Goal: Task Accomplishment & Management: Use online tool/utility

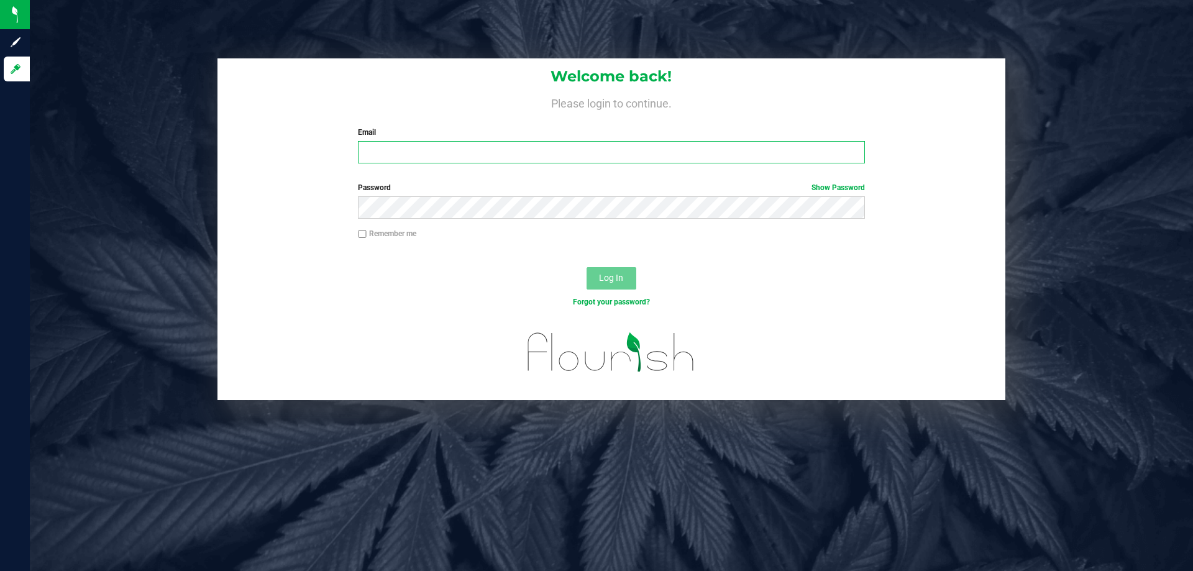
click at [435, 163] on input "Email" at bounding box center [611, 152] width 506 height 22
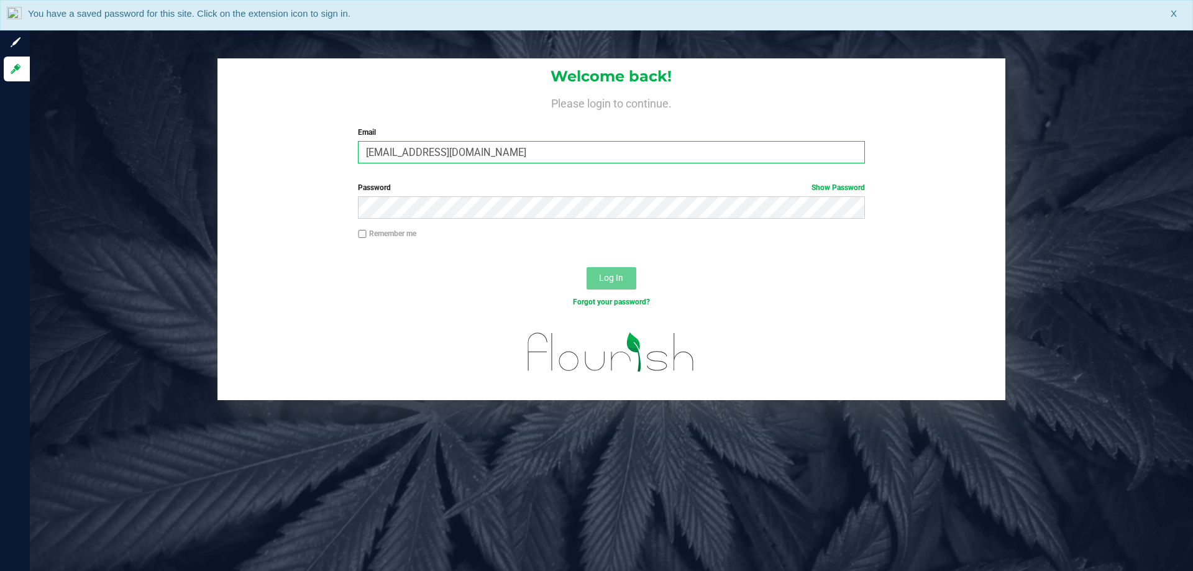
type input "rgerker@liveparallel.com"
click at [586, 267] on button "Log In" at bounding box center [611, 278] width 50 height 22
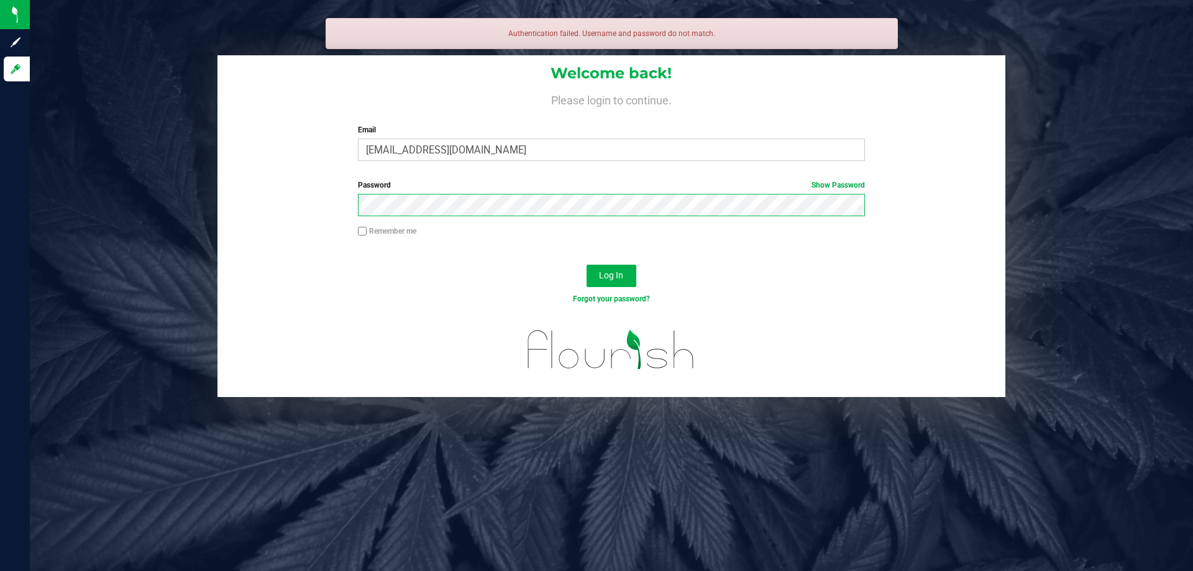
click at [586, 265] on button "Log In" at bounding box center [611, 276] width 50 height 22
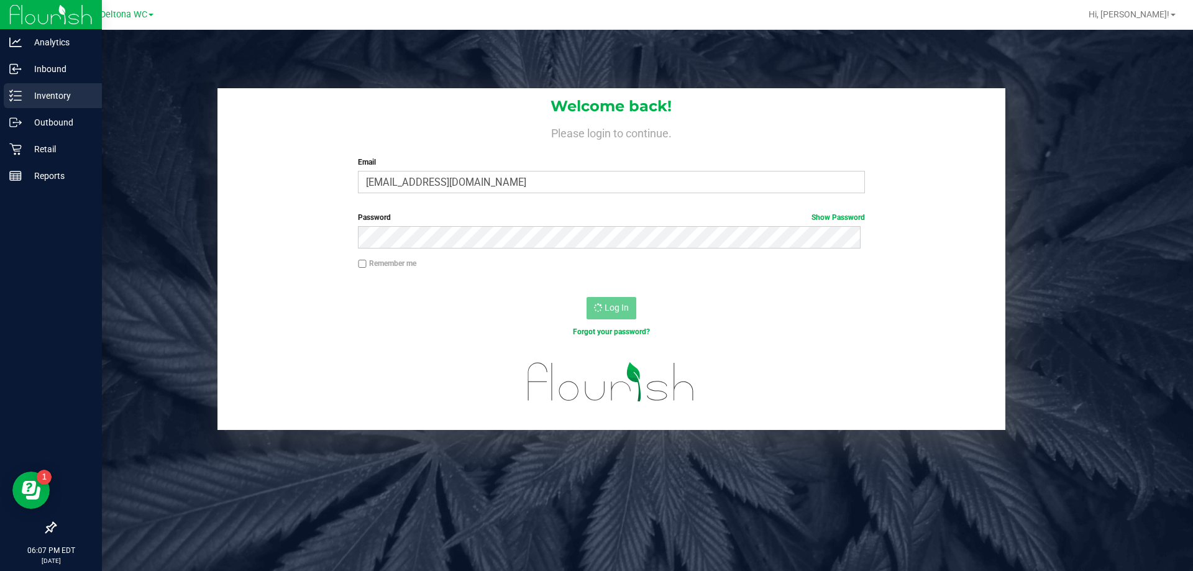
click at [9, 99] on div "Inventory" at bounding box center [53, 95] width 98 height 25
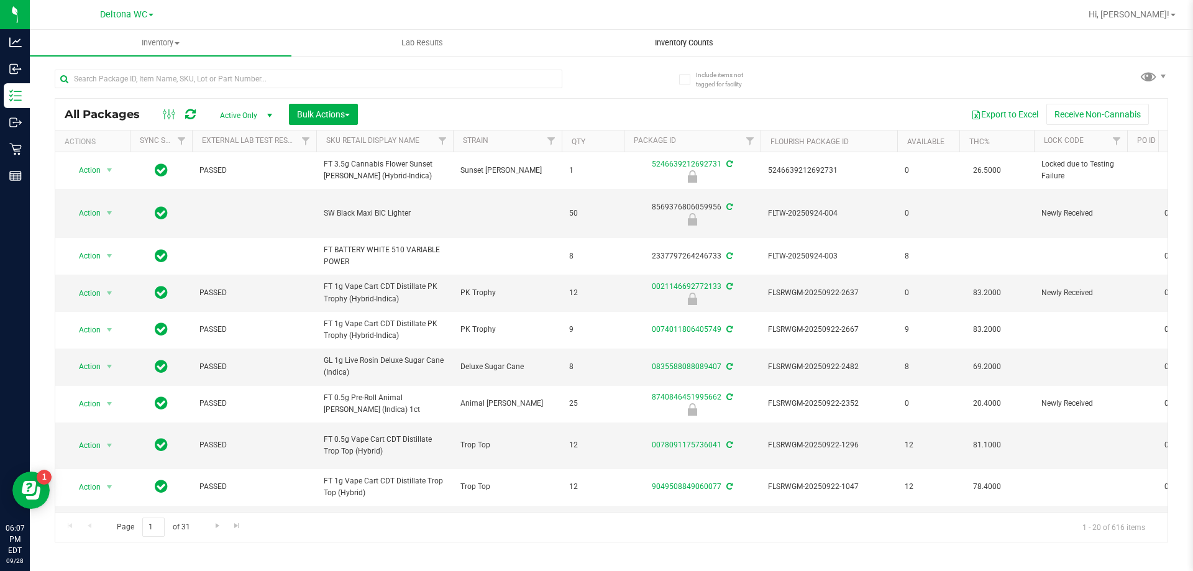
click at [698, 39] on span "Inventory Counts" at bounding box center [684, 42] width 92 height 11
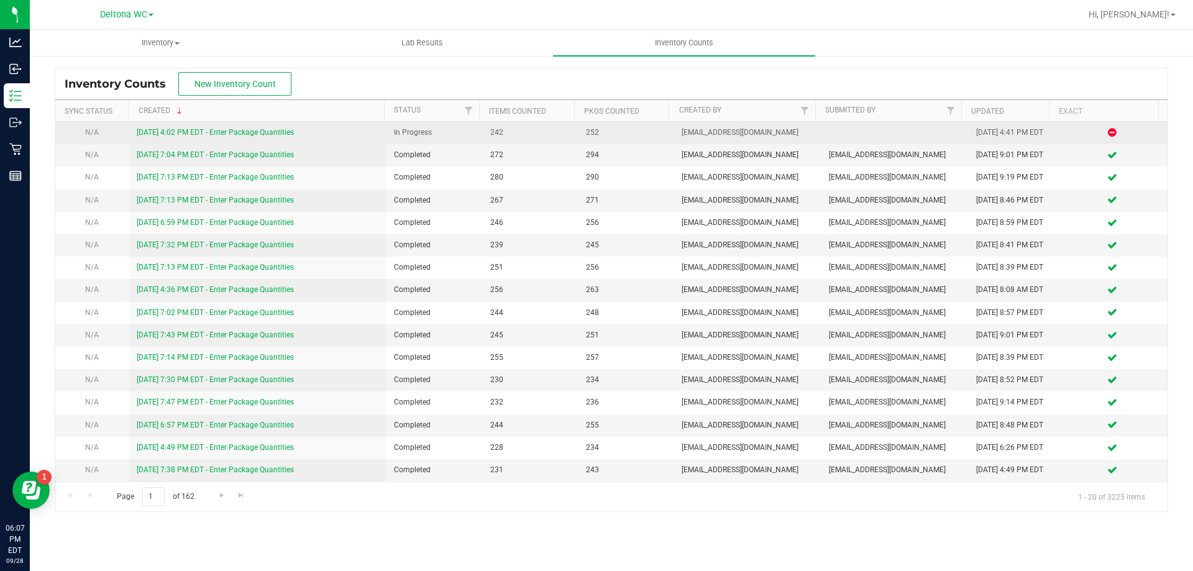
click at [171, 131] on link "[DATE] 4:02 PM EDT - Enter Package Quantities" at bounding box center [215, 132] width 157 height 9
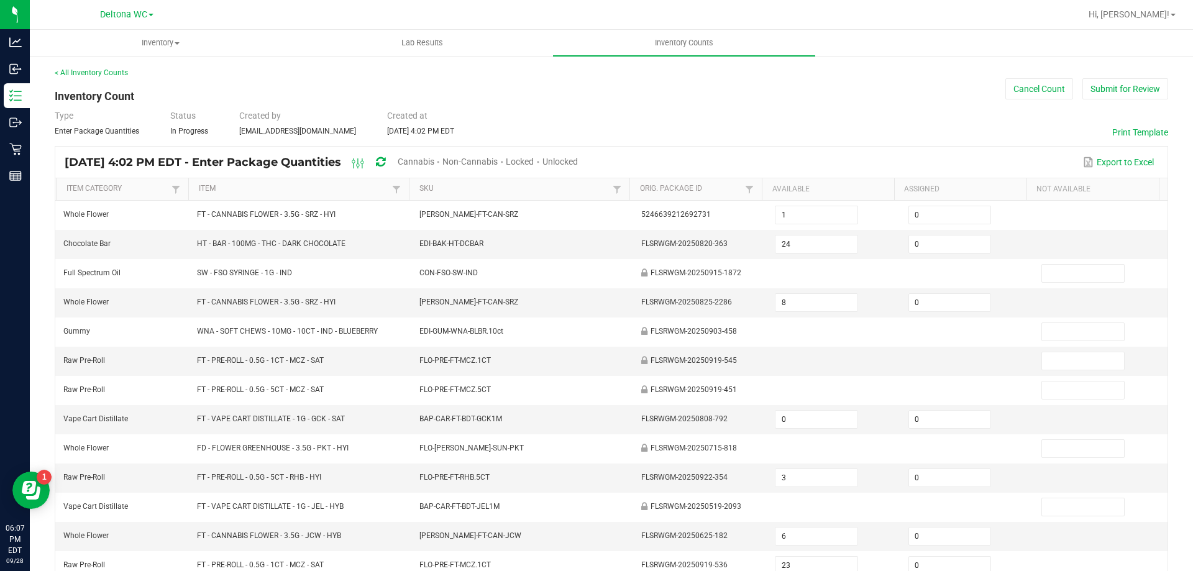
click at [1117, 100] on div "< All Inventory Counts Inventory Count Cancel Count Submit for Review Type Ente…" at bounding box center [611, 441] width 1113 height 749
click at [1117, 90] on button "Submit for Review" at bounding box center [1125, 88] width 86 height 21
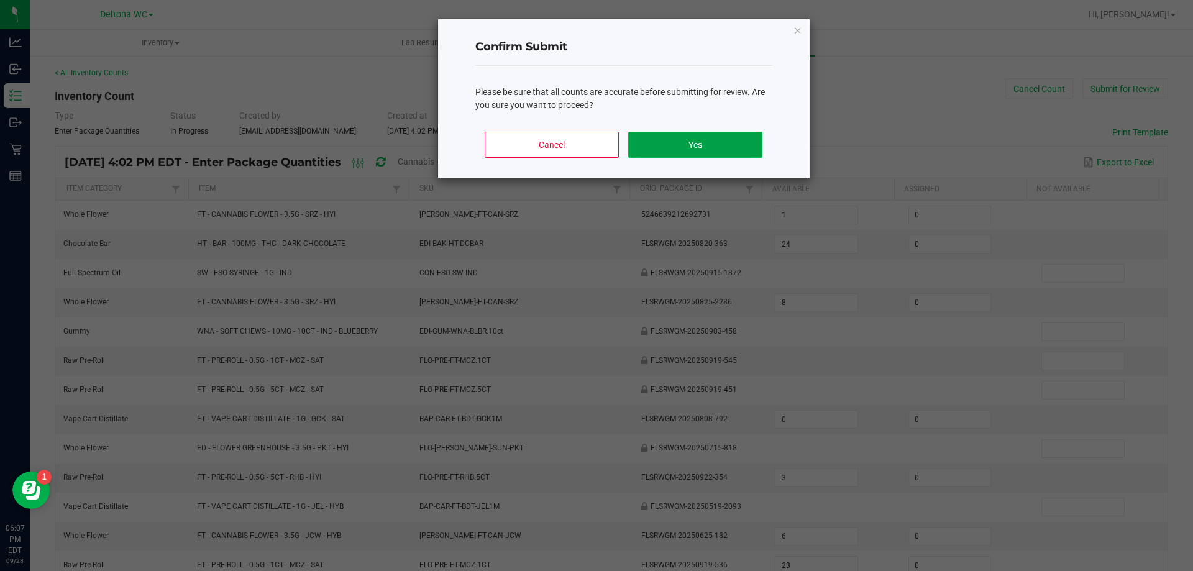
click at [706, 141] on button "Yes" at bounding box center [695, 145] width 134 height 26
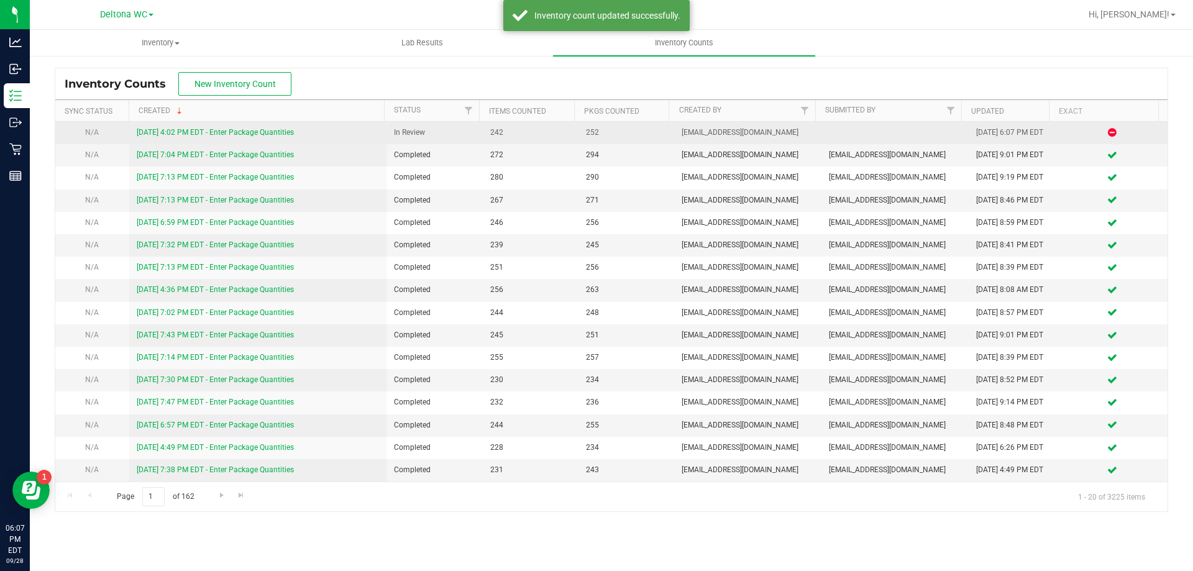
click at [250, 133] on link "[DATE] 4:02 PM EDT - Enter Package Quantities" at bounding box center [215, 132] width 157 height 9
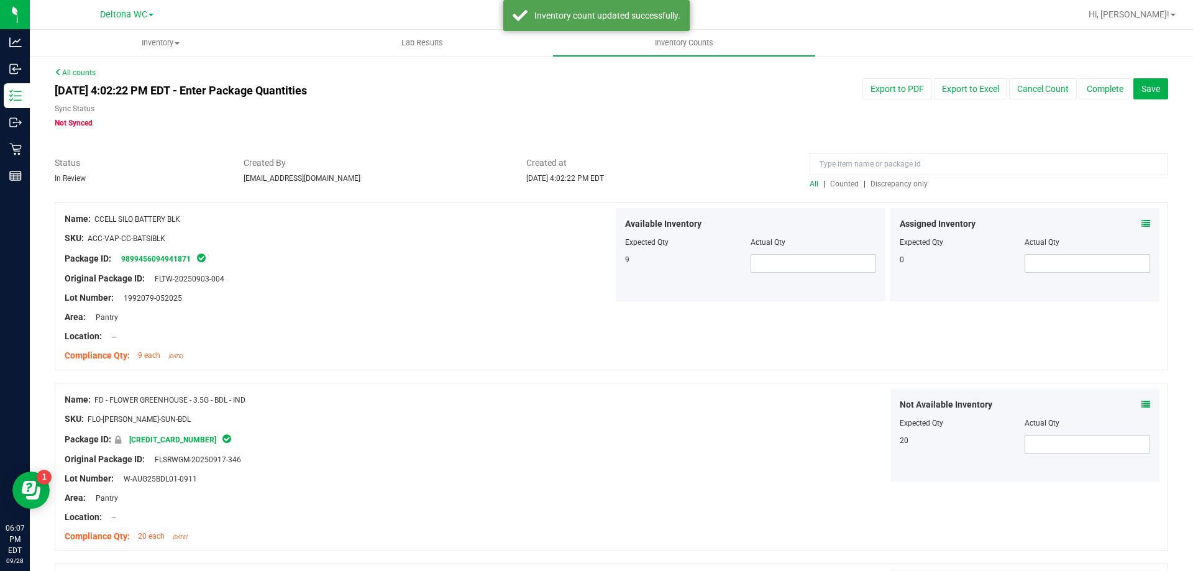
click at [906, 184] on span "Discrepancy only" at bounding box center [898, 184] width 57 height 9
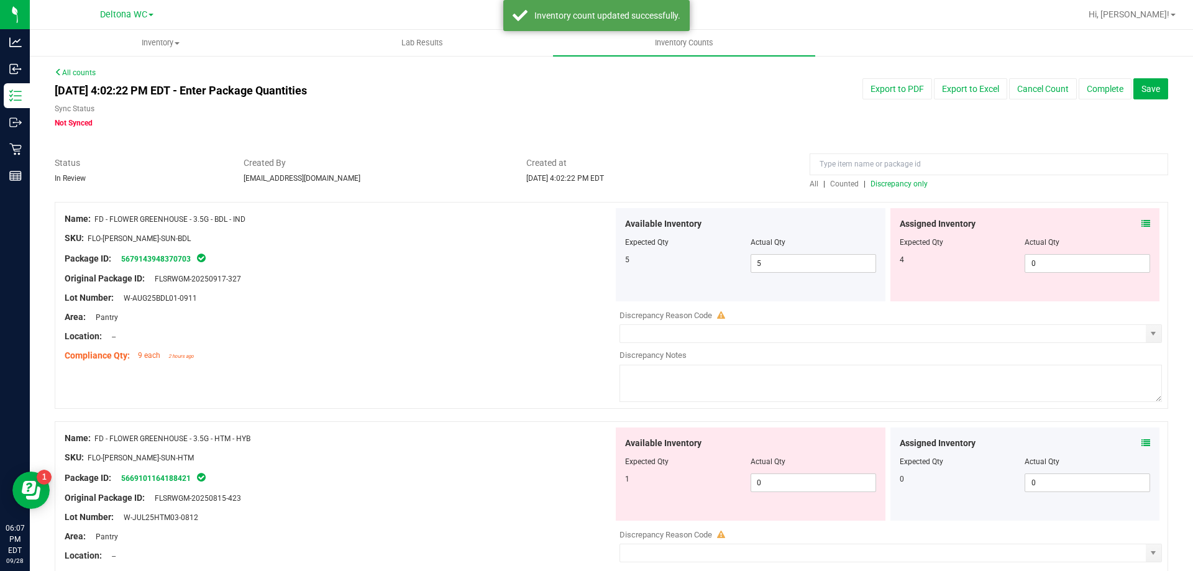
click at [1141, 226] on icon at bounding box center [1145, 223] width 9 height 9
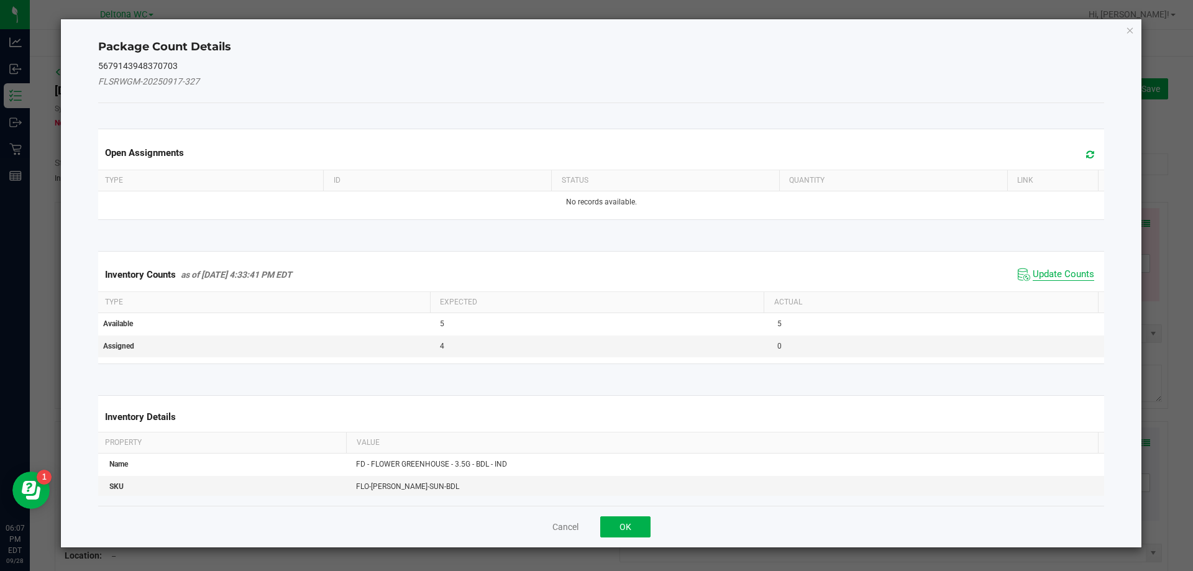
click at [1036, 273] on span "Update Counts" at bounding box center [1062, 274] width 61 height 12
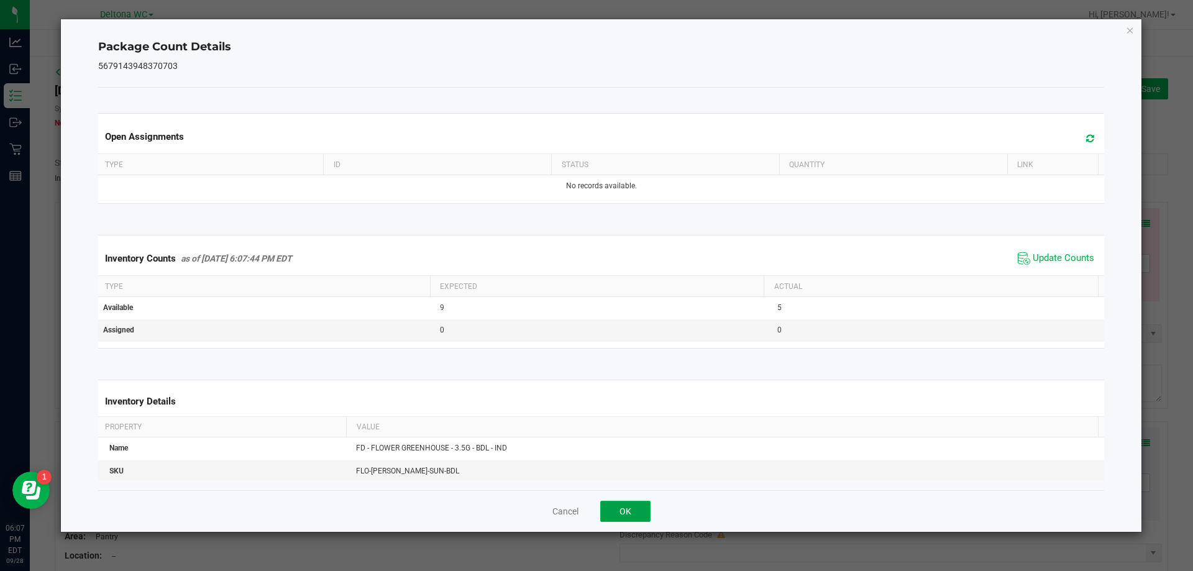
click at [625, 502] on button "OK" at bounding box center [625, 511] width 50 height 21
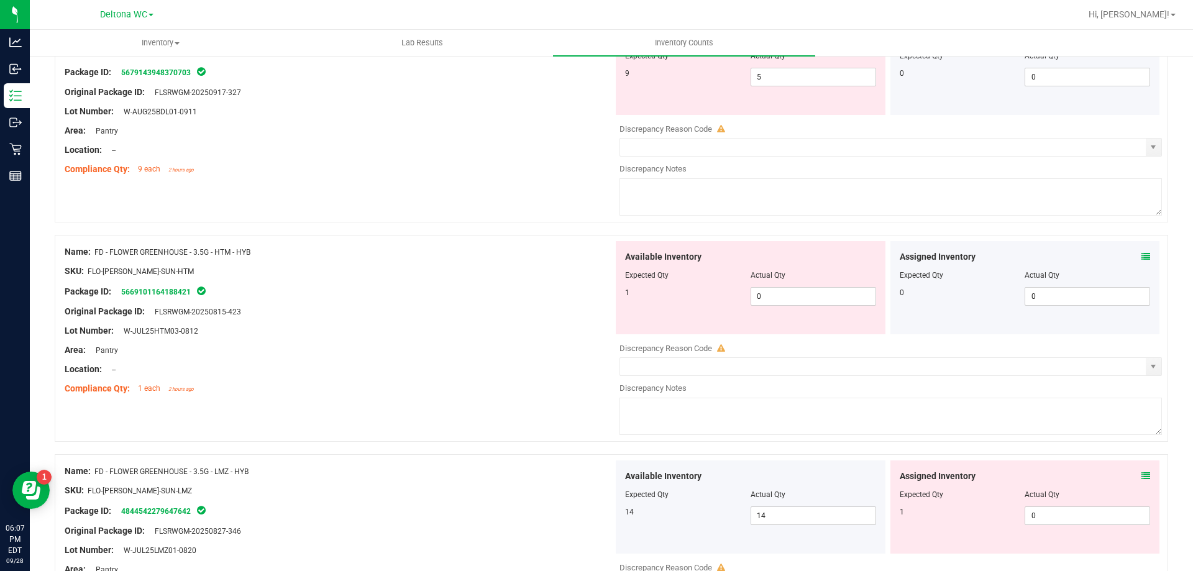
scroll to position [124, 0]
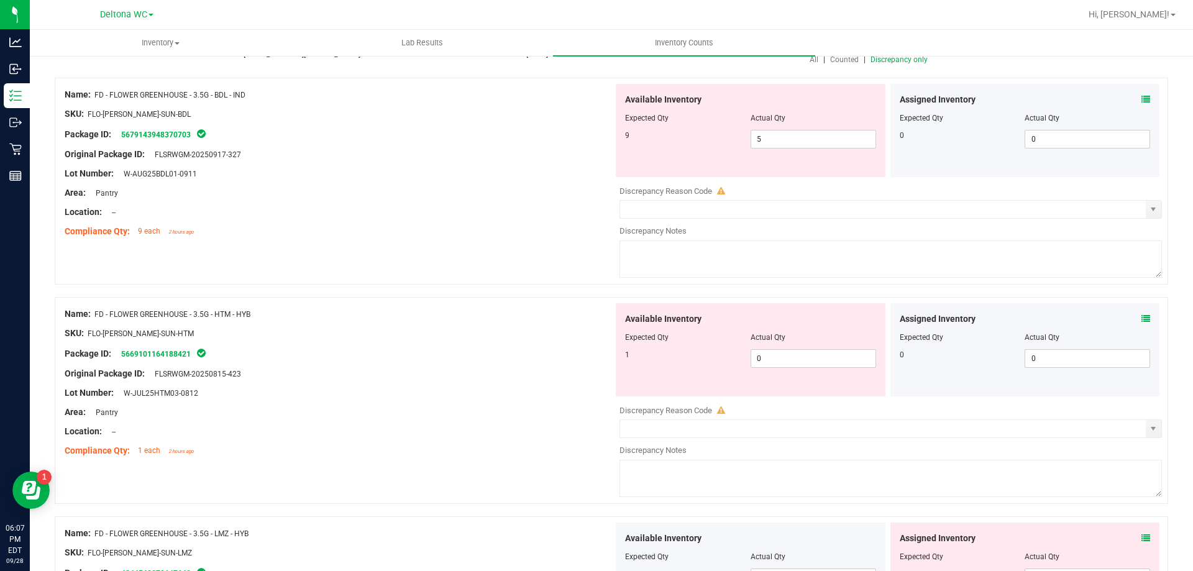
click at [1141, 314] on icon at bounding box center [1145, 318] width 9 height 9
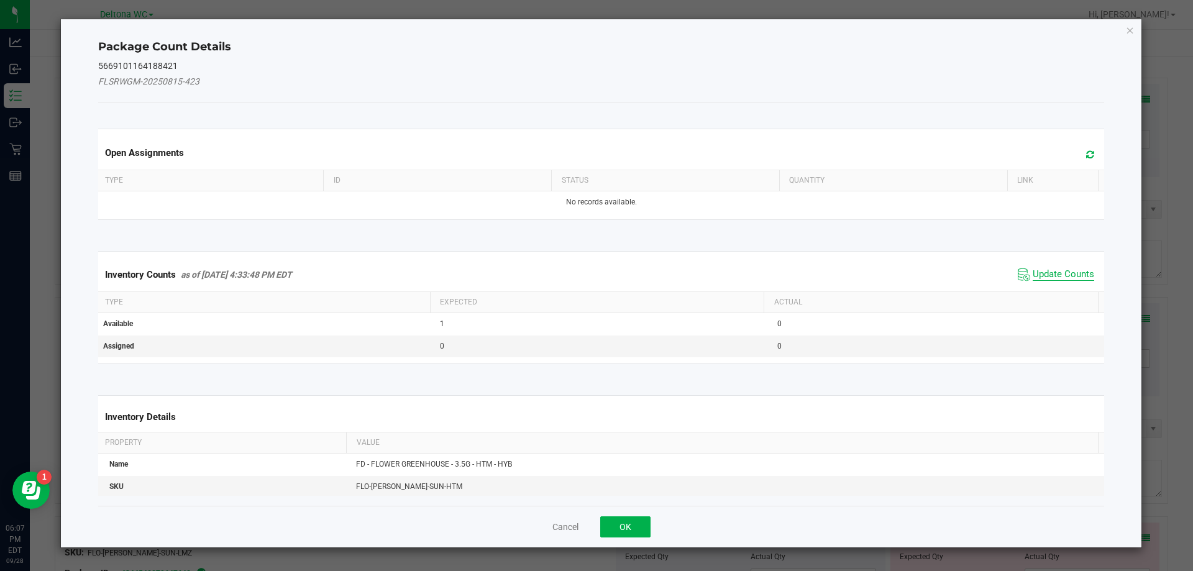
click at [1066, 280] on span "Update Counts" at bounding box center [1062, 274] width 61 height 12
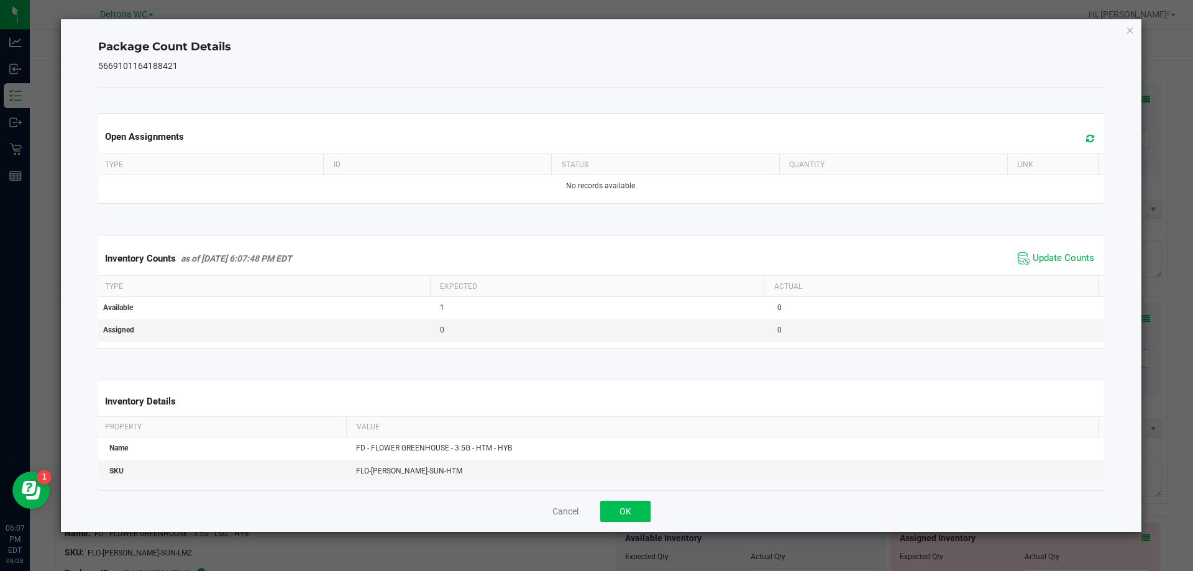
drag, startPoint x: 636, startPoint y: 496, endPoint x: 635, endPoint y: 506, distance: 9.3
click at [636, 497] on div "Cancel OK" at bounding box center [601, 511] width 1006 height 42
click at [635, 506] on button "OK" at bounding box center [625, 511] width 50 height 21
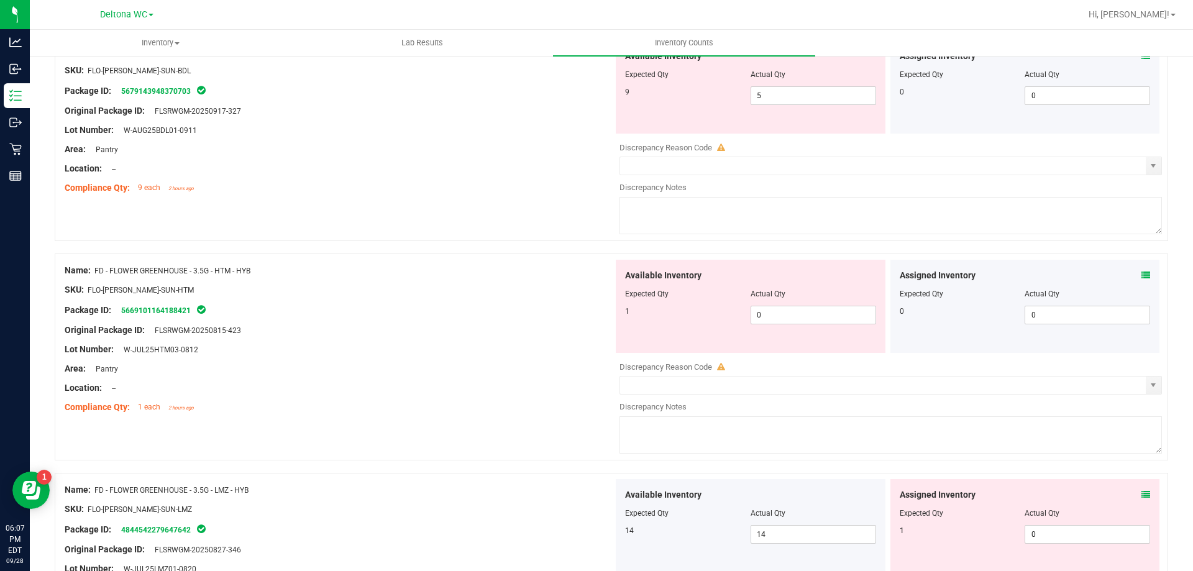
scroll to position [186, 0]
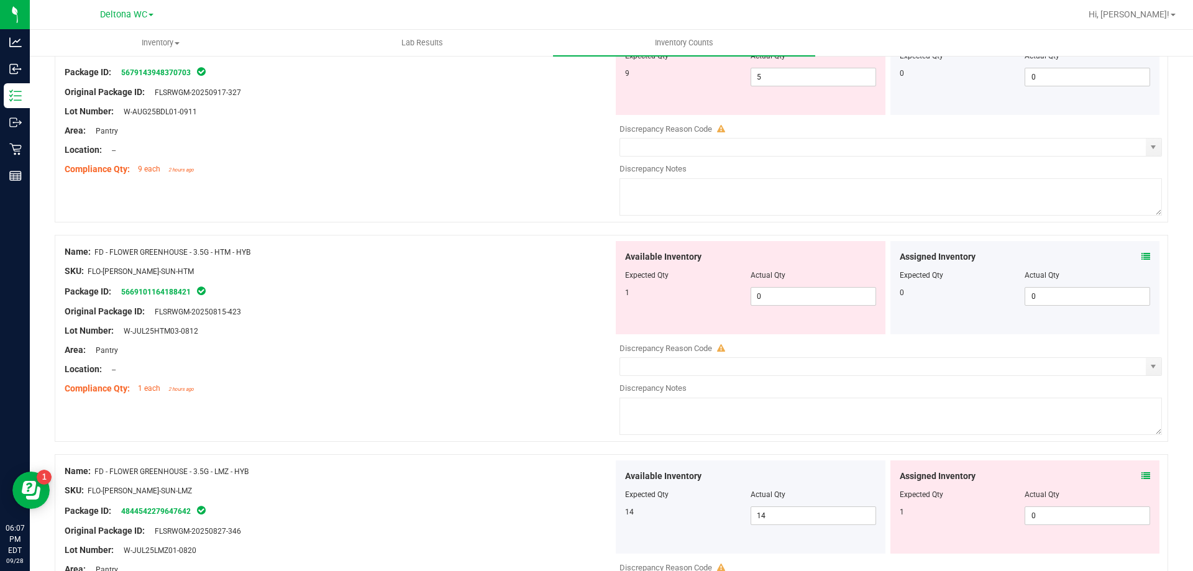
click at [1141, 475] on icon at bounding box center [1145, 475] width 9 height 9
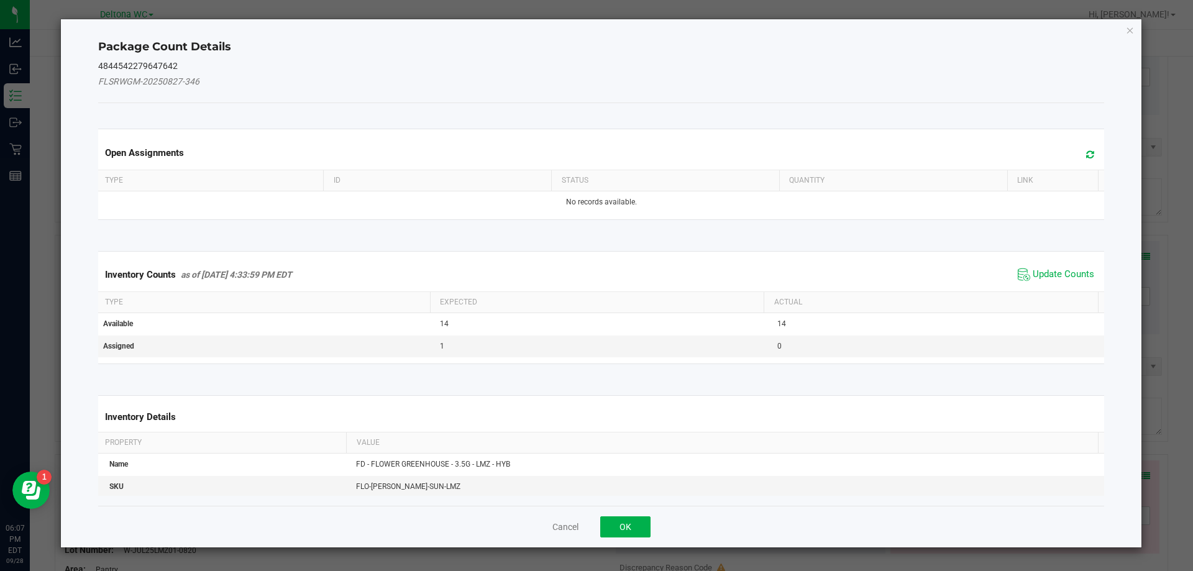
click at [1053, 262] on div "Inventory Counts as of [DATE] 4:33:59 PM EDT Update Counts" at bounding box center [601, 275] width 1011 height 34
click at [1053, 271] on span "Update Counts" at bounding box center [1062, 274] width 61 height 12
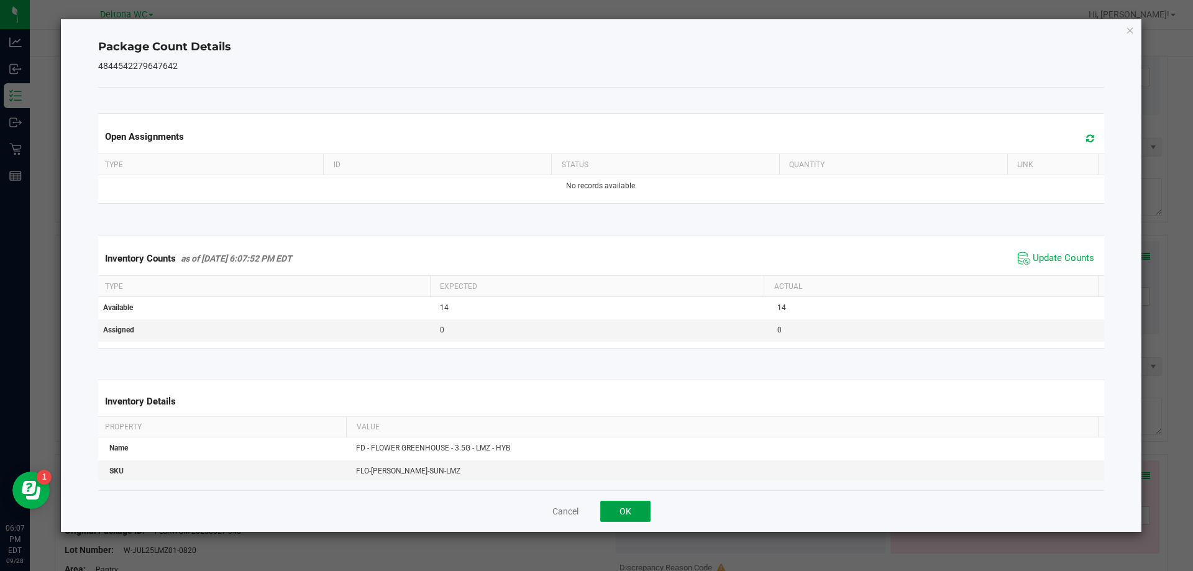
click at [629, 507] on button "OK" at bounding box center [625, 511] width 50 height 21
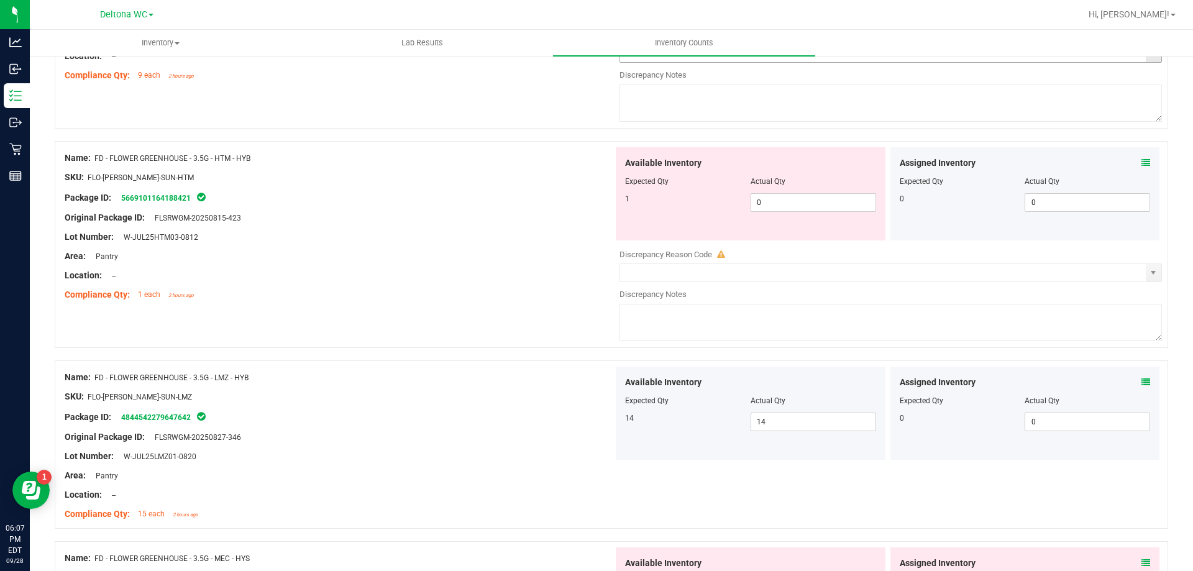
scroll to position [124, 0]
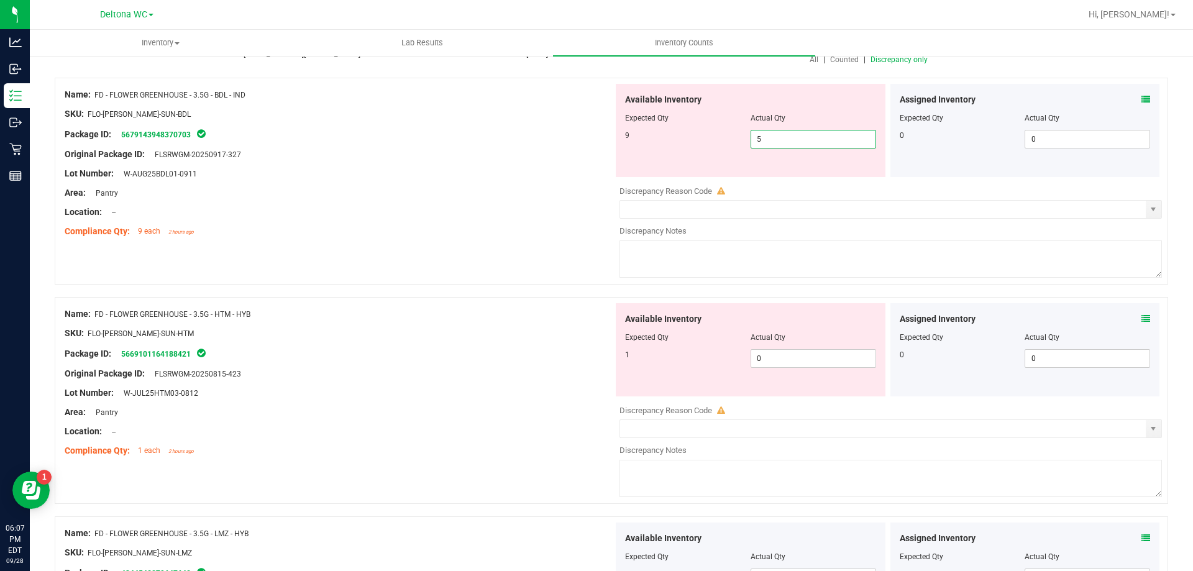
drag, startPoint x: 804, startPoint y: 144, endPoint x: 523, endPoint y: 104, distance: 284.2
click at [524, 104] on div "Name: FD - FLOWER GREENHOUSE - 3.5G - BDL - IND SKU: FLO-[PERSON_NAME]-SUN-BDL …" at bounding box center [611, 181] width 1113 height 207
type input "9"
click at [437, 185] on div at bounding box center [339, 183] width 548 height 6
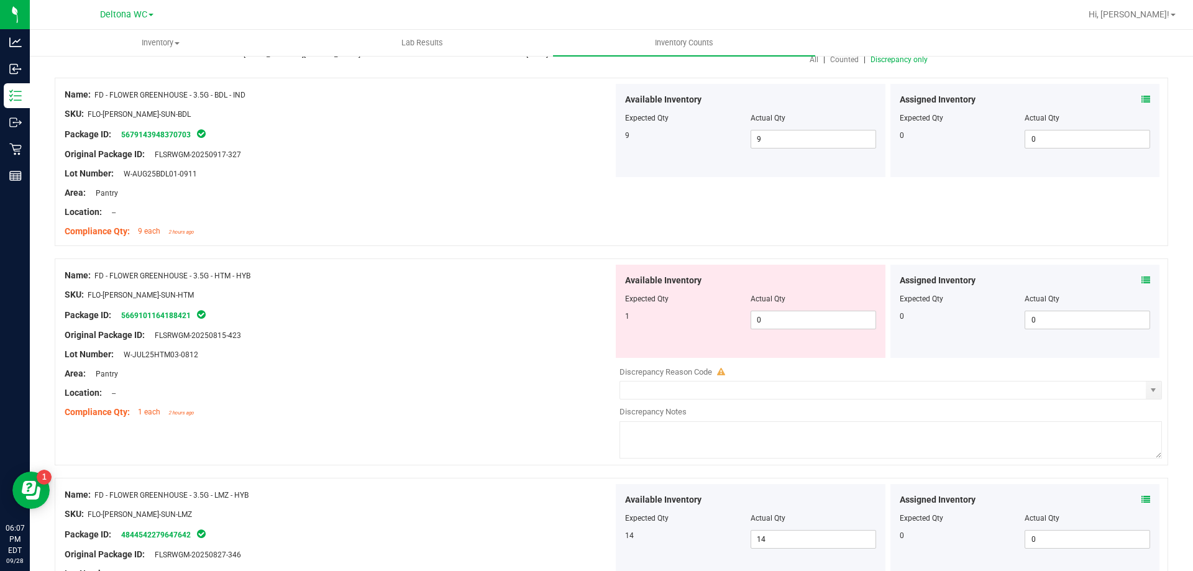
scroll to position [373, 0]
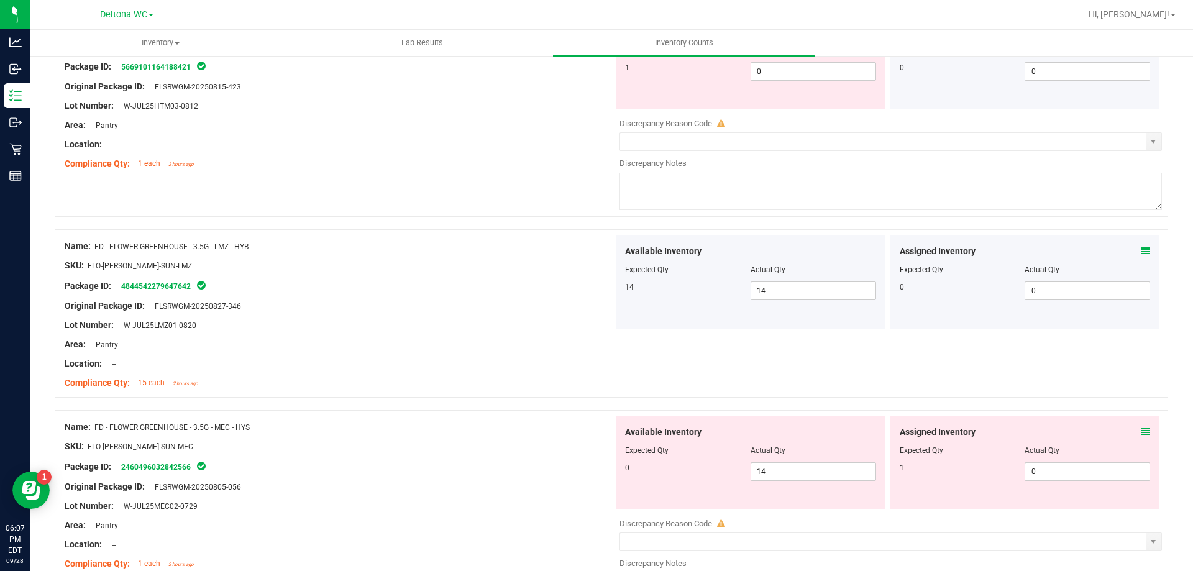
click at [1141, 432] on icon at bounding box center [1145, 431] width 9 height 9
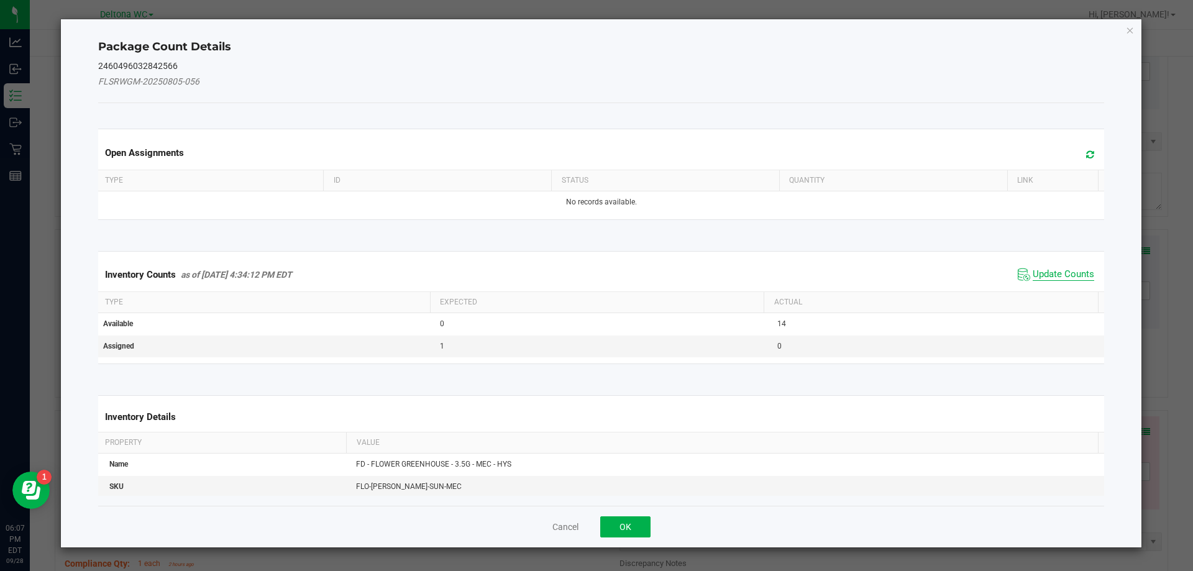
click at [1037, 279] on span "Update Counts" at bounding box center [1062, 274] width 61 height 12
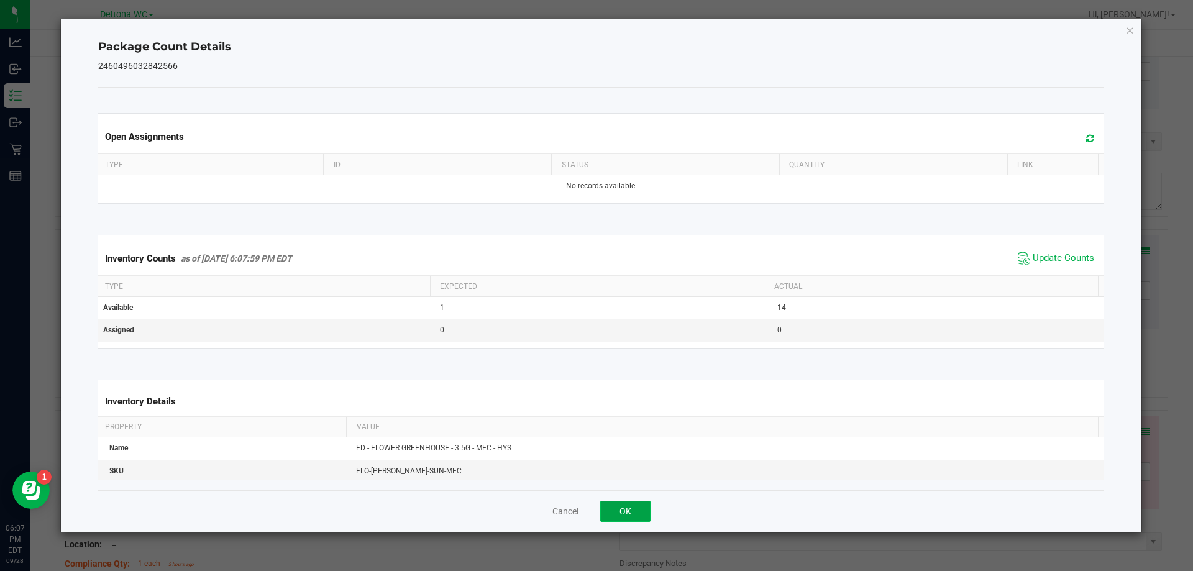
click at [640, 514] on button "OK" at bounding box center [625, 511] width 50 height 21
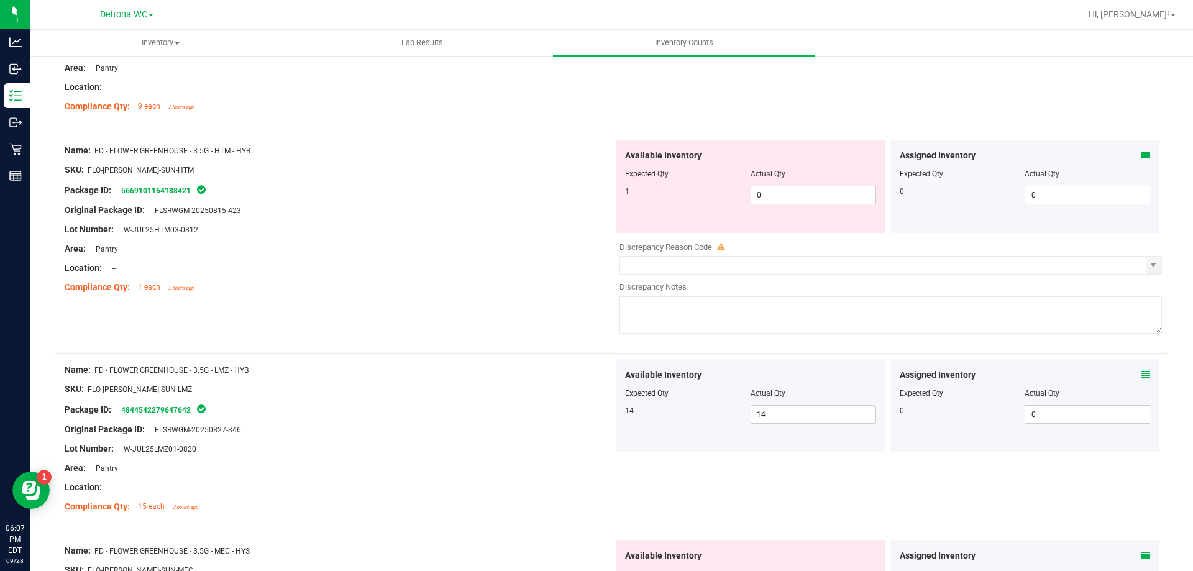
scroll to position [248, 0]
click at [1141, 153] on icon at bounding box center [1145, 156] width 9 height 9
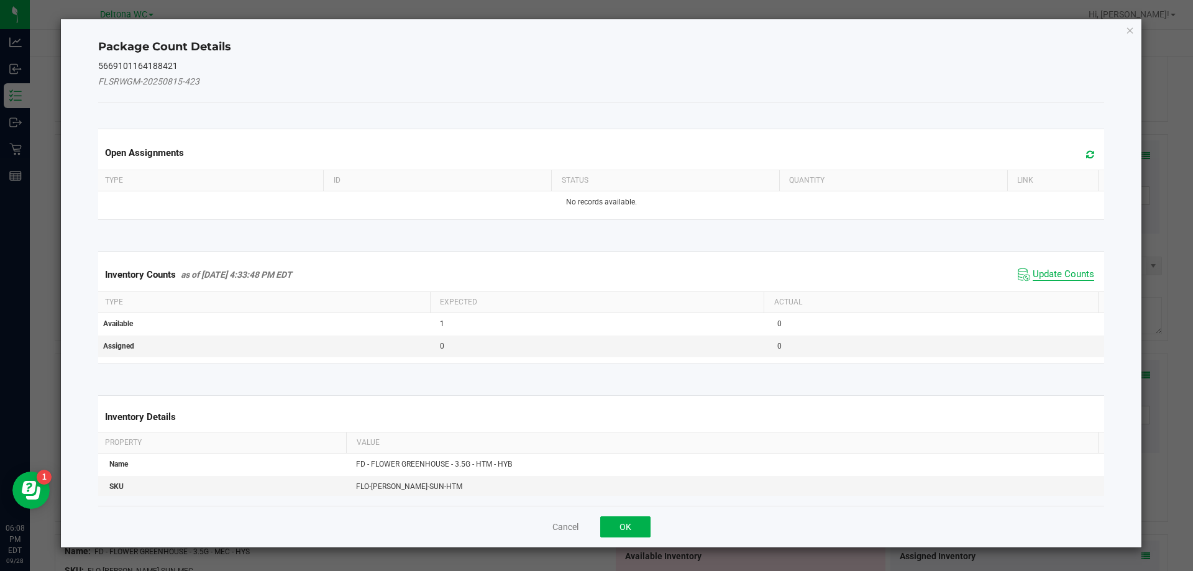
click at [1034, 277] on span "Update Counts" at bounding box center [1062, 274] width 61 height 12
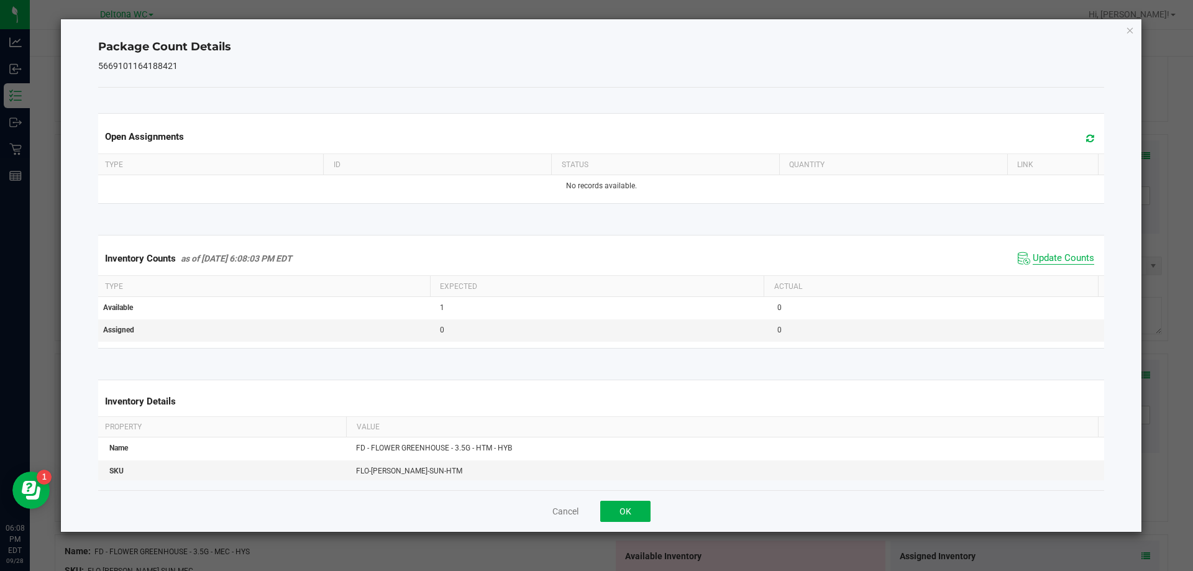
click at [1038, 263] on span "Update Counts" at bounding box center [1062, 258] width 61 height 12
click at [630, 511] on button "OK" at bounding box center [625, 511] width 50 height 21
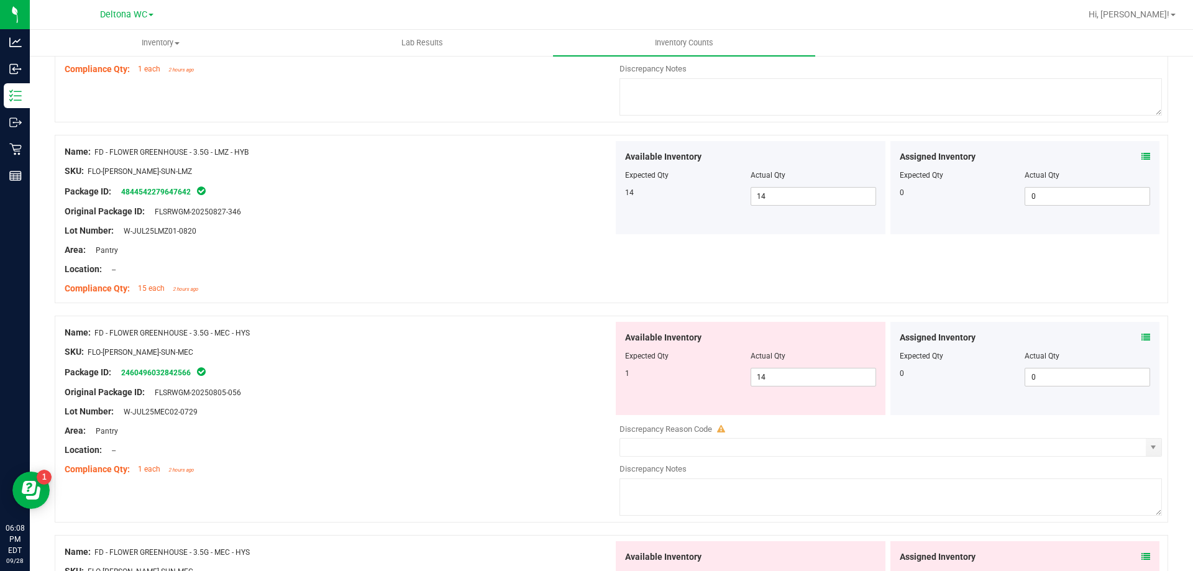
scroll to position [621, 0]
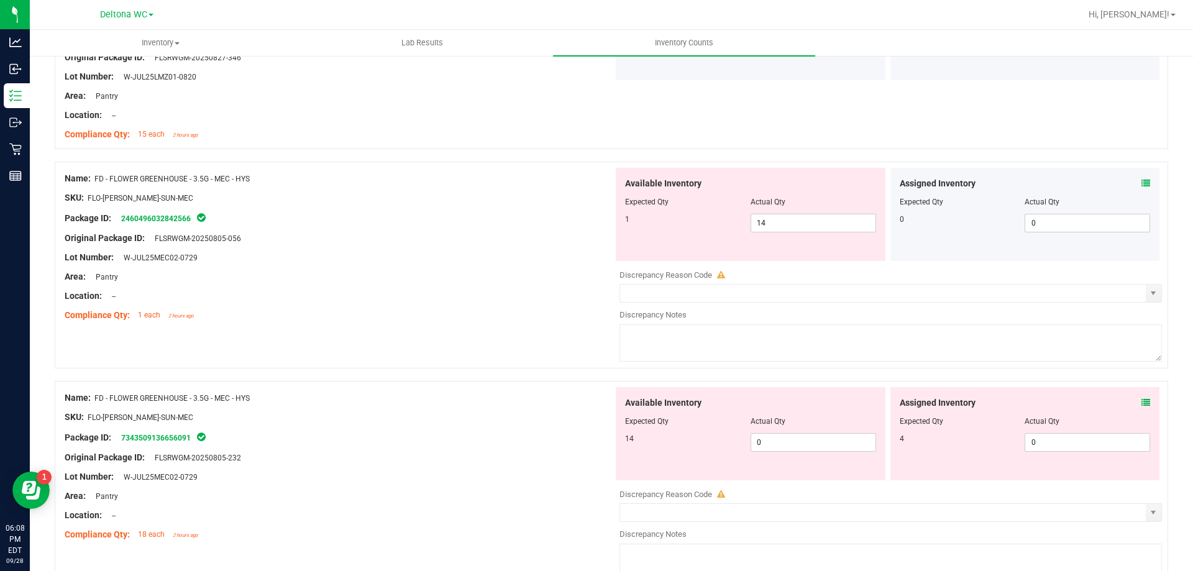
click at [1139, 176] on div "Assigned Inventory Expected Qty Actual Qty 0 0 0" at bounding box center [1025, 214] width 270 height 93
click at [1141, 186] on icon at bounding box center [1145, 183] width 9 height 9
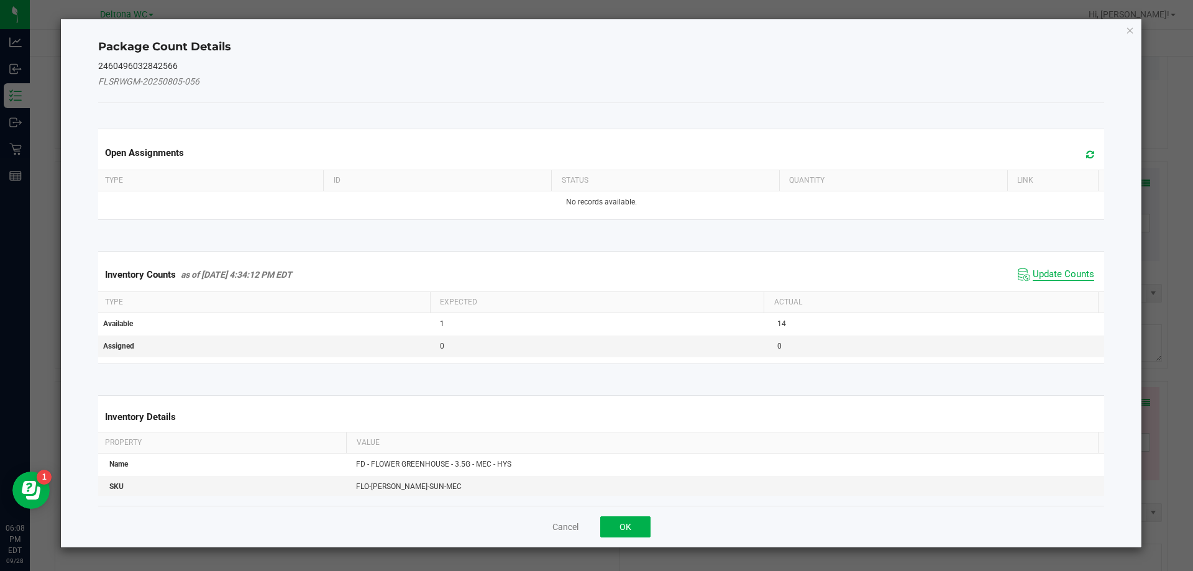
click at [1032, 276] on span "Update Counts" at bounding box center [1062, 274] width 61 height 12
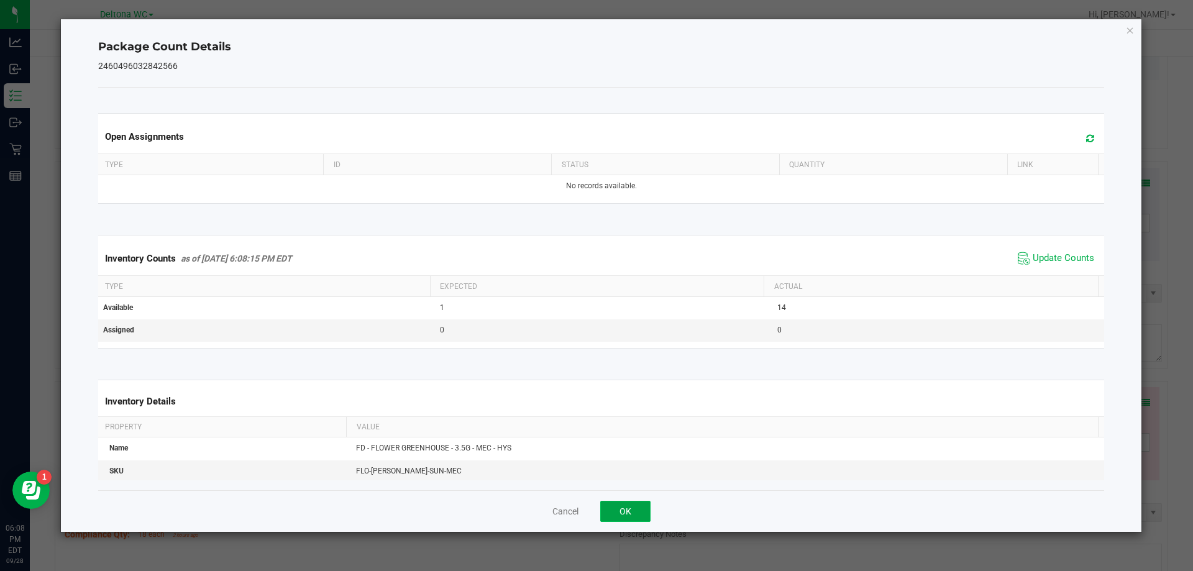
click at [624, 511] on button "OK" at bounding box center [625, 511] width 50 height 21
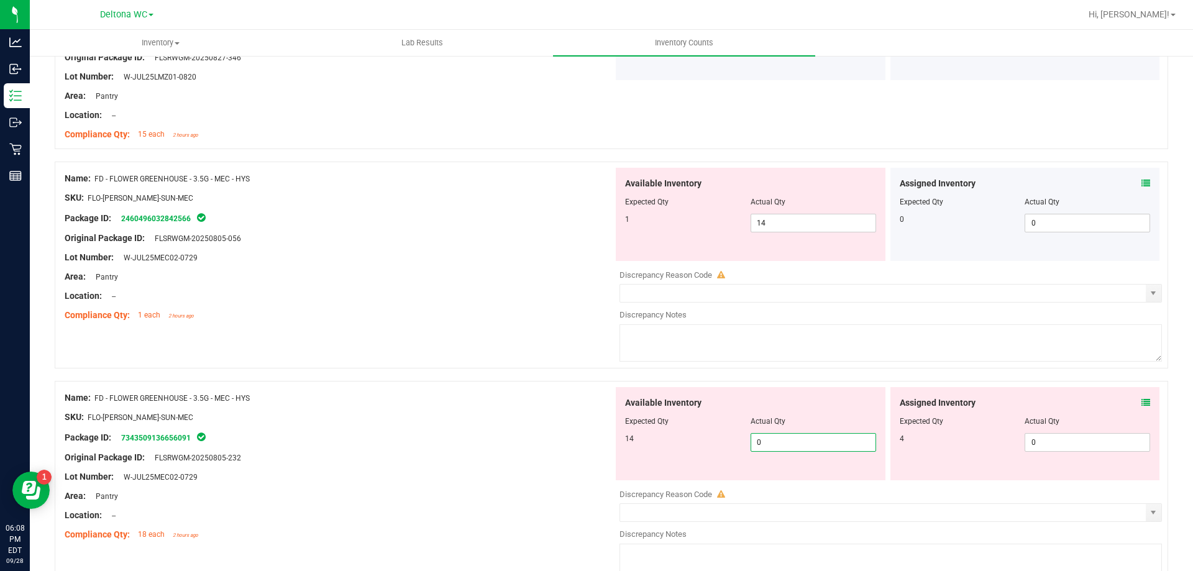
drag, startPoint x: 787, startPoint y: 440, endPoint x: 598, endPoint y: 430, distance: 189.7
click at [598, 430] on div "Name: FD - FLOWER GREENHOUSE - 3.5G - MEC - HYS SKU: FLO-[PERSON_NAME]-SUN-MEC …" at bounding box center [611, 484] width 1113 height 207
type input "14"
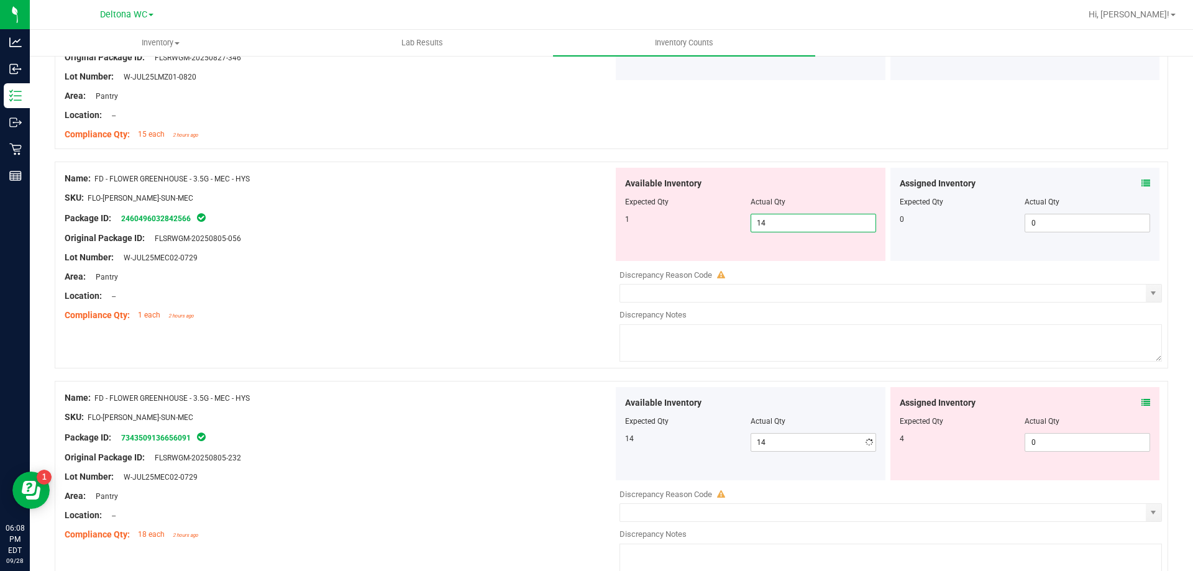
drag, startPoint x: 525, startPoint y: 207, endPoint x: 343, endPoint y: 186, distance: 183.8
click at [347, 182] on div "Name: FD - FLOWER GREENHOUSE - 3.5G - MEC - HYS SKU: FLO-[PERSON_NAME]-SUN-MEC …" at bounding box center [611, 264] width 1113 height 207
type input "0"
click at [1141, 398] on icon at bounding box center [1145, 402] width 9 height 9
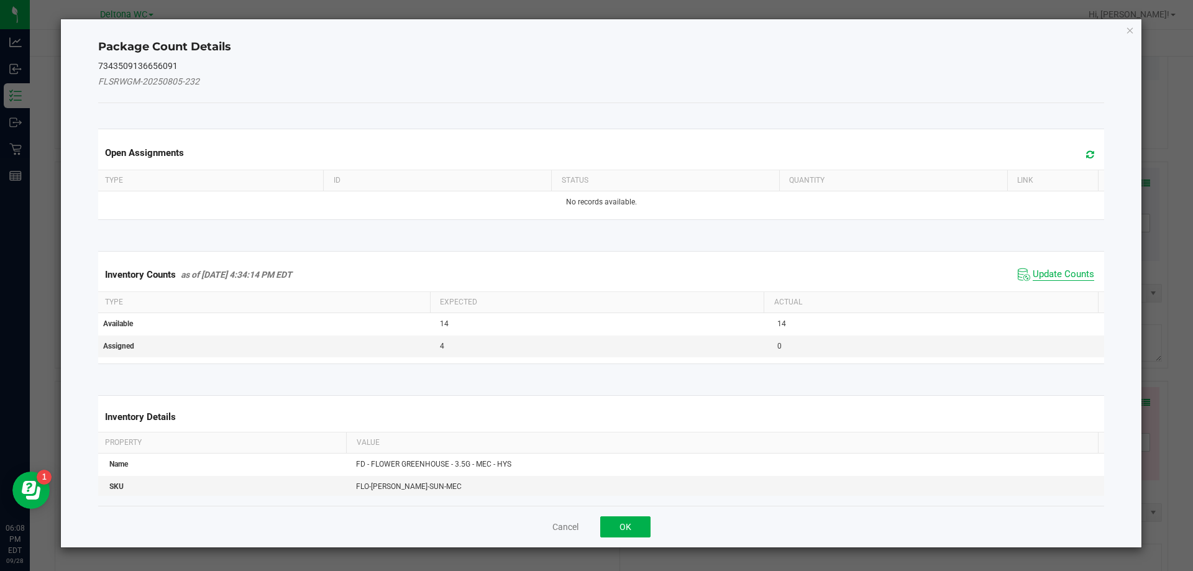
click at [1050, 274] on span "Update Counts" at bounding box center [1062, 274] width 61 height 12
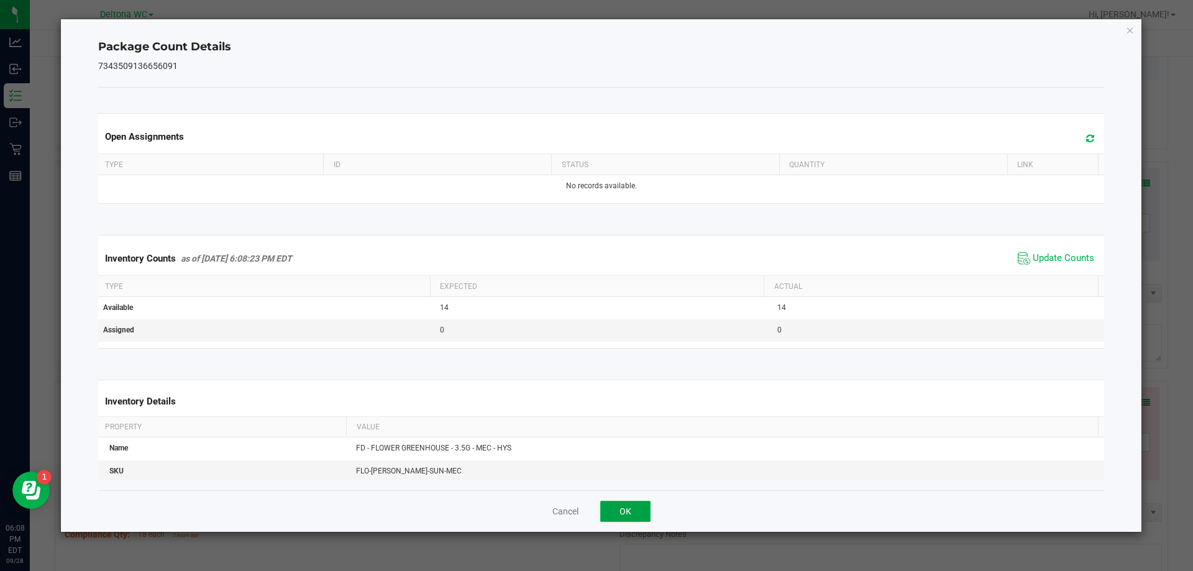
click at [635, 503] on button "OK" at bounding box center [625, 511] width 50 height 21
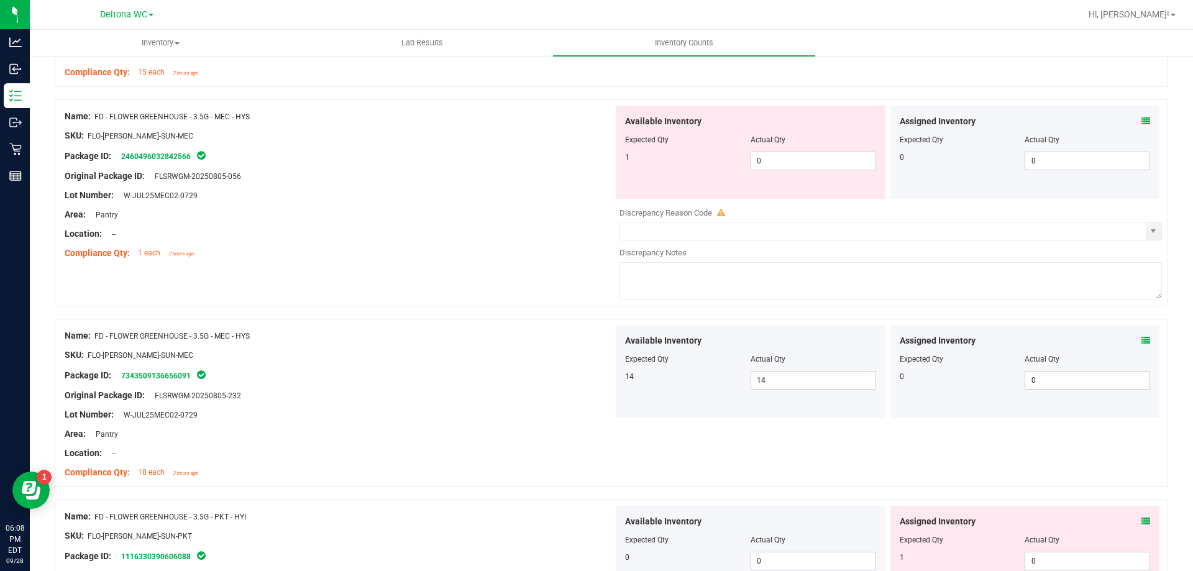
scroll to position [870, 0]
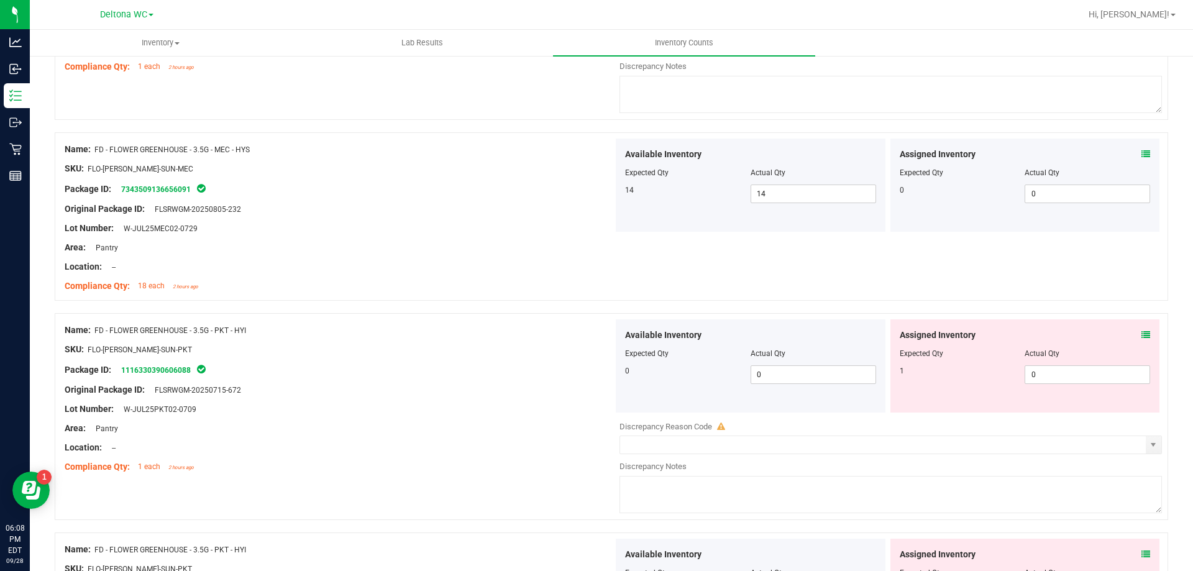
click at [1141, 338] on div "Assigned Inventory Expected Qty Actual Qty 1 0 0" at bounding box center [1025, 365] width 270 height 93
click at [1141, 334] on icon at bounding box center [1145, 334] width 9 height 9
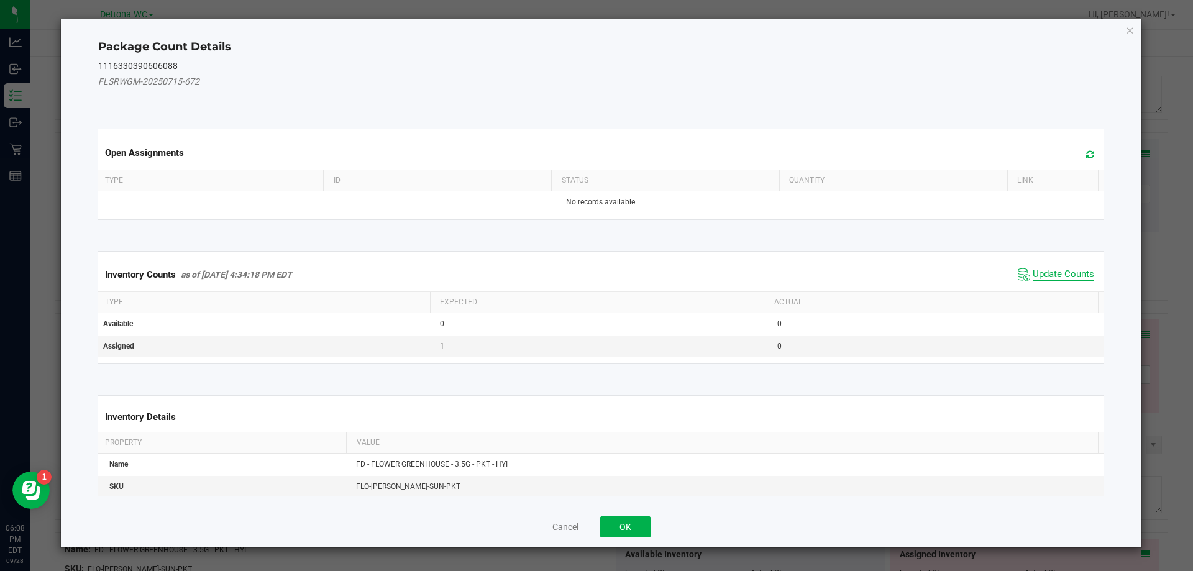
click at [1048, 279] on span "Update Counts" at bounding box center [1062, 274] width 61 height 12
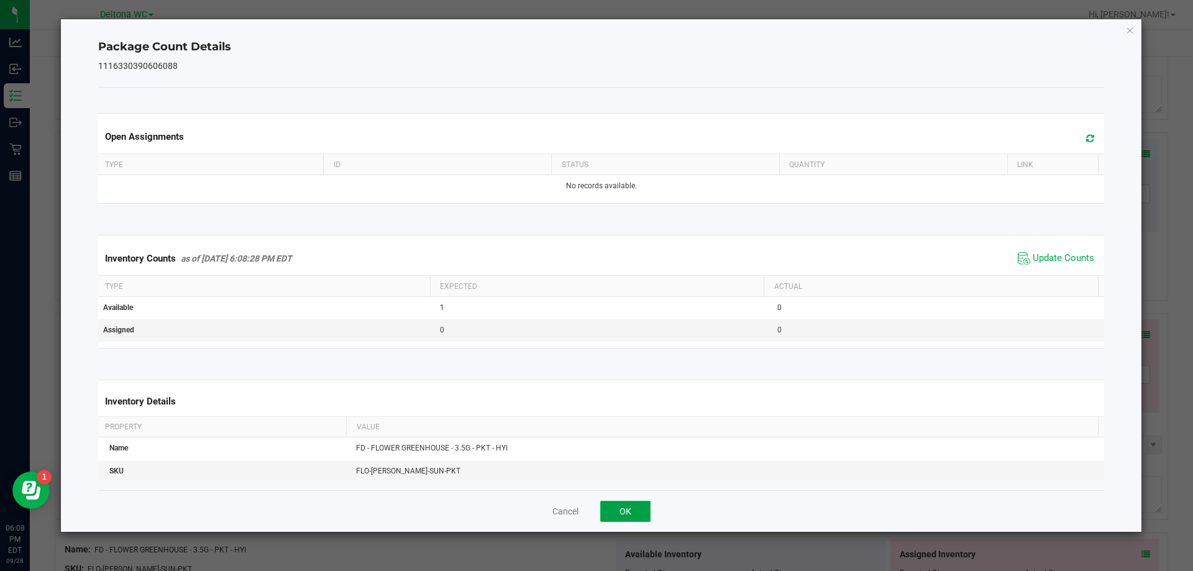
click at [629, 512] on button "OK" at bounding box center [625, 511] width 50 height 21
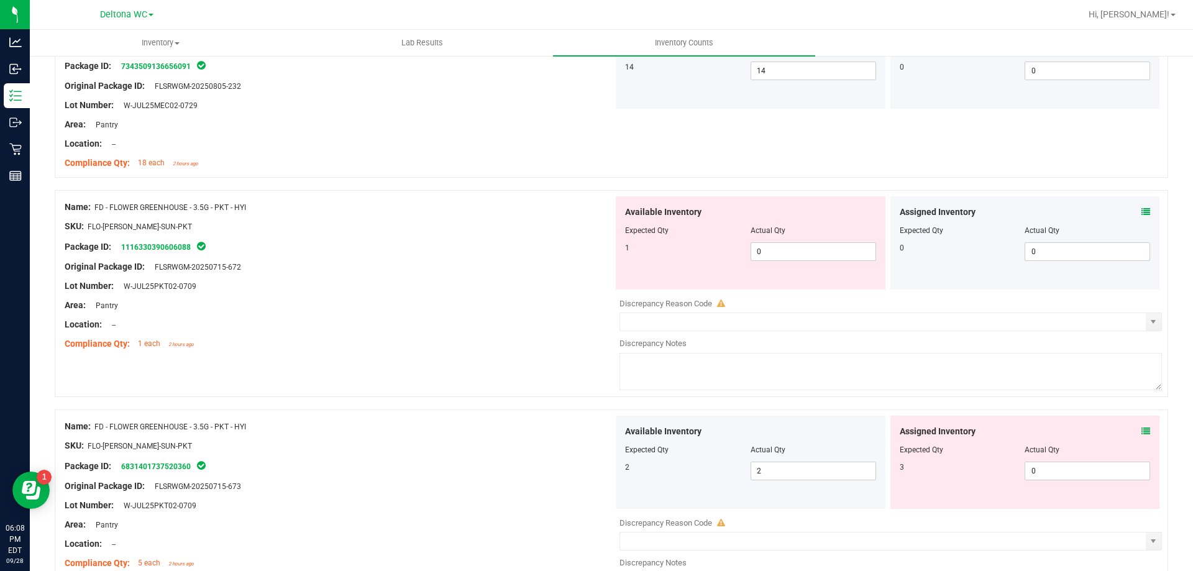
scroll to position [994, 0]
click at [1141, 430] on icon at bounding box center [1145, 429] width 9 height 9
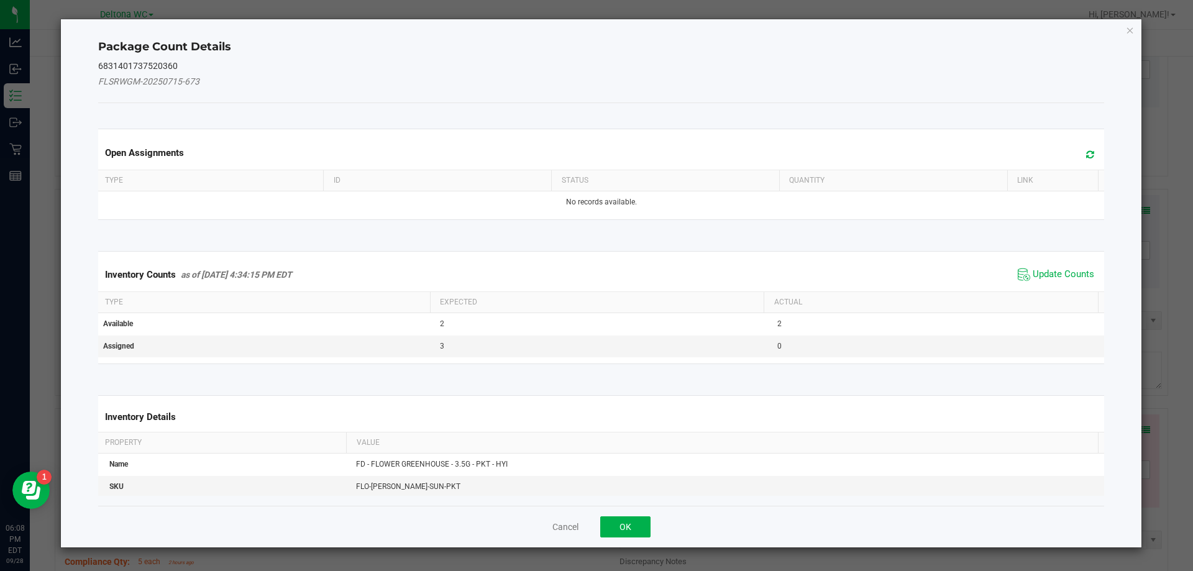
click at [1028, 281] on span "Update Counts" at bounding box center [1055, 274] width 83 height 19
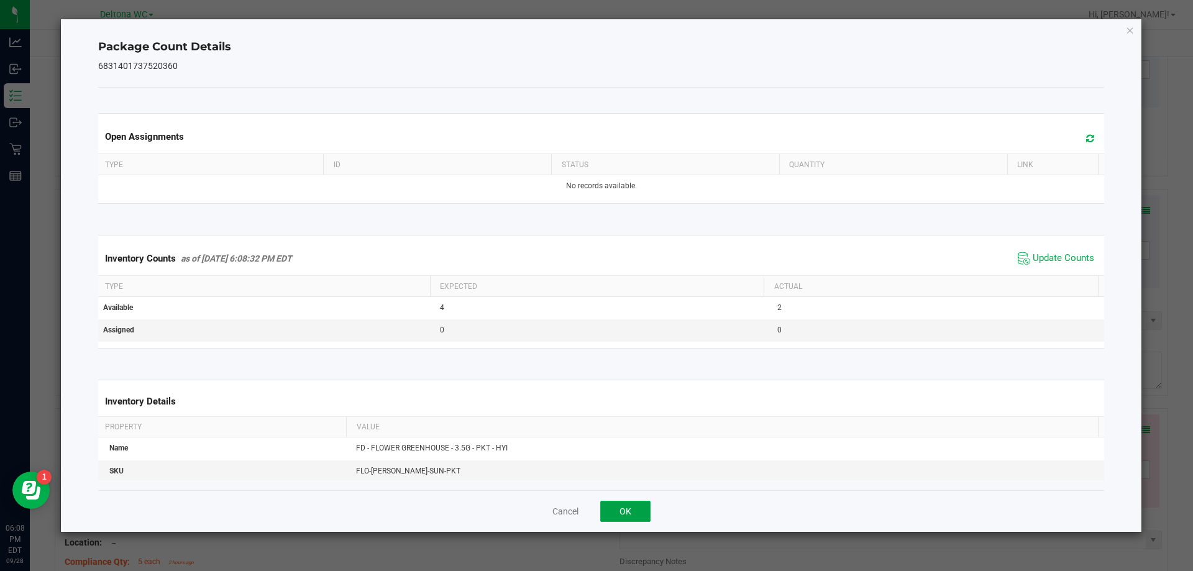
click at [626, 506] on button "OK" at bounding box center [625, 511] width 50 height 21
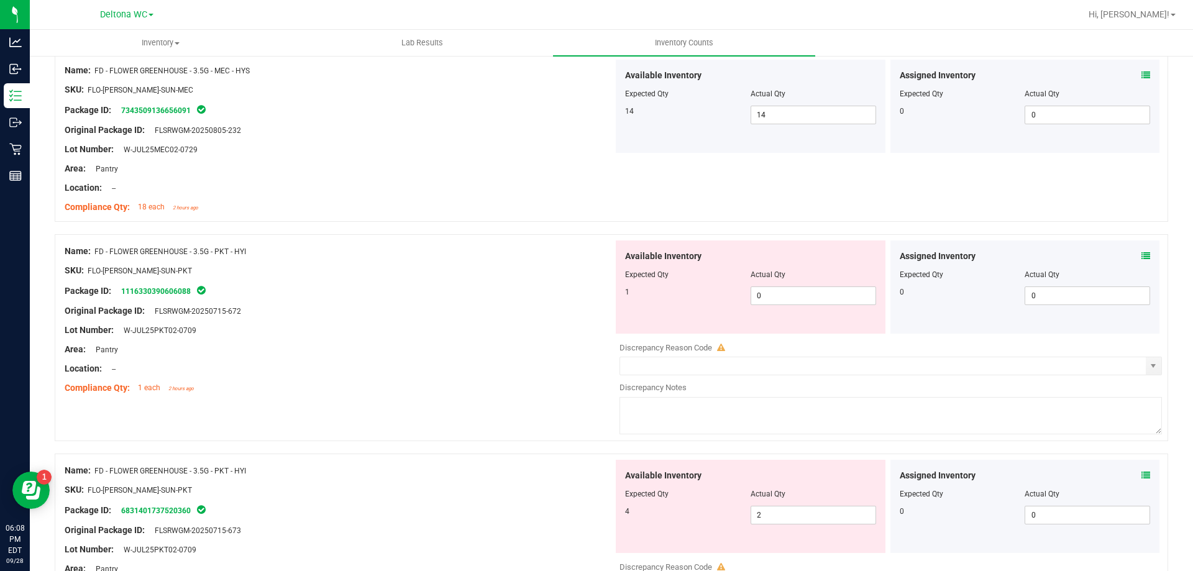
scroll to position [745, 0]
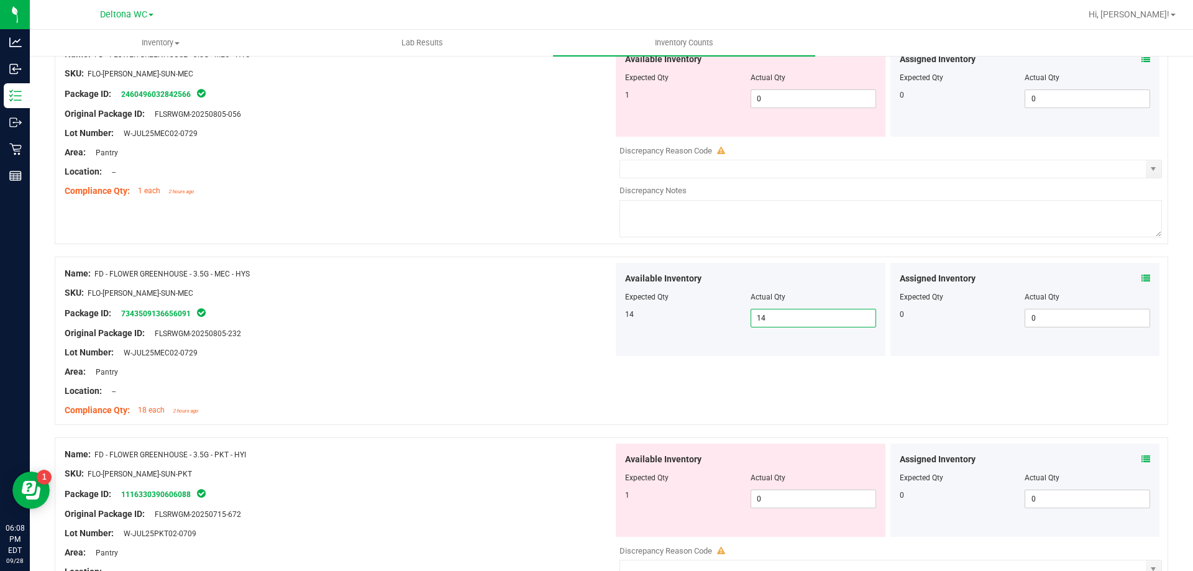
drag, startPoint x: 780, startPoint y: 321, endPoint x: 696, endPoint y: 311, distance: 84.4
click at [696, 311] on div "14 14 14" at bounding box center [750, 318] width 251 height 19
click at [794, 93] on span "0 0" at bounding box center [812, 98] width 125 height 19
type input "1"
click at [479, 191] on div "Compliance Qty: 1 each 2 hours ago" at bounding box center [339, 190] width 548 height 13
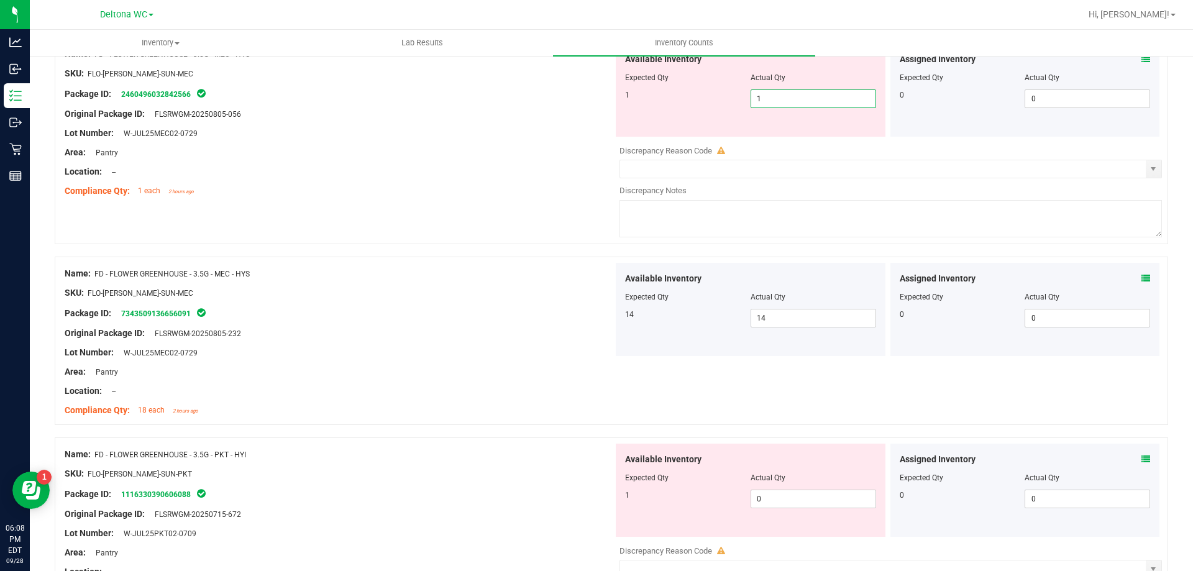
type input "1"
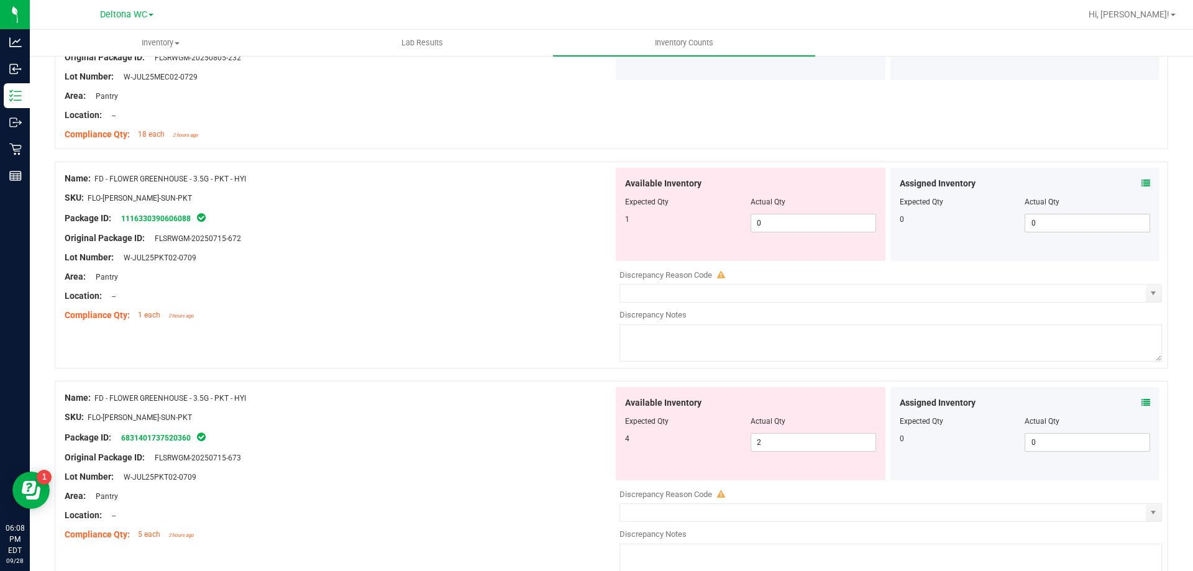
scroll to position [994, 0]
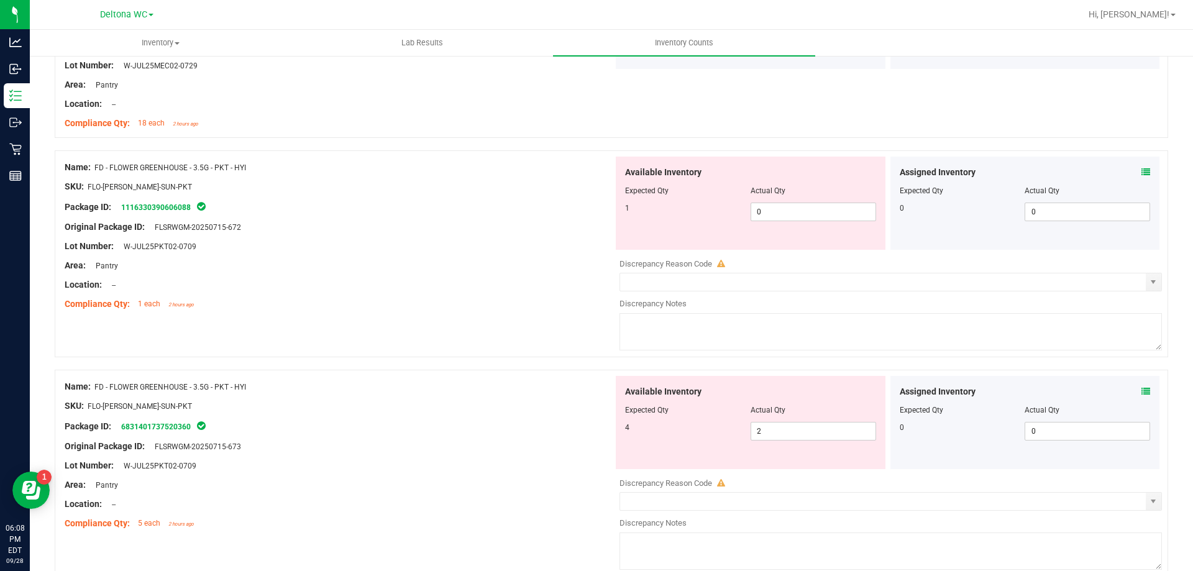
click at [1141, 397] on span at bounding box center [1145, 391] width 9 height 13
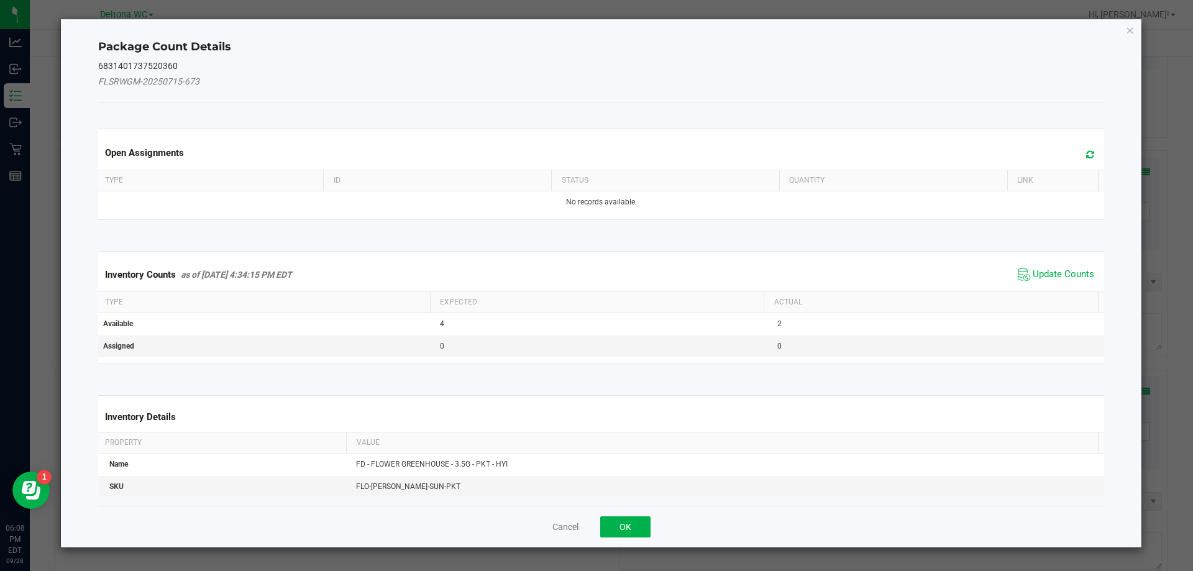
click at [1031, 281] on span "Update Counts" at bounding box center [1055, 274] width 83 height 19
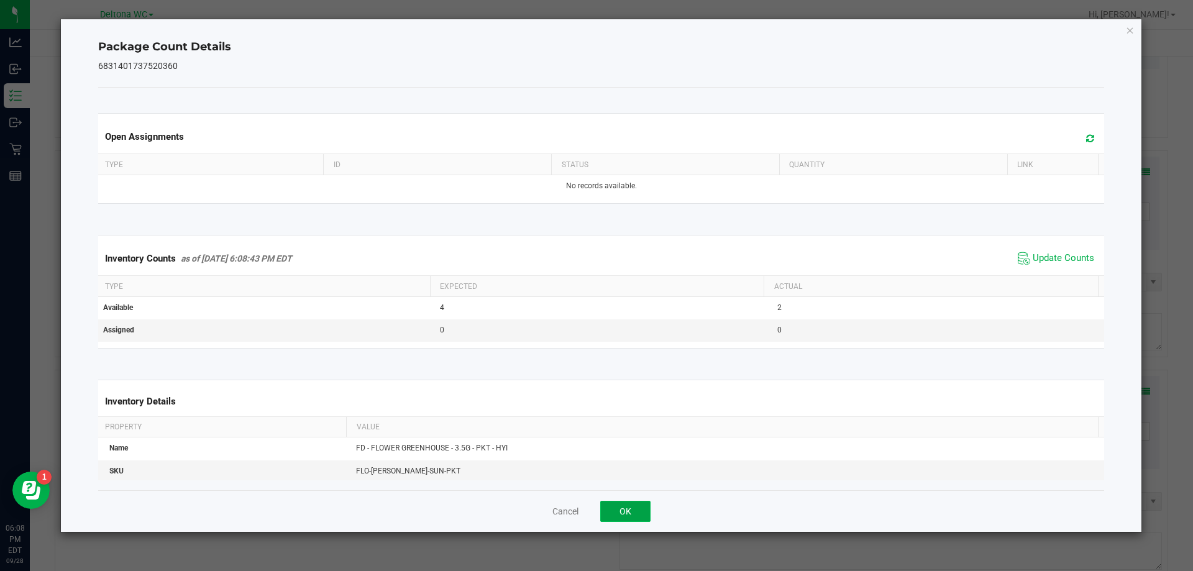
click at [629, 521] on button "OK" at bounding box center [625, 511] width 50 height 21
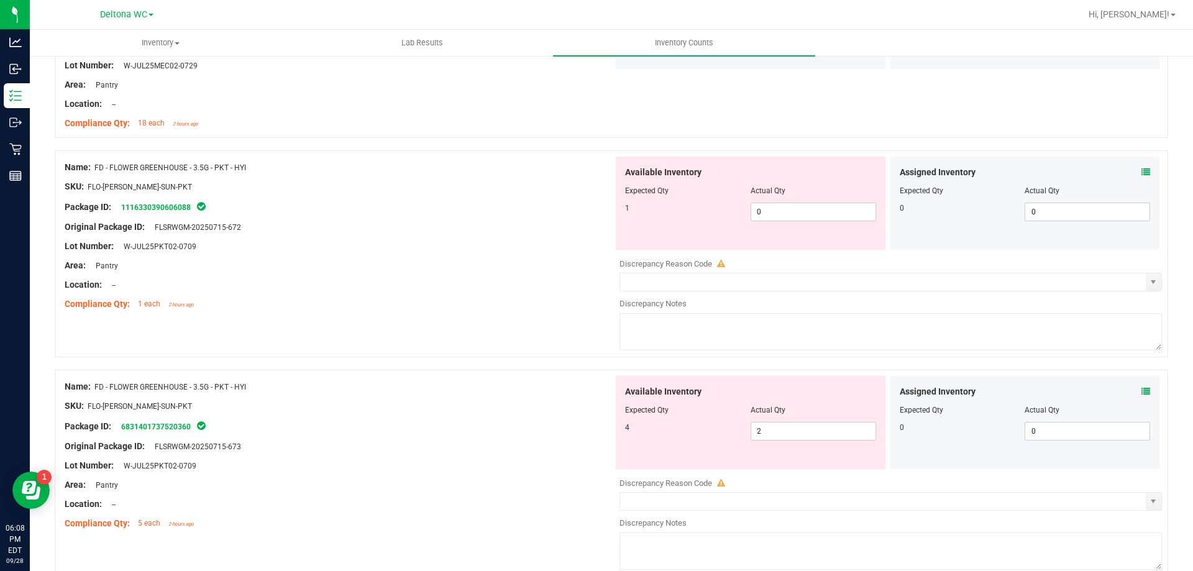
click at [1141, 173] on icon at bounding box center [1145, 172] width 9 height 9
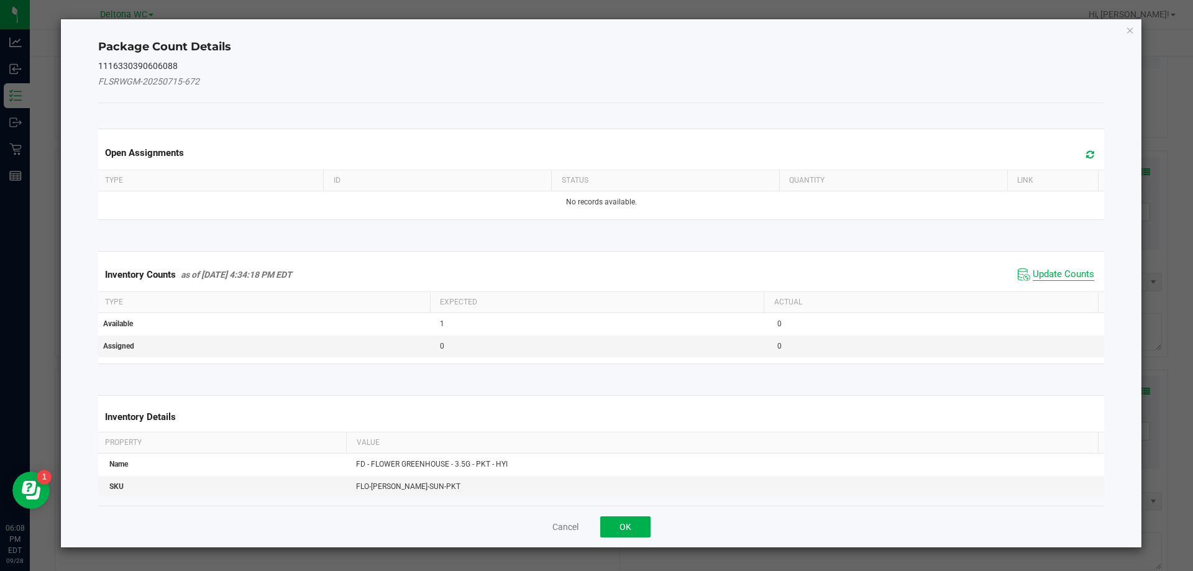
click at [1049, 268] on span "Update Counts" at bounding box center [1062, 274] width 61 height 12
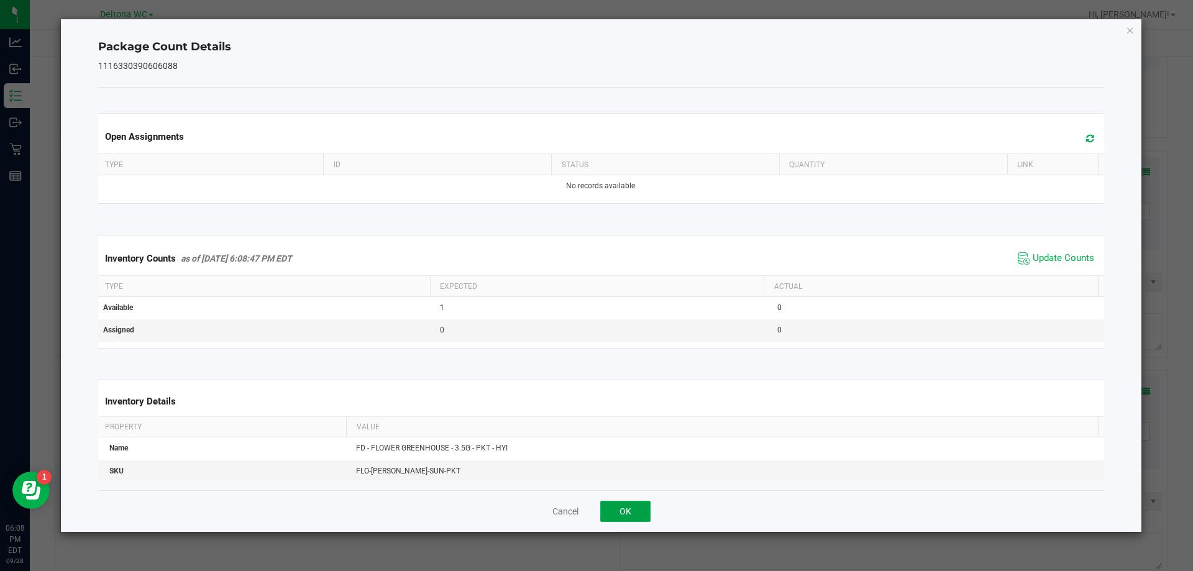
click at [625, 516] on button "OK" at bounding box center [625, 511] width 50 height 21
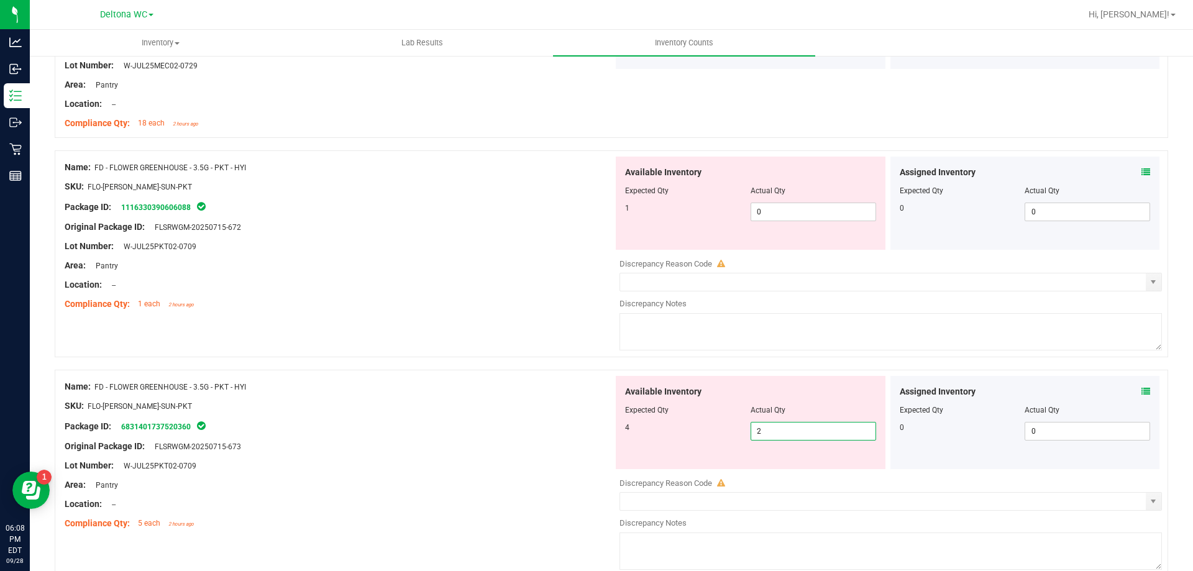
drag, startPoint x: 770, startPoint y: 422, endPoint x: 658, endPoint y: 426, distance: 111.9
click at [658, 426] on div "4 2 2" at bounding box center [750, 431] width 251 height 19
type input "4"
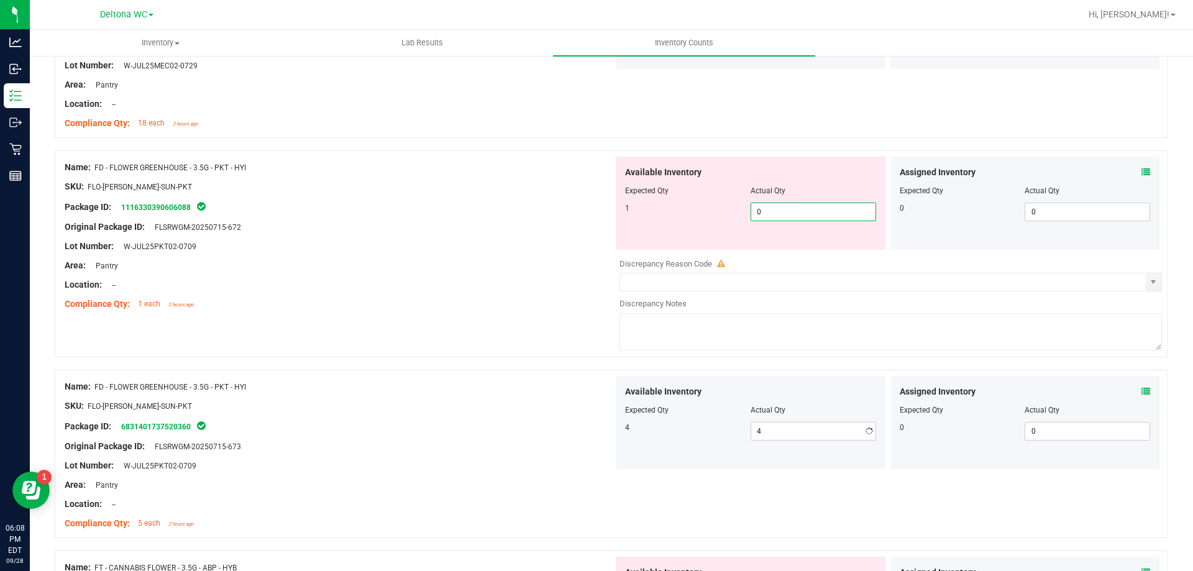
drag, startPoint x: 773, startPoint y: 202, endPoint x: 710, endPoint y: 202, distance: 62.7
click at [710, 202] on div "1 0 0" at bounding box center [750, 211] width 251 height 19
type input "2"
click at [537, 214] on div at bounding box center [339, 217] width 548 height 6
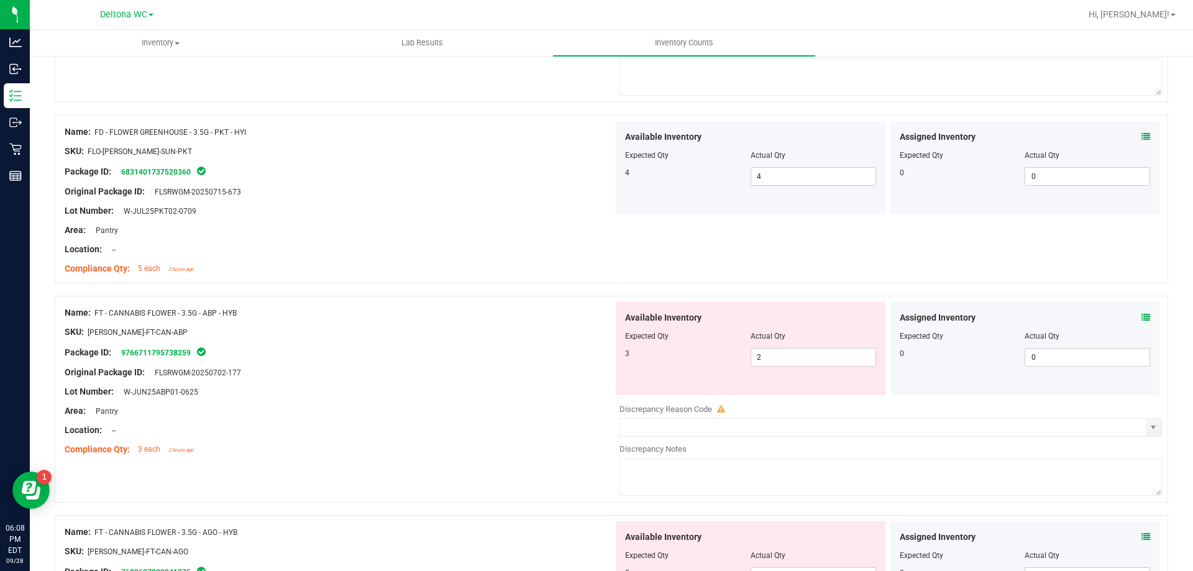
scroll to position [1367, 0]
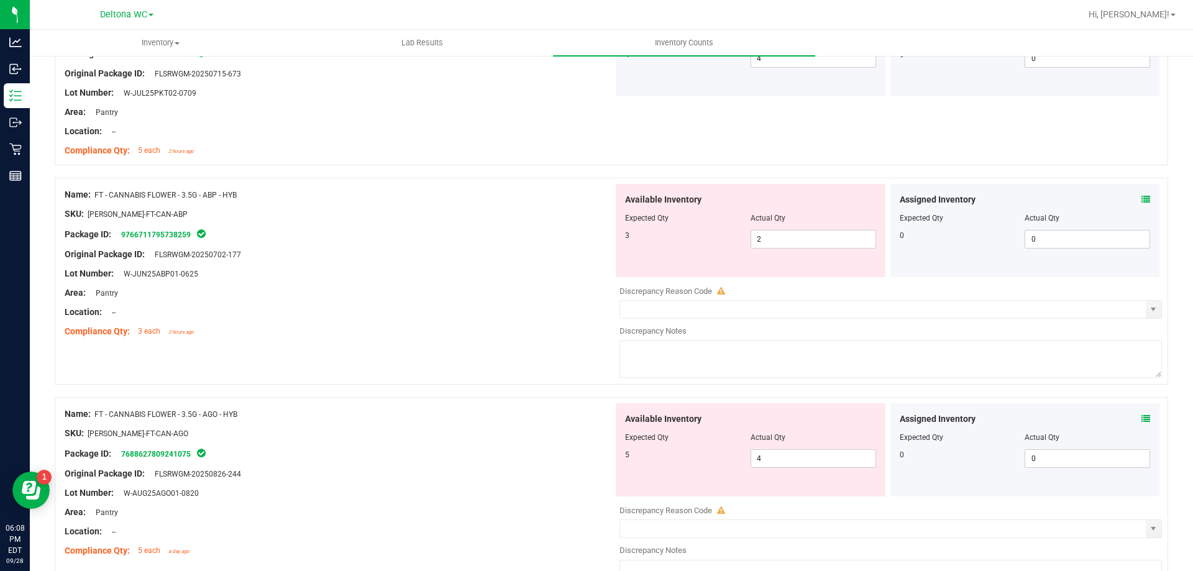
click at [1126, 202] on div "Assigned Inventory" at bounding box center [1024, 199] width 251 height 13
click at [1130, 200] on div "Assigned Inventory" at bounding box center [1024, 199] width 251 height 13
click at [1141, 199] on icon at bounding box center [1145, 199] width 9 height 9
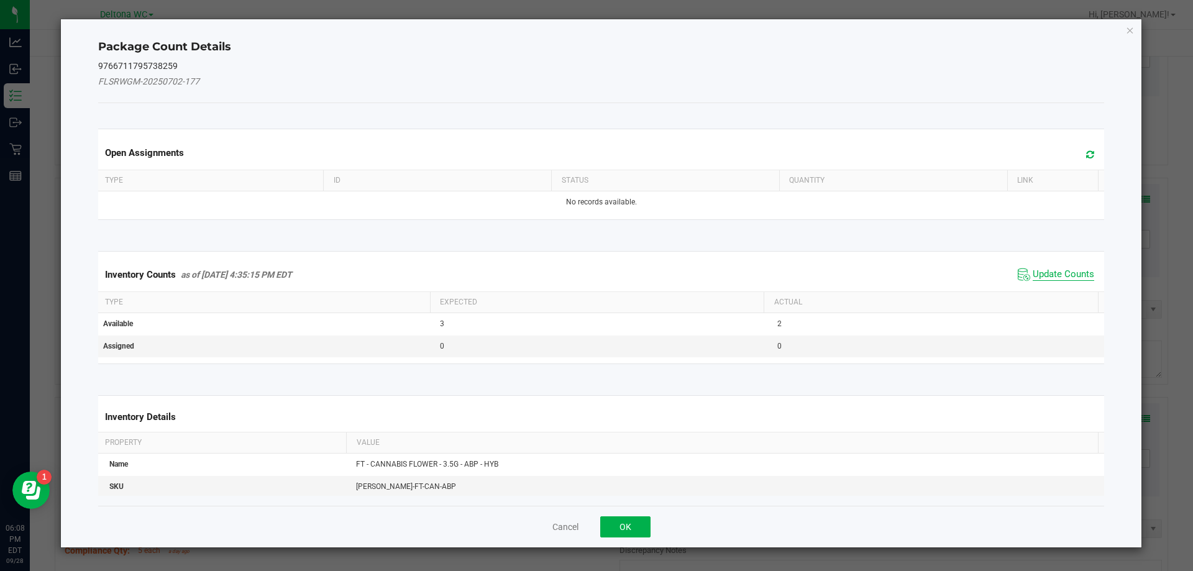
click at [1050, 274] on span "Update Counts" at bounding box center [1062, 274] width 61 height 12
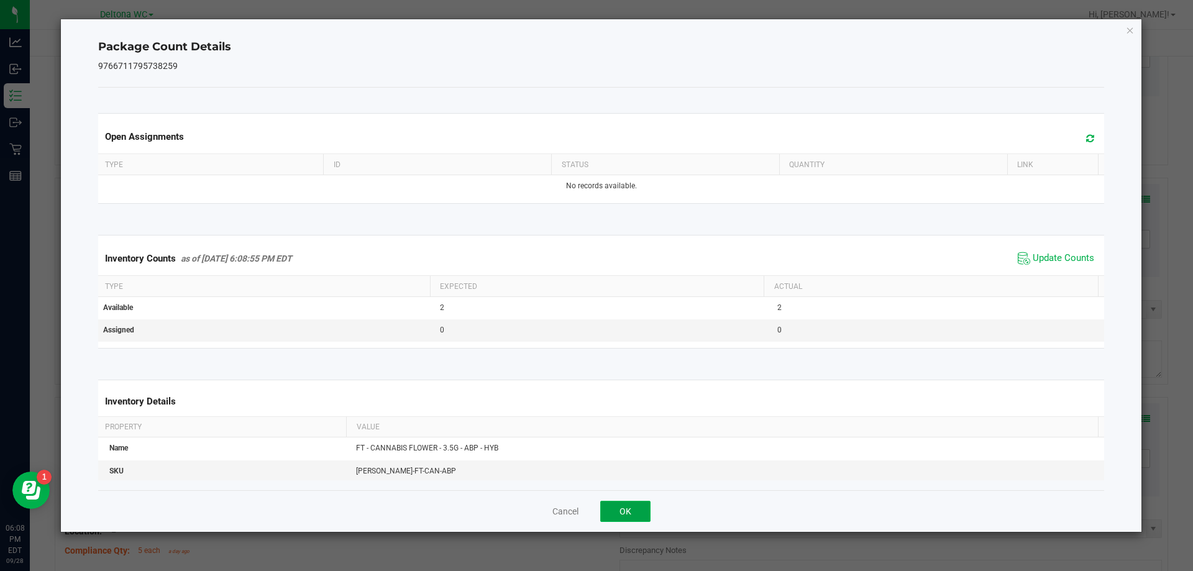
click at [644, 511] on button "OK" at bounding box center [625, 511] width 50 height 21
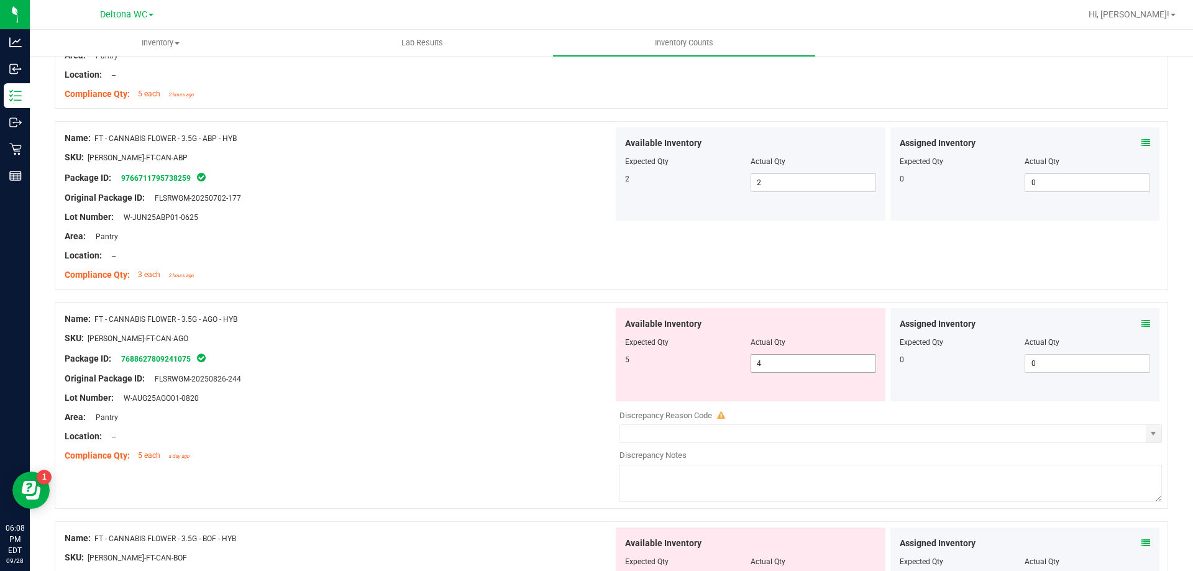
scroll to position [1491, 0]
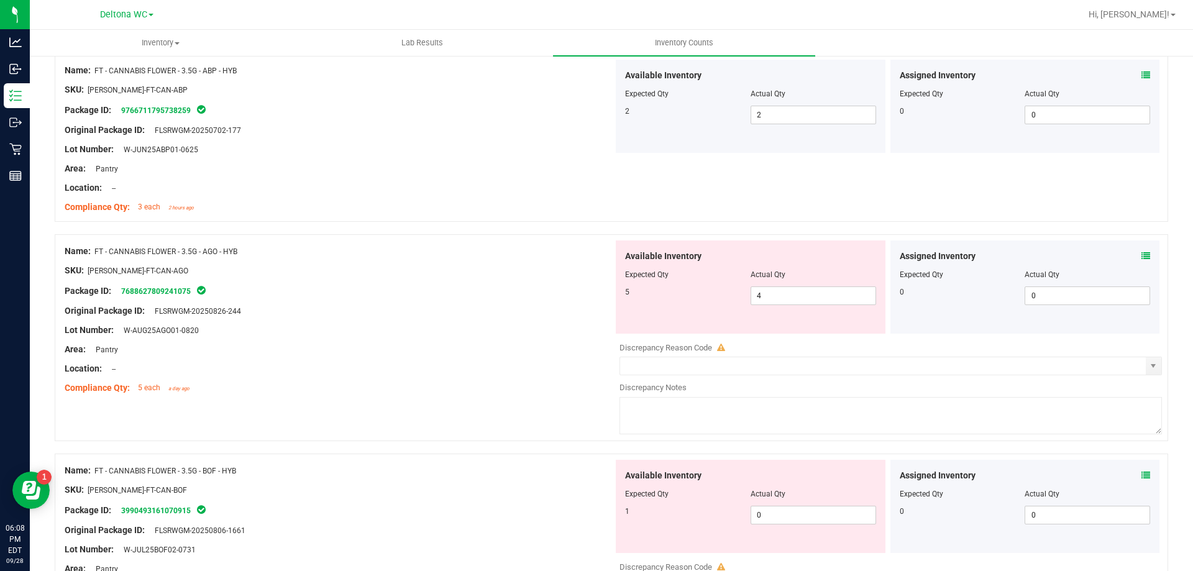
click at [1141, 256] on icon at bounding box center [1145, 256] width 9 height 9
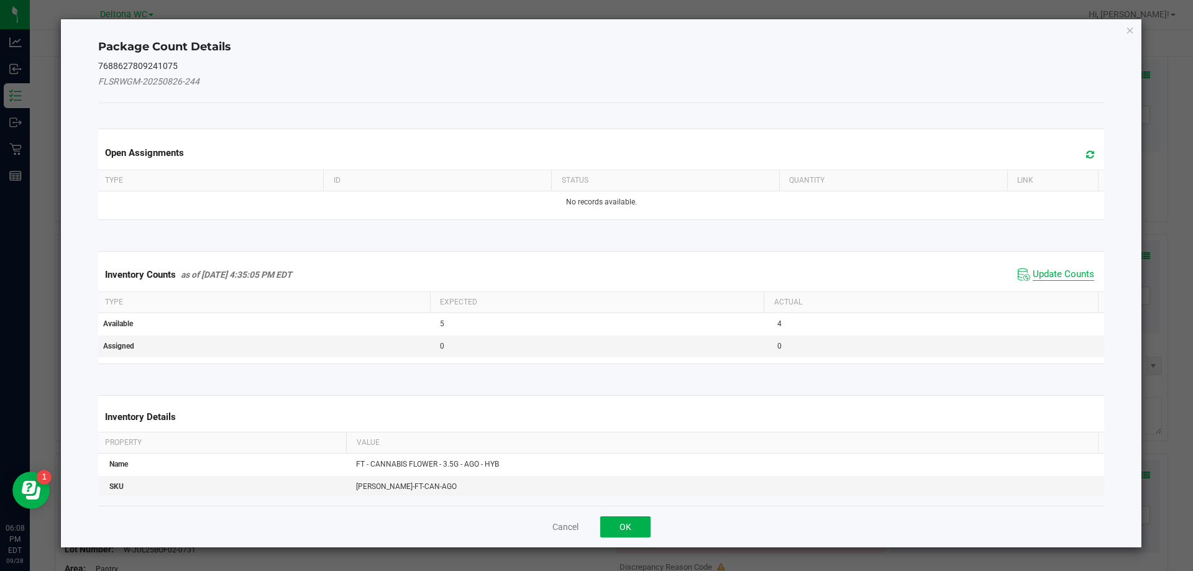
click at [1032, 277] on span "Update Counts" at bounding box center [1062, 274] width 61 height 12
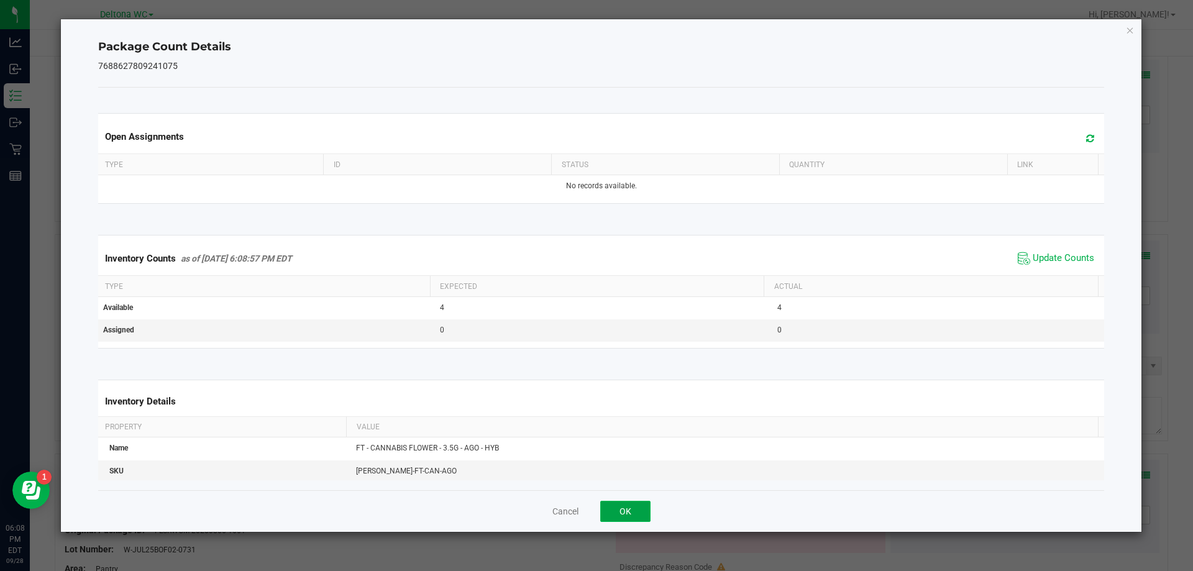
click at [621, 512] on button "OK" at bounding box center [625, 511] width 50 height 21
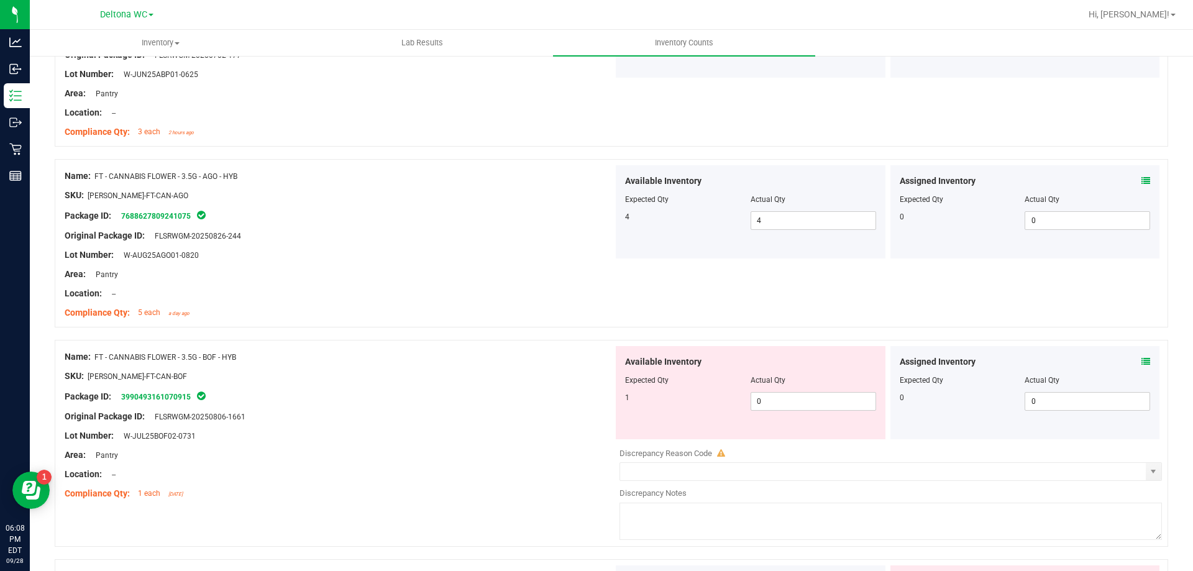
scroll to position [1677, 0]
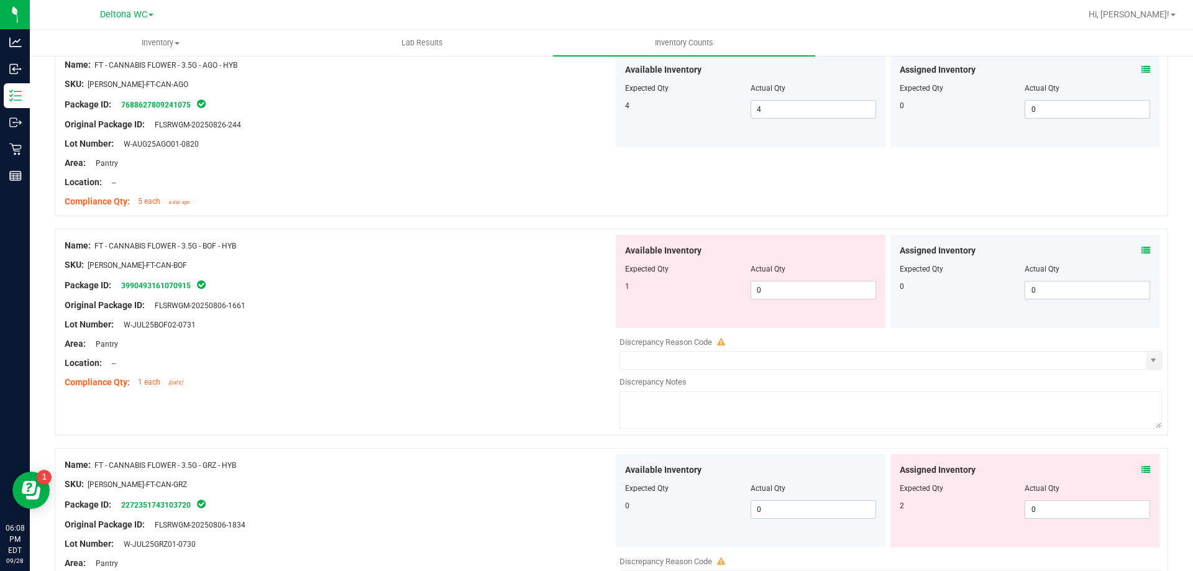
click at [1141, 249] on icon at bounding box center [1145, 250] width 9 height 9
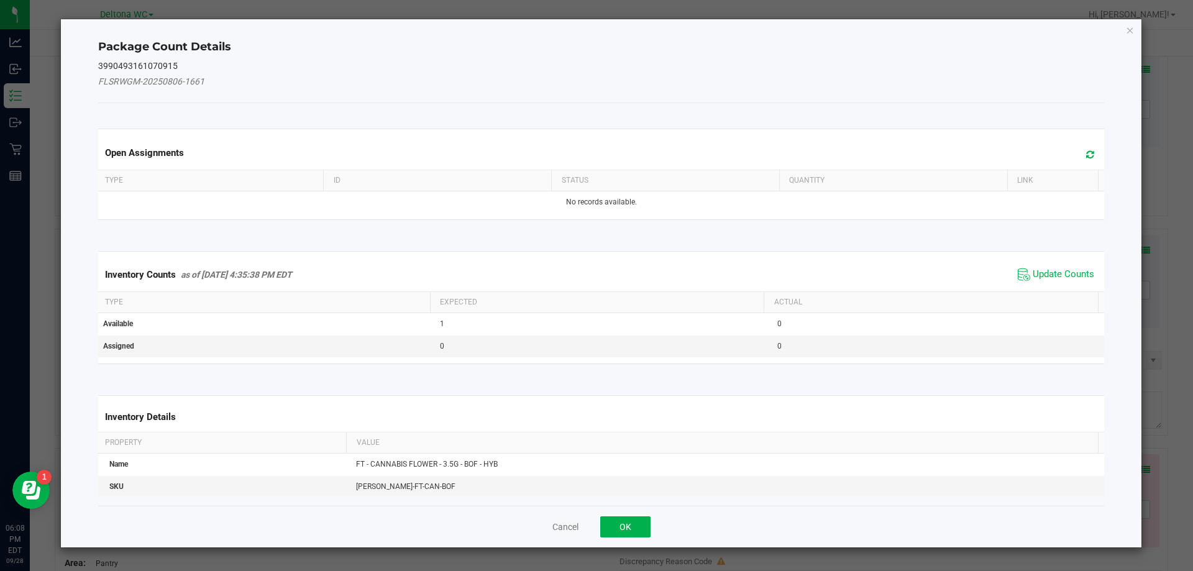
click at [1039, 266] on span "Update Counts" at bounding box center [1055, 274] width 83 height 19
click at [1032, 291] on th "Actual" at bounding box center [930, 301] width 334 height 21
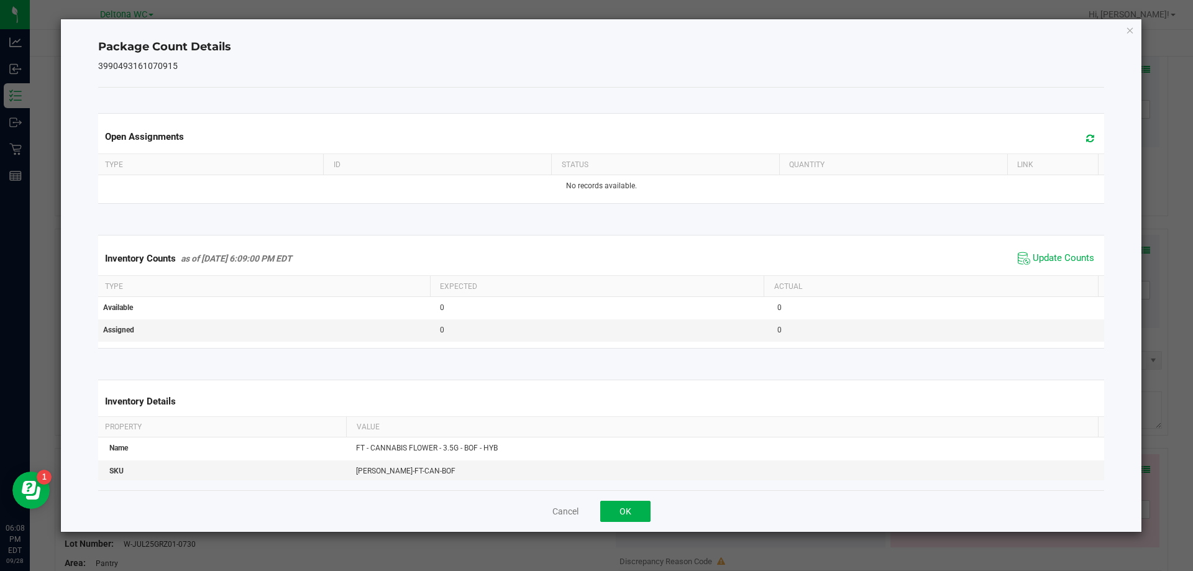
click at [595, 506] on div "Cancel OK" at bounding box center [601, 511] width 1006 height 42
click at [655, 512] on div "Cancel OK" at bounding box center [601, 511] width 1006 height 42
click at [609, 511] on button "OK" at bounding box center [625, 511] width 50 height 21
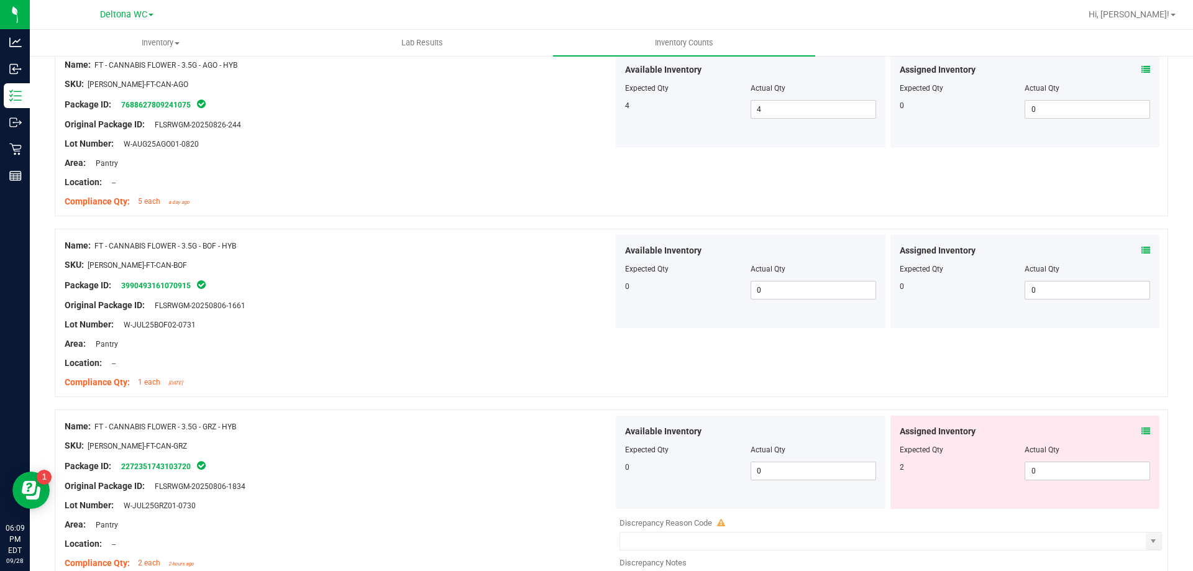
click at [1117, 193] on div "Name: FT - CANNABIS FLOWER - 3.5G - AGO - HYB SKU: [PERSON_NAME]-FT-CAN-AGO Pac…" at bounding box center [611, 132] width 1113 height 168
click at [1141, 425] on span at bounding box center [1145, 431] width 9 height 13
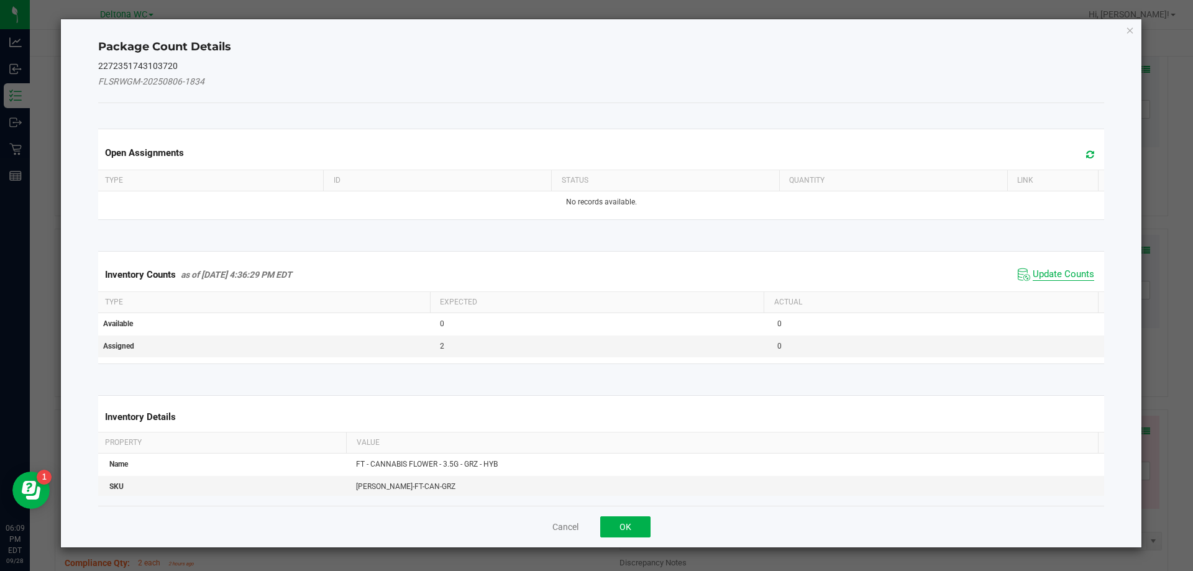
click at [1065, 269] on span "Update Counts" at bounding box center [1062, 274] width 61 height 12
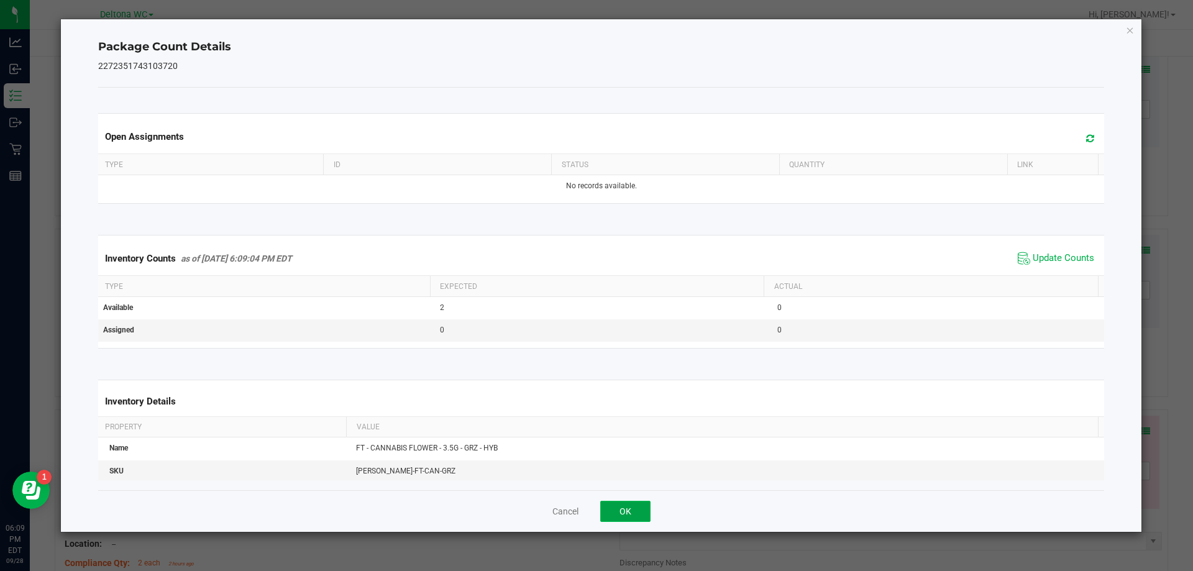
click at [627, 512] on button "OK" at bounding box center [625, 511] width 50 height 21
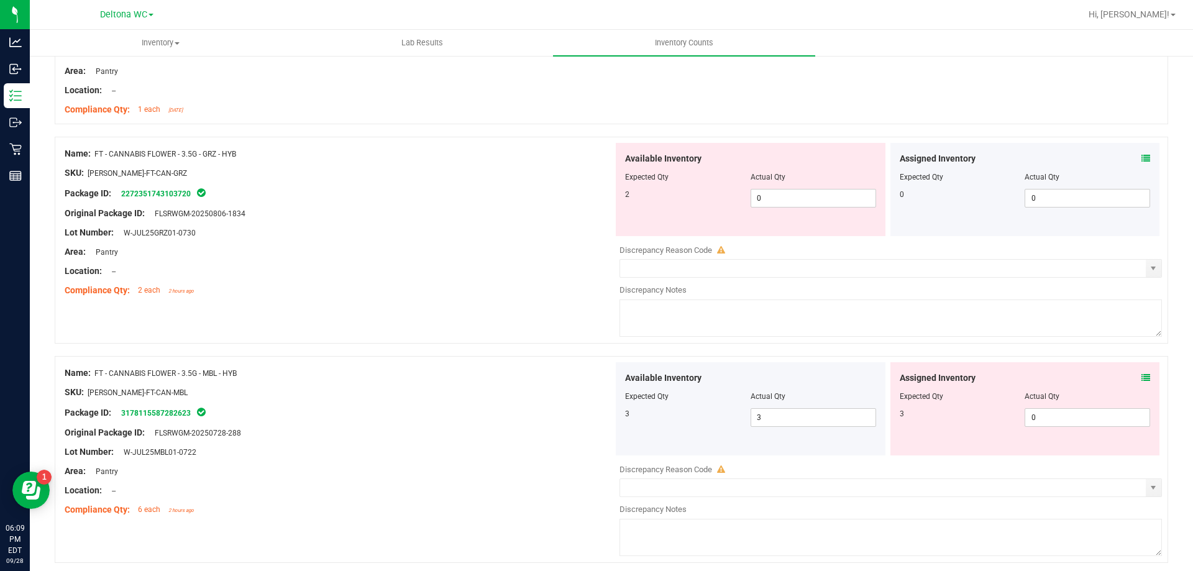
scroll to position [1943, 0]
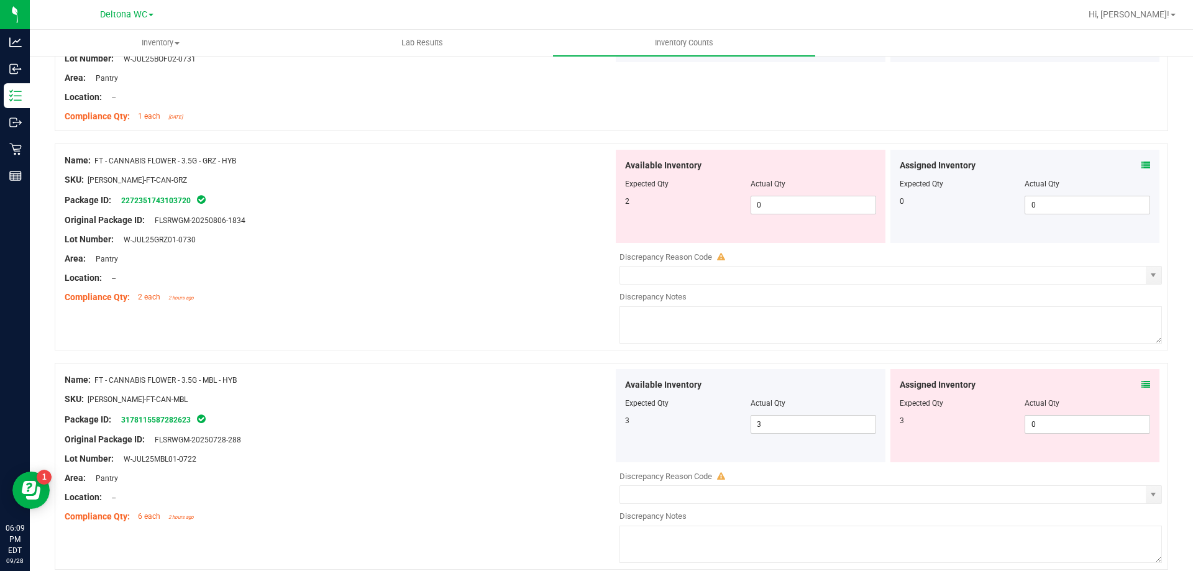
click at [1119, 174] on div at bounding box center [1024, 175] width 251 height 6
click at [1141, 166] on icon at bounding box center [1145, 165] width 9 height 9
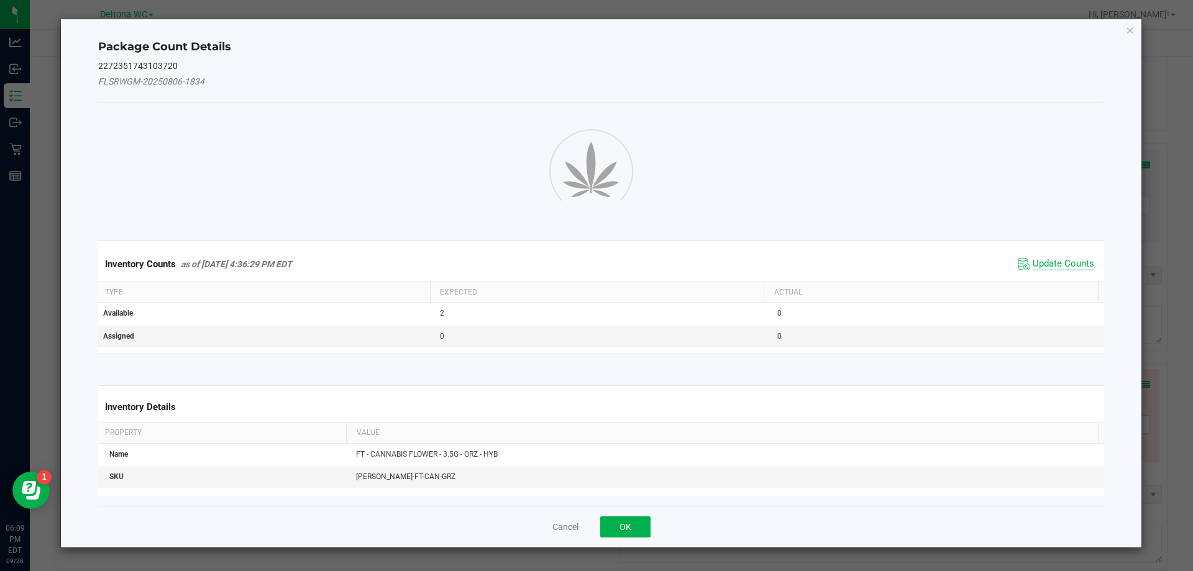
click at [1065, 268] on span "Update Counts" at bounding box center [1062, 264] width 61 height 12
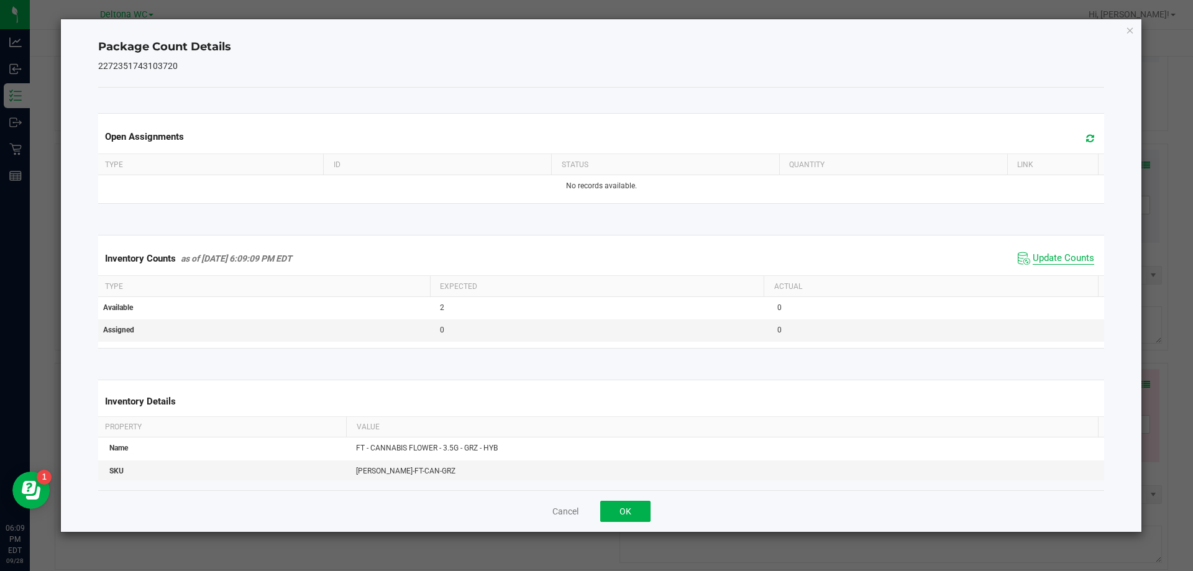
click at [1046, 264] on span "Update Counts" at bounding box center [1062, 258] width 61 height 12
click at [643, 521] on button "OK" at bounding box center [625, 511] width 50 height 21
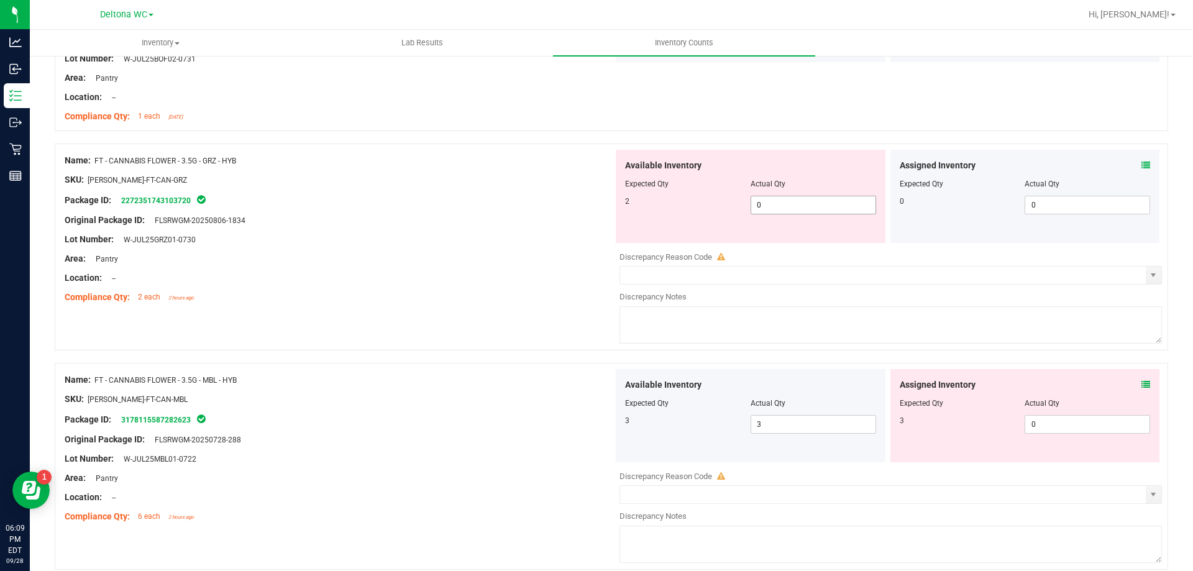
click at [795, 207] on input "0" at bounding box center [813, 204] width 124 height 17
type input "2"
click at [510, 161] on div "Name: FT - CANNABIS FLOWER - 3.5G - GRZ - HYB" at bounding box center [339, 160] width 548 height 13
type input "2"
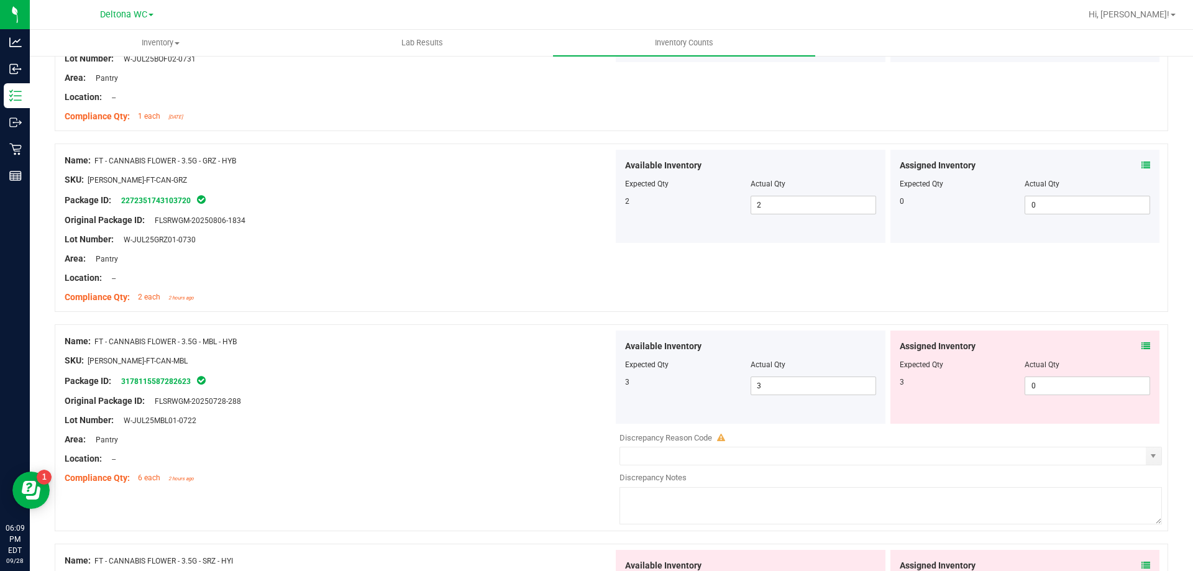
click at [548, 227] on div at bounding box center [339, 230] width 548 height 6
click at [1141, 349] on icon at bounding box center [1145, 346] width 9 height 9
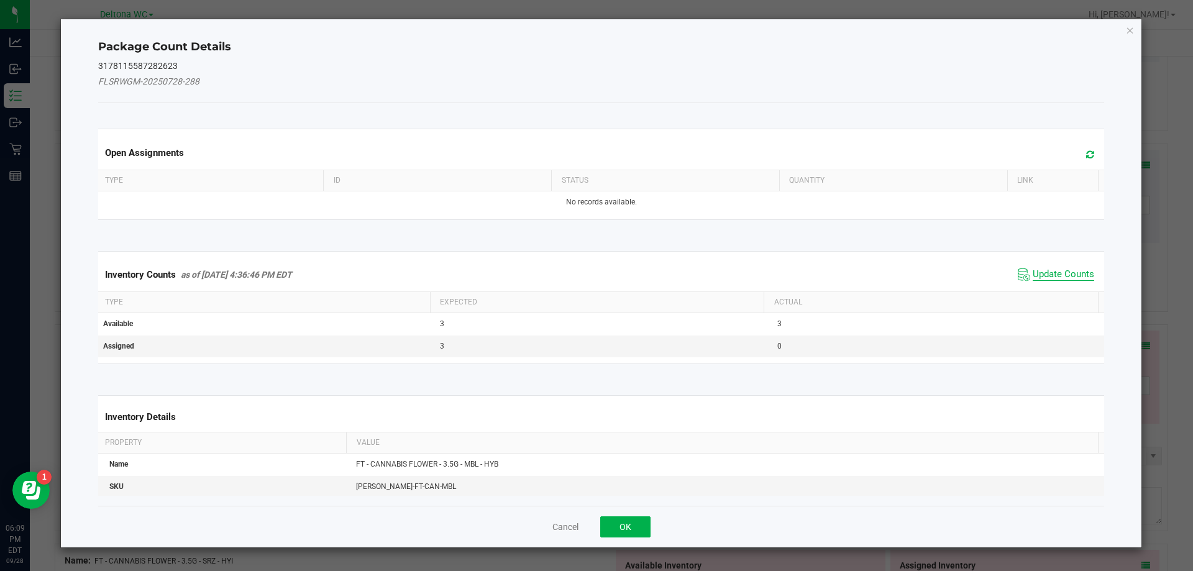
click at [1035, 279] on span "Update Counts" at bounding box center [1062, 274] width 61 height 12
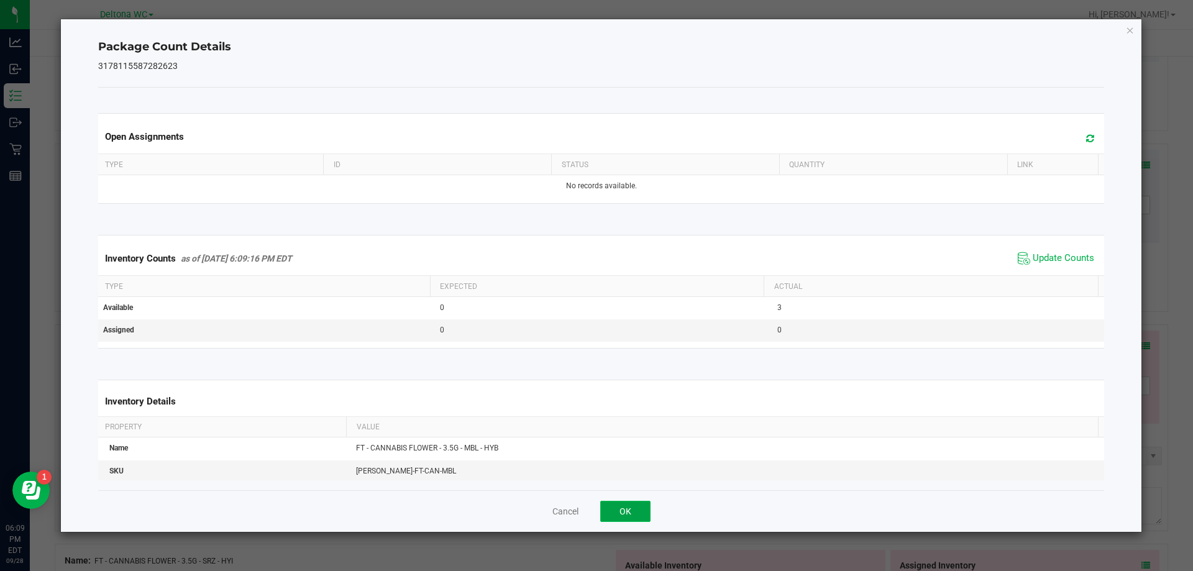
click at [642, 507] on button "OK" at bounding box center [625, 511] width 50 height 21
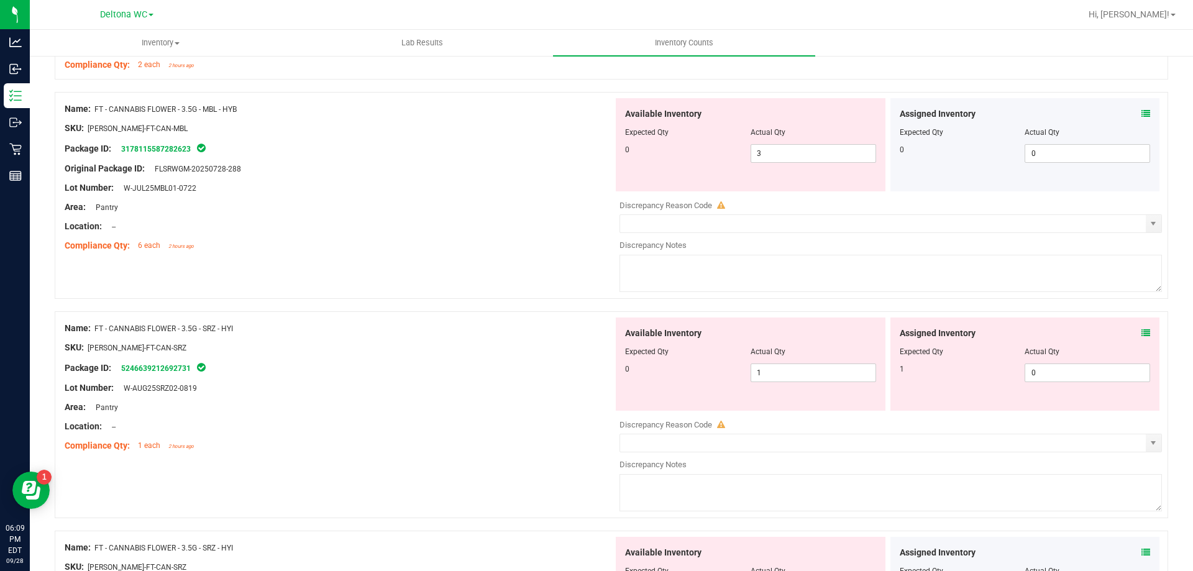
scroll to position [2175, 0]
click at [1141, 333] on icon at bounding box center [1145, 333] width 9 height 9
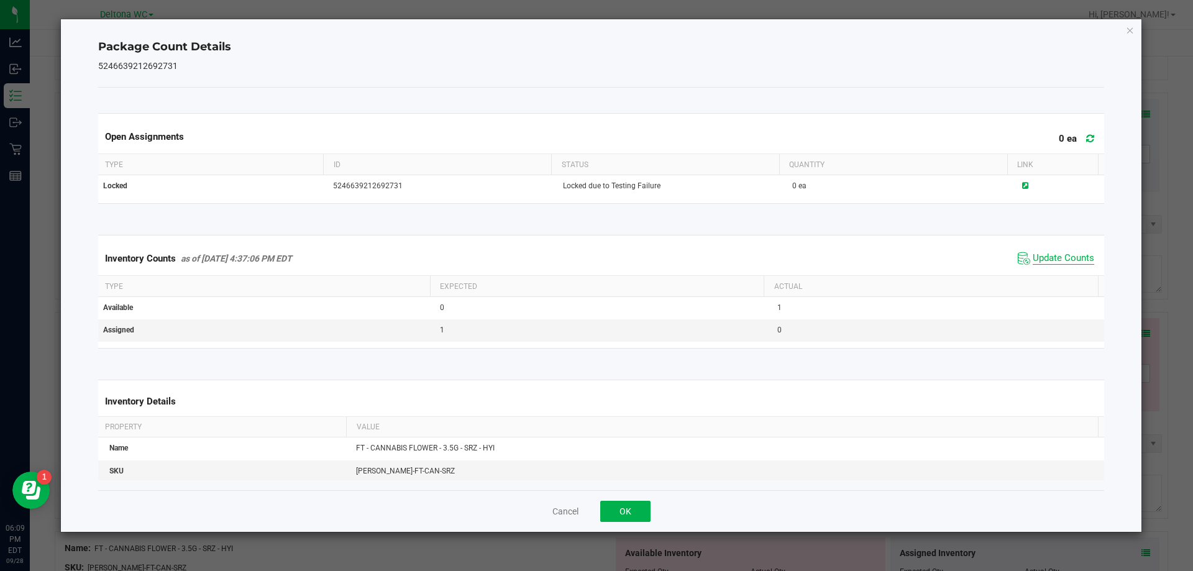
click at [1053, 255] on span "Update Counts" at bounding box center [1062, 258] width 61 height 12
click at [1037, 265] on span "Update Counts" at bounding box center [1062, 258] width 61 height 12
click at [637, 519] on button "OK" at bounding box center [625, 511] width 50 height 21
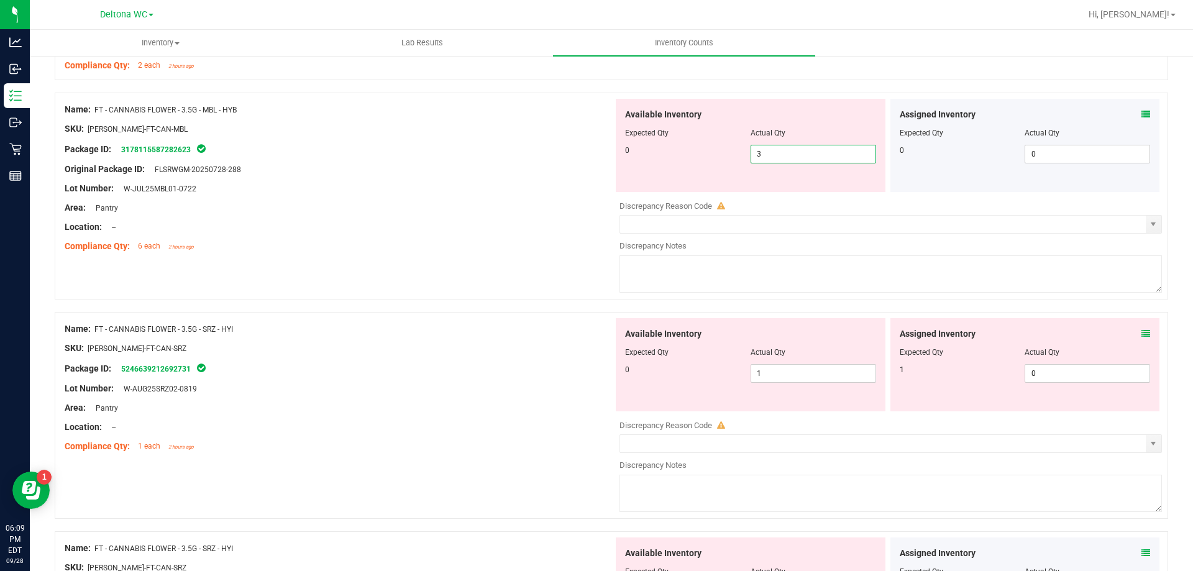
drag, startPoint x: 764, startPoint y: 154, endPoint x: 624, endPoint y: 154, distance: 139.8
click at [625, 154] on div "0 3 3" at bounding box center [750, 154] width 251 height 19
type input "0"
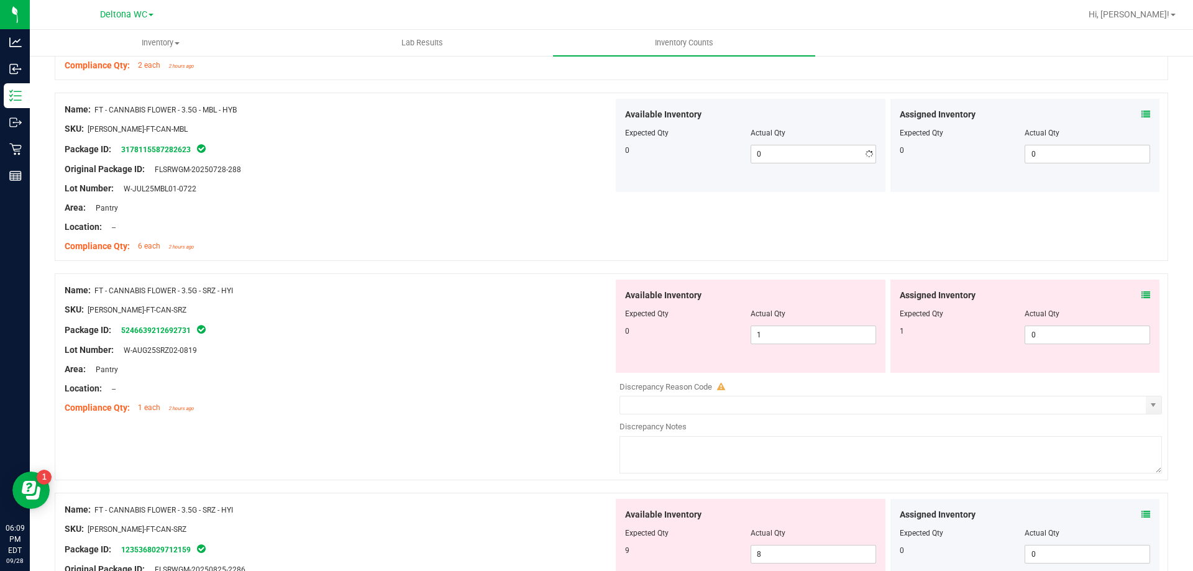
click at [429, 293] on div "Name: FD - FLOWER GREENHOUSE - 3.5G - BDL - IND SKU: FLO-[PERSON_NAME]-SUN-BDL …" at bounding box center [611, 34] width 1113 height 4014
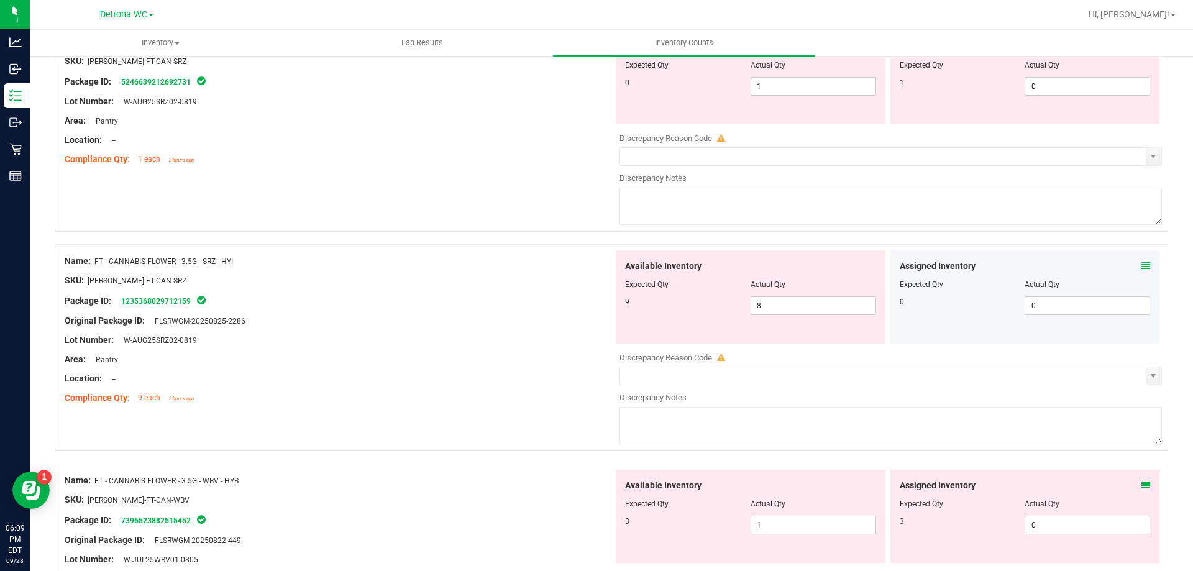
scroll to position [2237, 0]
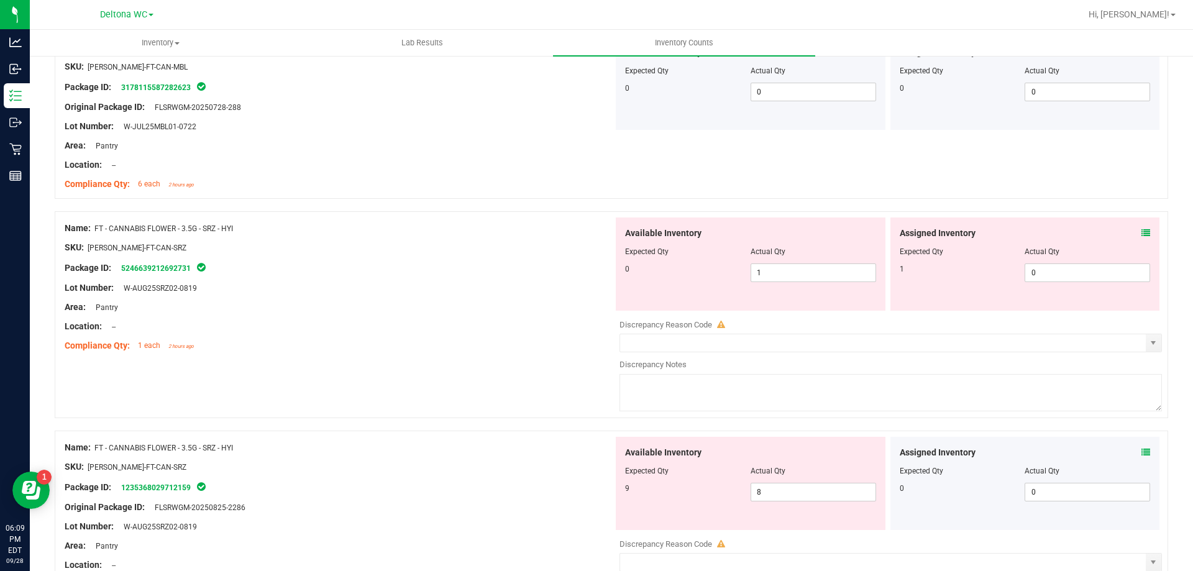
click at [1141, 234] on icon at bounding box center [1145, 233] width 9 height 9
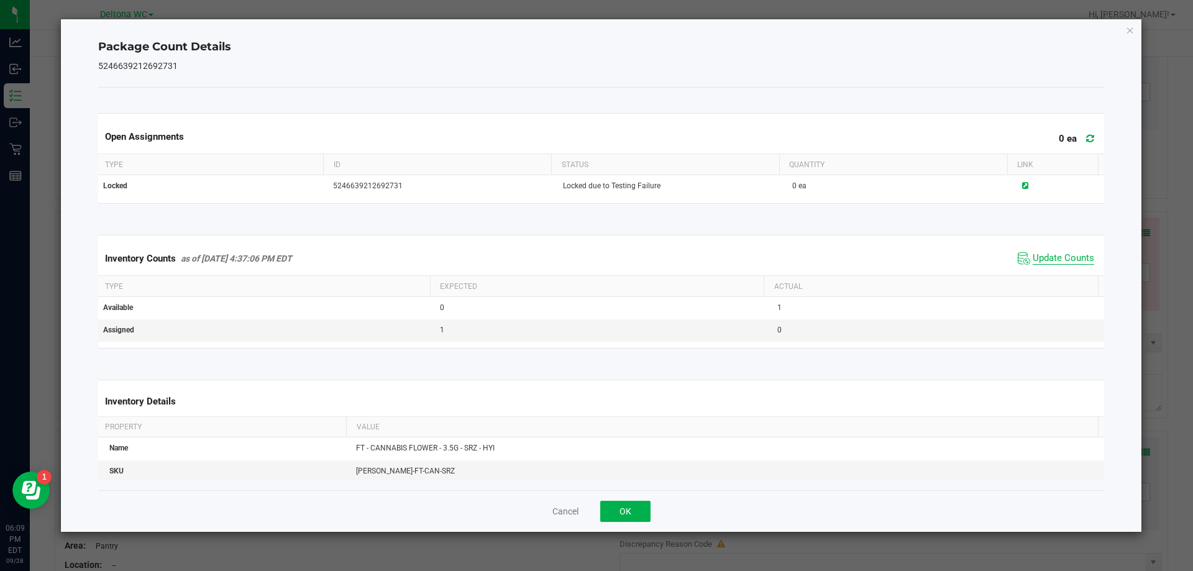
click at [1055, 254] on span "Update Counts" at bounding box center [1062, 258] width 61 height 12
click at [628, 501] on button "OK" at bounding box center [625, 511] width 50 height 21
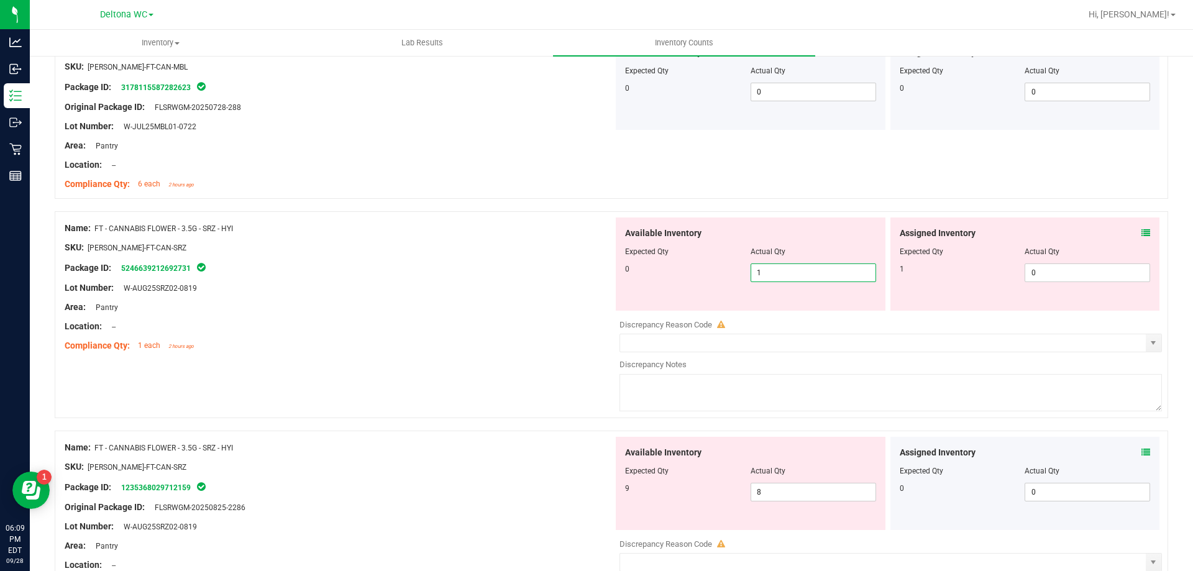
drag, startPoint x: 783, startPoint y: 275, endPoint x: 620, endPoint y: 258, distance: 164.3
click at [624, 258] on div "Available Inventory Expected Qty Actual Qty 0 1 1" at bounding box center [751, 263] width 270 height 93
type input "0"
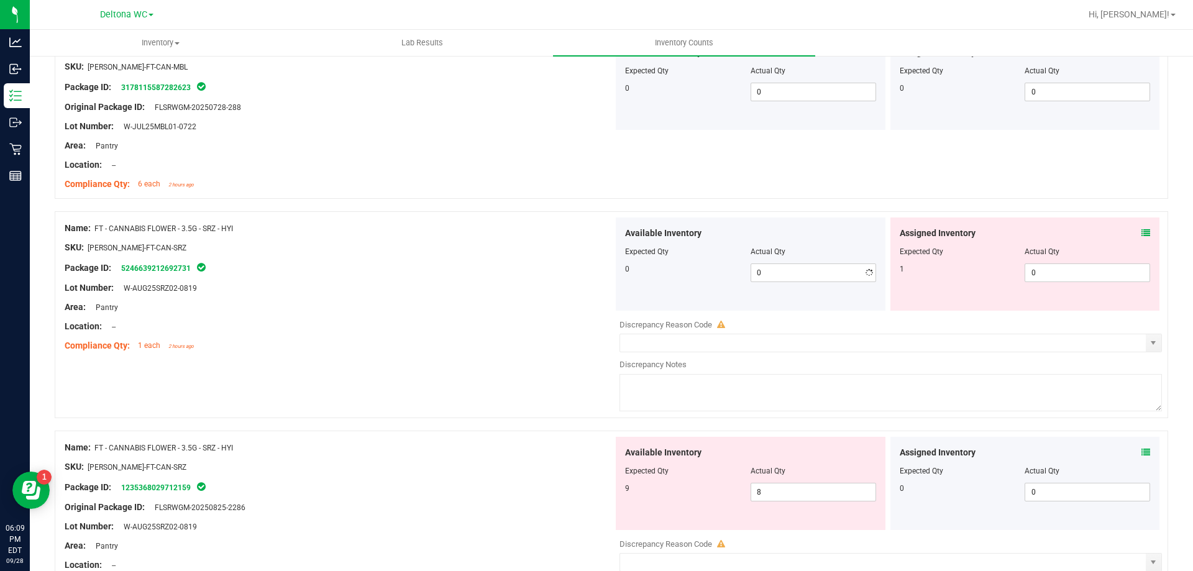
click at [414, 289] on div "Lot Number: W-AUG25SRZ02-0819" at bounding box center [339, 287] width 548 height 13
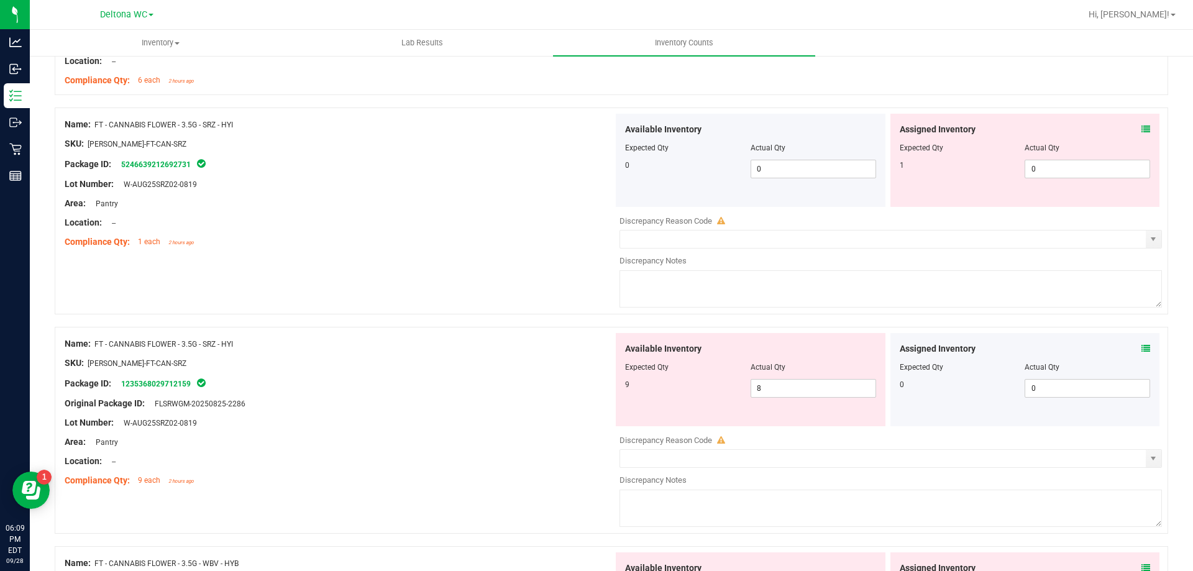
scroll to position [2423, 0]
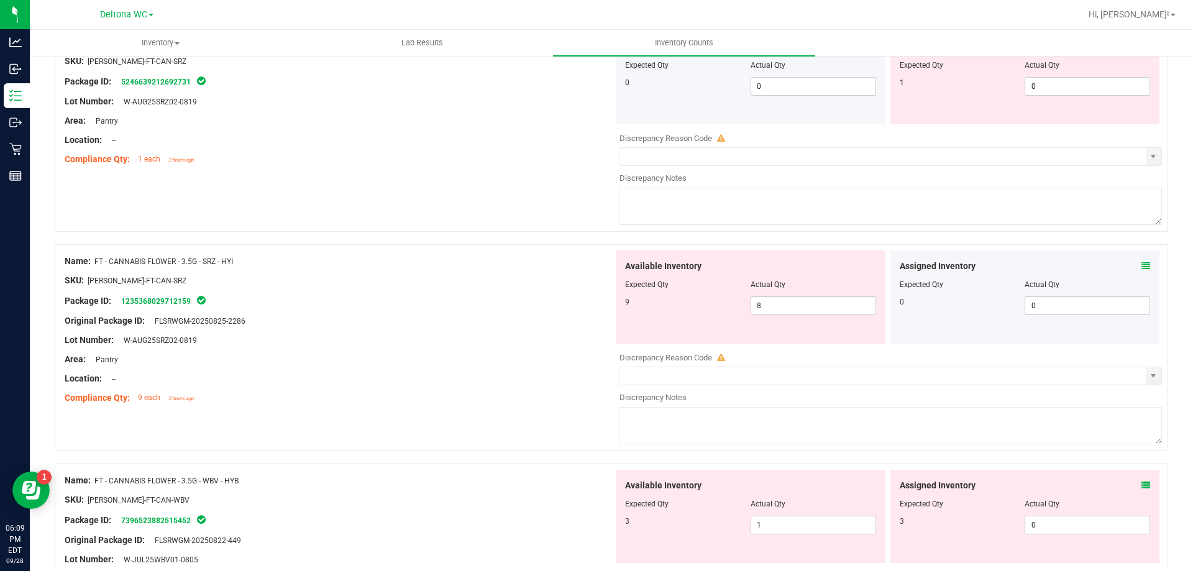
click at [1141, 265] on icon at bounding box center [1145, 266] width 9 height 9
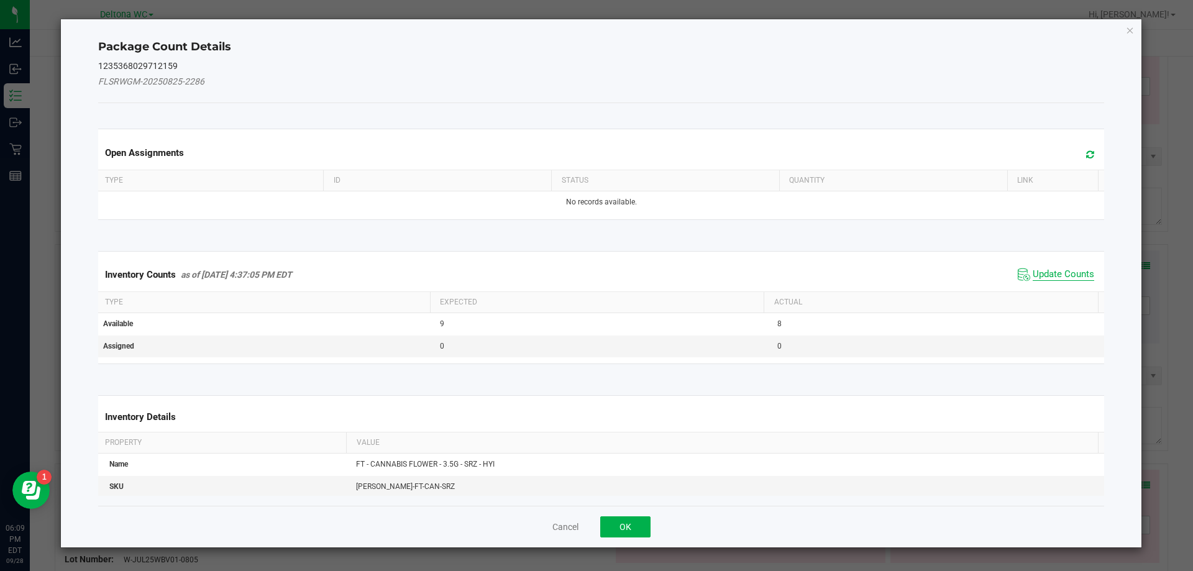
click at [1066, 275] on span "Update Counts" at bounding box center [1062, 274] width 61 height 12
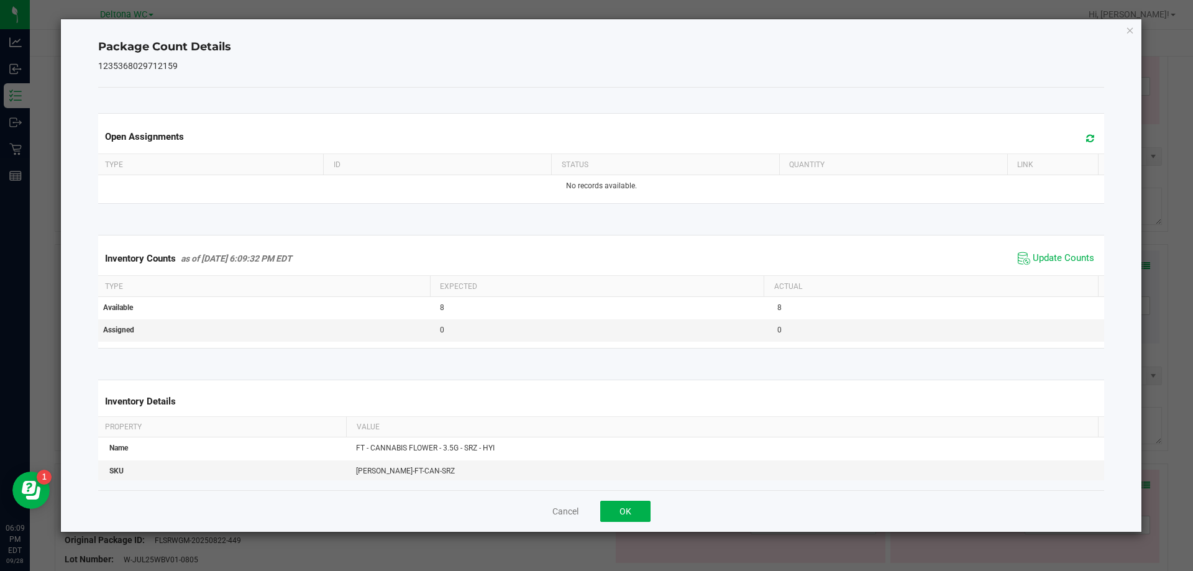
click at [629, 522] on div "Cancel OK" at bounding box center [601, 511] width 1006 height 42
click at [640, 510] on button "OK" at bounding box center [625, 511] width 50 height 21
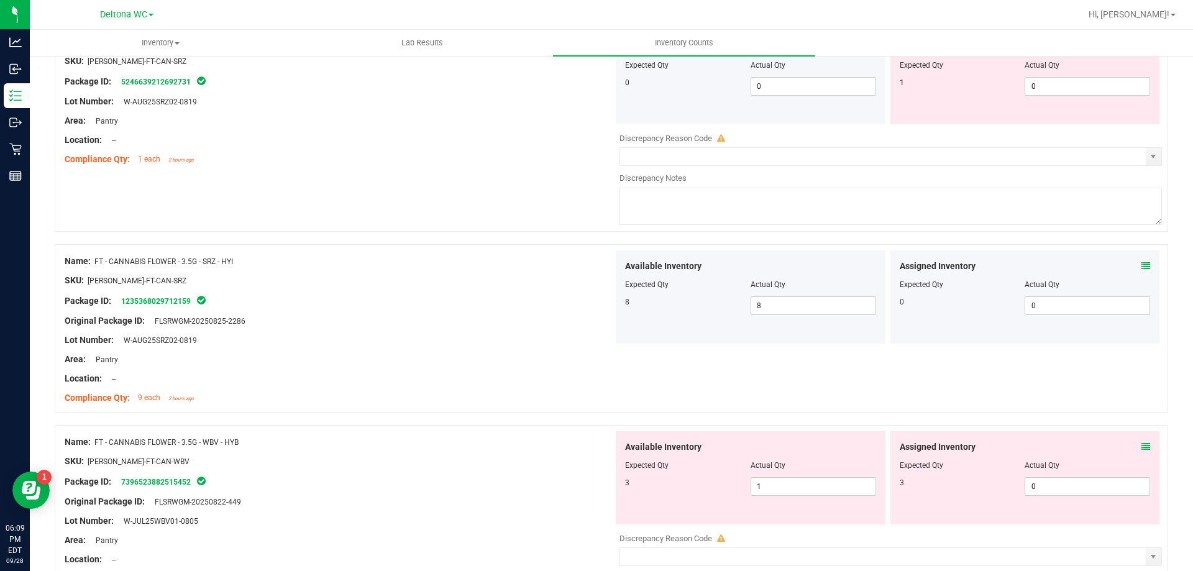
scroll to position [2734, 0]
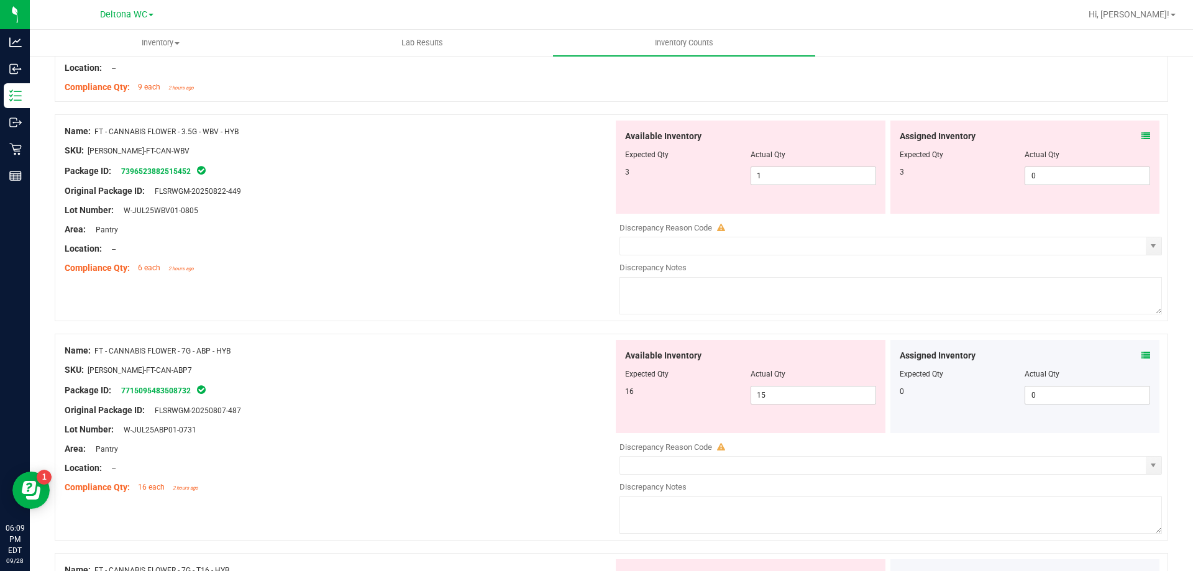
click at [1142, 132] on div "Assigned Inventory Expected Qty Actual Qty 3 0 0" at bounding box center [1025, 167] width 270 height 93
click at [1141, 137] on icon at bounding box center [1145, 136] width 9 height 9
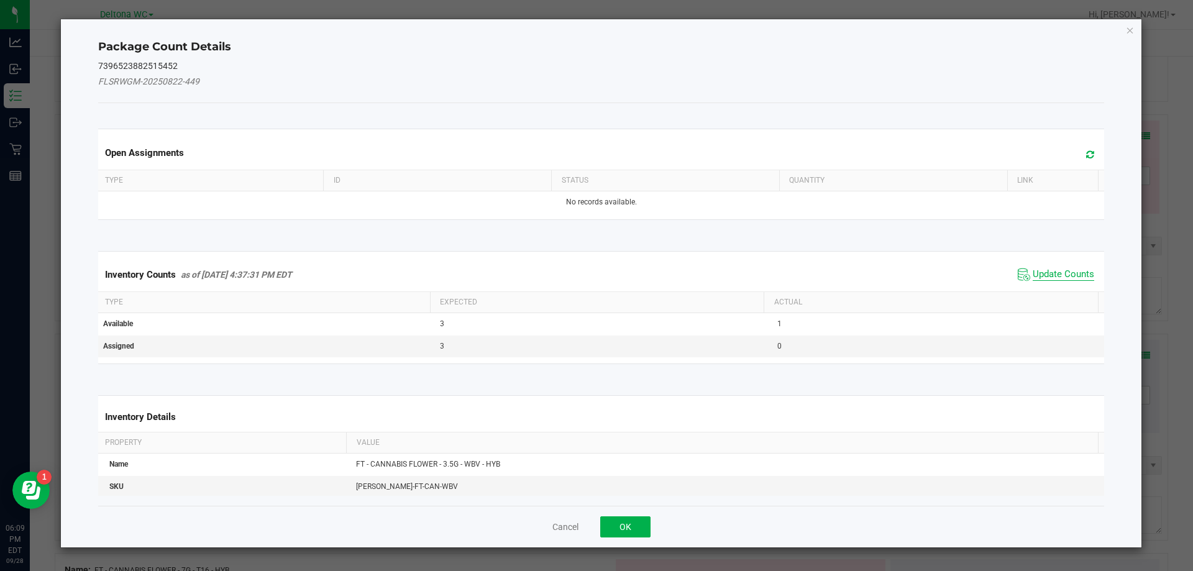
click at [1034, 275] on span "Update Counts" at bounding box center [1062, 274] width 61 height 12
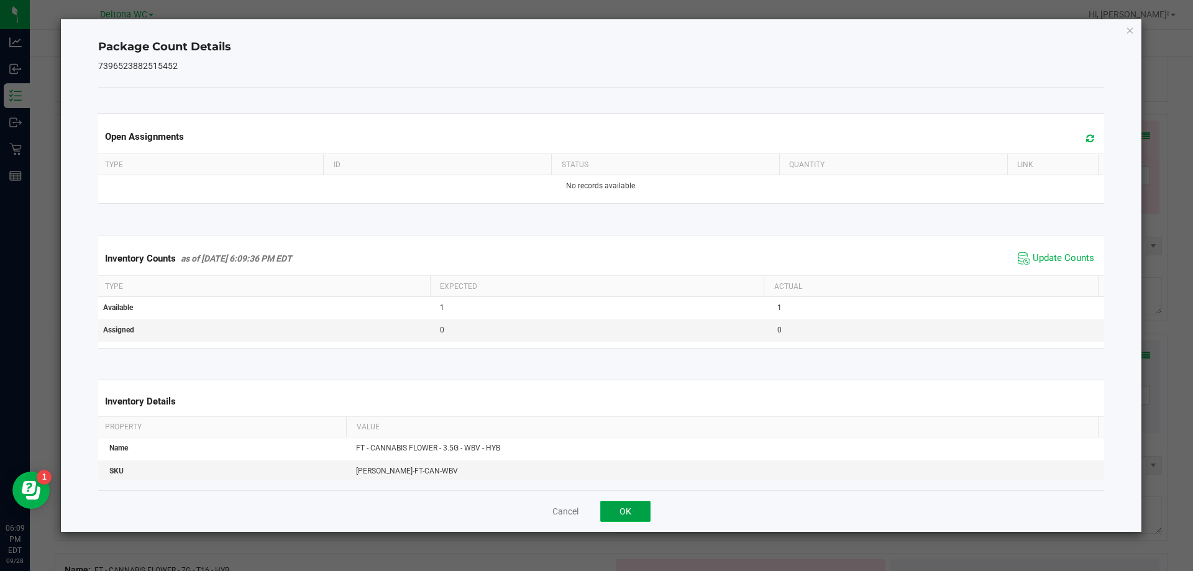
click at [611, 517] on button "OK" at bounding box center [625, 511] width 50 height 21
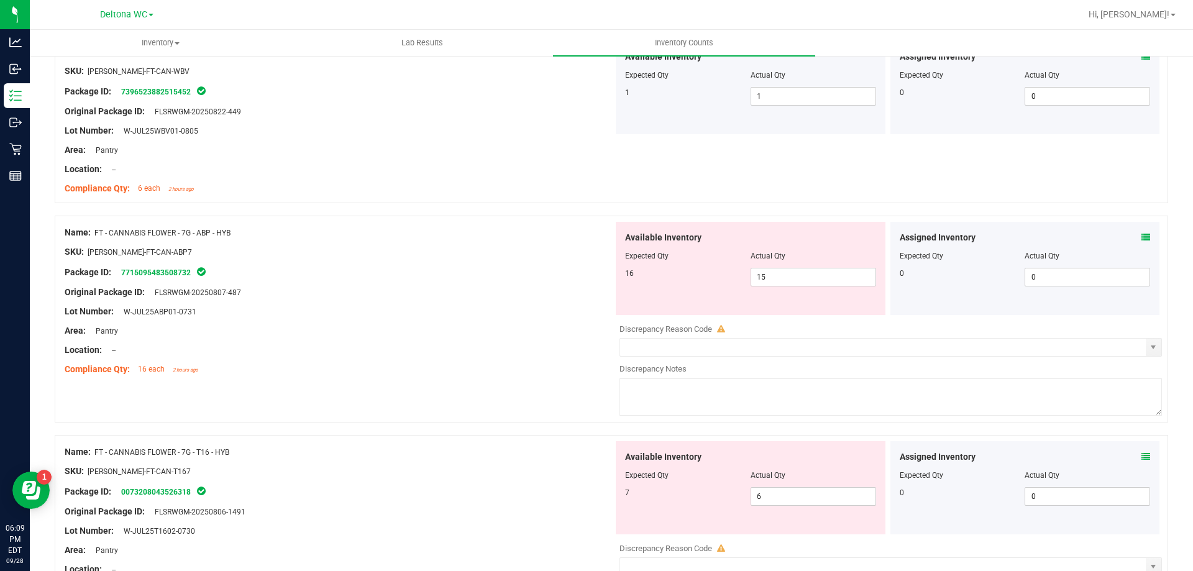
scroll to position [2920, 0]
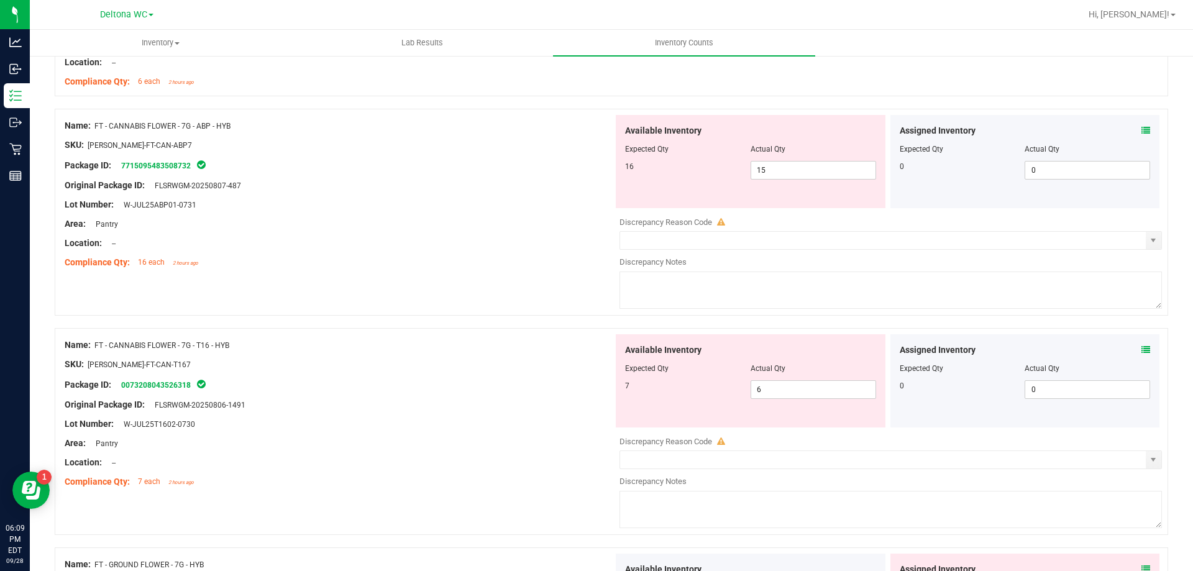
click at [1141, 126] on icon at bounding box center [1145, 130] width 9 height 9
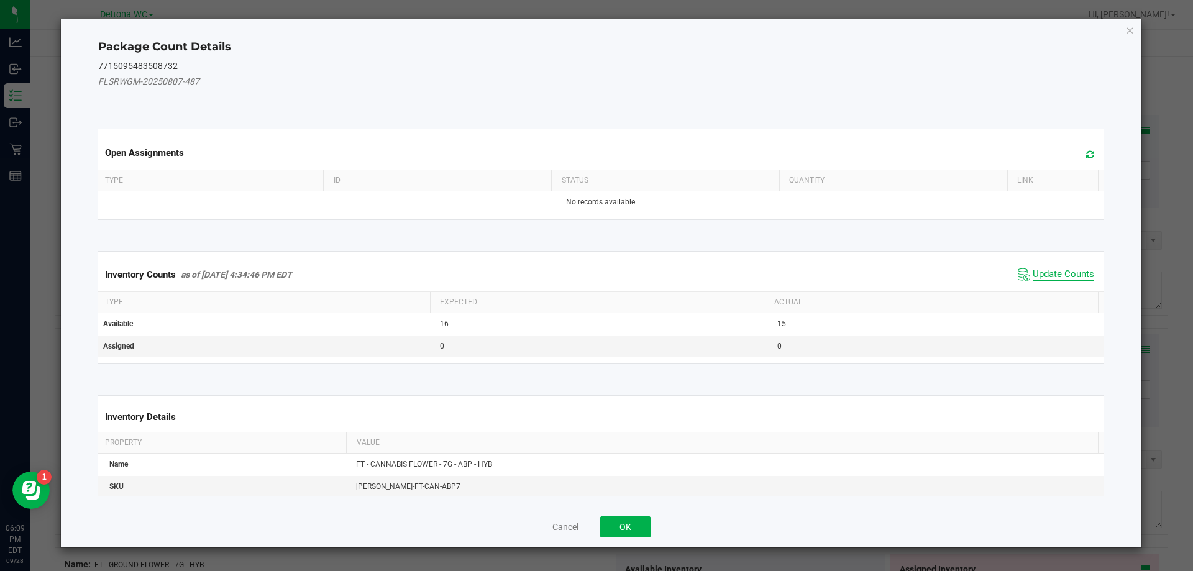
click at [1032, 278] on span "Update Counts" at bounding box center [1062, 274] width 61 height 12
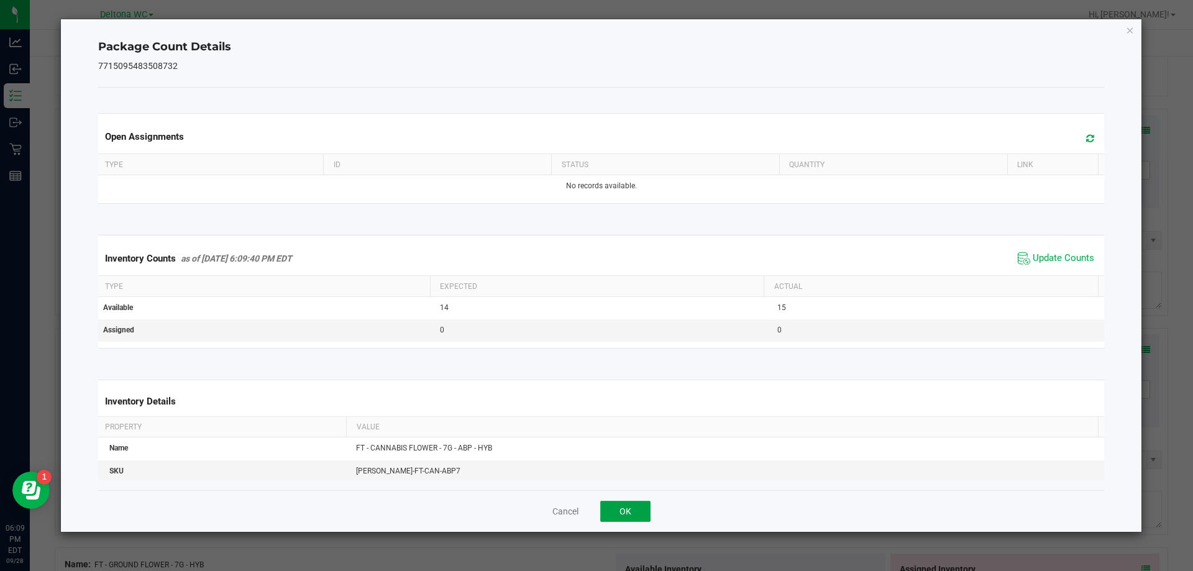
click at [637, 501] on button "OK" at bounding box center [625, 511] width 50 height 21
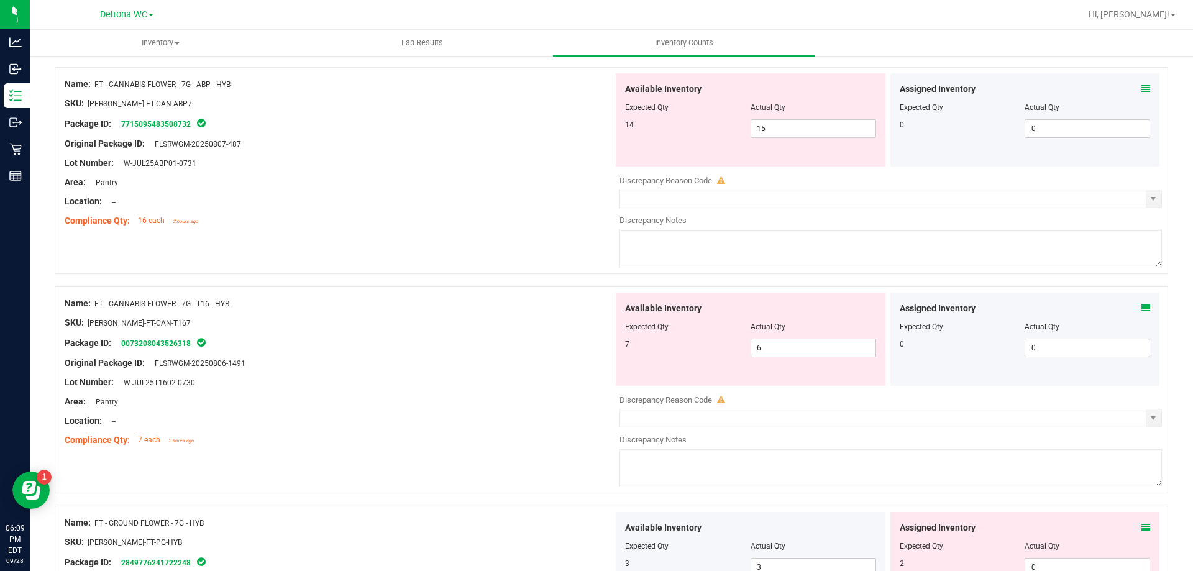
scroll to position [2982, 0]
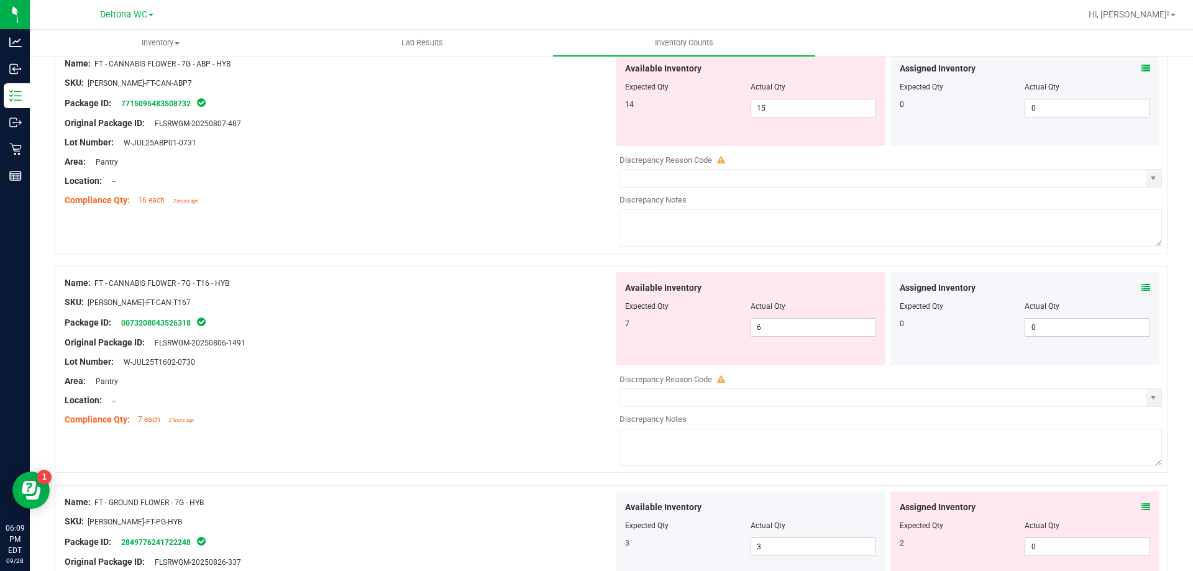
click at [1141, 289] on icon at bounding box center [1145, 287] width 9 height 9
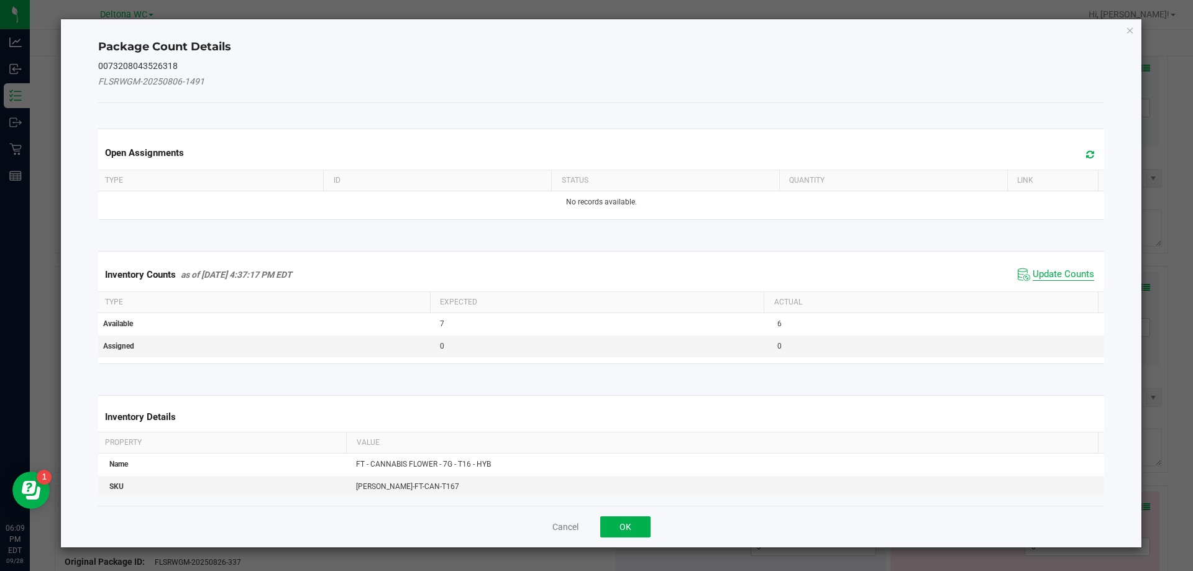
click at [1058, 276] on span "Update Counts" at bounding box center [1062, 274] width 61 height 12
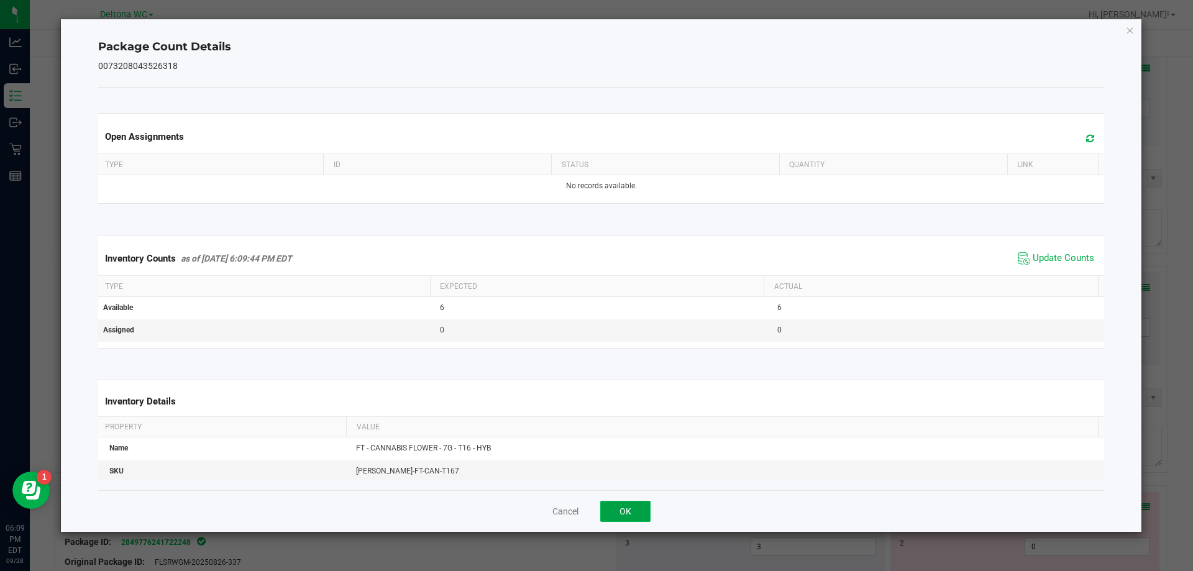
click at [644, 507] on button "OK" at bounding box center [625, 511] width 50 height 21
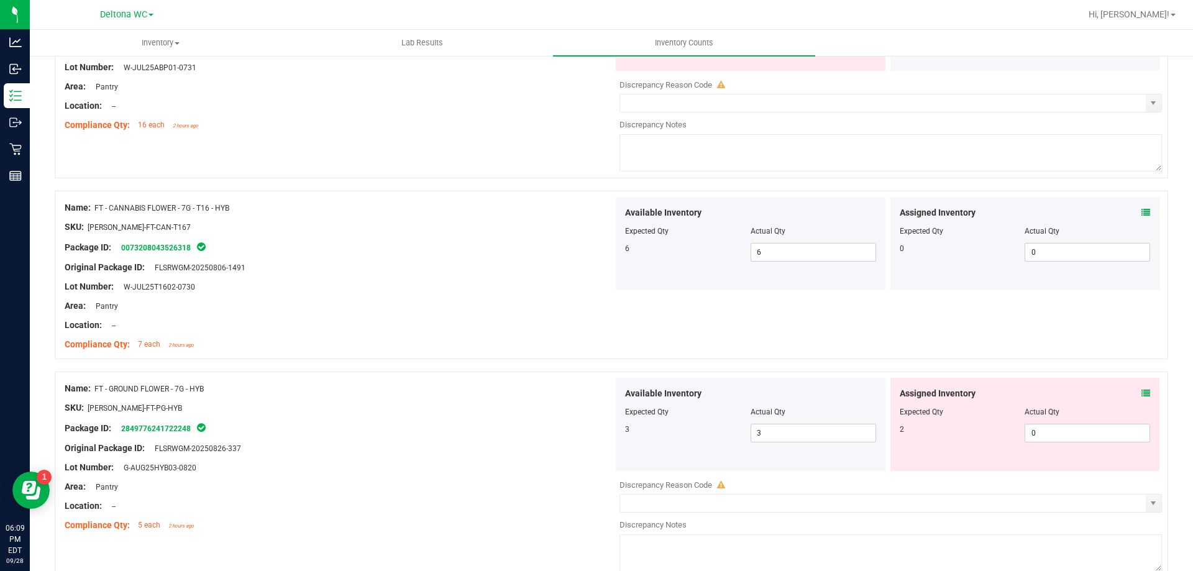
scroll to position [3168, 0]
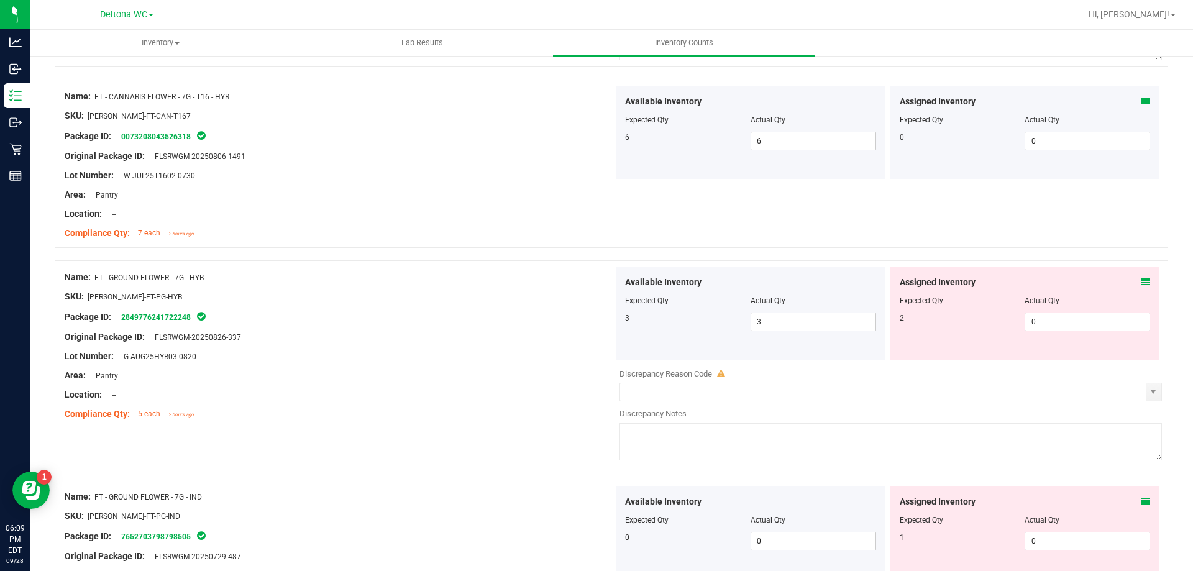
click at [1141, 279] on icon at bounding box center [1145, 282] width 9 height 9
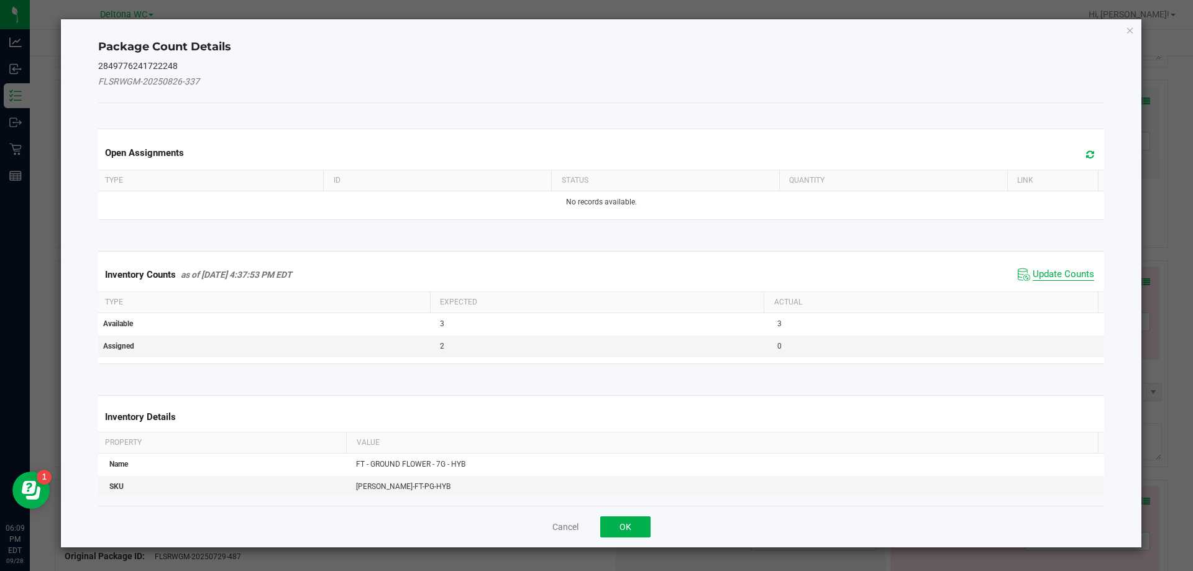
click at [1052, 276] on span "Update Counts" at bounding box center [1062, 274] width 61 height 12
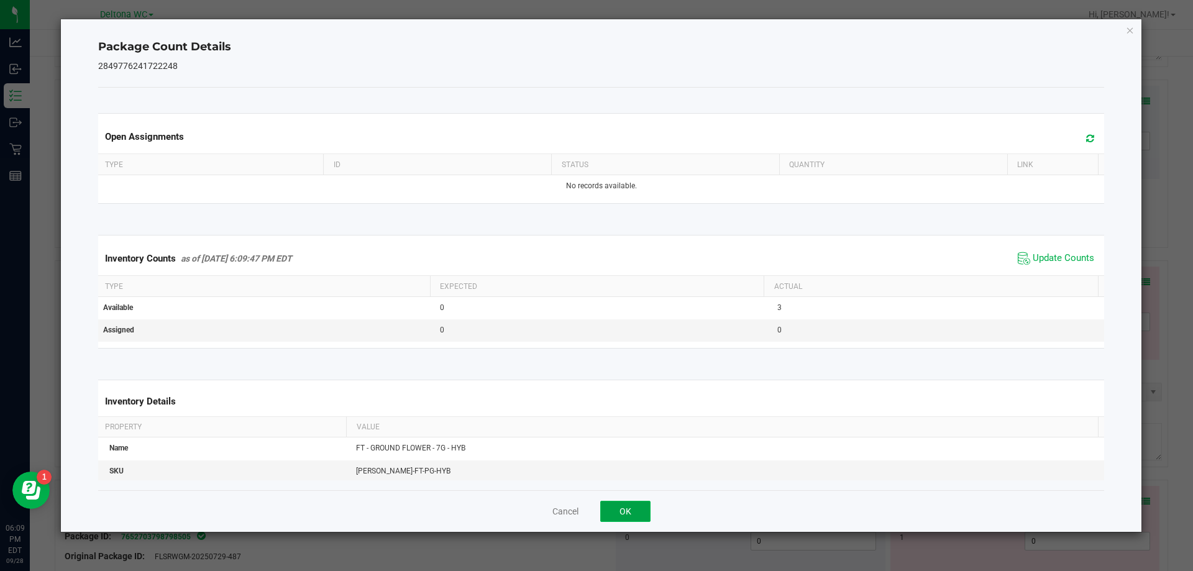
click at [618, 506] on button "OK" at bounding box center [625, 511] width 50 height 21
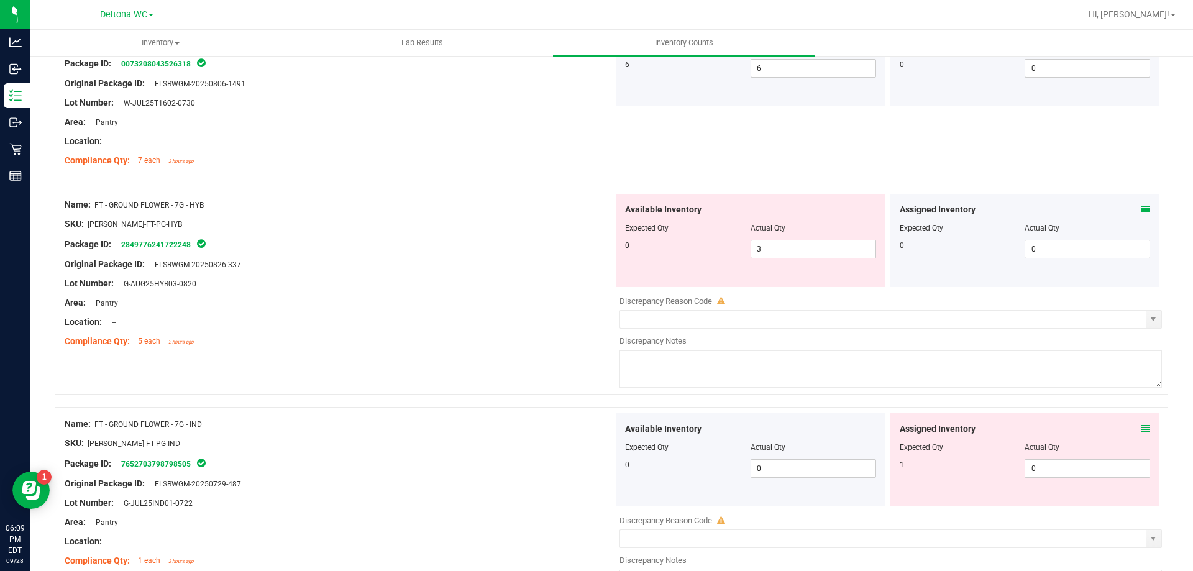
scroll to position [3293, 0]
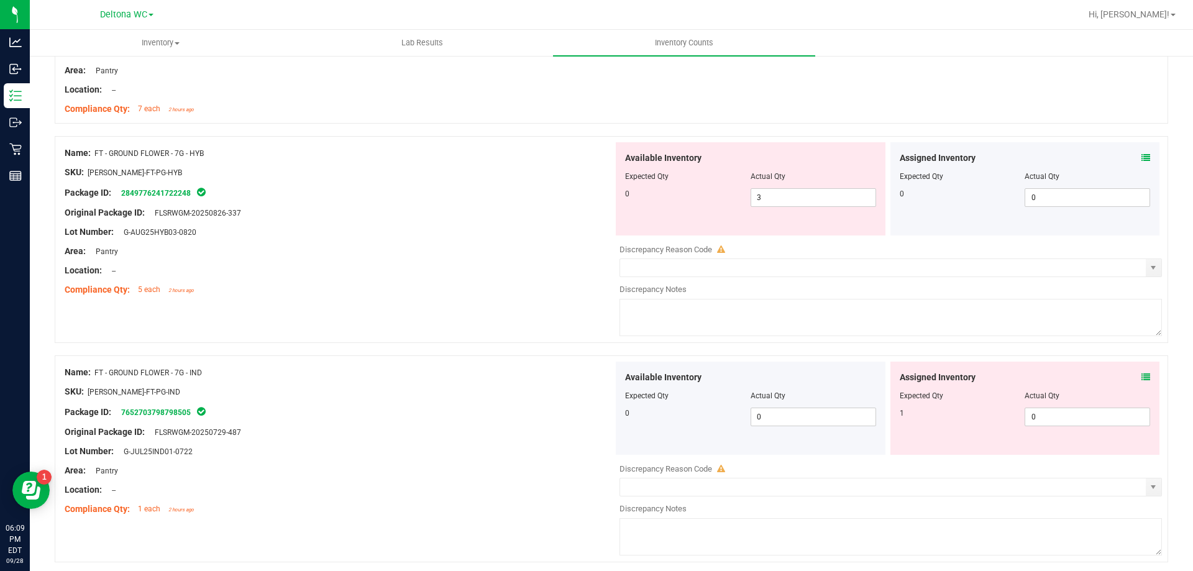
click at [1141, 380] on icon at bounding box center [1145, 377] width 9 height 9
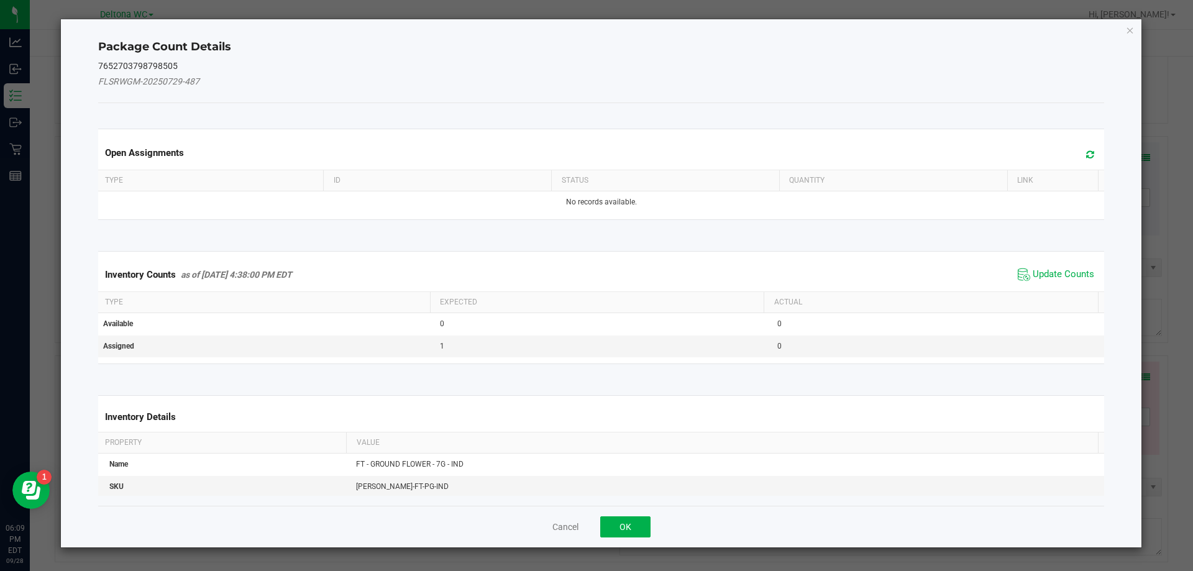
click at [1057, 287] on div "Inventory Counts as of [DATE] 4:38:00 PM EDT Update Counts" at bounding box center [601, 275] width 1011 height 34
click at [1056, 273] on span "Update Counts" at bounding box center [1062, 274] width 61 height 12
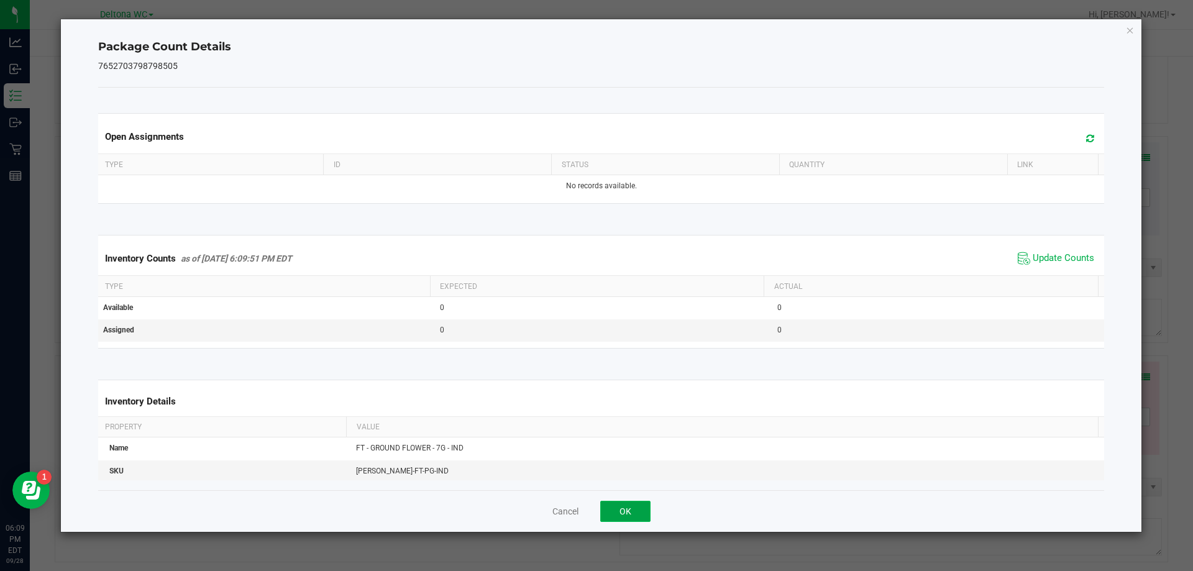
click at [630, 505] on button "OK" at bounding box center [625, 511] width 50 height 21
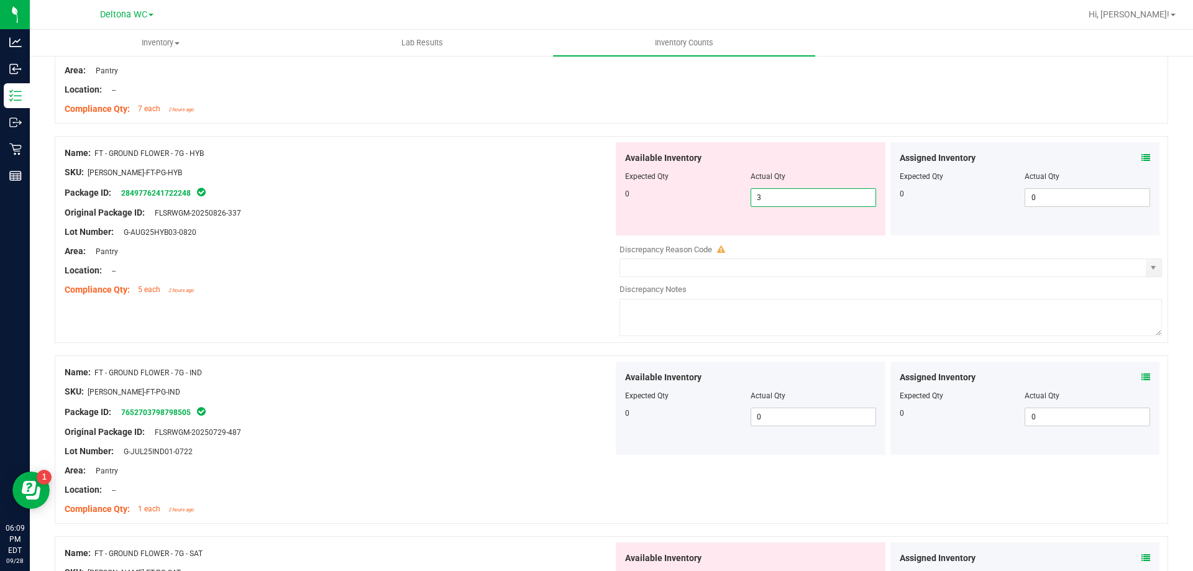
drag, startPoint x: 762, startPoint y: 191, endPoint x: 493, endPoint y: 220, distance: 271.1
click at [701, 195] on div "0 3 3" at bounding box center [750, 197] width 251 height 19
type input "0"
drag, startPoint x: 316, startPoint y: 242, endPoint x: 401, endPoint y: 292, distance: 98.5
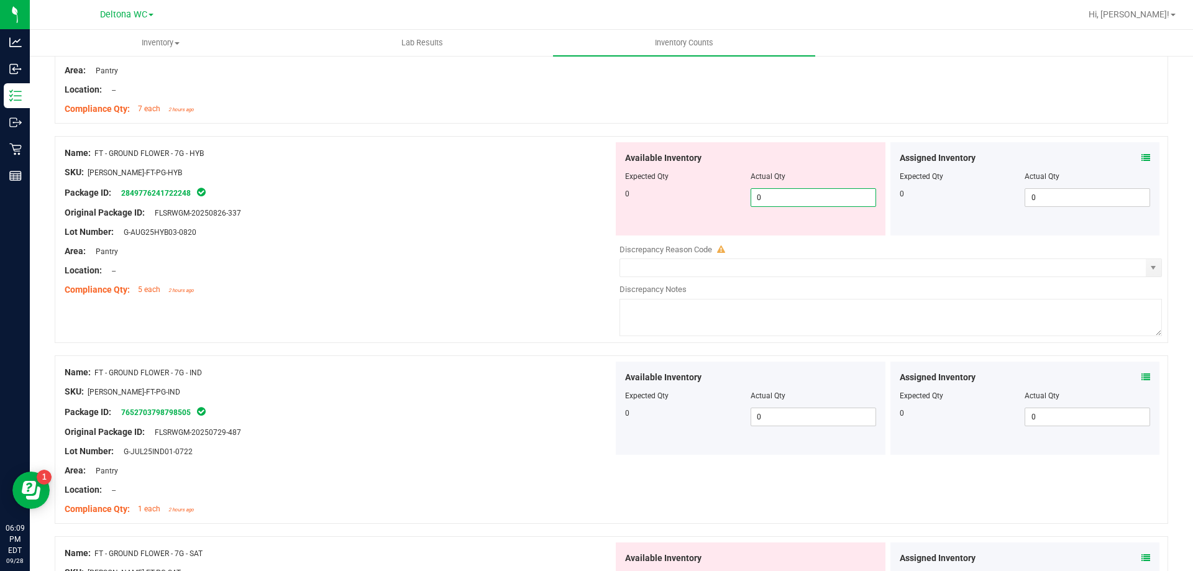
click at [316, 243] on div at bounding box center [339, 242] width 548 height 6
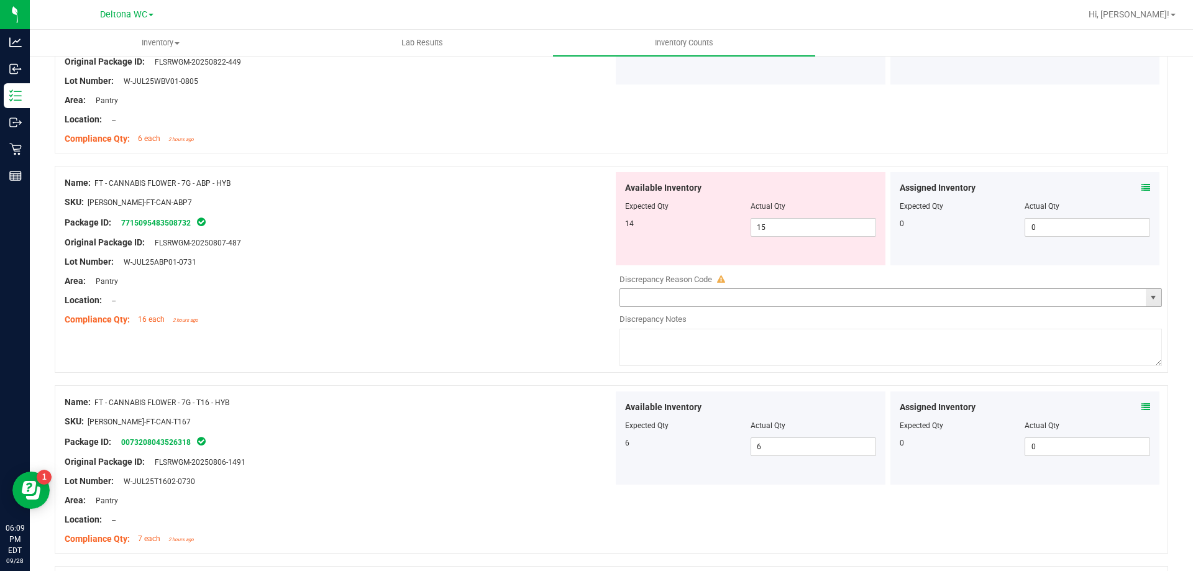
scroll to position [2858, 0]
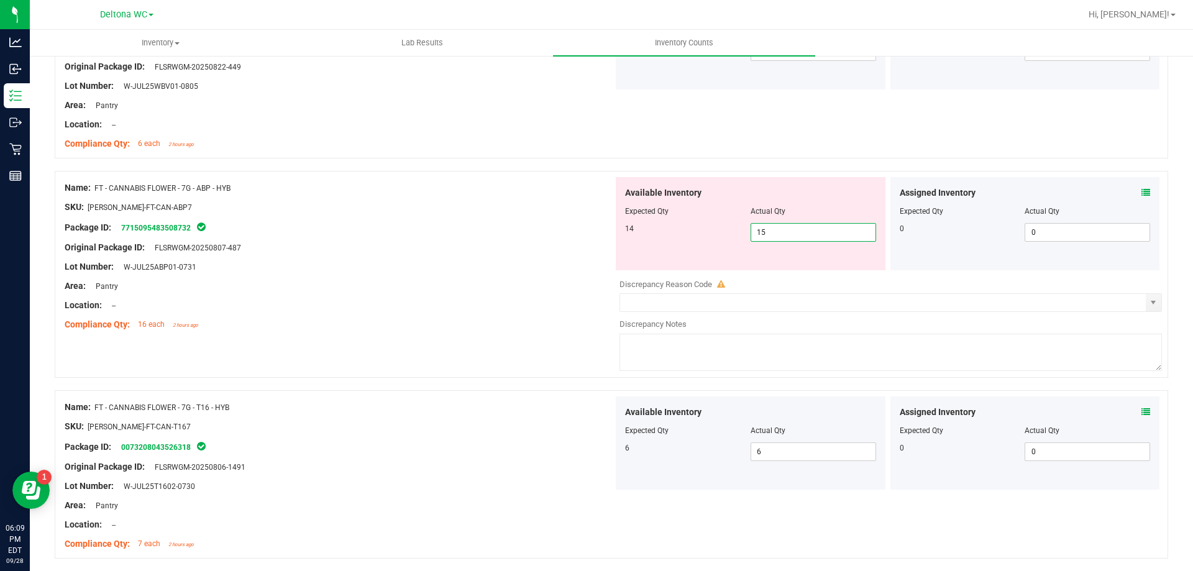
drag, startPoint x: 767, startPoint y: 232, endPoint x: 722, endPoint y: 232, distance: 45.3
click at [722, 232] on div "14 15 15" at bounding box center [750, 232] width 251 height 19
click at [1141, 188] on icon at bounding box center [1145, 192] width 9 height 9
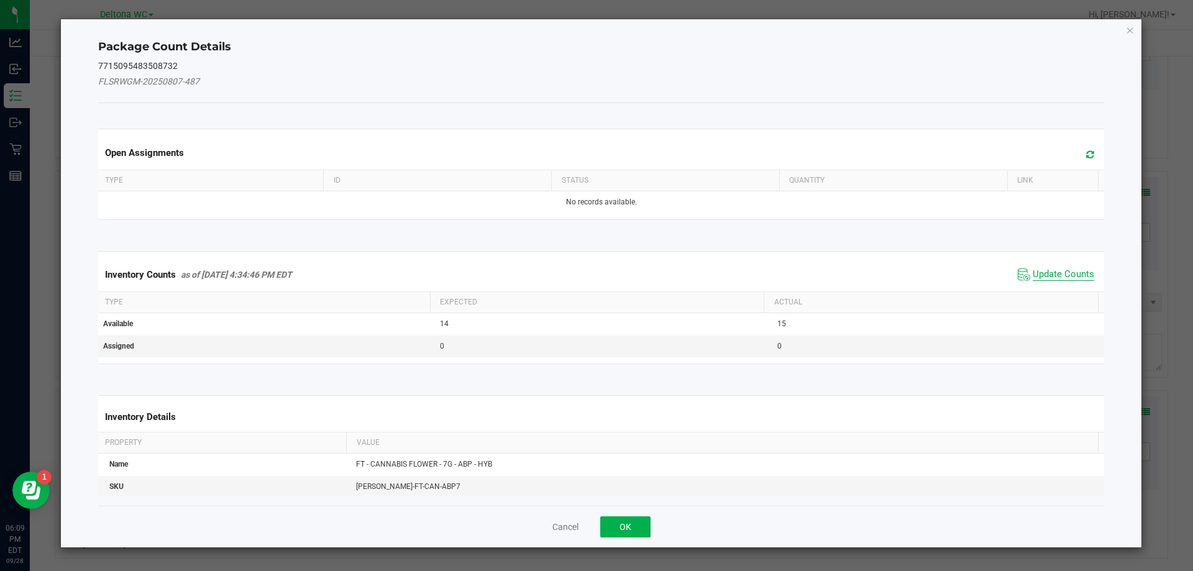
click at [1032, 273] on span "Update Counts" at bounding box center [1062, 274] width 61 height 12
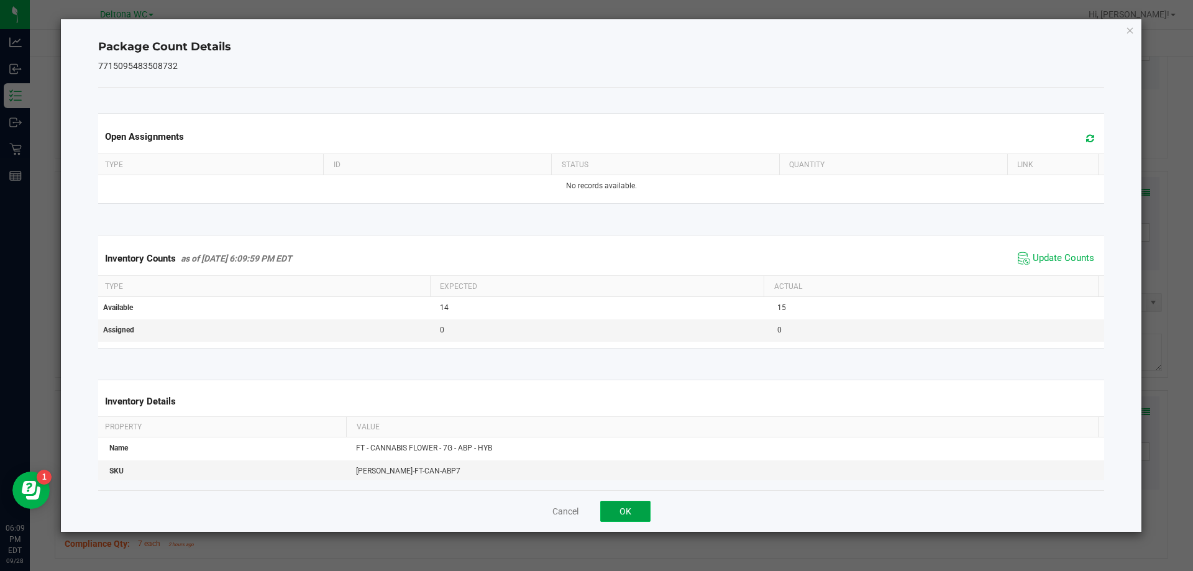
click at [610, 509] on button "OK" at bounding box center [625, 511] width 50 height 21
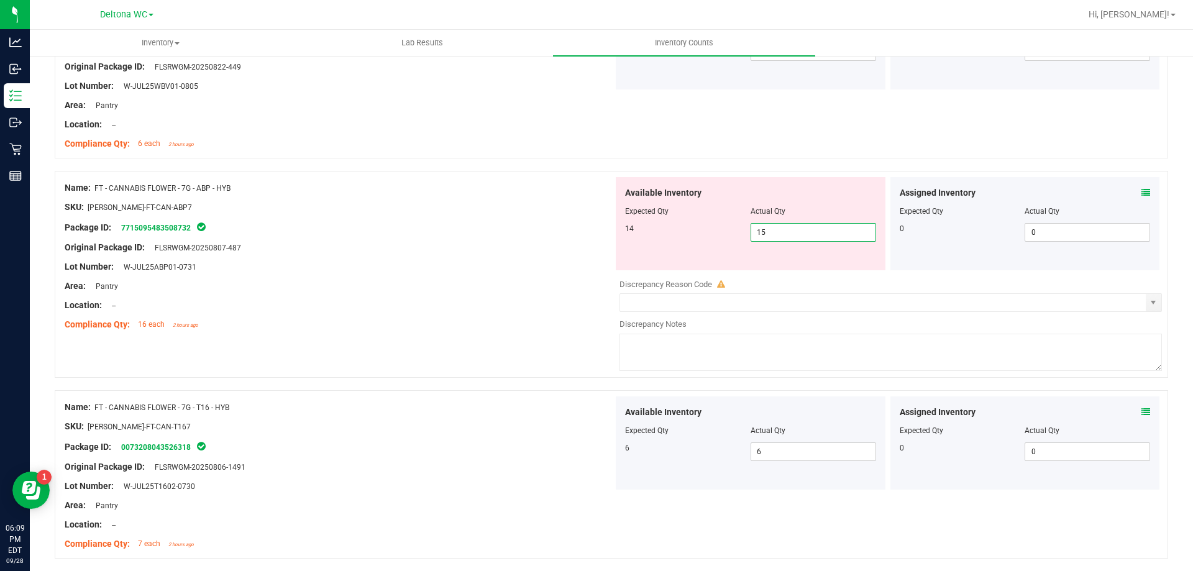
drag, startPoint x: 782, startPoint y: 228, endPoint x: 582, endPoint y: 212, distance: 200.7
click at [582, 212] on div "Name: FT - CANNABIS FLOWER - 7G - ABP - HYB SKU: [PERSON_NAME]-FT-CAN-ABP7 Pack…" at bounding box center [611, 274] width 1113 height 207
type input "14"
click at [540, 229] on div "Package ID: 7715095483508732" at bounding box center [339, 227] width 548 height 15
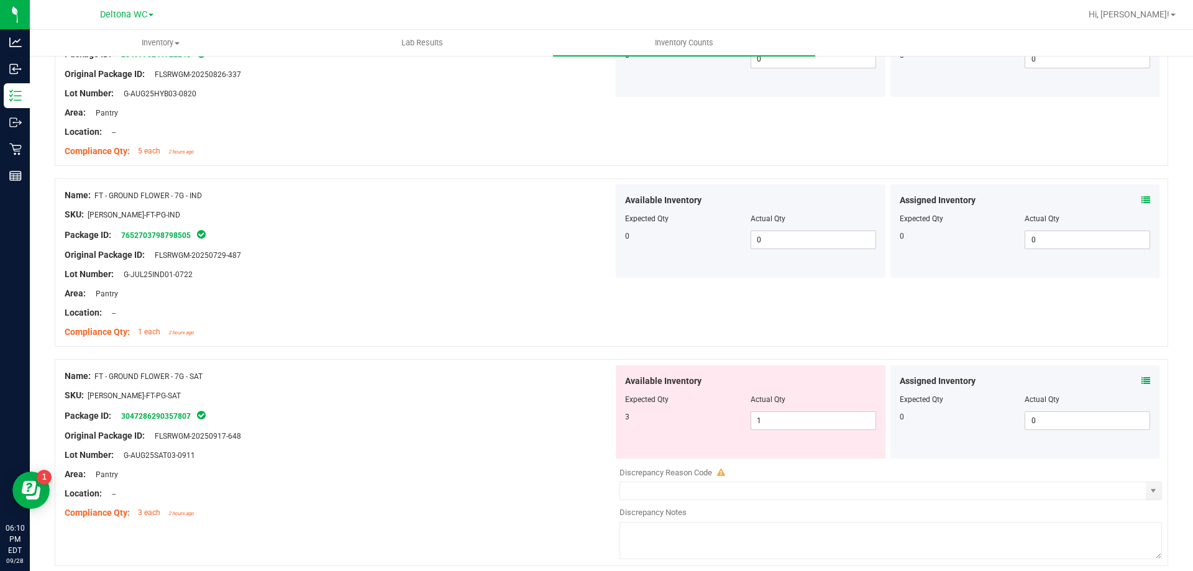
scroll to position [3442, 0]
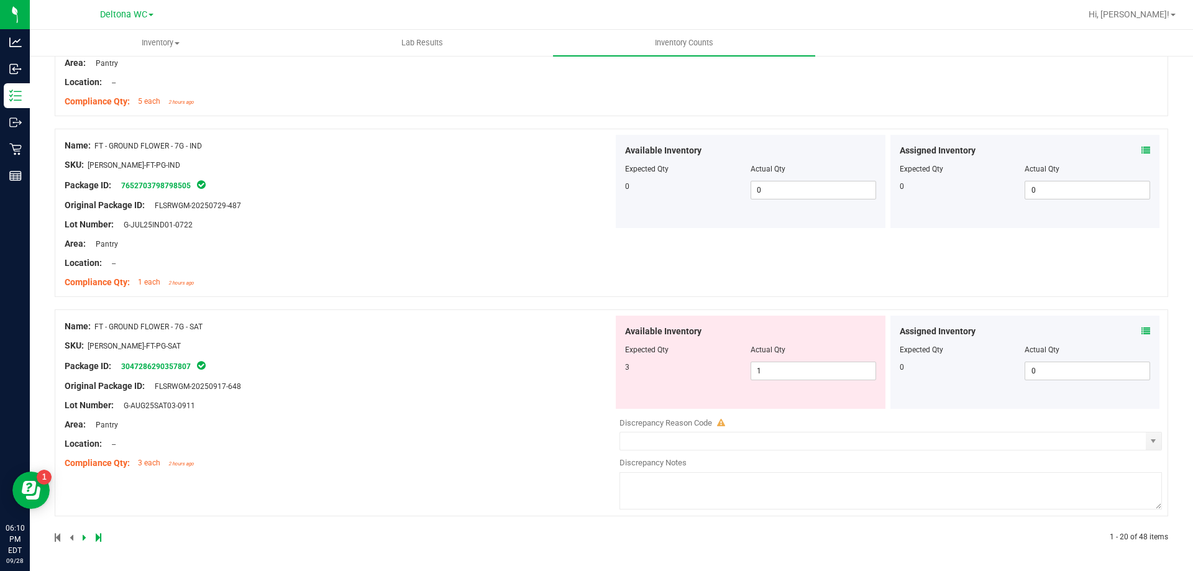
click at [1141, 332] on icon at bounding box center [1145, 331] width 9 height 9
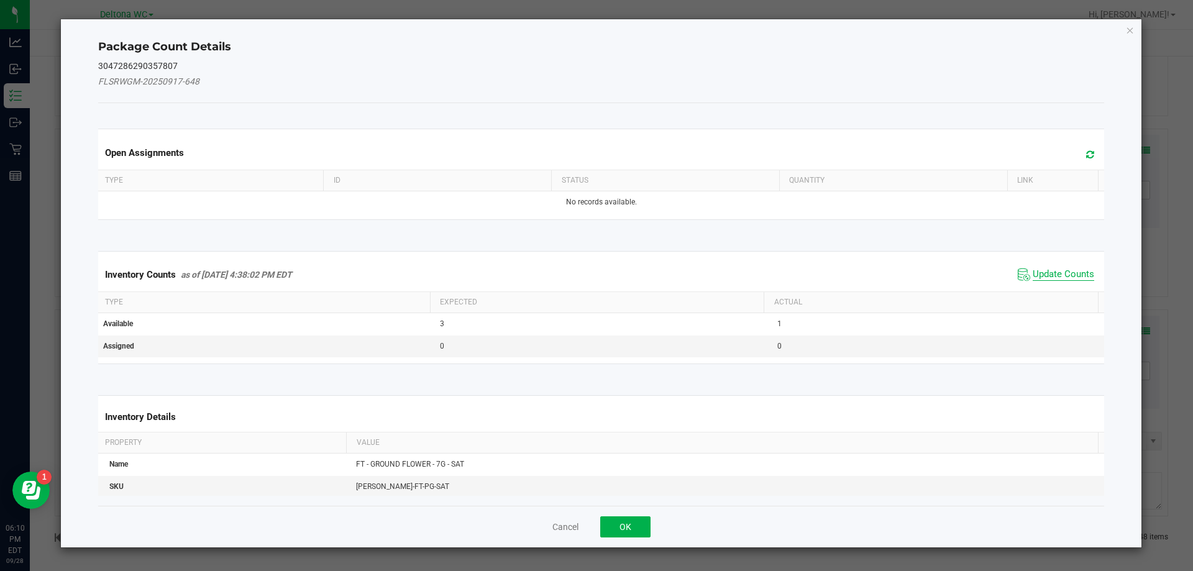
click at [1038, 278] on span "Update Counts" at bounding box center [1062, 274] width 61 height 12
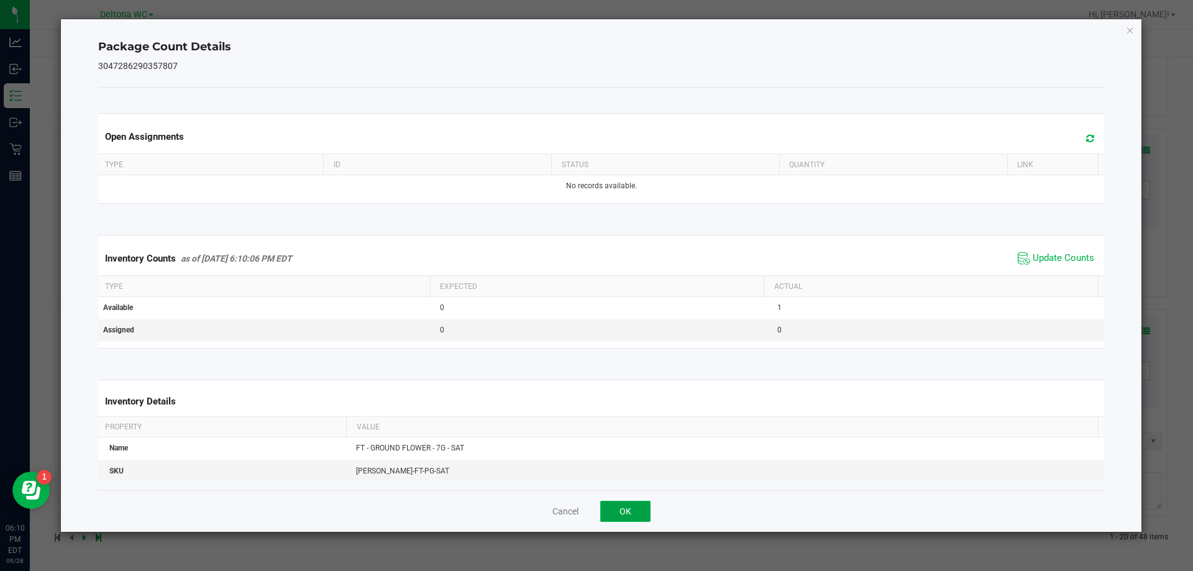
click at [645, 510] on button "OK" at bounding box center [625, 511] width 50 height 21
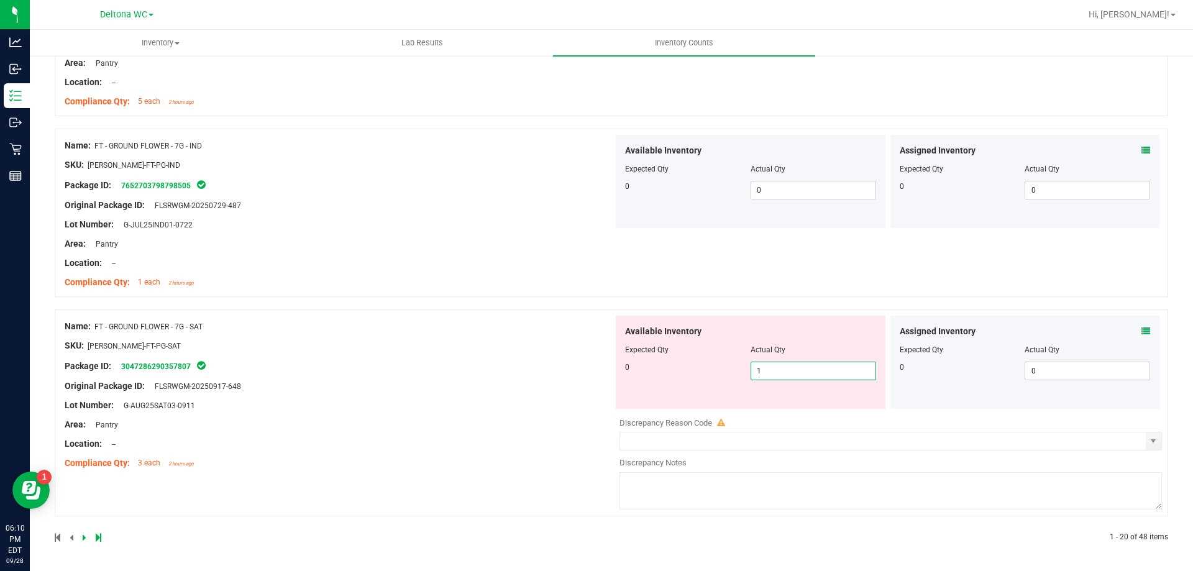
drag, startPoint x: 783, startPoint y: 376, endPoint x: 668, endPoint y: 366, distance: 115.9
click at [668, 366] on div "0 1 1" at bounding box center [750, 371] width 251 height 19
type input "0"
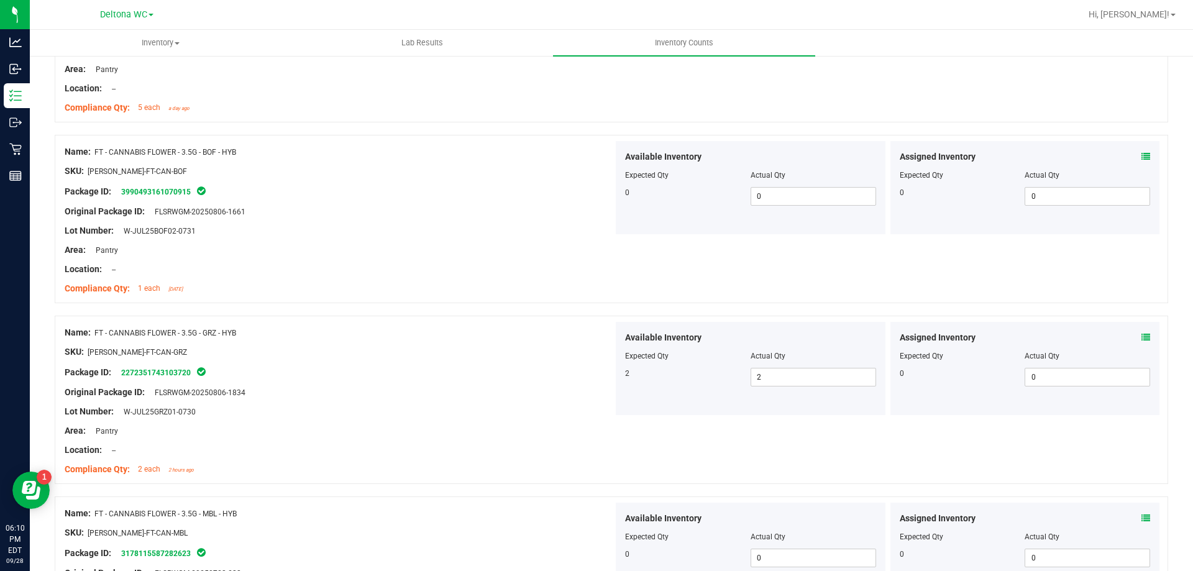
scroll to position [0, 0]
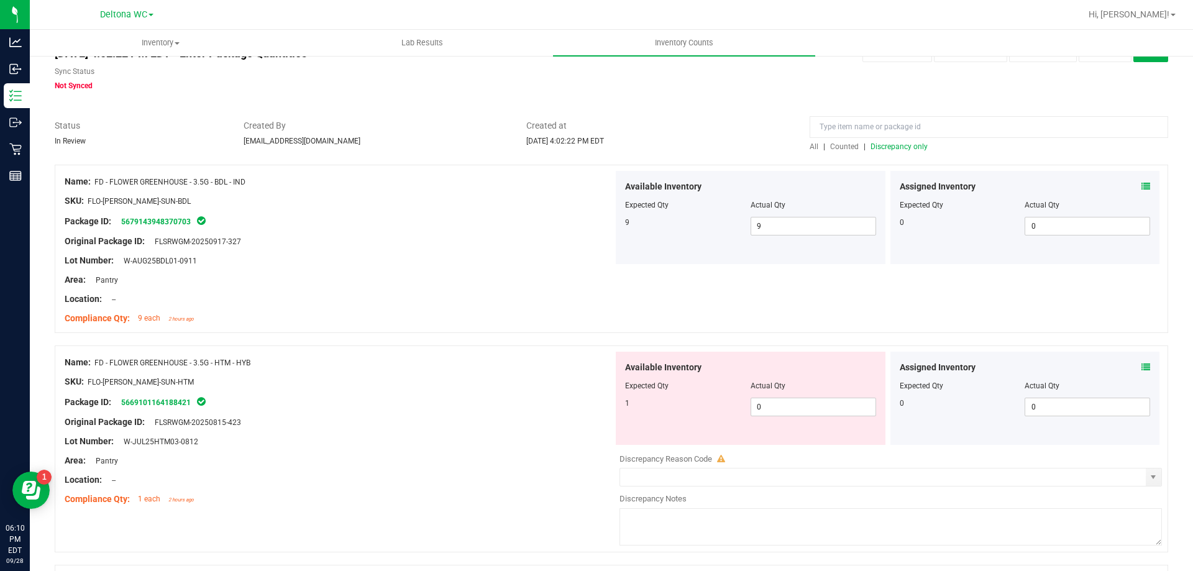
drag, startPoint x: 759, startPoint y: 436, endPoint x: 762, endPoint y: 214, distance: 222.4
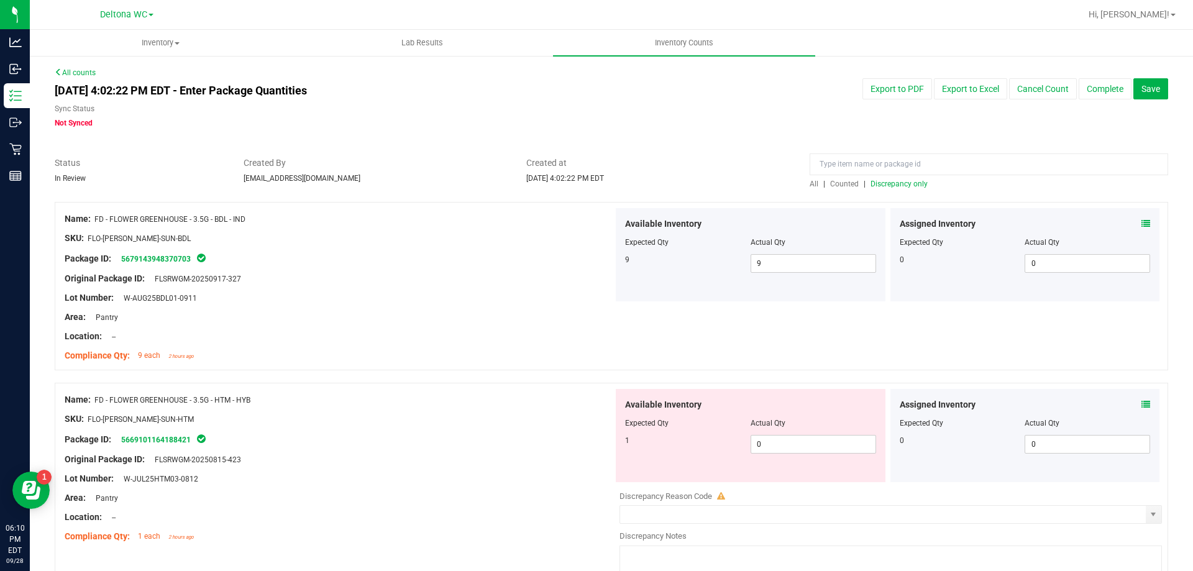
drag, startPoint x: 472, startPoint y: 377, endPoint x: 516, endPoint y: 76, distance: 303.8
click at [891, 190] on div at bounding box center [611, 195] width 1113 height 12
click at [891, 184] on span "Discrepancy only" at bounding box center [898, 184] width 57 height 9
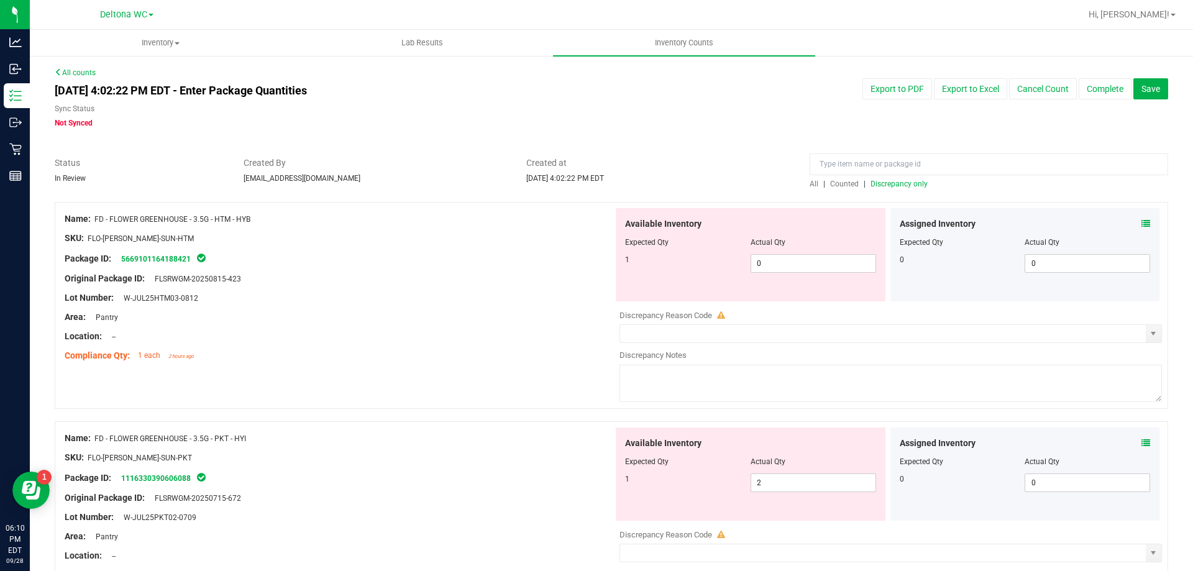
drag, startPoint x: 678, startPoint y: 146, endPoint x: 668, endPoint y: 320, distance: 174.2
drag, startPoint x: 671, startPoint y: 164, endPoint x: 687, endPoint y: -45, distance: 209.9
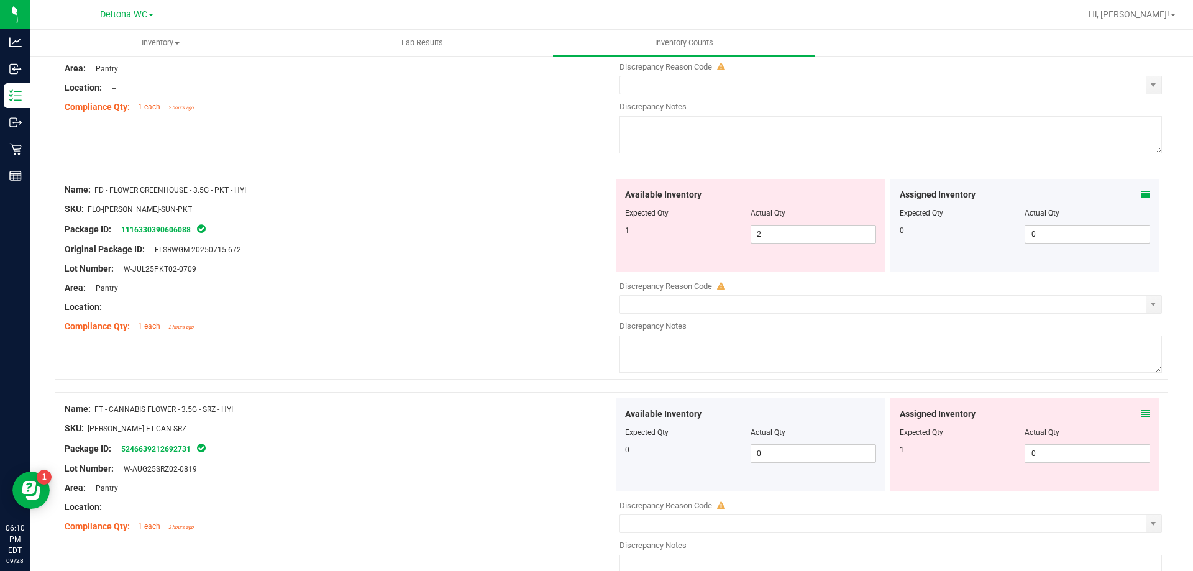
scroll to position [373, 0]
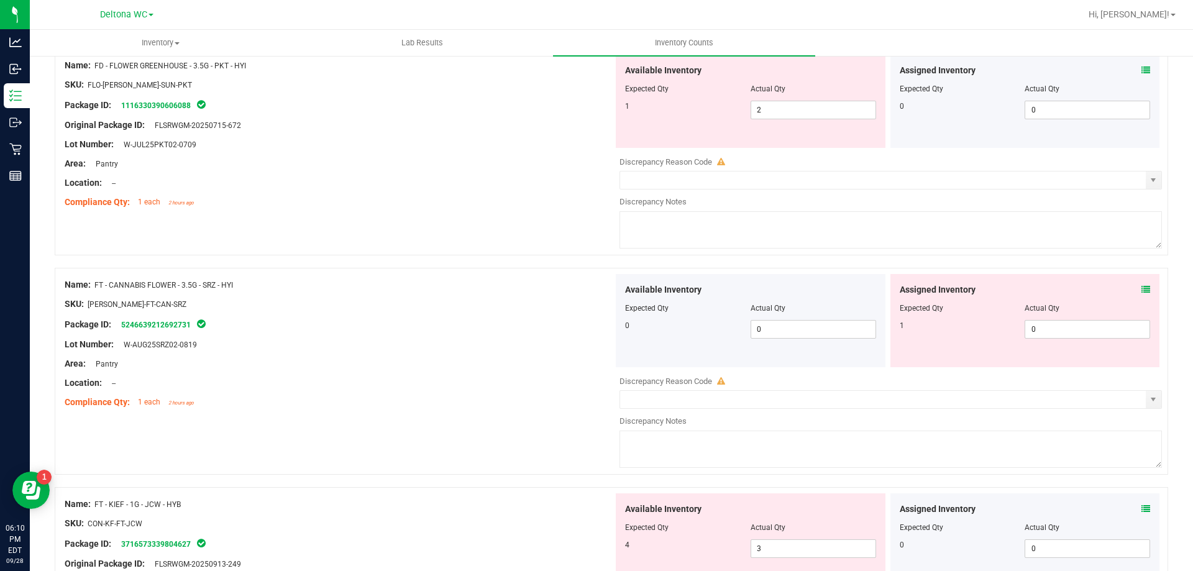
click at [1144, 287] on div "Assigned Inventory Expected Qty Actual Qty 1 0 0" at bounding box center [1025, 320] width 270 height 93
click at [1141, 289] on icon at bounding box center [1145, 289] width 9 height 9
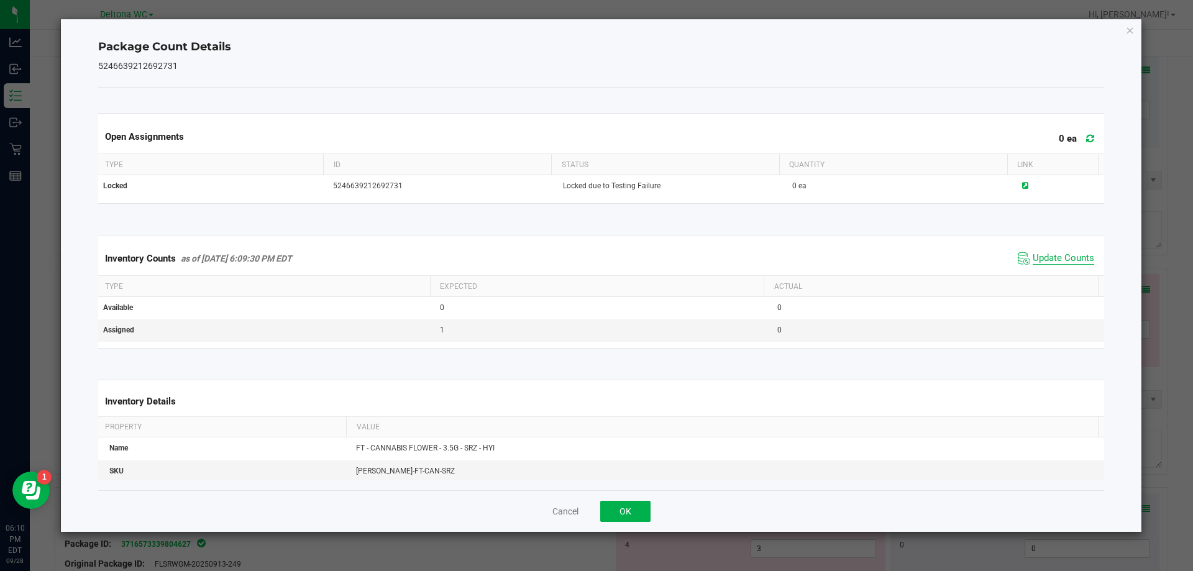
click at [1071, 261] on span "Update Counts" at bounding box center [1062, 258] width 61 height 12
click at [622, 517] on button "OK" at bounding box center [625, 511] width 50 height 21
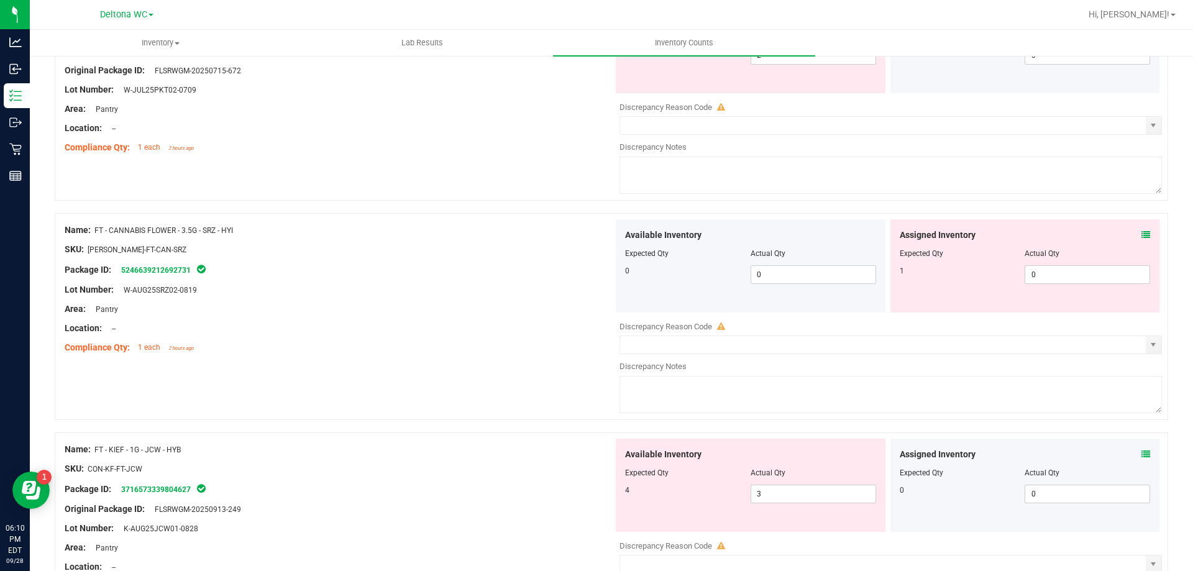
scroll to position [497, 0]
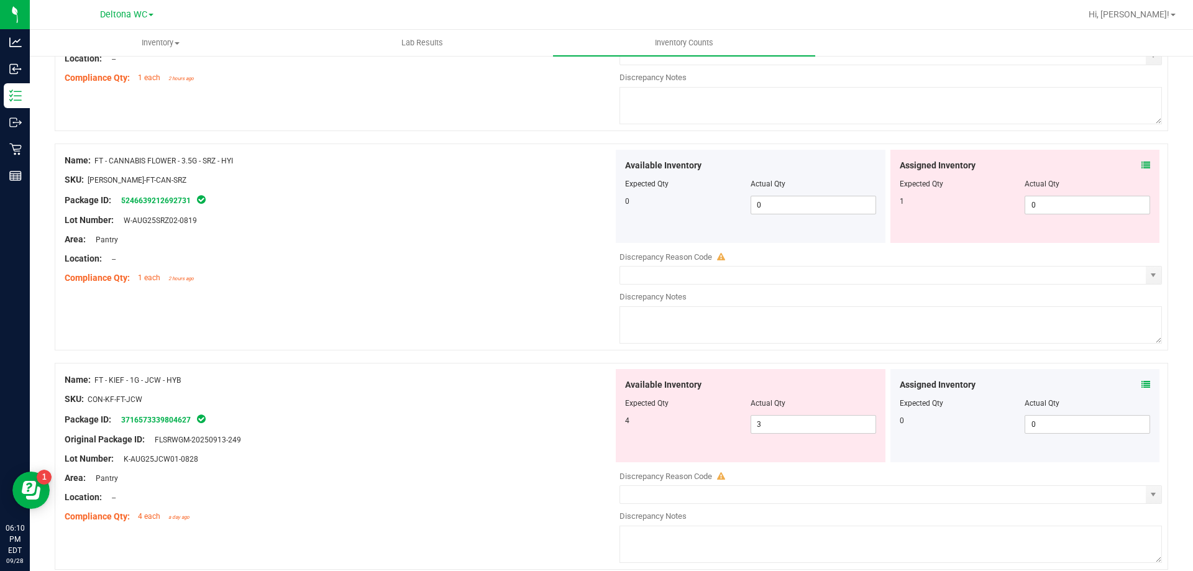
click at [1129, 383] on div "Assigned Inventory" at bounding box center [1024, 384] width 251 height 13
click at [1141, 384] on icon at bounding box center [1145, 384] width 9 height 9
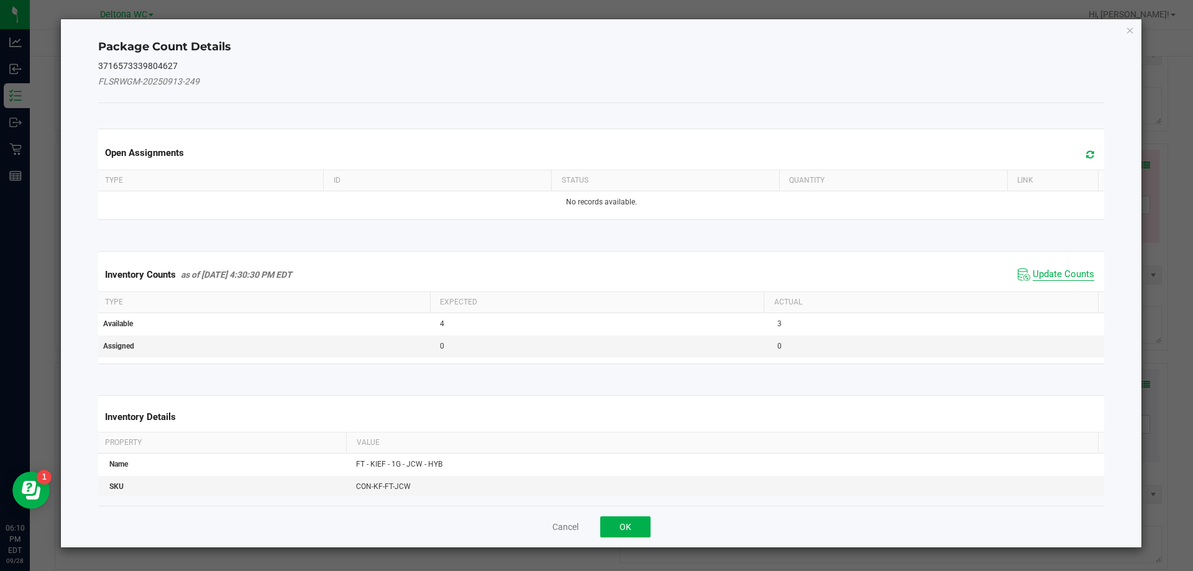
click at [1075, 275] on span "Update Counts" at bounding box center [1062, 274] width 61 height 12
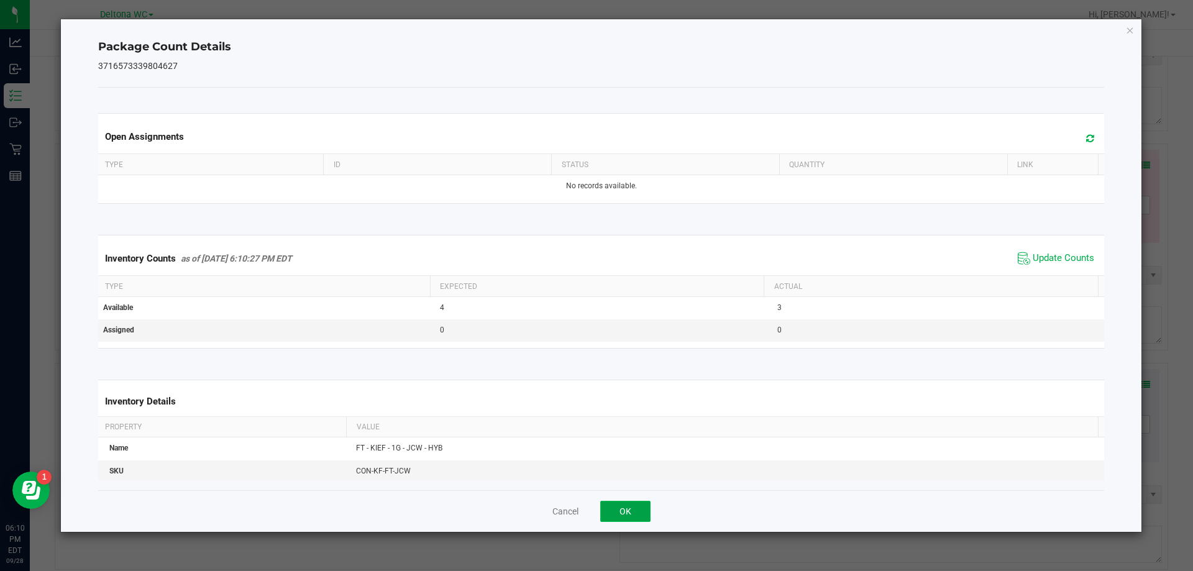
click at [642, 509] on button "OK" at bounding box center [625, 511] width 50 height 21
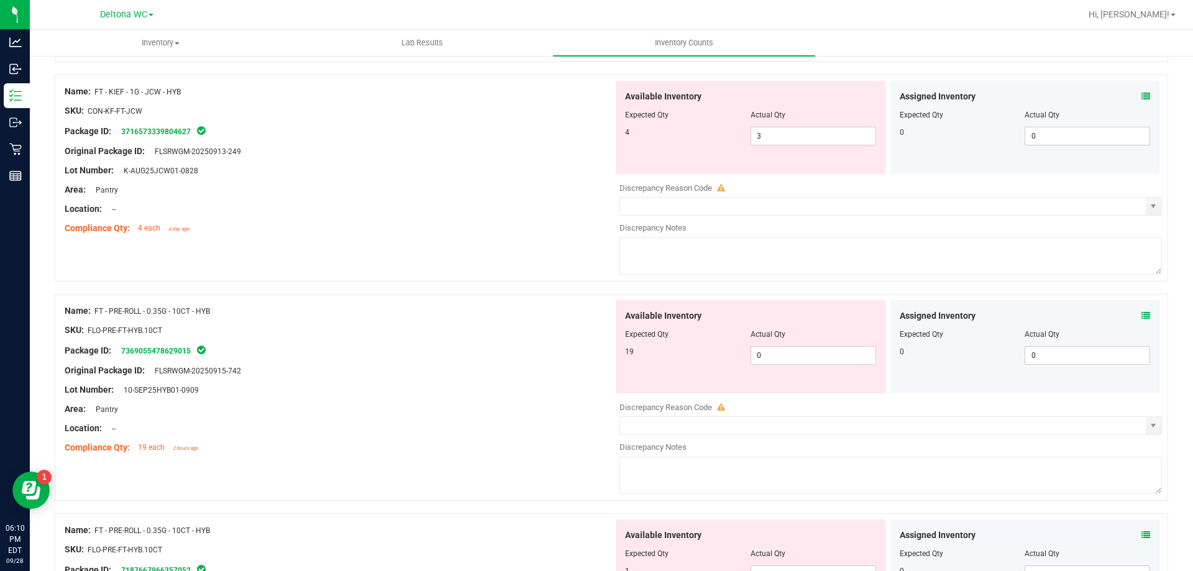
scroll to position [807, 0]
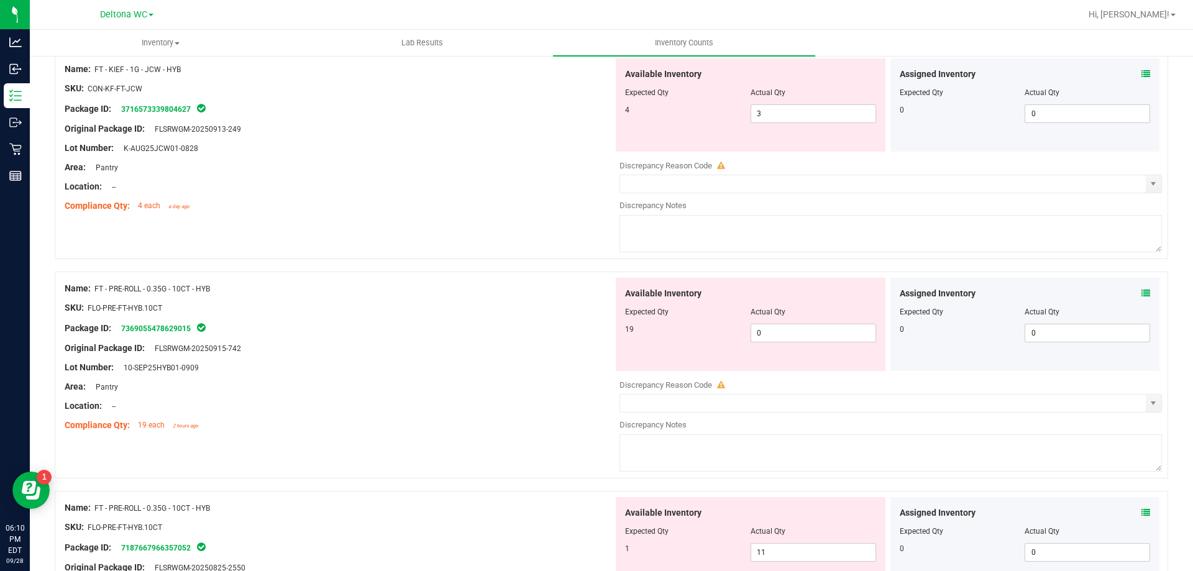
click at [1141, 294] on icon at bounding box center [1145, 293] width 9 height 9
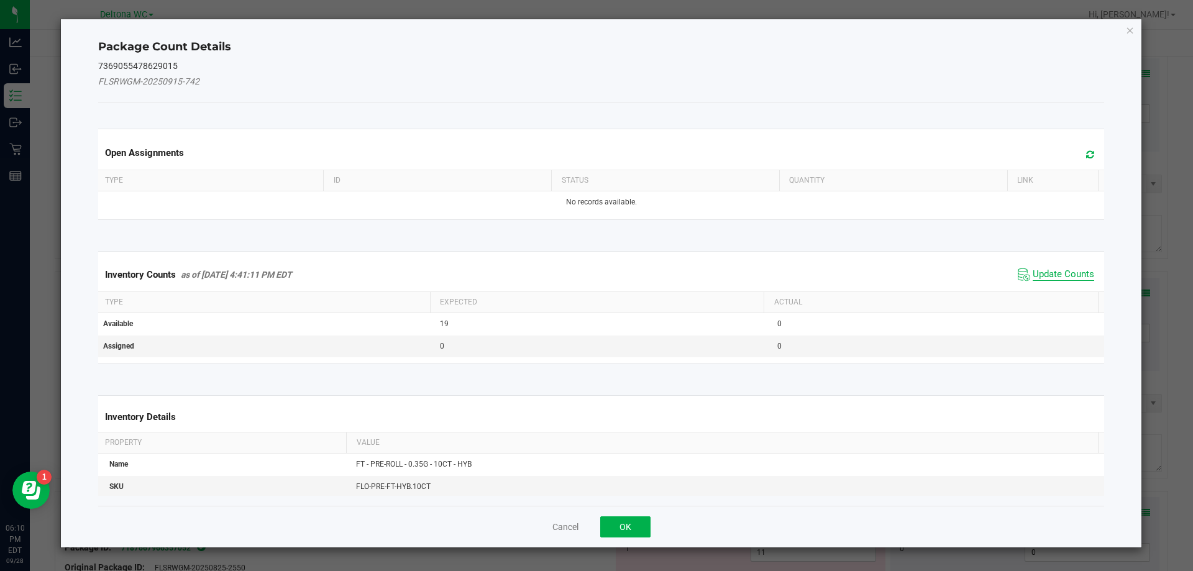
click at [1032, 273] on span "Update Counts" at bounding box center [1062, 274] width 61 height 12
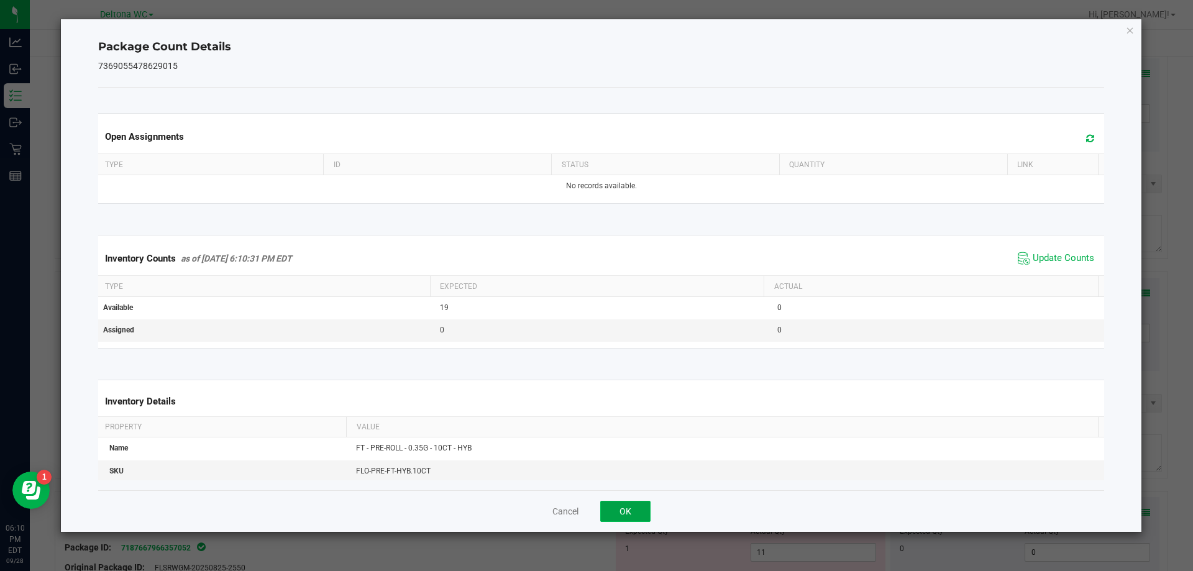
click at [635, 505] on button "OK" at bounding box center [625, 511] width 50 height 21
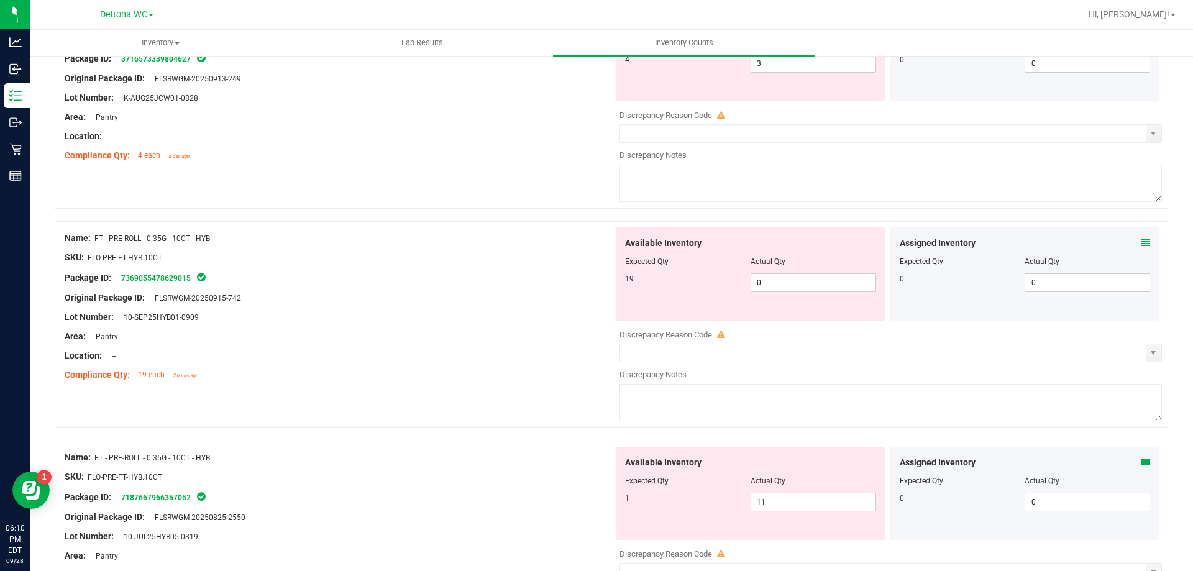
scroll to position [932, 0]
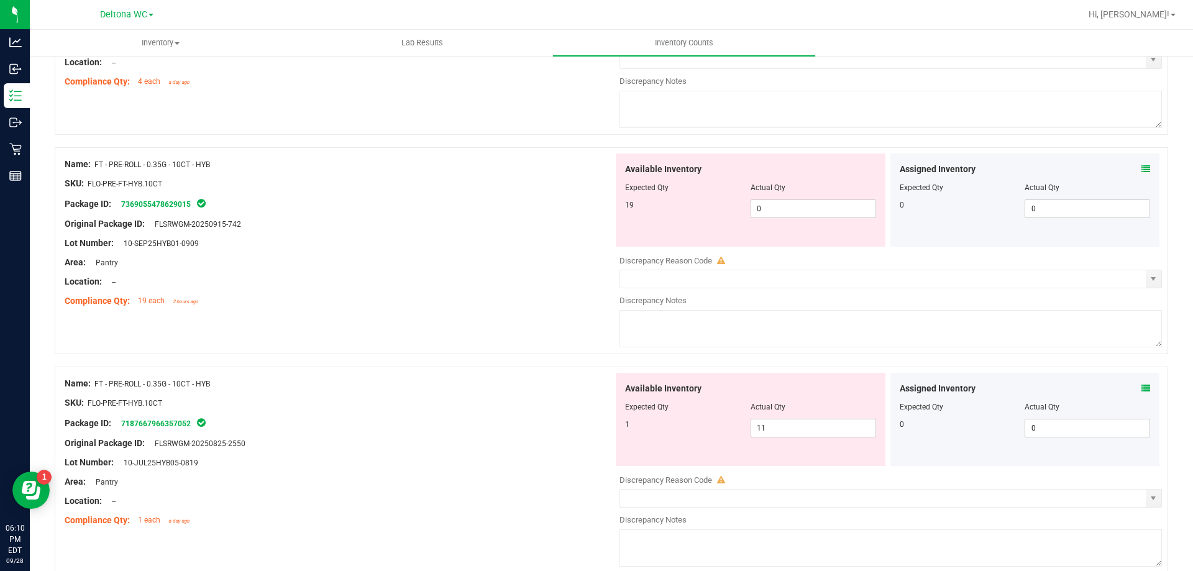
click at [1141, 387] on icon at bounding box center [1145, 388] width 9 height 9
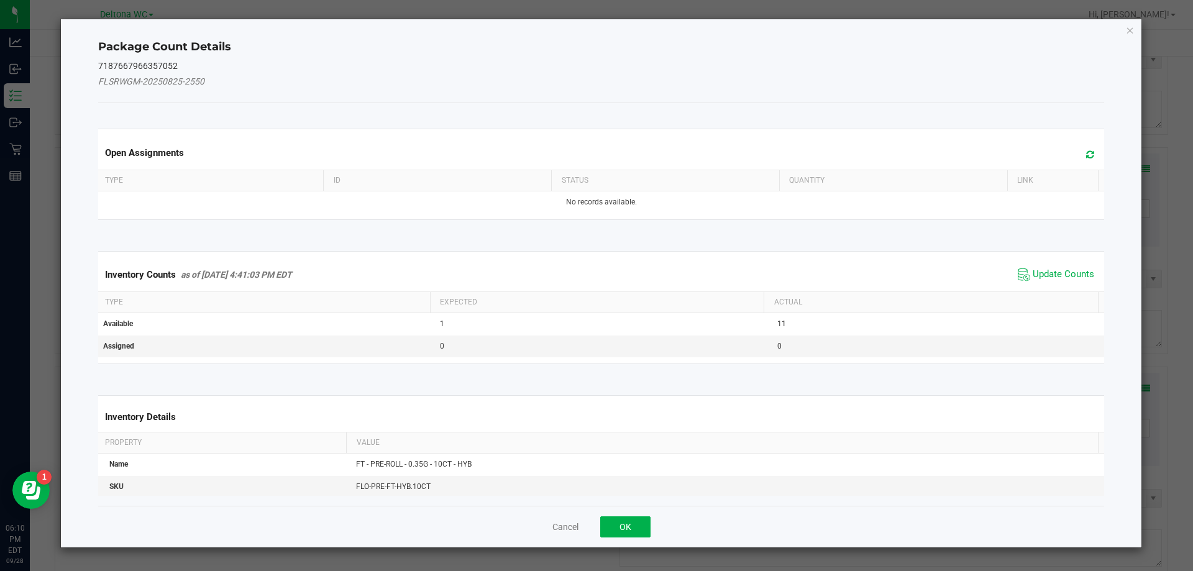
click at [1044, 283] on span "Update Counts" at bounding box center [1055, 274] width 83 height 19
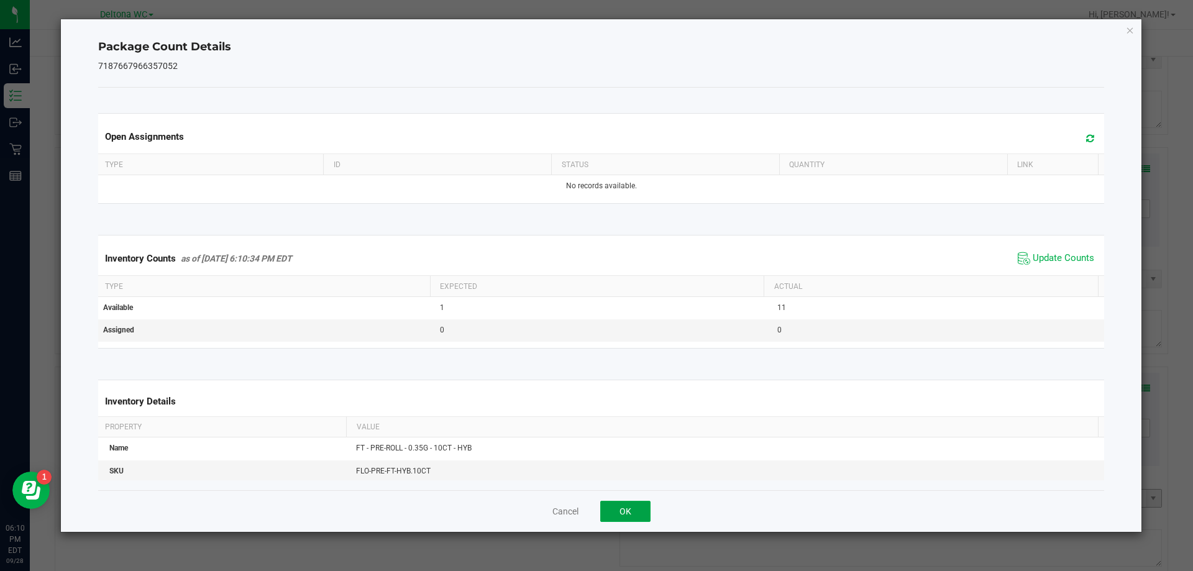
click at [623, 504] on button "OK" at bounding box center [625, 511] width 50 height 21
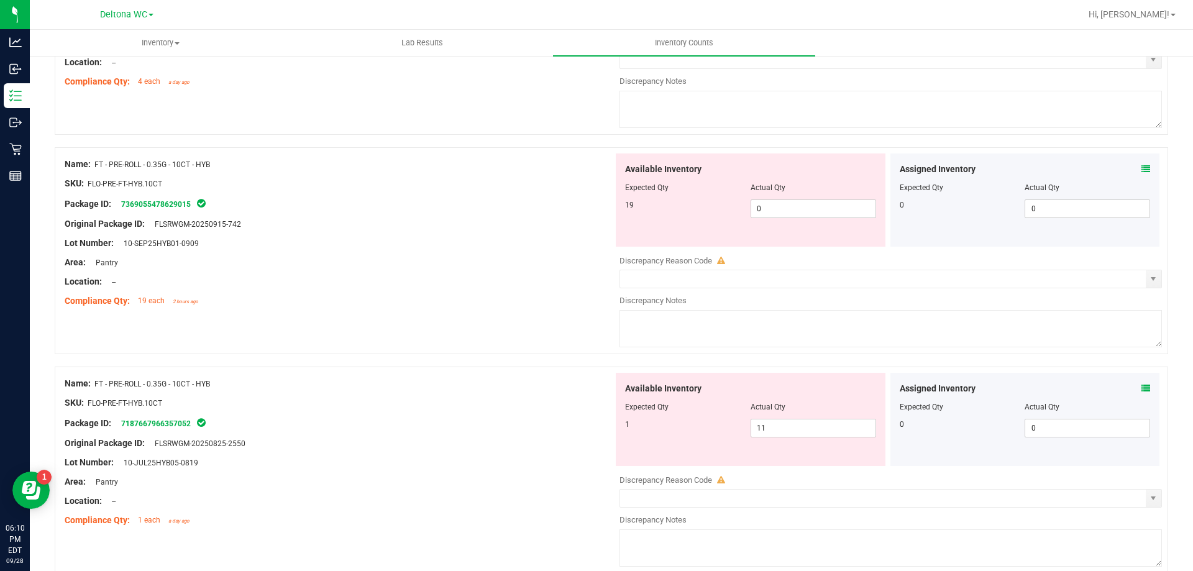
scroll to position [1118, 0]
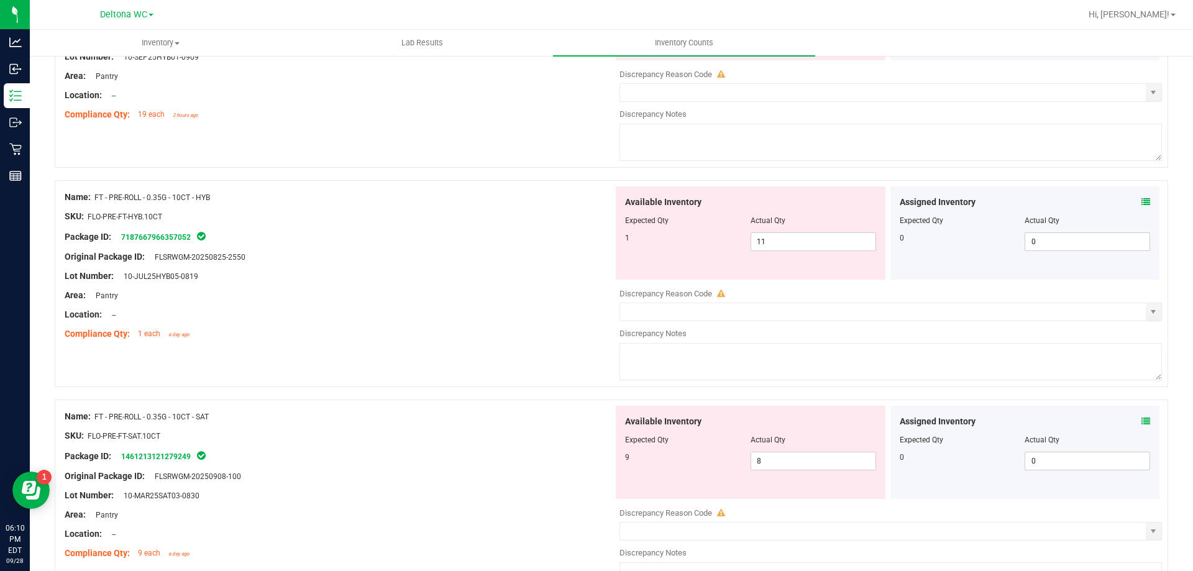
click at [1141, 422] on icon at bounding box center [1145, 421] width 9 height 9
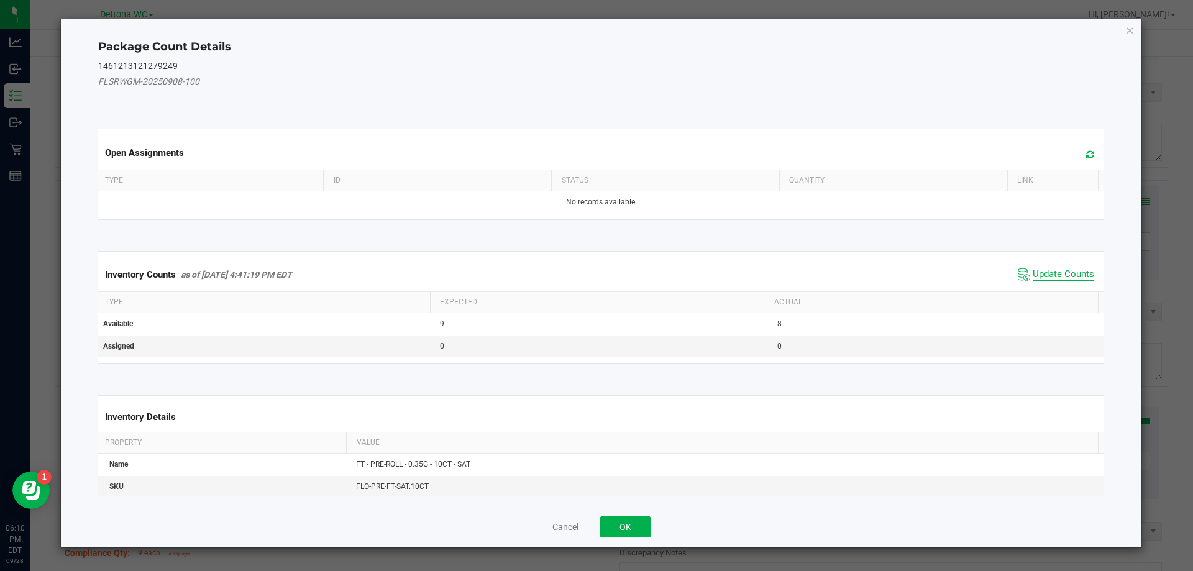
click at [1048, 273] on span "Update Counts" at bounding box center [1062, 274] width 61 height 12
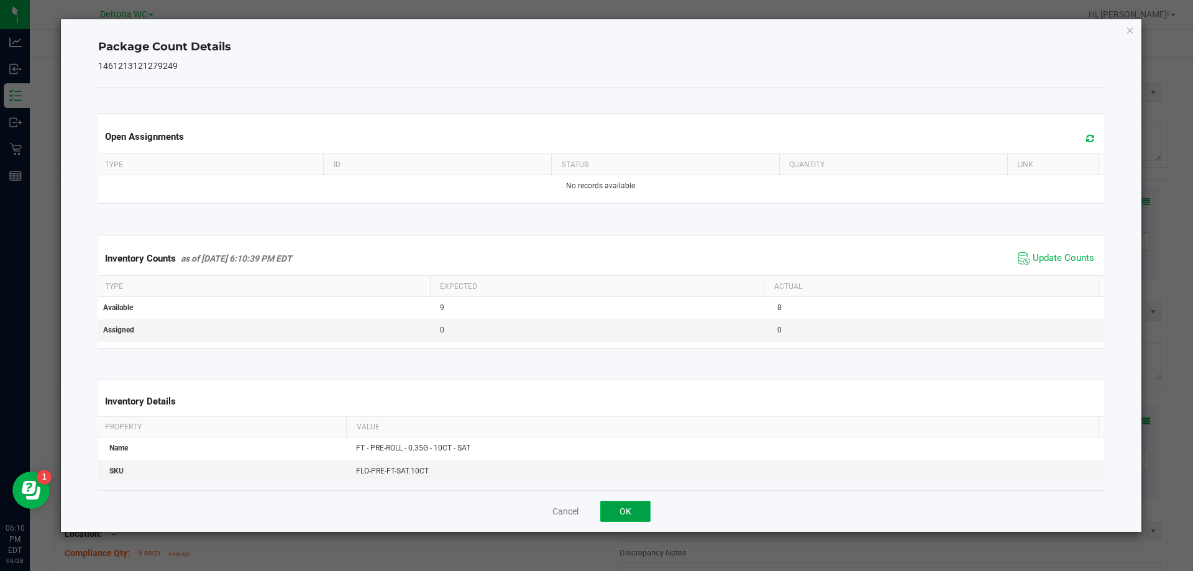
click at [622, 507] on button "OK" at bounding box center [625, 511] width 50 height 21
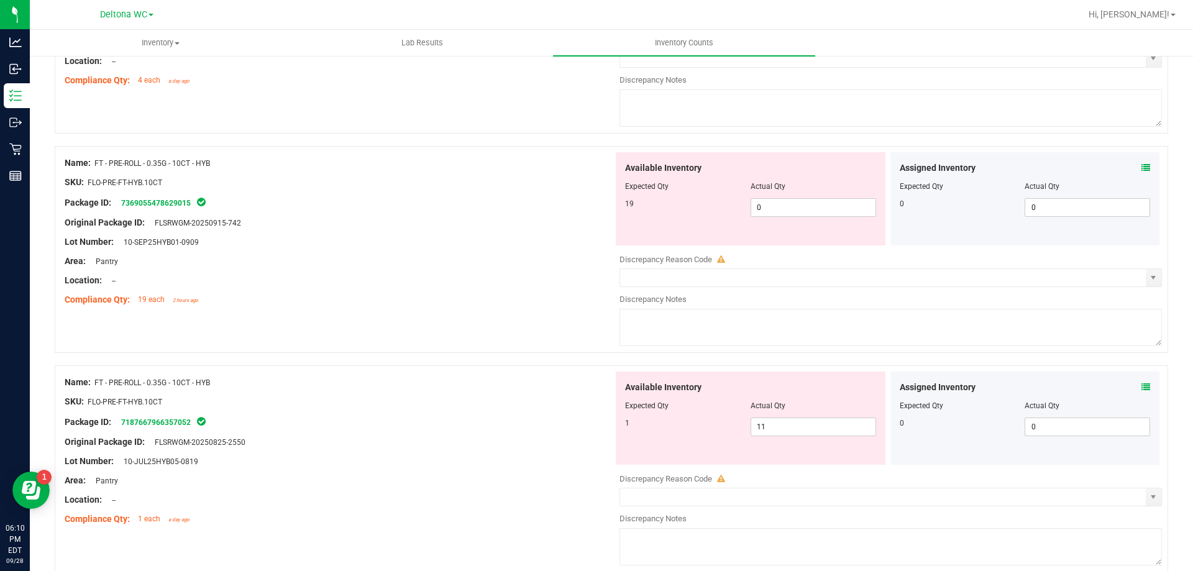
scroll to position [994, 0]
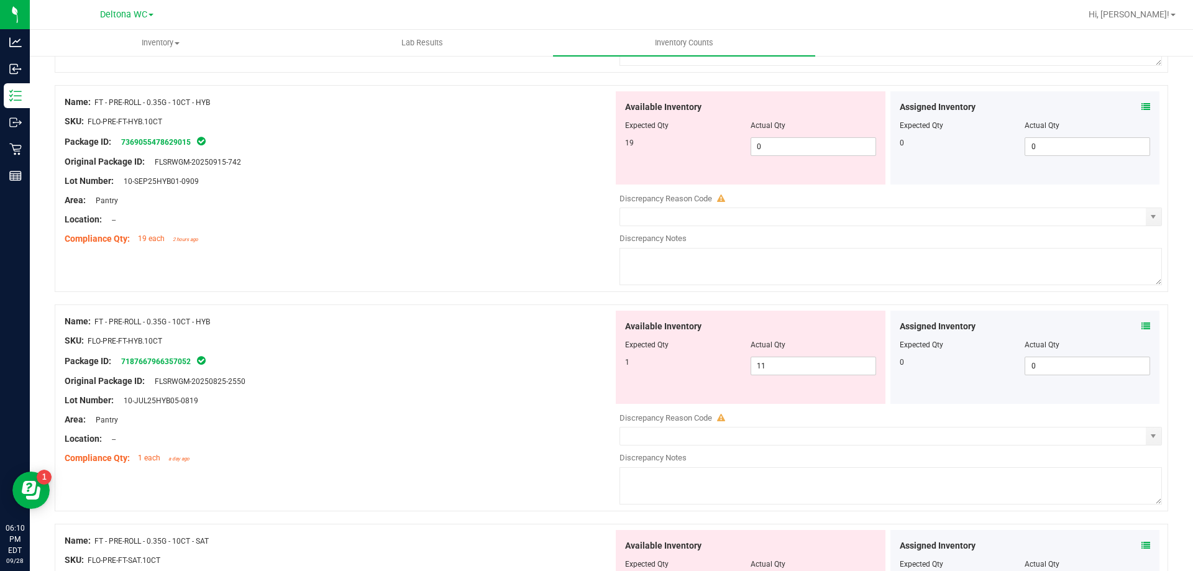
click at [1141, 104] on icon at bounding box center [1145, 106] width 9 height 9
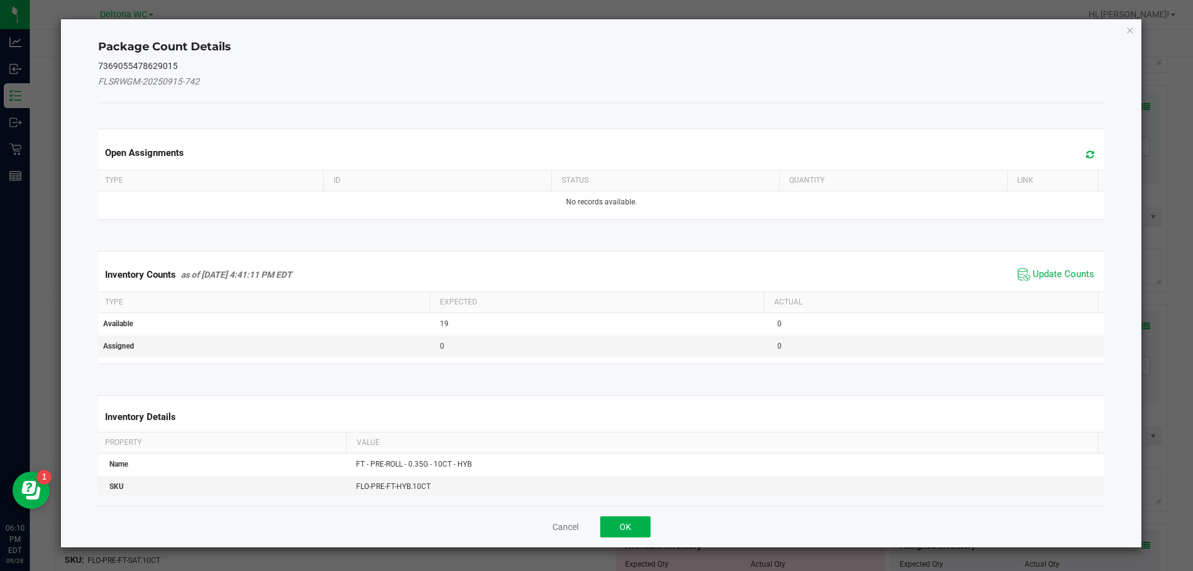
click at [1071, 266] on span "Update Counts" at bounding box center [1055, 274] width 83 height 19
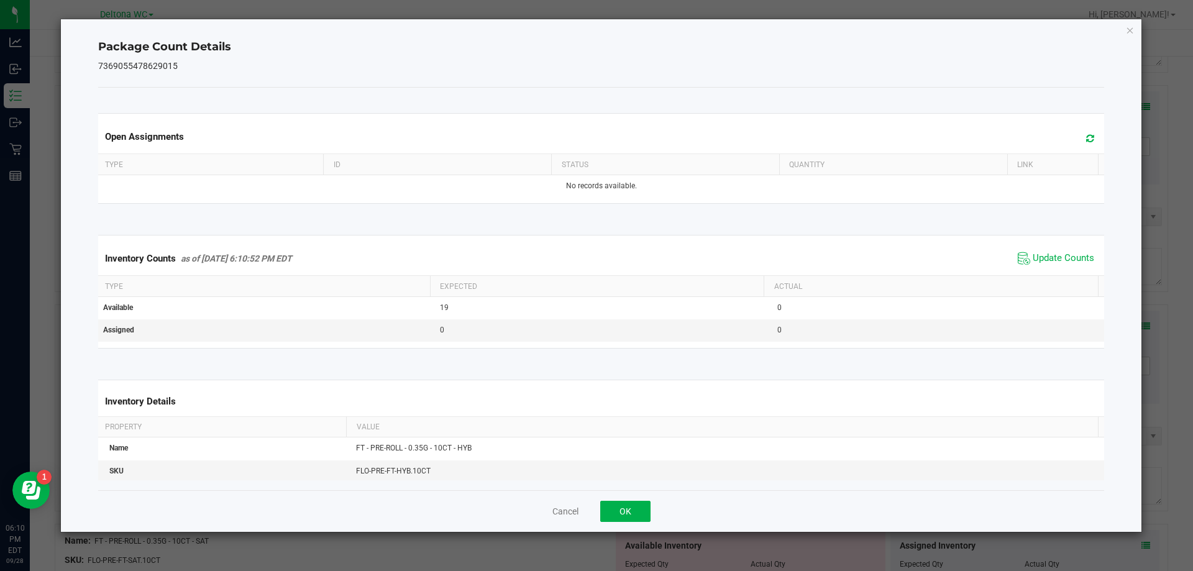
click at [620, 498] on div "Cancel OK" at bounding box center [601, 511] width 1006 height 42
click at [618, 514] on button "OK" at bounding box center [625, 511] width 50 height 21
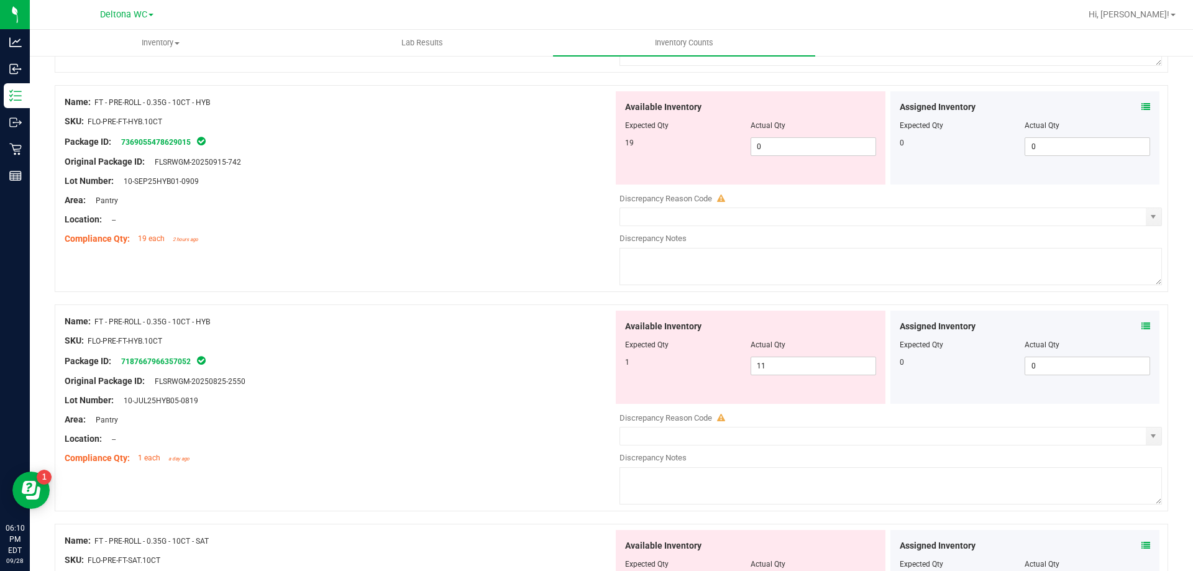
click at [1141, 326] on icon at bounding box center [1145, 326] width 9 height 9
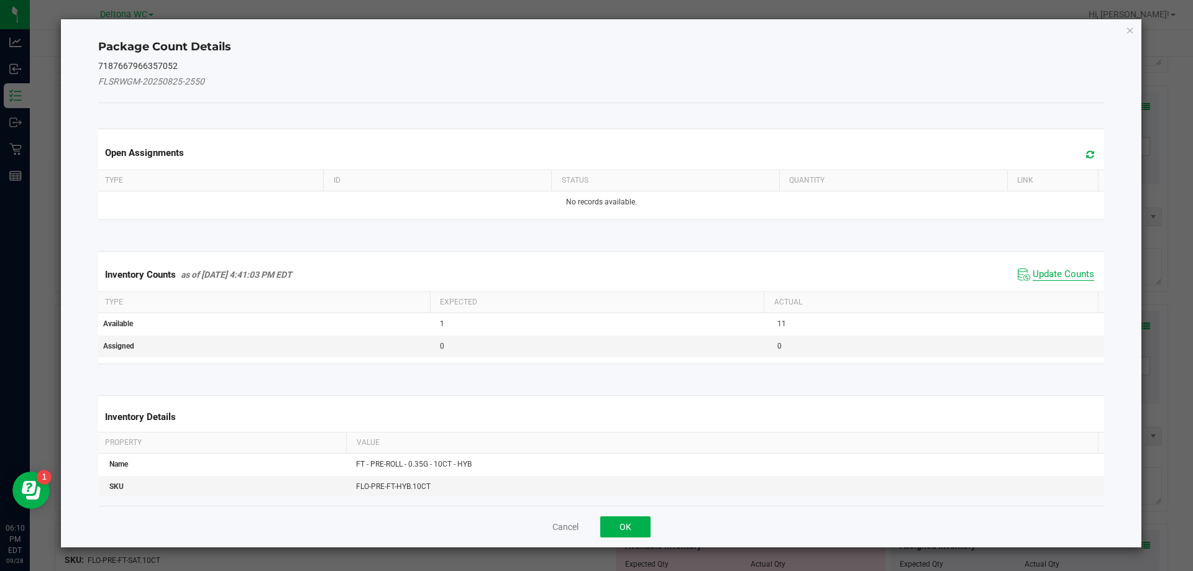
click at [1065, 271] on span "Update Counts" at bounding box center [1062, 274] width 61 height 12
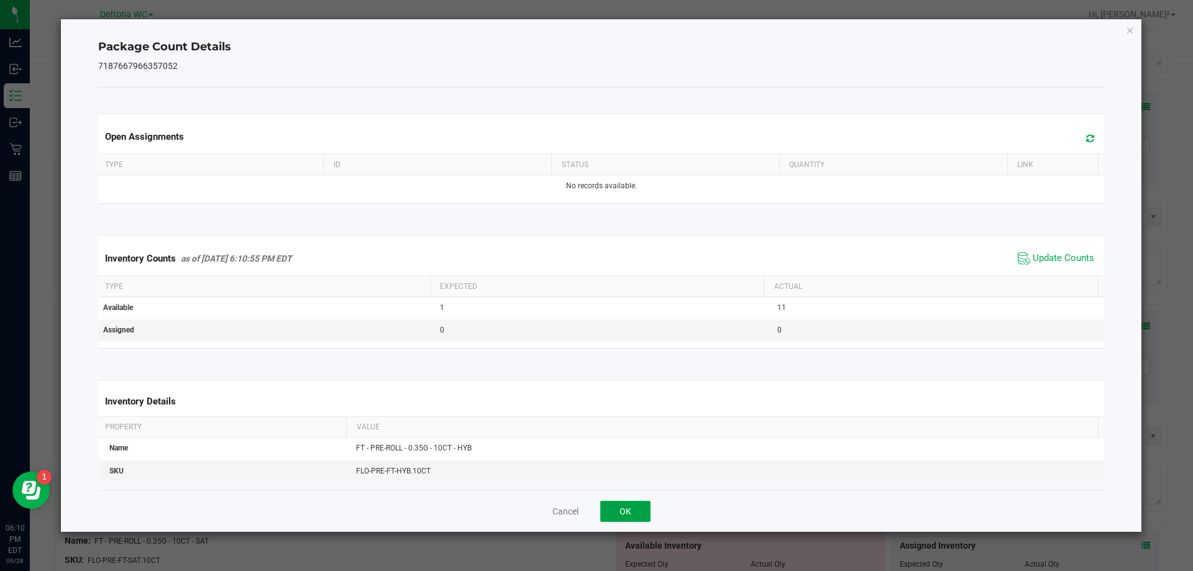
click at [629, 516] on button "OK" at bounding box center [625, 511] width 50 height 21
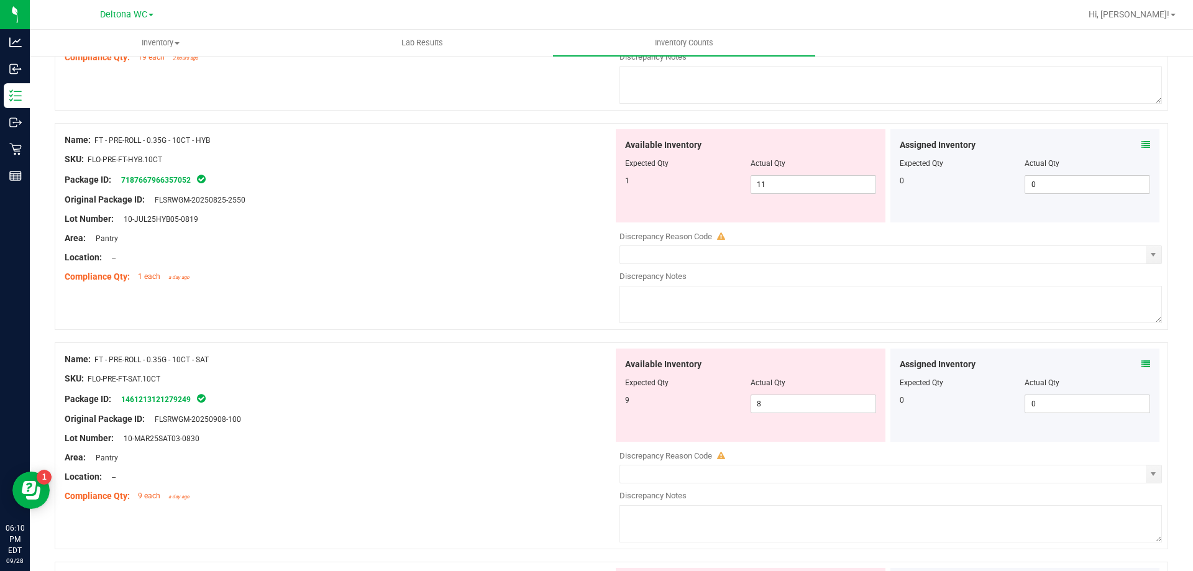
scroll to position [1180, 0]
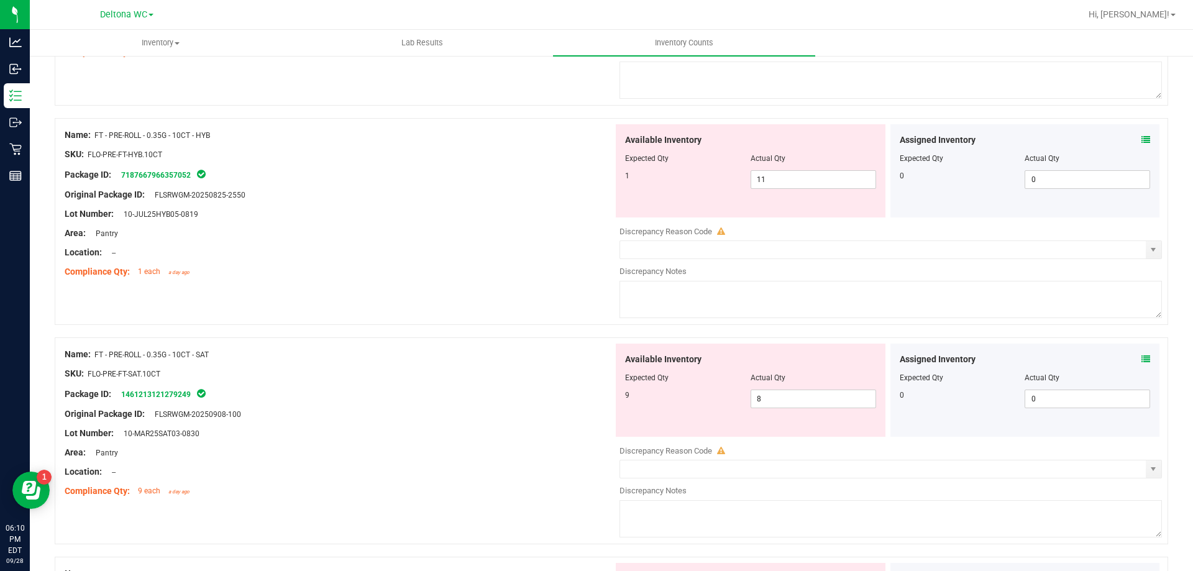
click at [1130, 362] on div "Assigned Inventory" at bounding box center [1024, 359] width 251 height 13
click at [1141, 359] on icon at bounding box center [1145, 359] width 9 height 9
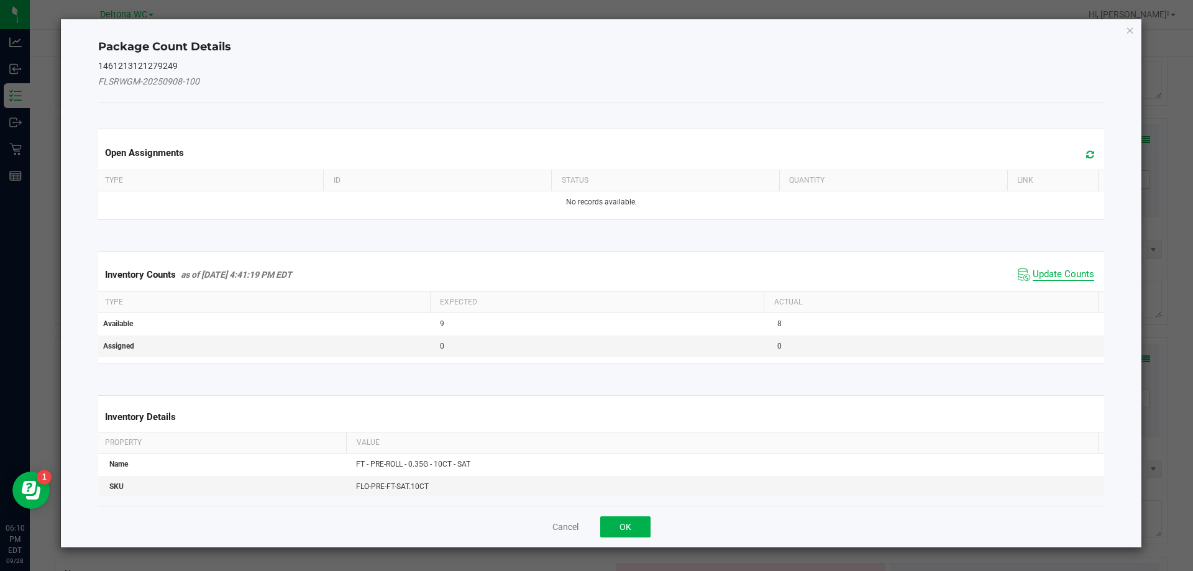
click at [1057, 278] on span "Update Counts" at bounding box center [1062, 274] width 61 height 12
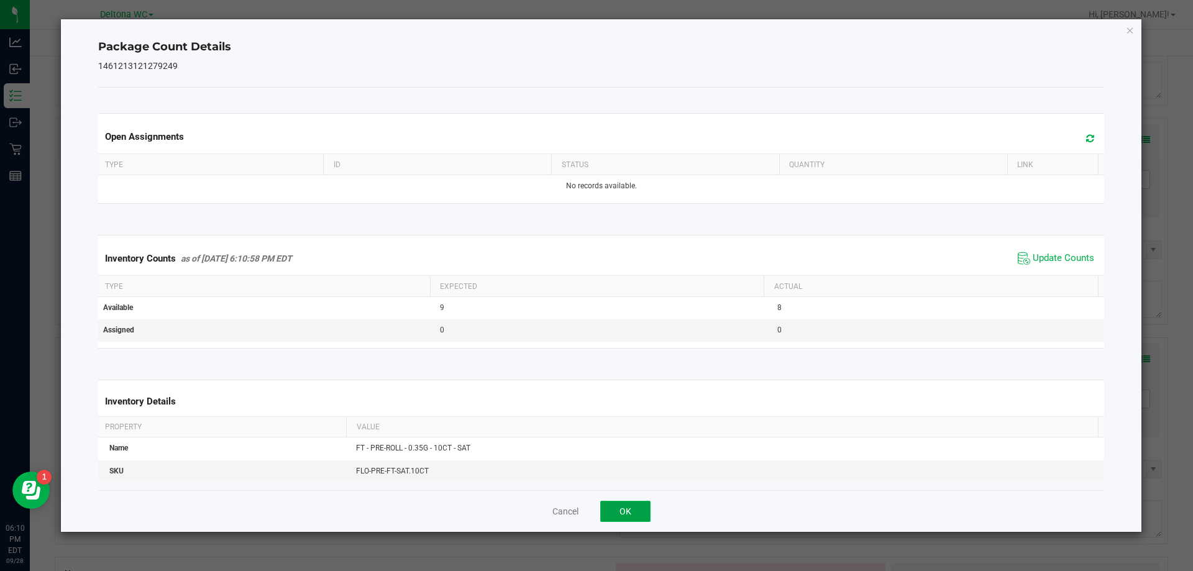
click at [630, 512] on button "OK" at bounding box center [625, 511] width 50 height 21
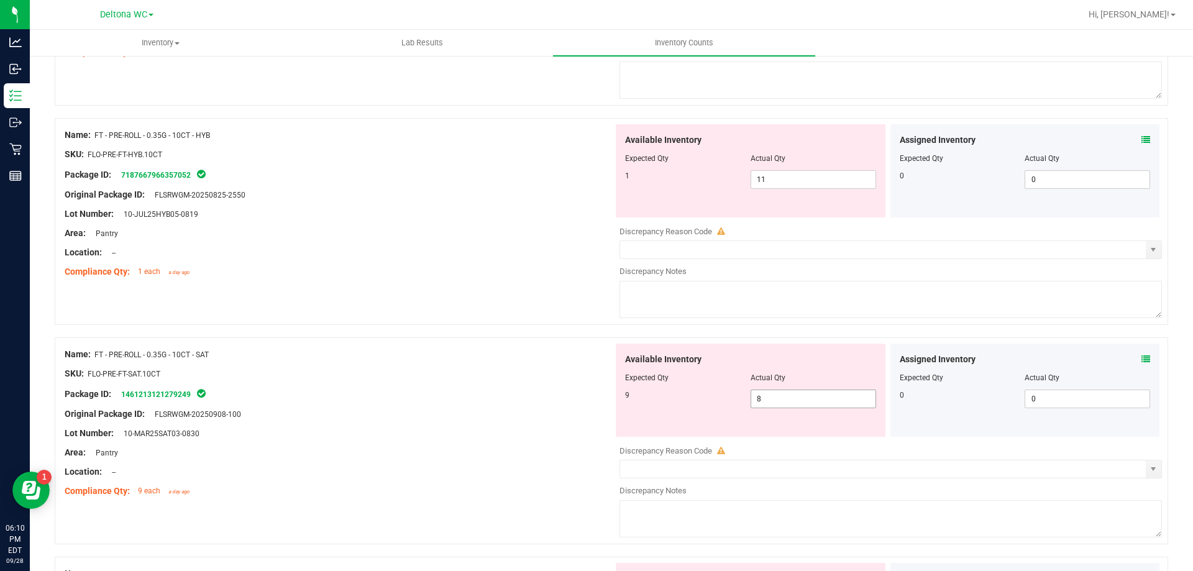
scroll to position [1429, 0]
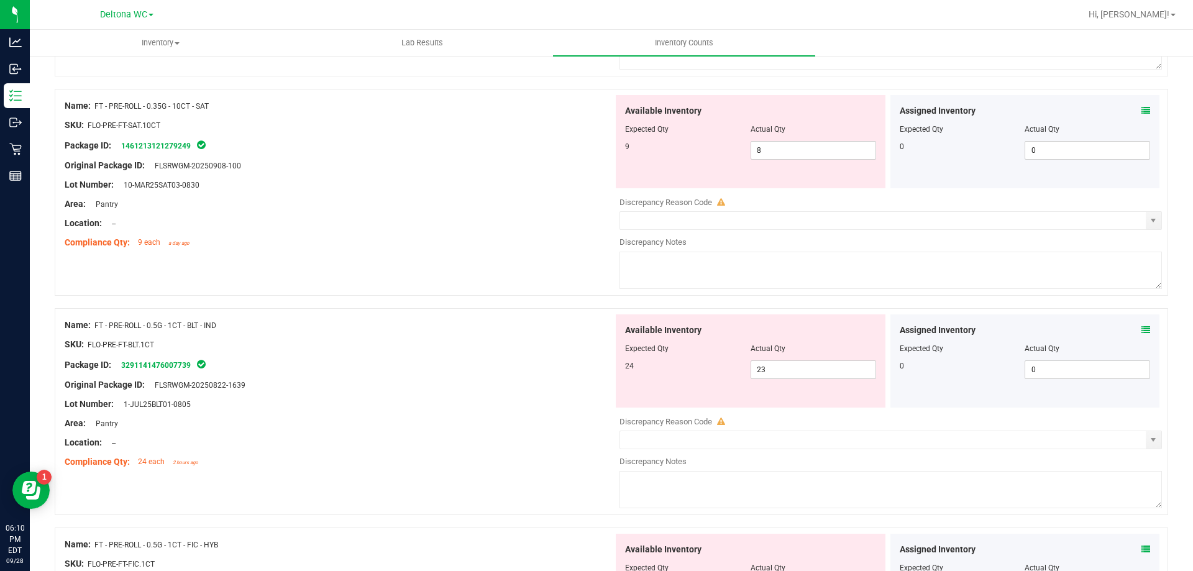
click at [1141, 327] on icon at bounding box center [1145, 329] width 9 height 9
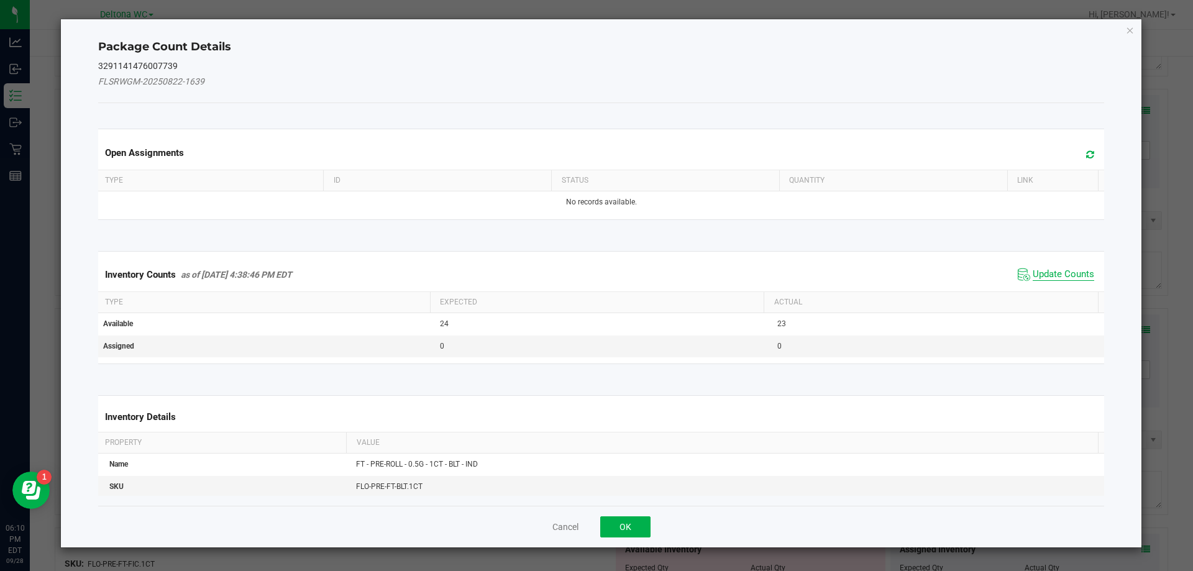
click at [1069, 274] on span "Update Counts" at bounding box center [1062, 274] width 61 height 12
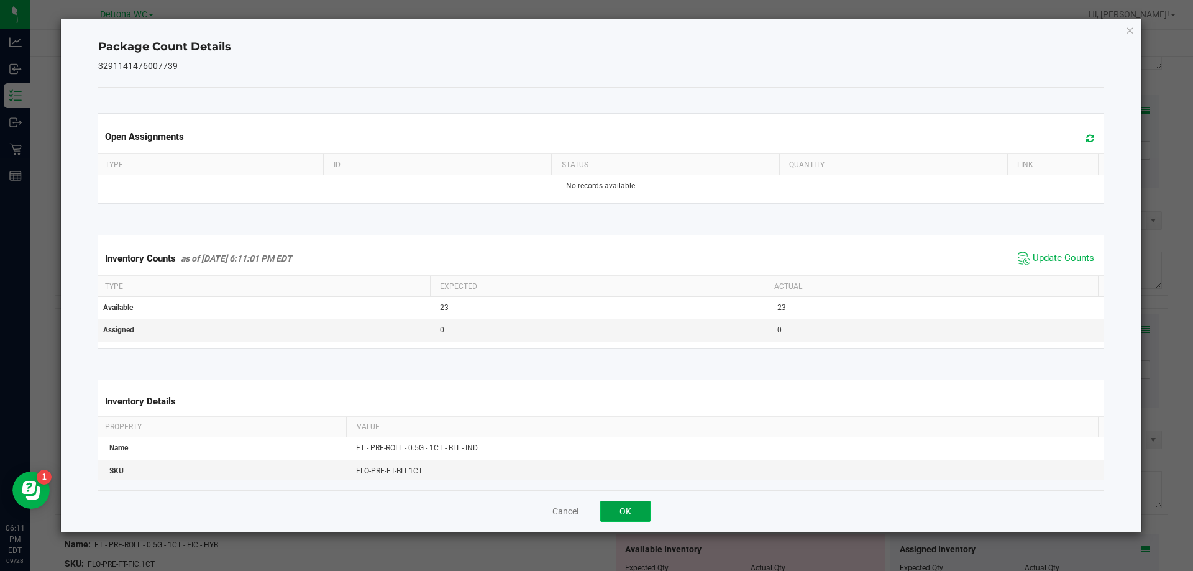
click at [634, 502] on button "OK" at bounding box center [625, 511] width 50 height 21
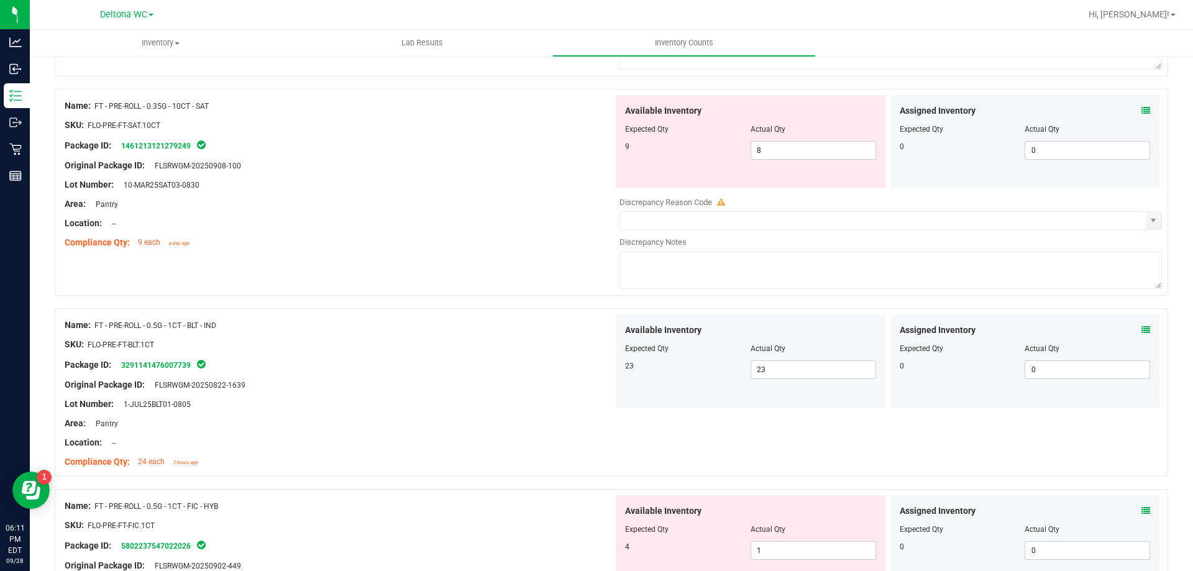
scroll to position [1677, 0]
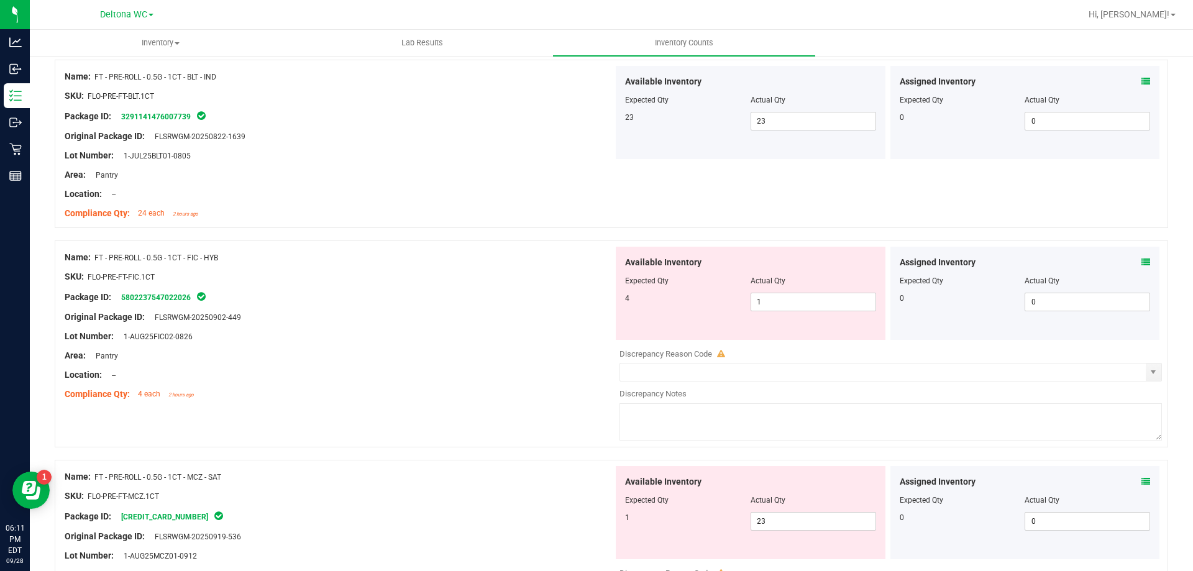
click at [1141, 263] on icon at bounding box center [1145, 262] width 9 height 9
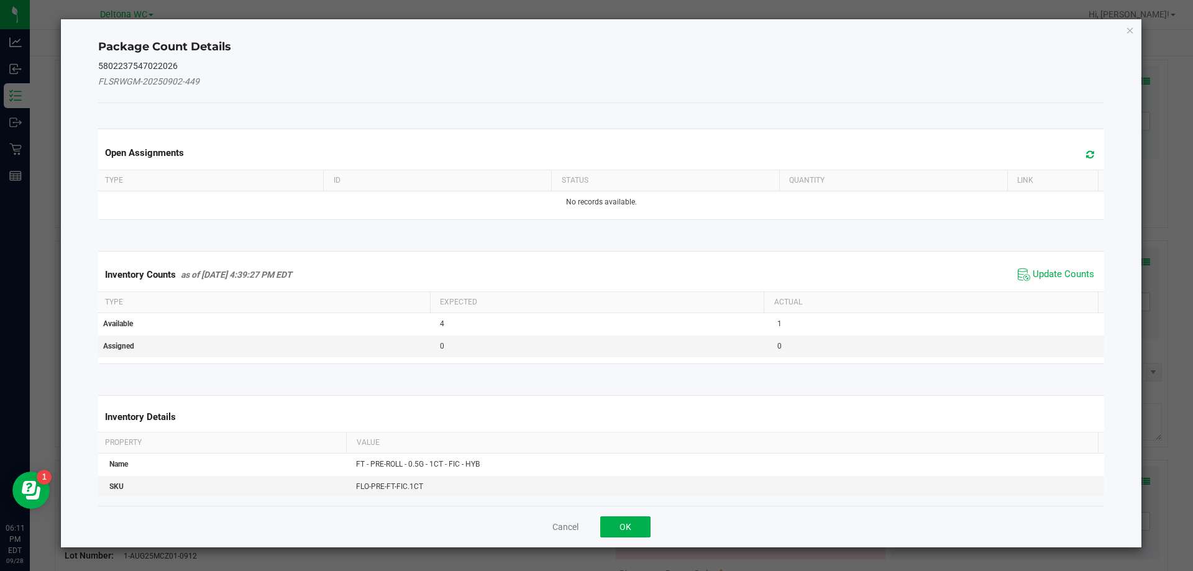
click at [1034, 265] on span "Update Counts" at bounding box center [1055, 274] width 83 height 19
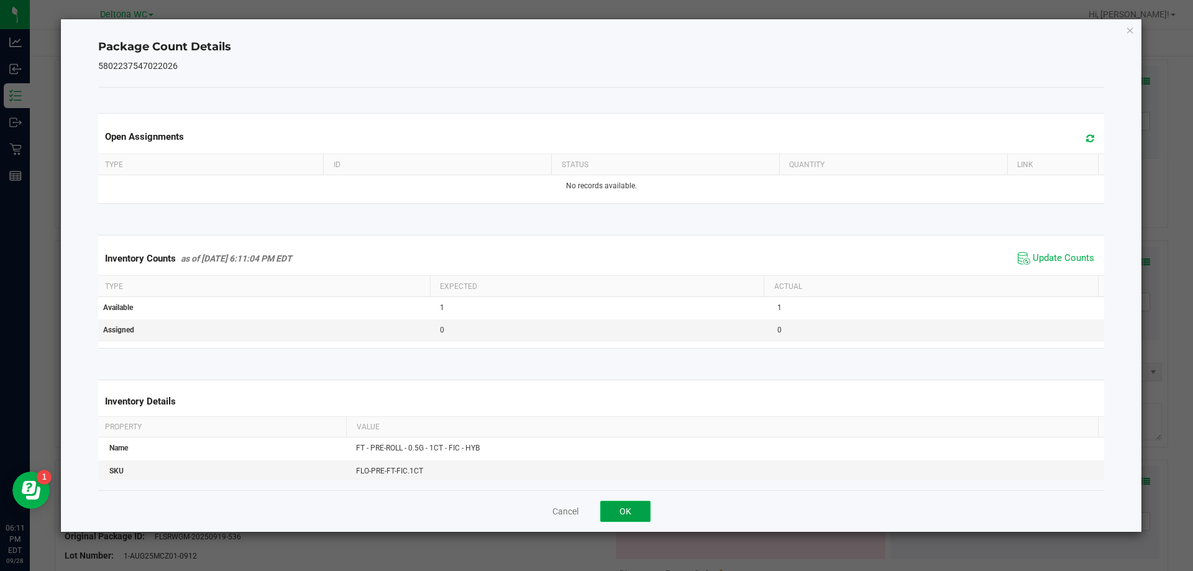
click at [637, 519] on button "OK" at bounding box center [625, 511] width 50 height 21
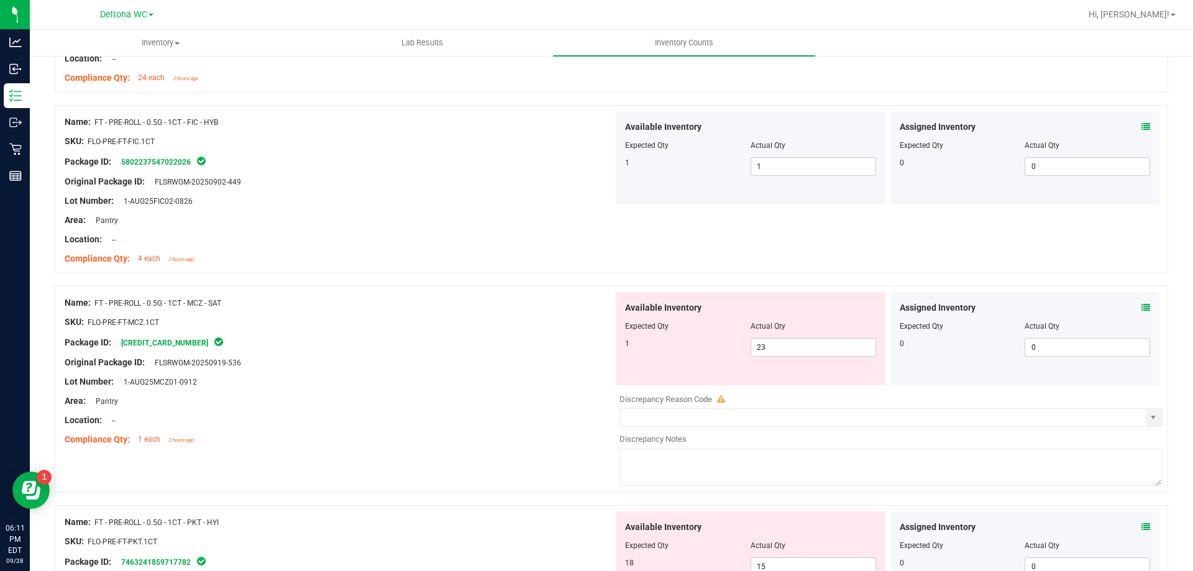
scroll to position [1926, 0]
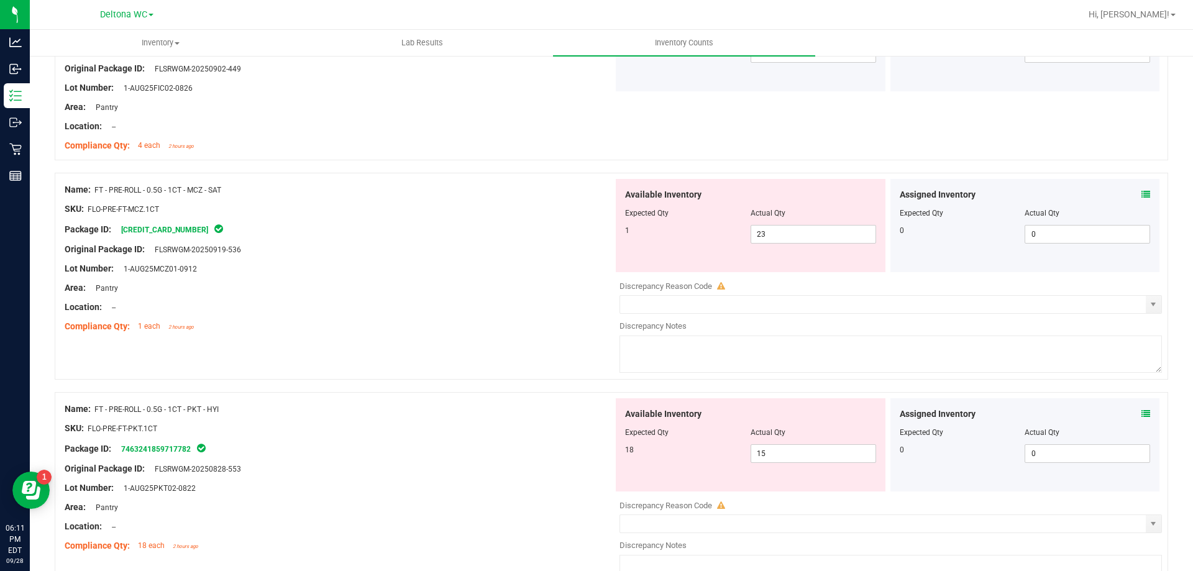
click at [1141, 189] on span at bounding box center [1145, 194] width 9 height 13
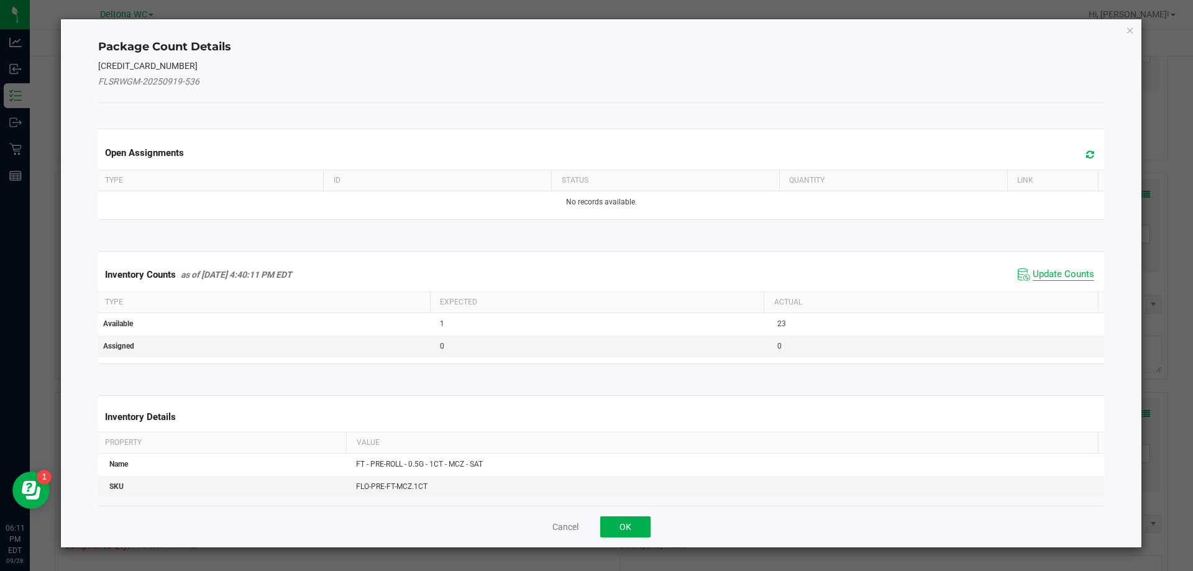
click at [1060, 271] on span "Update Counts" at bounding box center [1062, 274] width 61 height 12
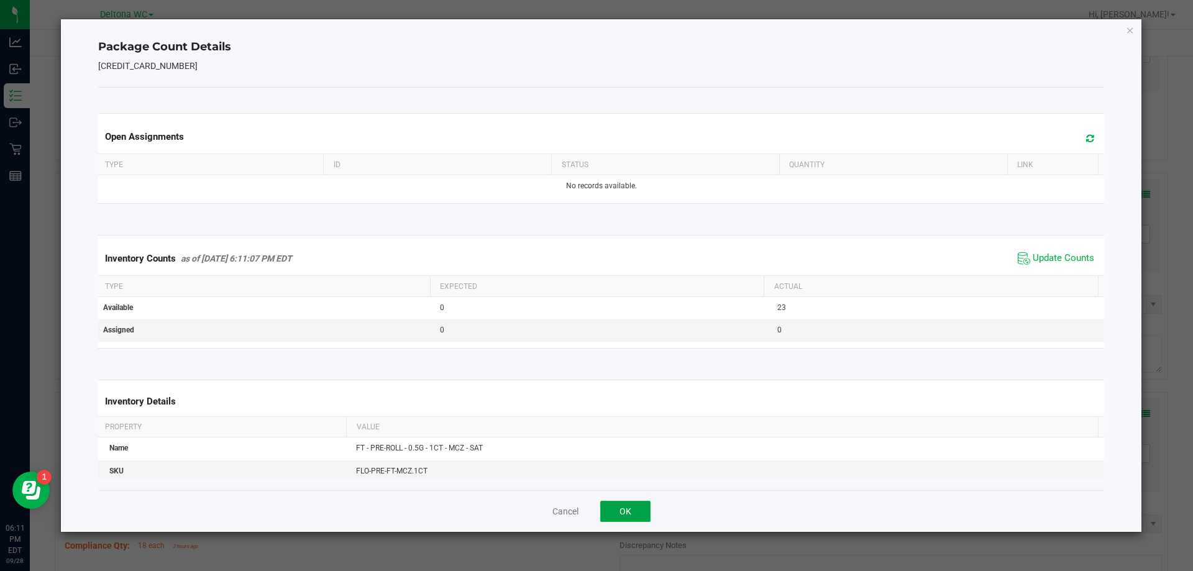
click at [624, 509] on button "OK" at bounding box center [625, 511] width 50 height 21
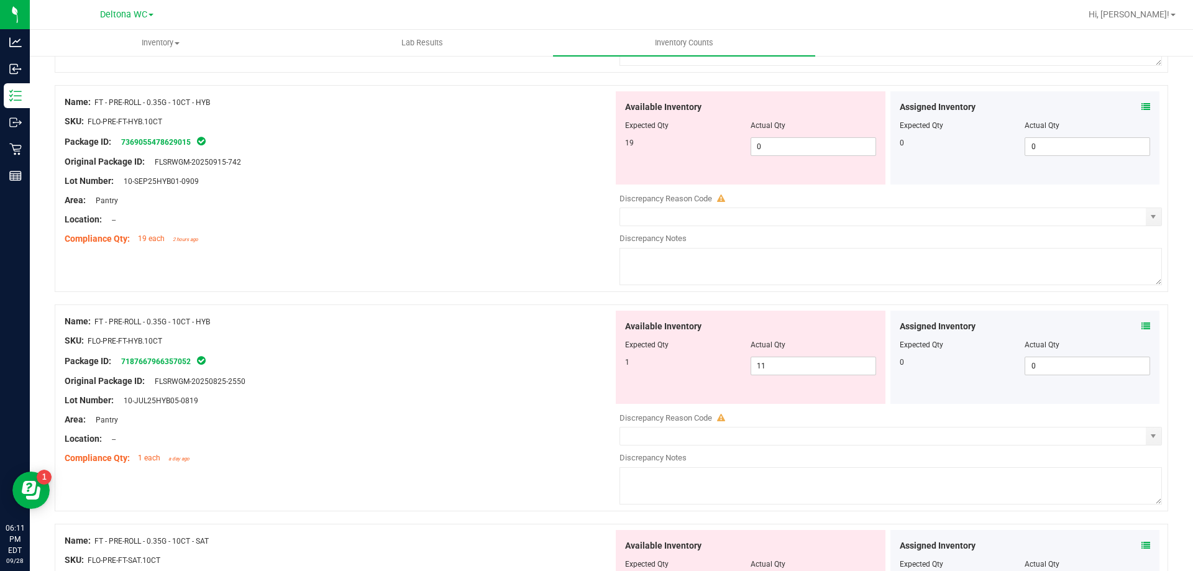
scroll to position [932, 0]
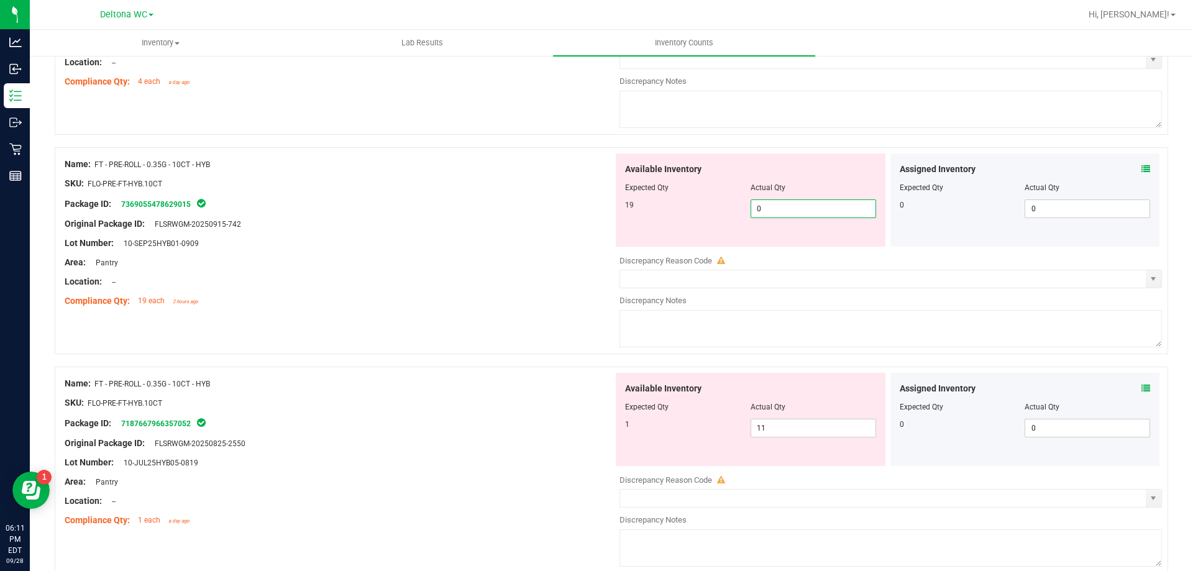
drag, startPoint x: 757, startPoint y: 209, endPoint x: 672, endPoint y: 201, distance: 85.5
click at [672, 201] on div "19 0 0" at bounding box center [750, 208] width 251 height 19
type input "19"
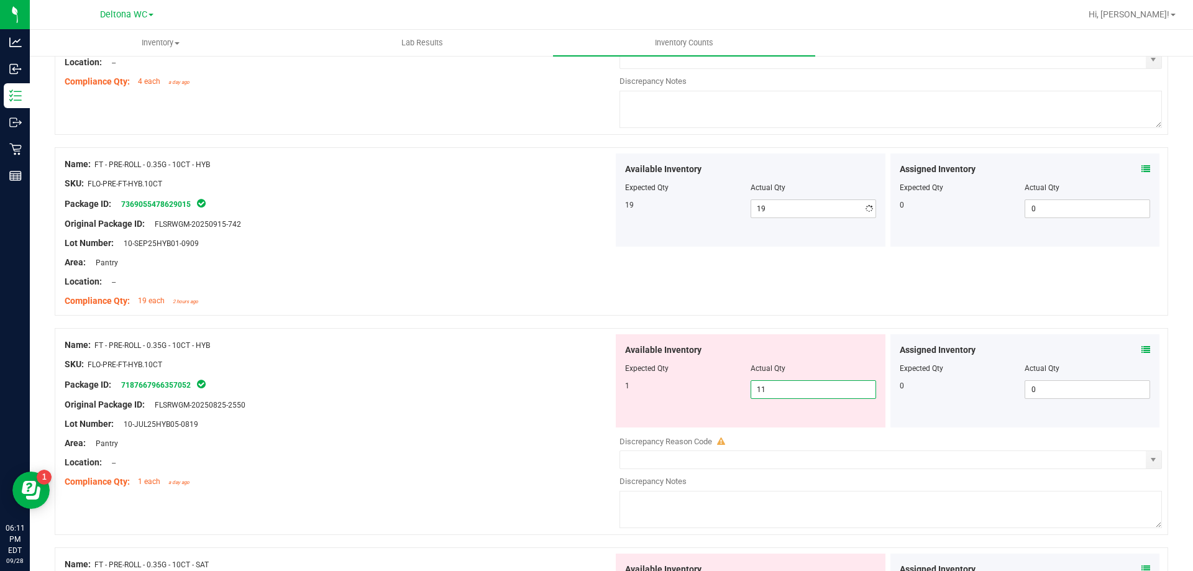
drag, startPoint x: 691, startPoint y: 428, endPoint x: 558, endPoint y: 427, distance: 132.3
click at [558, 427] on div "Name: FT - PRE-ROLL - 0.35G - 10CT - HYB SKU: FLO-PRE-FT-HYB.10CT Package ID: 7…" at bounding box center [611, 431] width 1113 height 207
type input "1"
click at [448, 306] on div "Compliance Qty: 19 each 2 hours ago" at bounding box center [339, 300] width 548 height 13
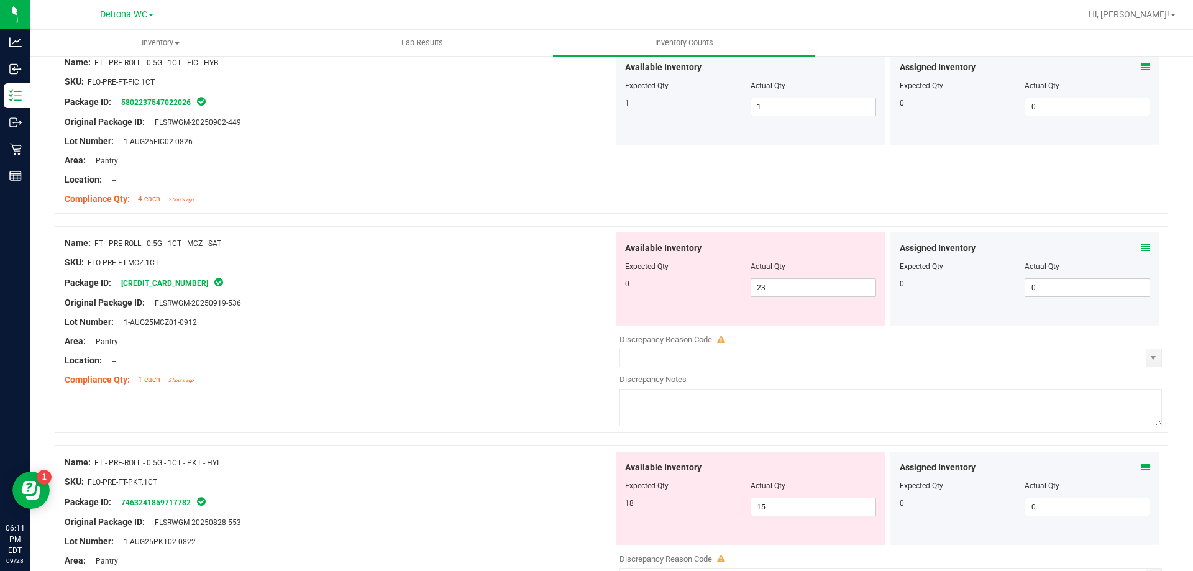
scroll to position [1863, 0]
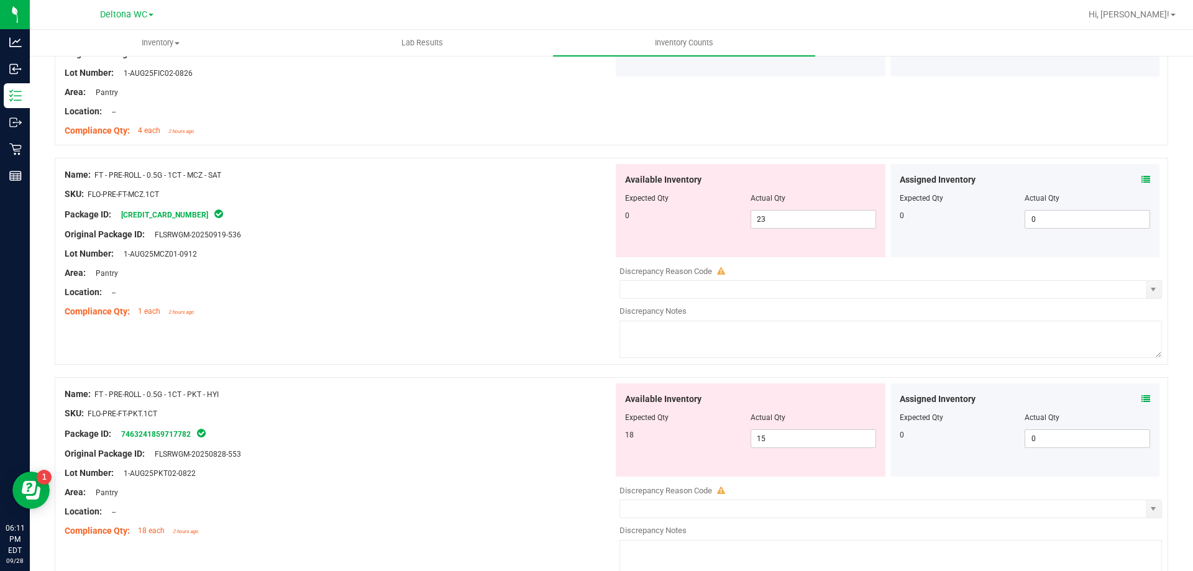
click at [1127, 396] on div "Assigned Inventory" at bounding box center [1024, 399] width 251 height 13
click at [1141, 396] on icon at bounding box center [1145, 398] width 9 height 9
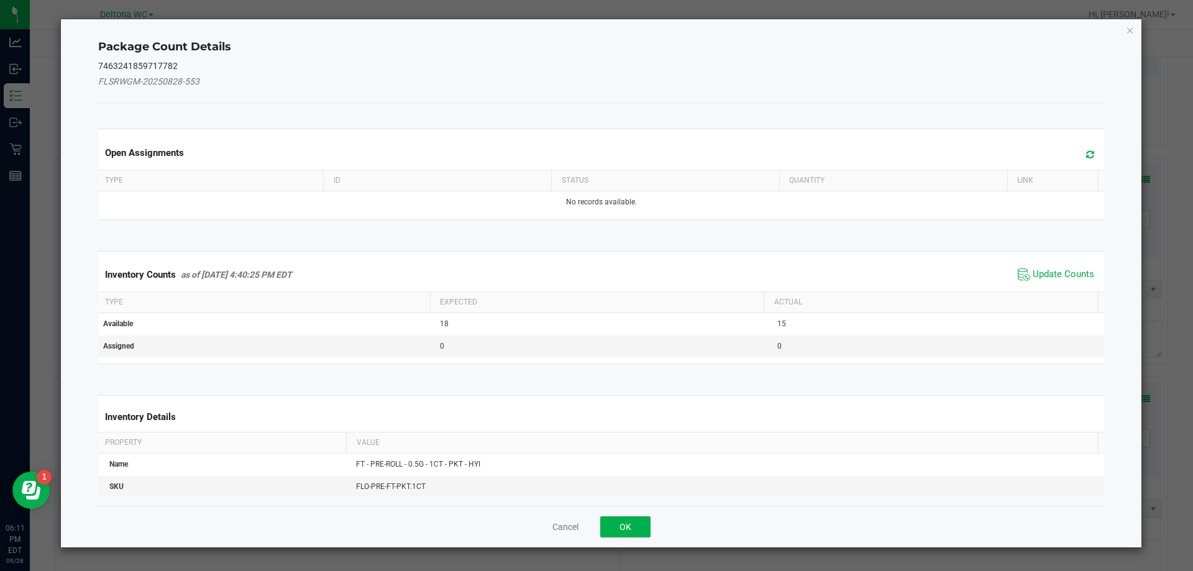
click at [1046, 282] on span "Update Counts" at bounding box center [1055, 274] width 83 height 19
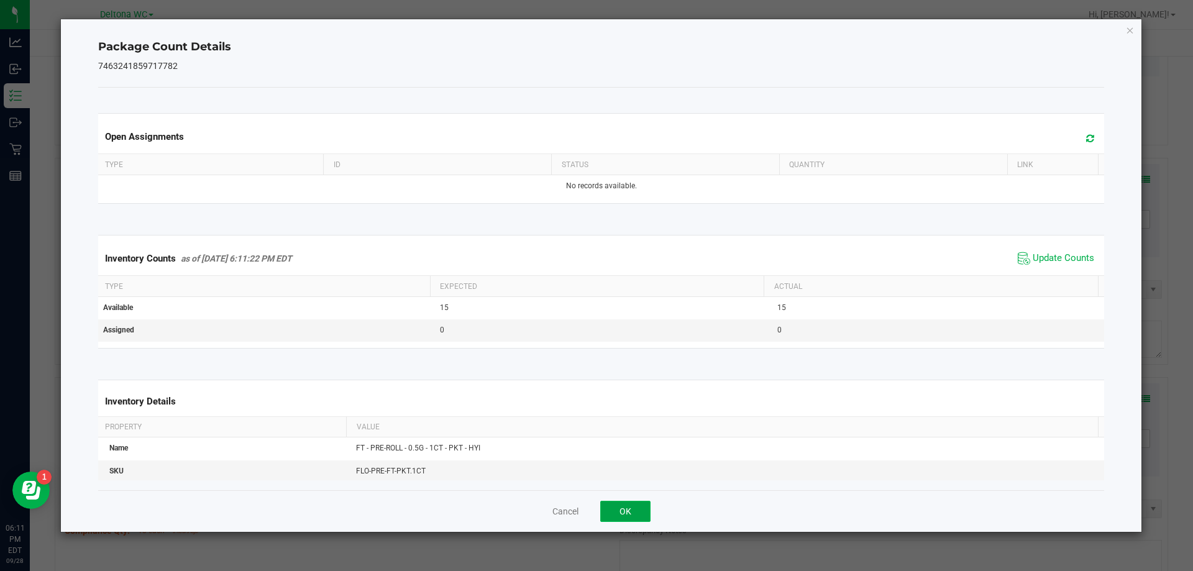
click at [647, 511] on button "OK" at bounding box center [625, 511] width 50 height 21
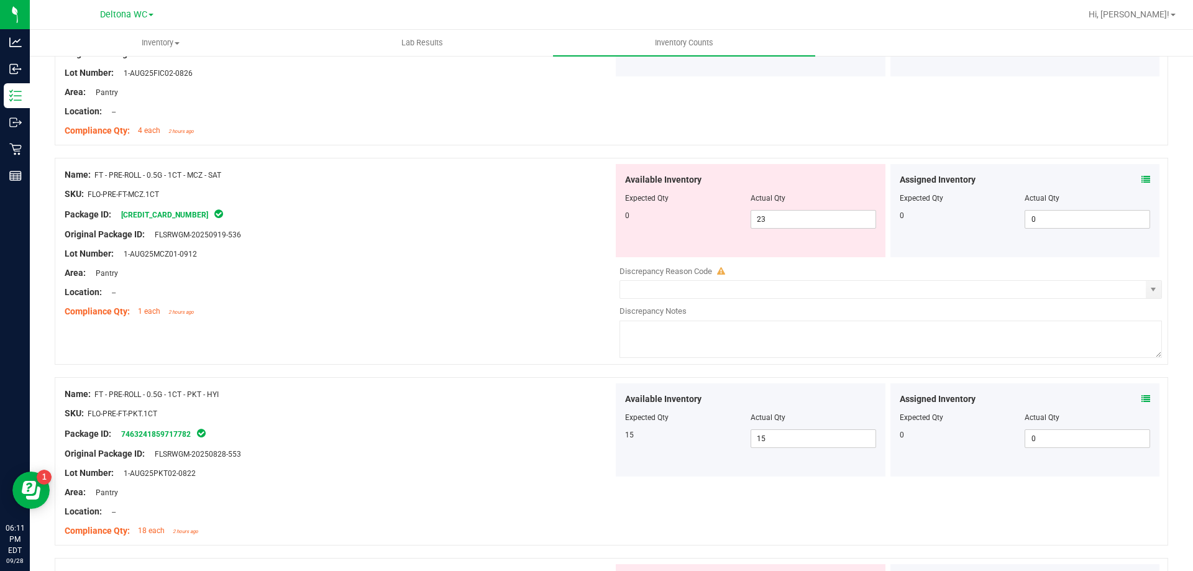
scroll to position [2112, 0]
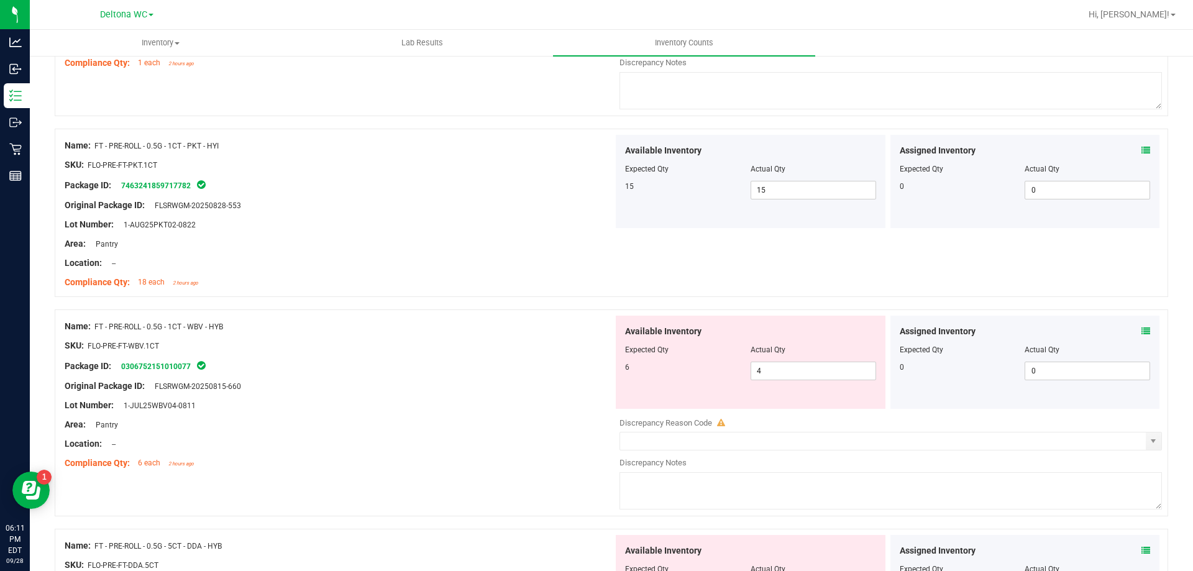
click at [1141, 327] on icon at bounding box center [1145, 331] width 9 height 9
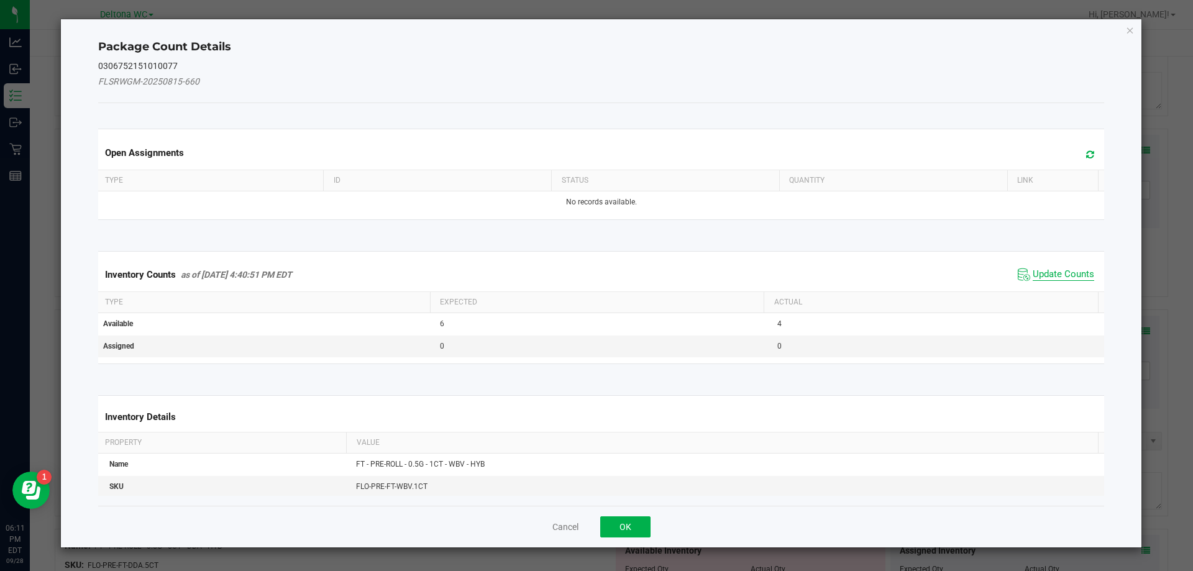
click at [1063, 272] on span "Update Counts" at bounding box center [1062, 274] width 61 height 12
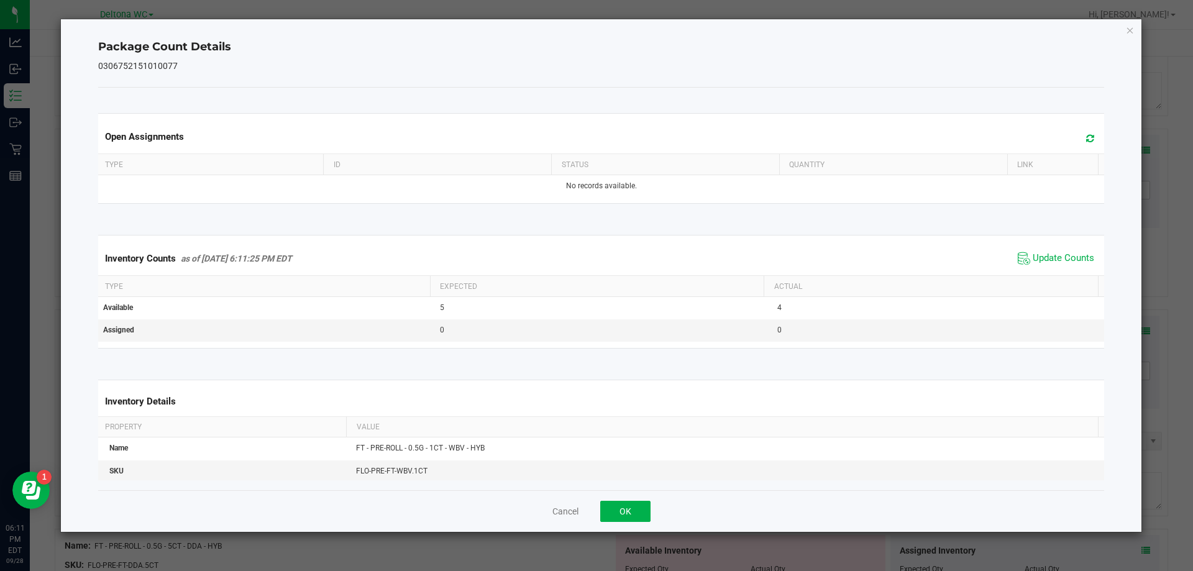
click at [636, 523] on div "Cancel OK" at bounding box center [601, 511] width 1006 height 42
click at [635, 519] on button "OK" at bounding box center [625, 511] width 50 height 21
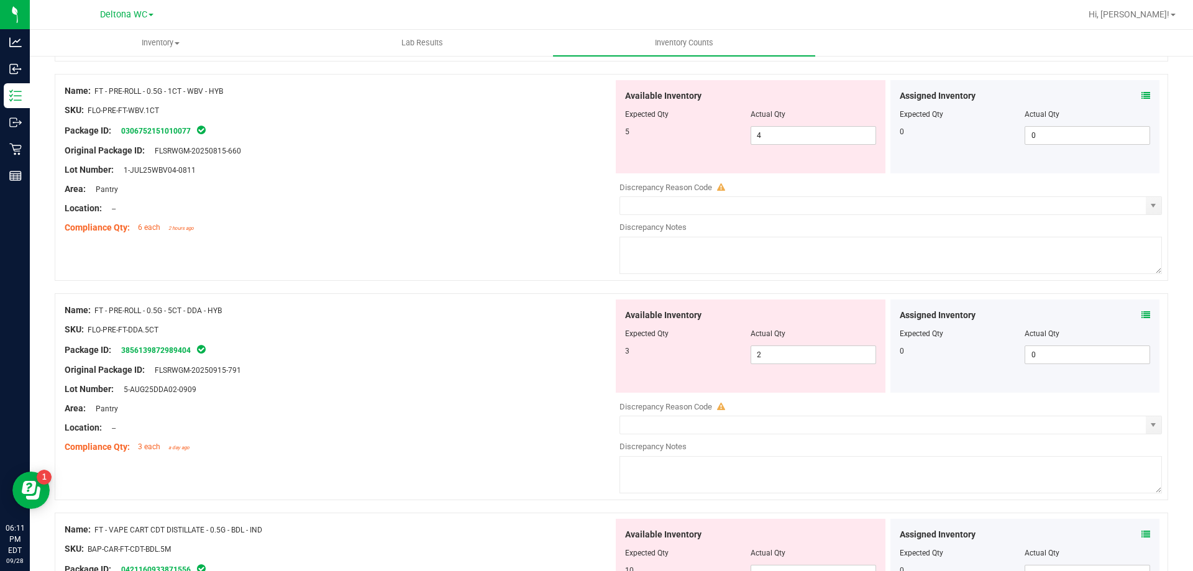
scroll to position [2360, 0]
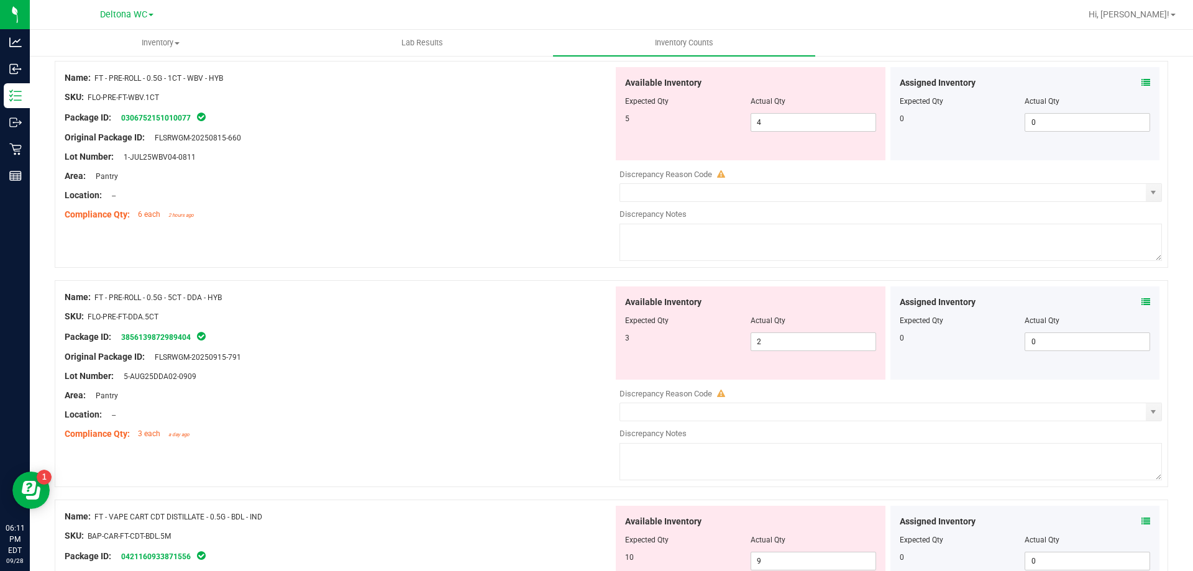
click at [1141, 300] on icon at bounding box center [1145, 302] width 9 height 9
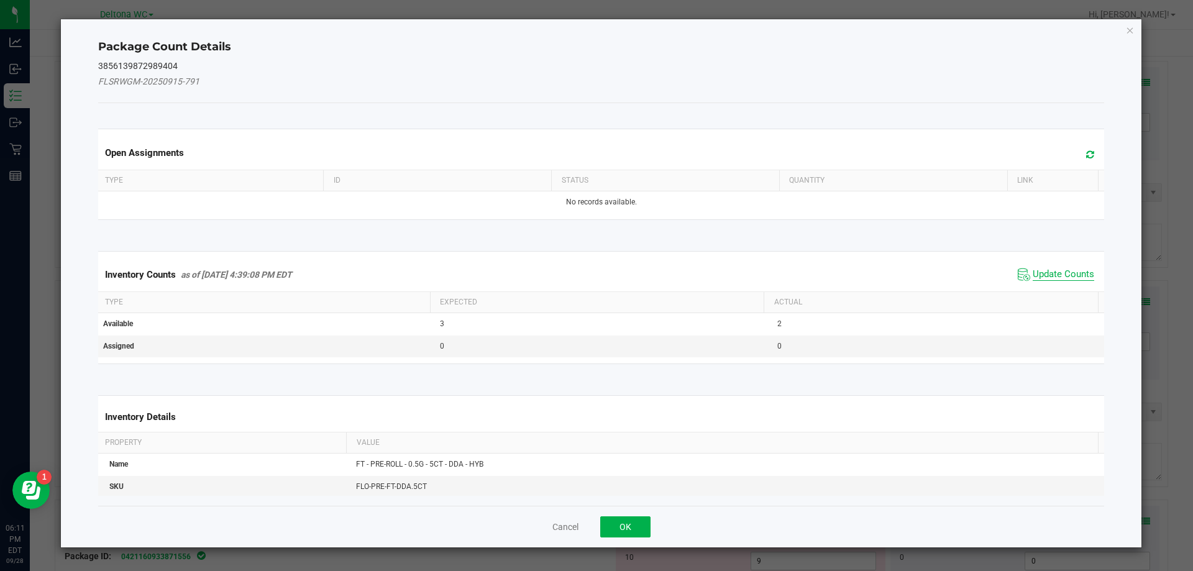
click at [1032, 275] on span "Update Counts" at bounding box center [1062, 274] width 61 height 12
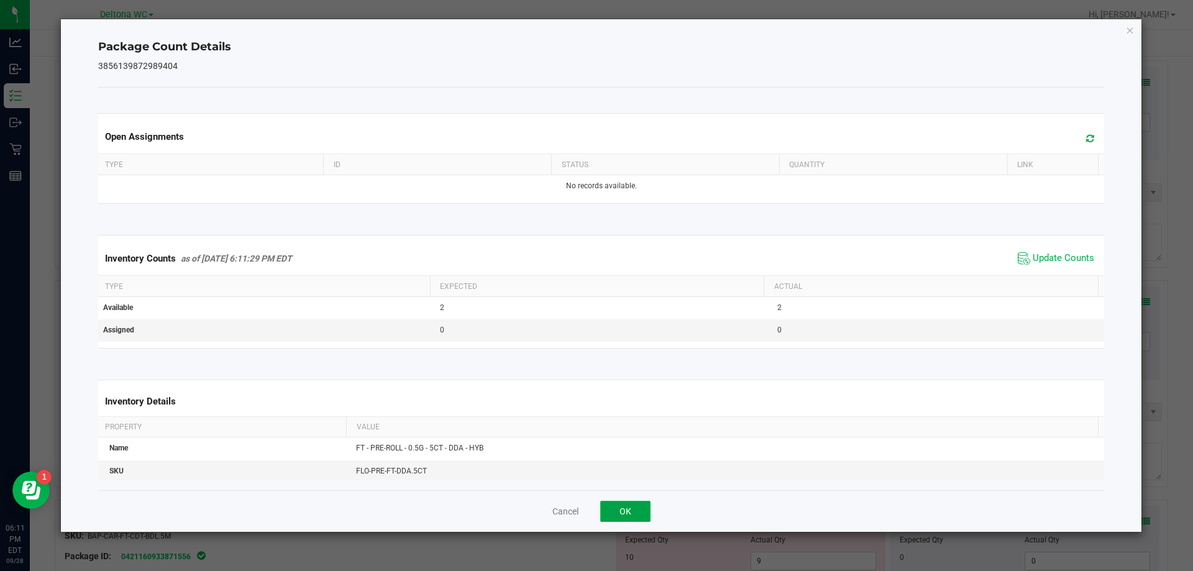
click at [637, 513] on button "OK" at bounding box center [625, 511] width 50 height 21
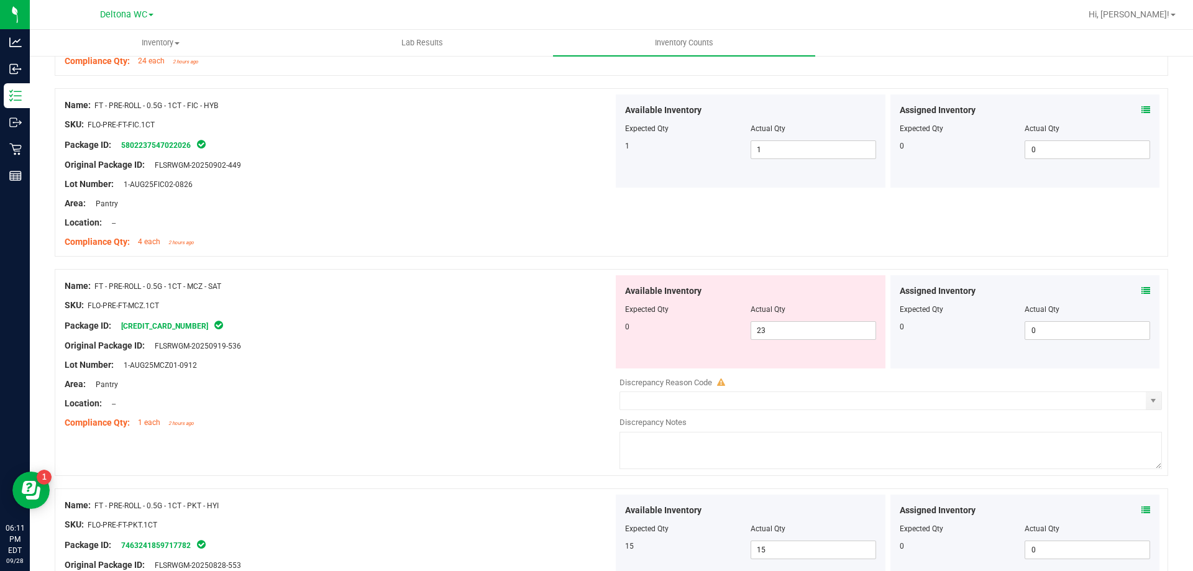
scroll to position [1863, 0]
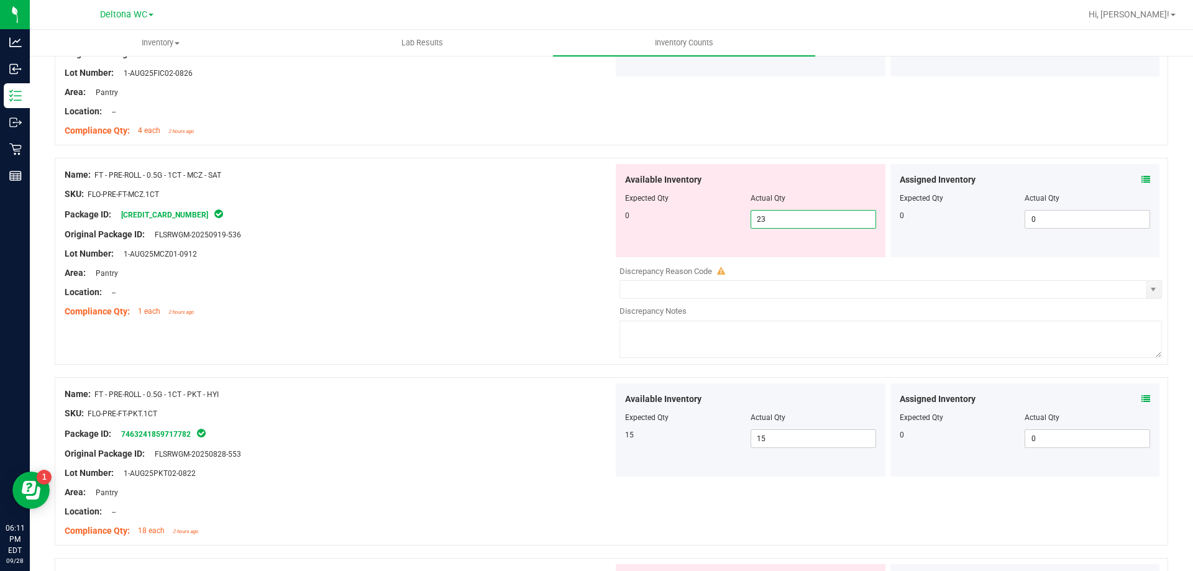
drag, startPoint x: 706, startPoint y: 207, endPoint x: 583, endPoint y: 192, distance: 124.0
click at [583, 192] on div "Name: FT - PRE-ROLL - 0.5G - 1CT - MCZ - SAT SKU: FLO-PRE-FT-MCZ.1CT Package ID…" at bounding box center [611, 261] width 1113 height 207
type input "0"
click at [470, 250] on div "Lot Number: 1-AUG25MCZ01-0912" at bounding box center [339, 253] width 548 height 13
type input "0"
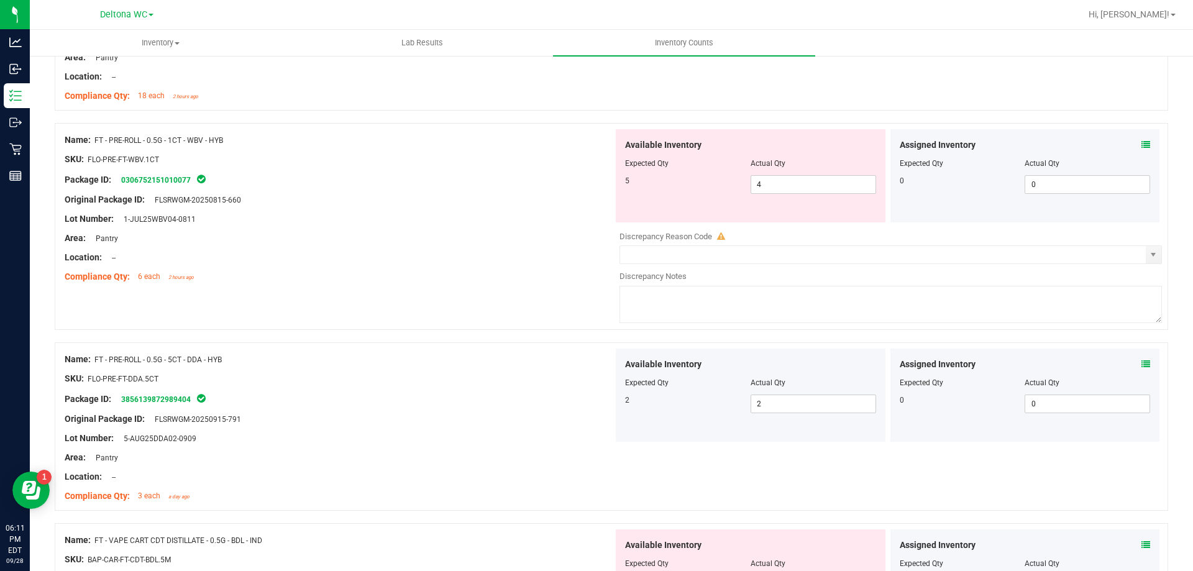
scroll to position [2236, 0]
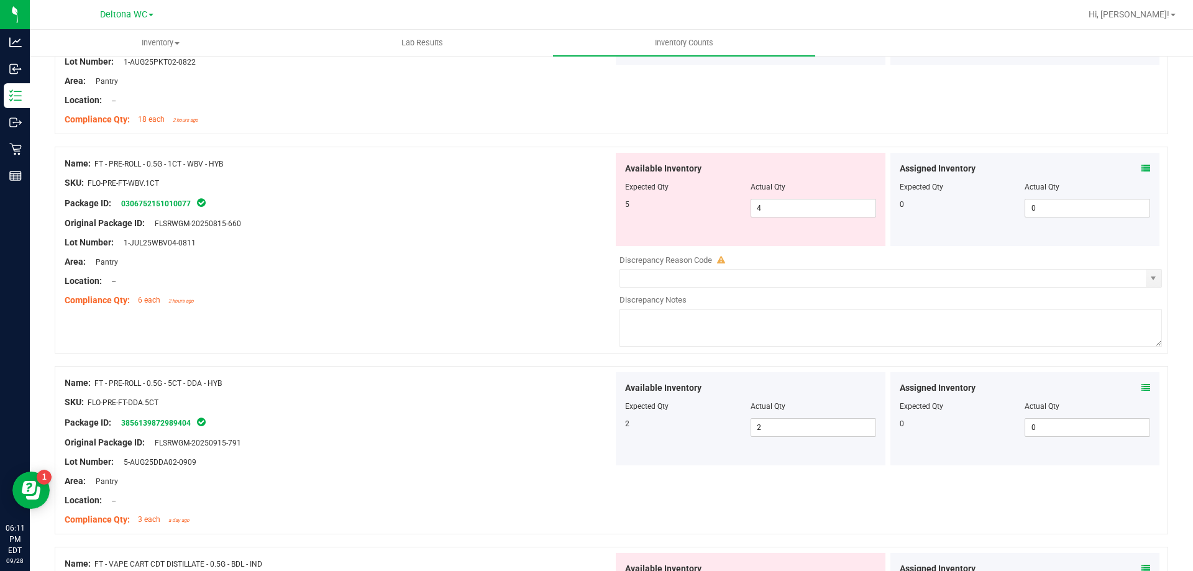
click at [1141, 164] on icon at bounding box center [1145, 168] width 9 height 9
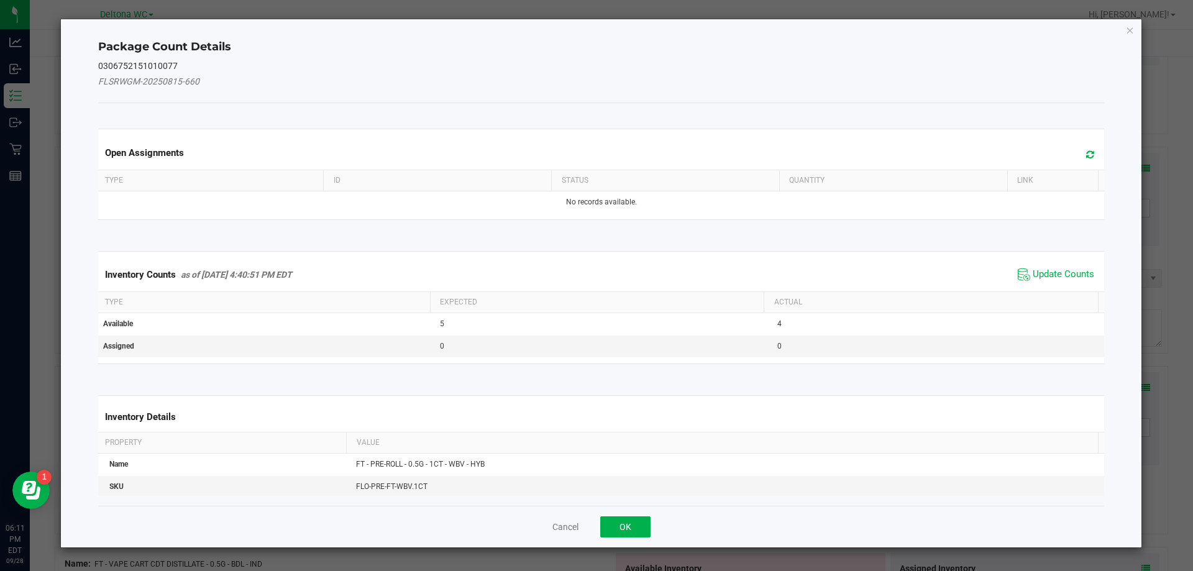
click at [1048, 281] on span "Update Counts" at bounding box center [1055, 274] width 83 height 19
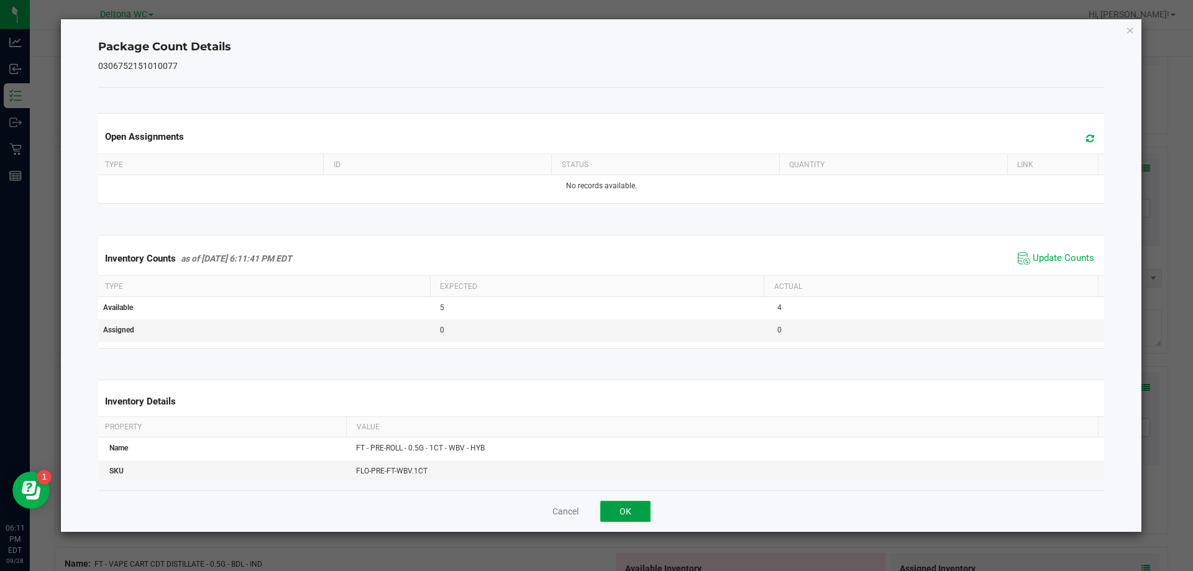
click at [610, 507] on button "OK" at bounding box center [625, 511] width 50 height 21
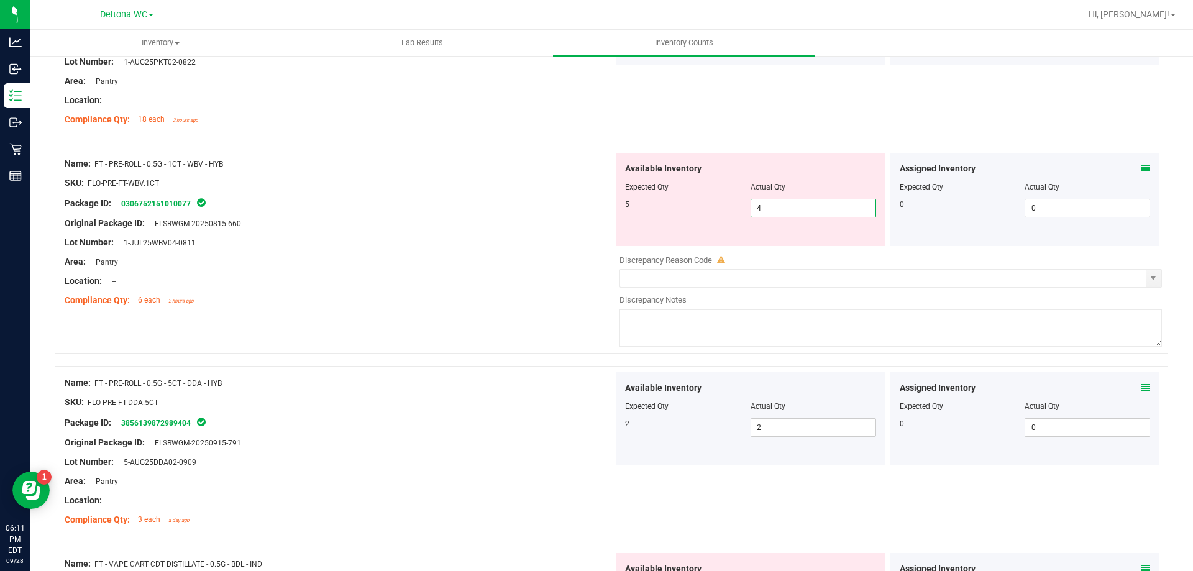
drag, startPoint x: 776, startPoint y: 211, endPoint x: 660, endPoint y: 192, distance: 117.1
click at [660, 192] on div "Available Inventory Expected Qty Actual Qty 5 4 4" at bounding box center [751, 199] width 270 height 93
type input "5"
click at [391, 255] on div "Area: Pantry" at bounding box center [339, 261] width 548 height 13
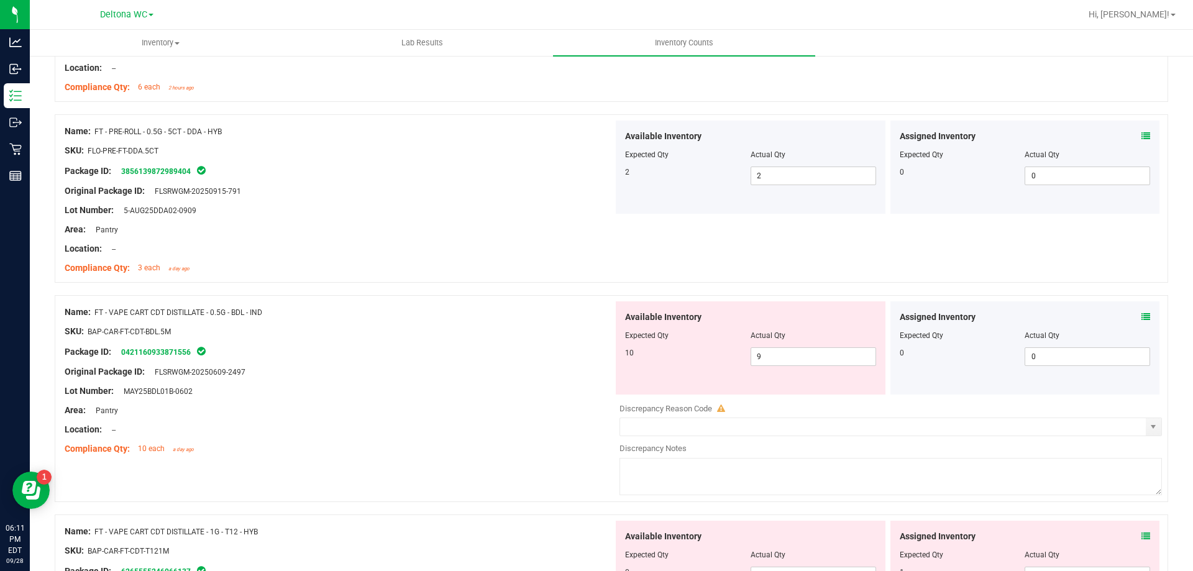
scroll to position [2485, 0]
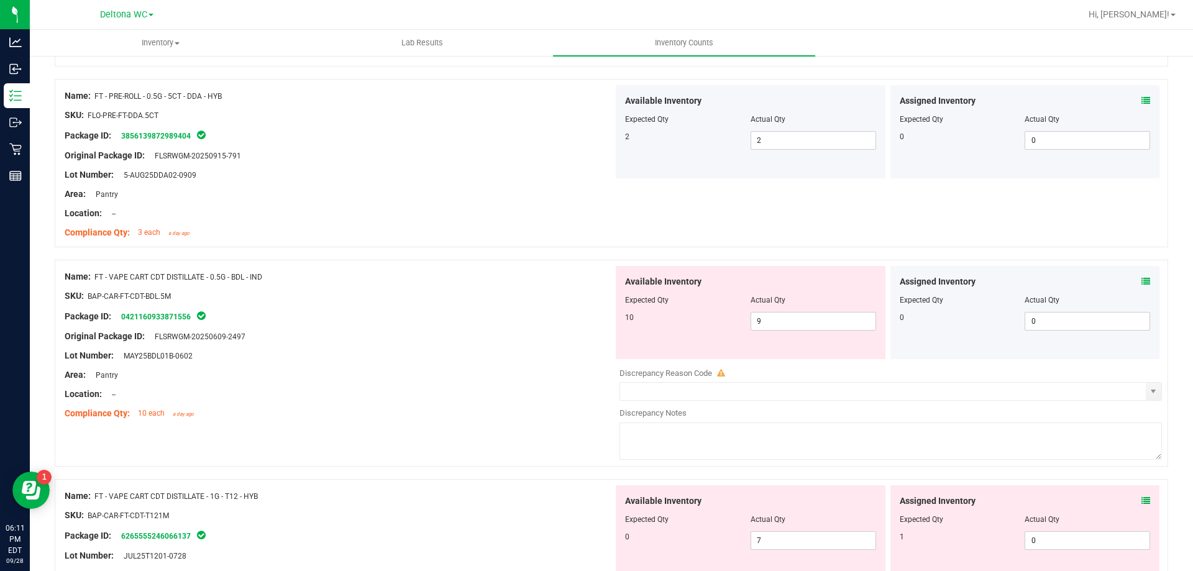
click at [1141, 288] on span at bounding box center [1145, 281] width 9 height 13
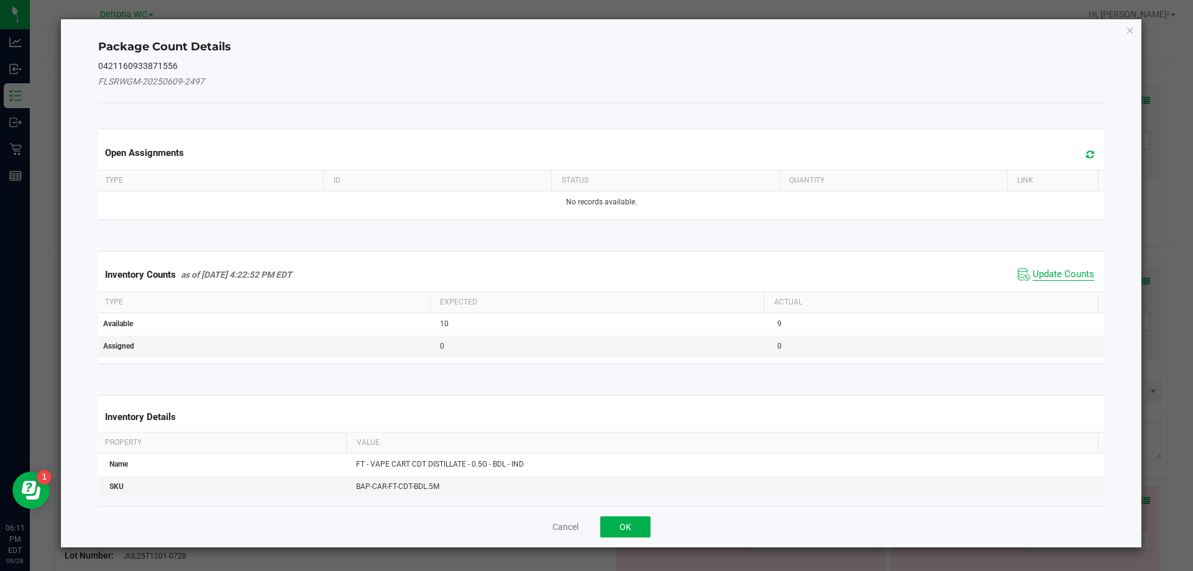
click at [1072, 279] on span "Update Counts" at bounding box center [1062, 274] width 61 height 12
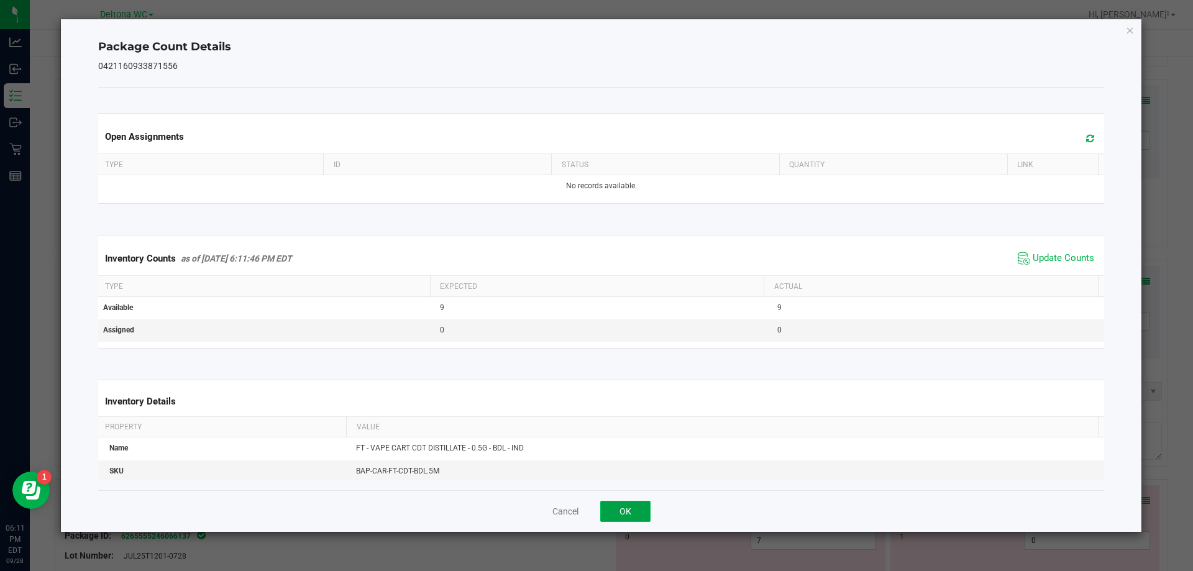
click at [619, 501] on button "OK" at bounding box center [625, 511] width 50 height 21
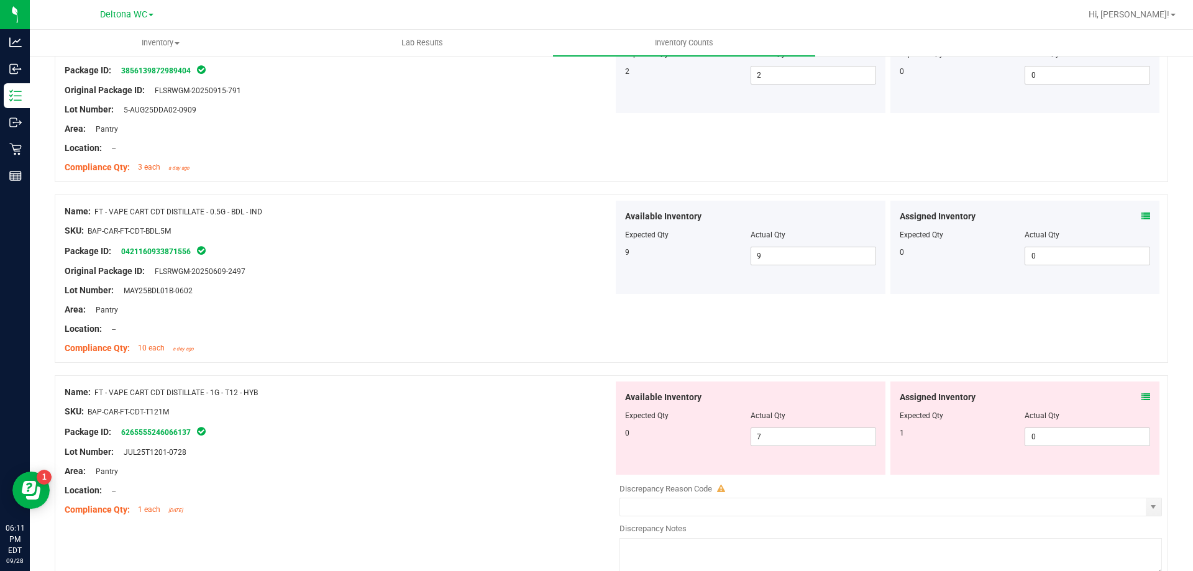
scroll to position [2733, 0]
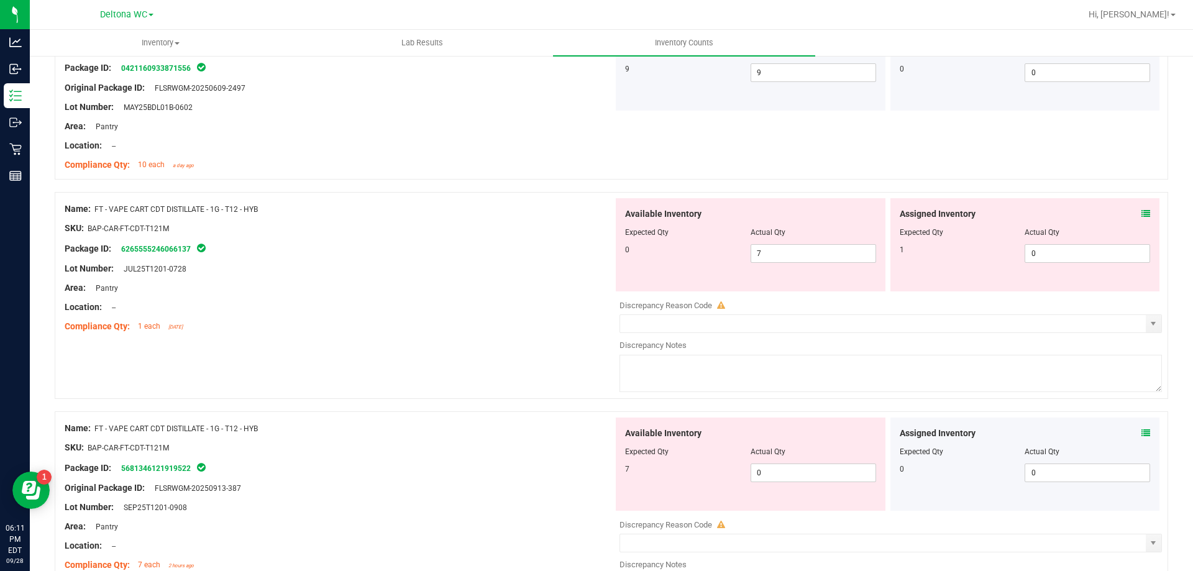
click at [1141, 214] on icon at bounding box center [1145, 213] width 9 height 9
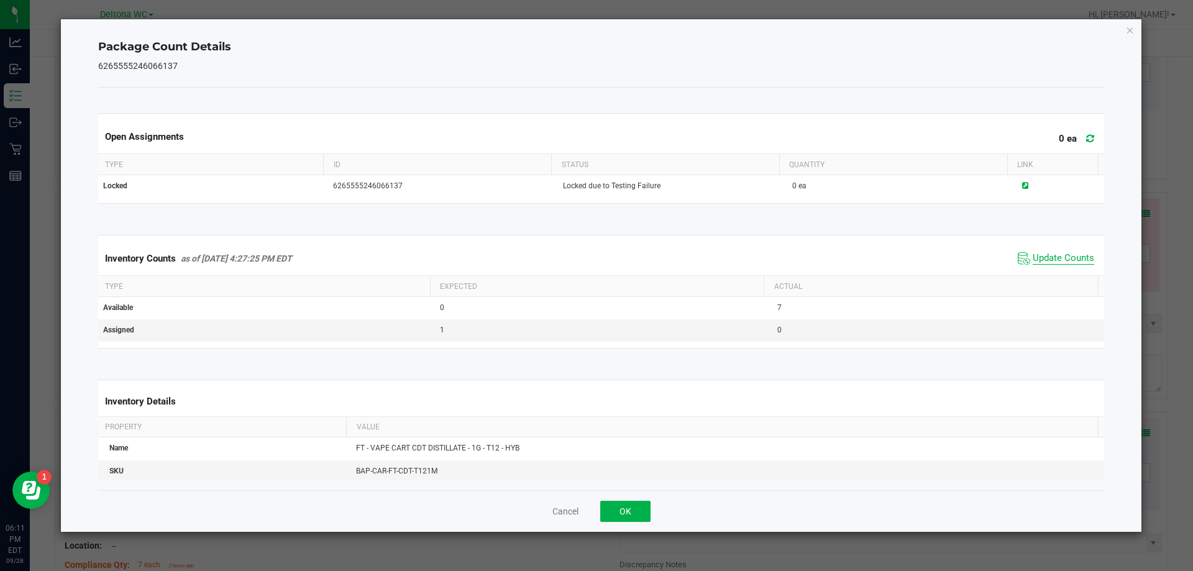
click at [1050, 258] on span "Update Counts" at bounding box center [1062, 258] width 61 height 12
click at [631, 505] on button "OK" at bounding box center [625, 511] width 50 height 21
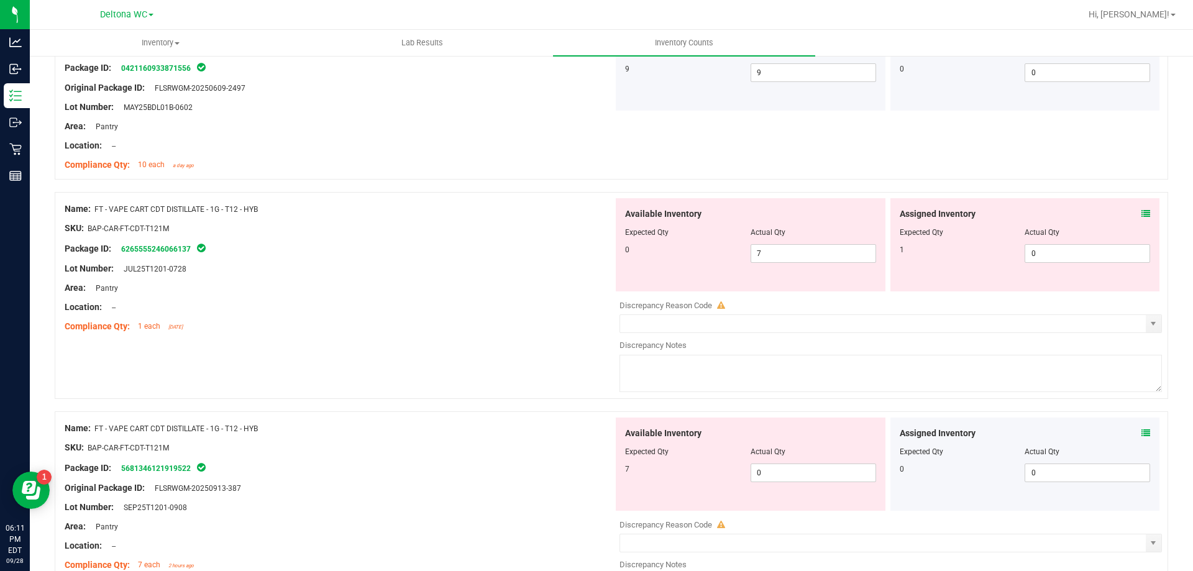
click at [1141, 214] on icon at bounding box center [1145, 213] width 9 height 9
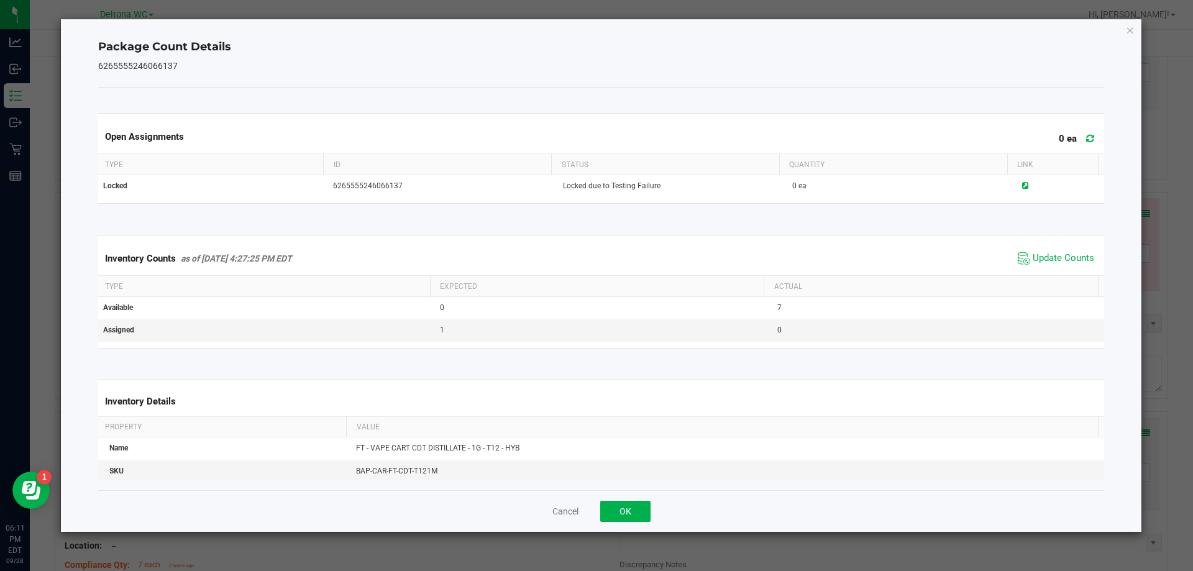
click at [1042, 252] on span "Update Counts" at bounding box center [1055, 258] width 83 height 19
click at [612, 512] on button "OK" at bounding box center [625, 511] width 50 height 21
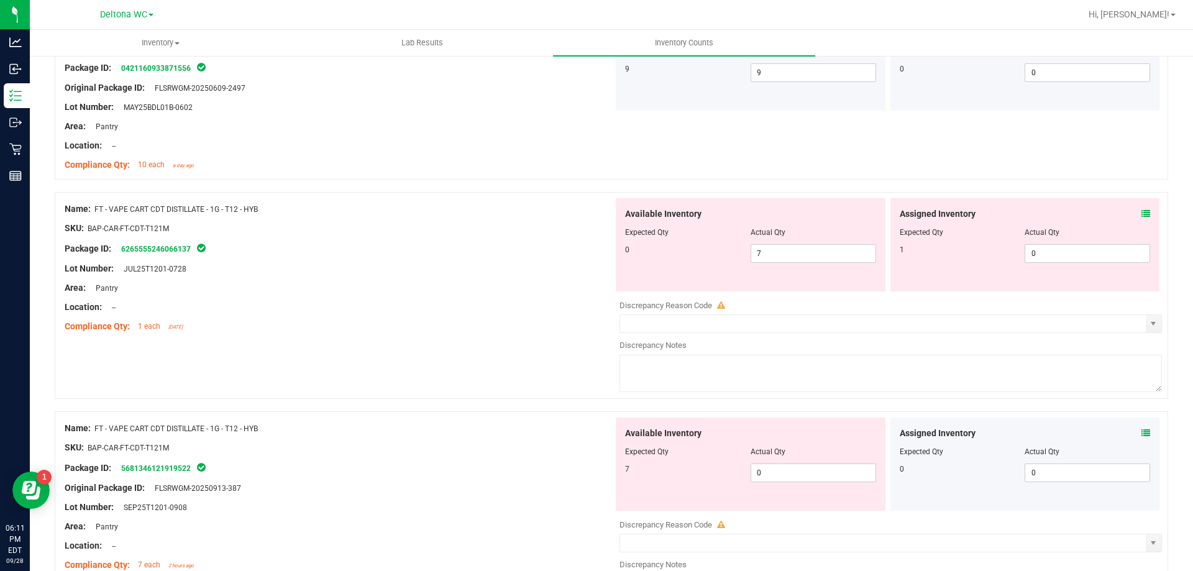
click at [553, 271] on div "Lot Number: JUL25T1201-0728" at bounding box center [339, 268] width 548 height 13
click at [1141, 434] on icon at bounding box center [1145, 433] width 9 height 9
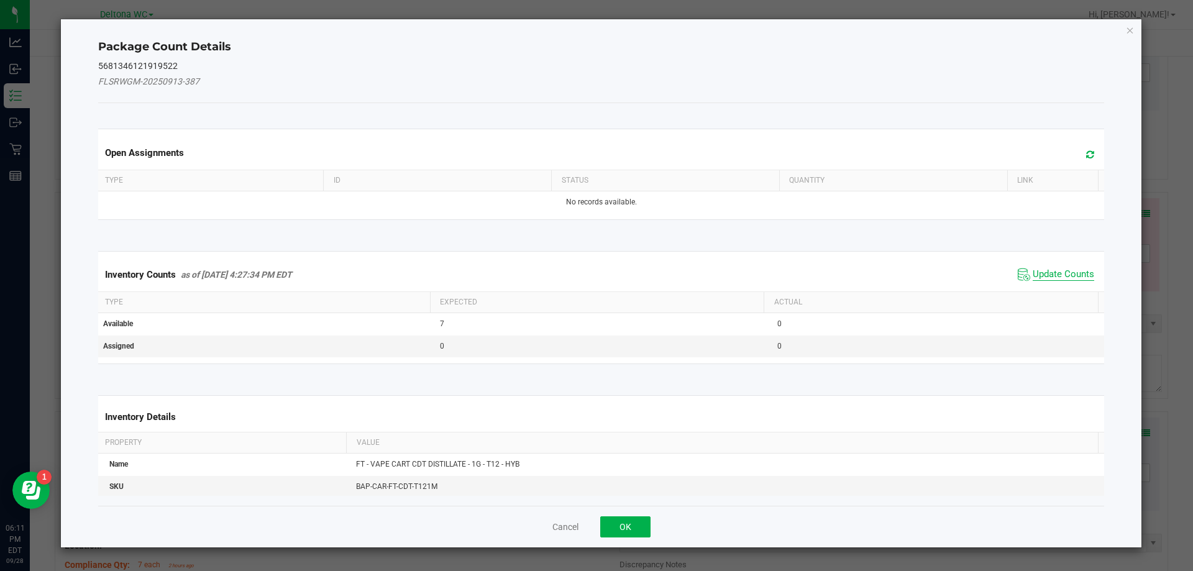
click at [1038, 273] on span "Update Counts" at bounding box center [1062, 274] width 61 height 12
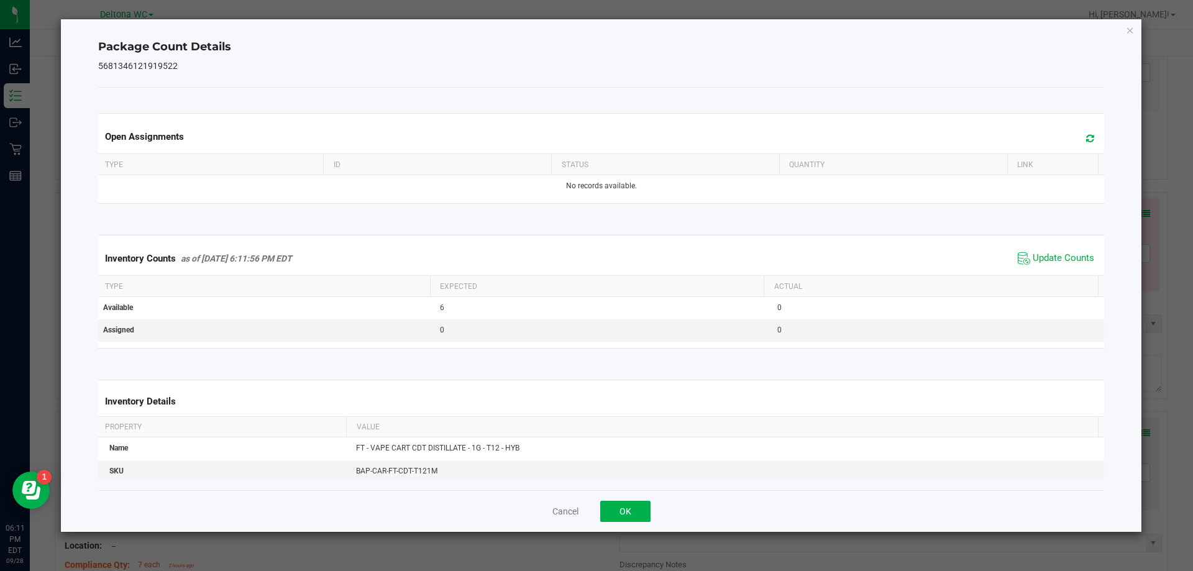
click at [623, 522] on div "Cancel OK" at bounding box center [601, 511] width 1006 height 42
click at [625, 519] on button "OK" at bounding box center [625, 511] width 50 height 21
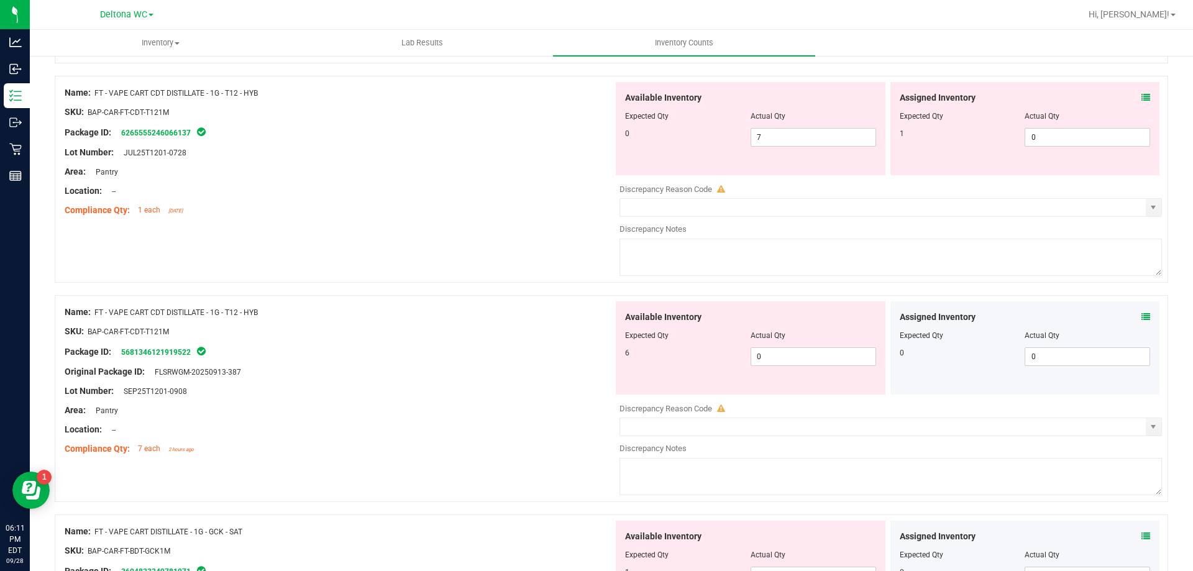
scroll to position [2919, 0]
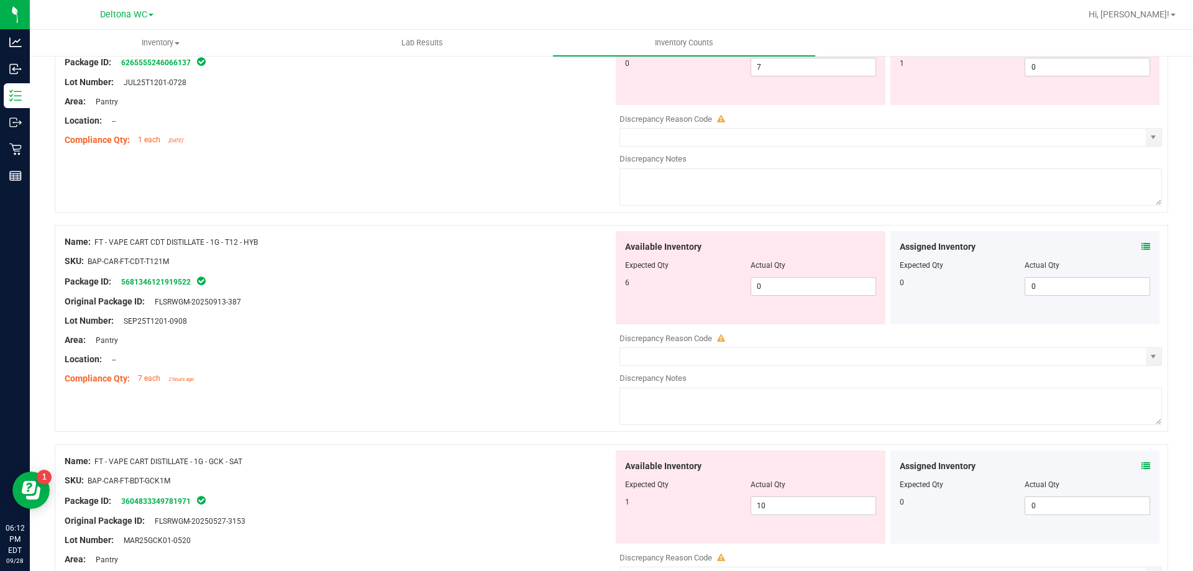
click at [1141, 466] on icon at bounding box center [1145, 466] width 9 height 9
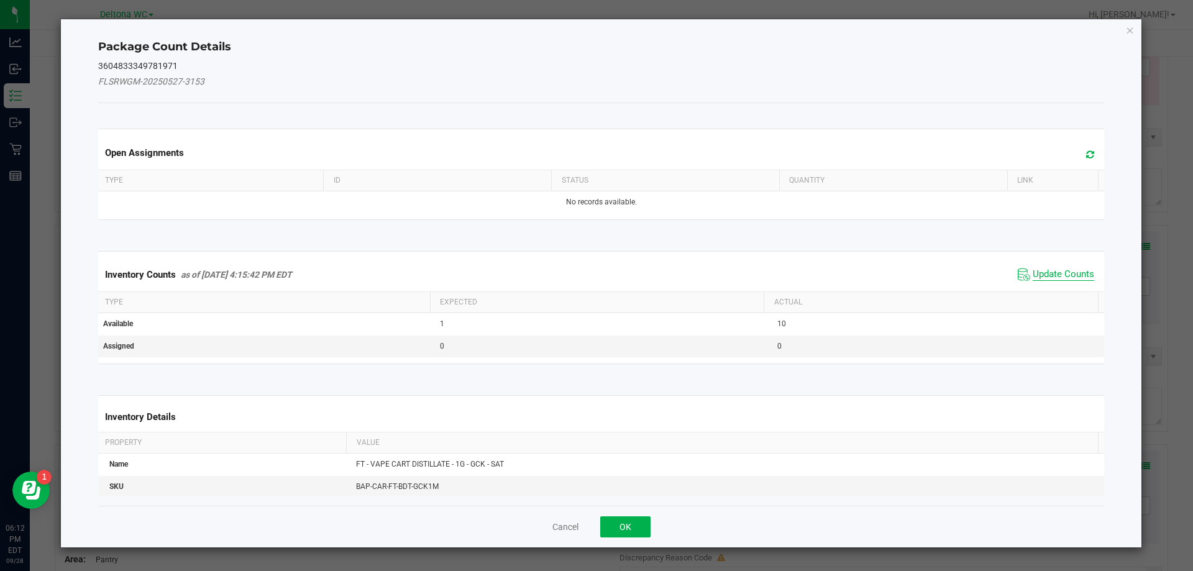
click at [1032, 270] on span "Update Counts" at bounding box center [1062, 274] width 61 height 12
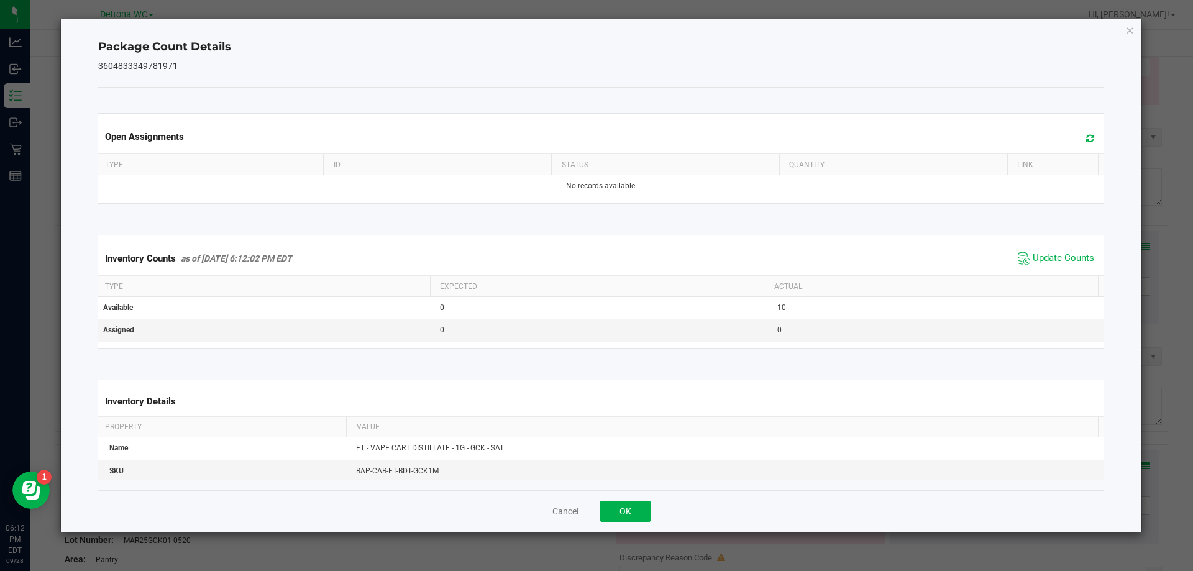
click at [641, 498] on div "Cancel OK" at bounding box center [601, 511] width 1006 height 42
click at [634, 520] on button "OK" at bounding box center [625, 511] width 50 height 21
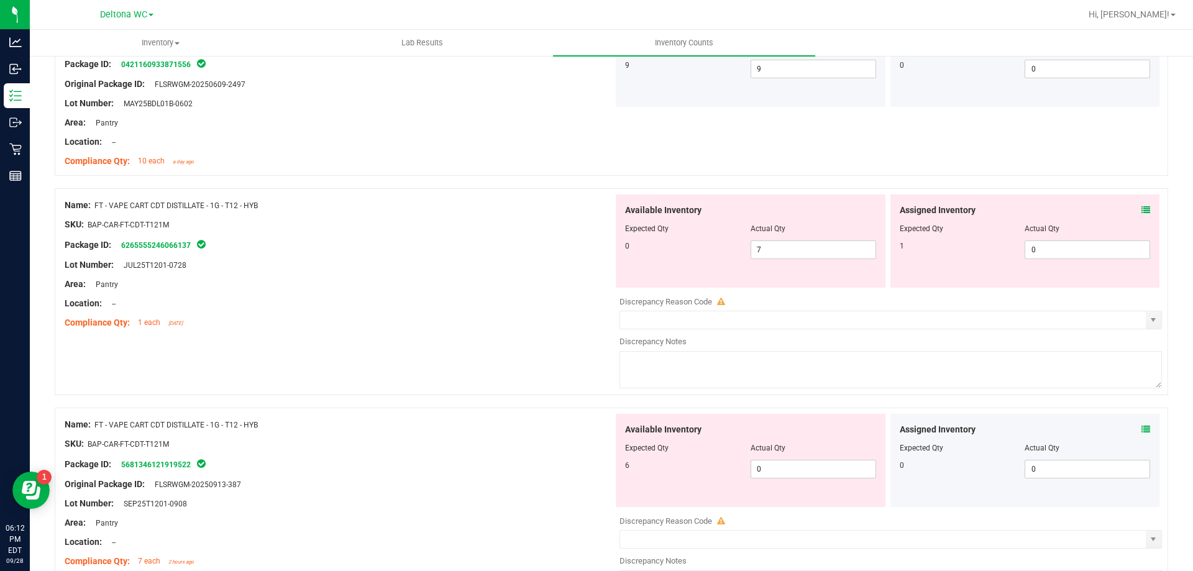
scroll to position [2733, 0]
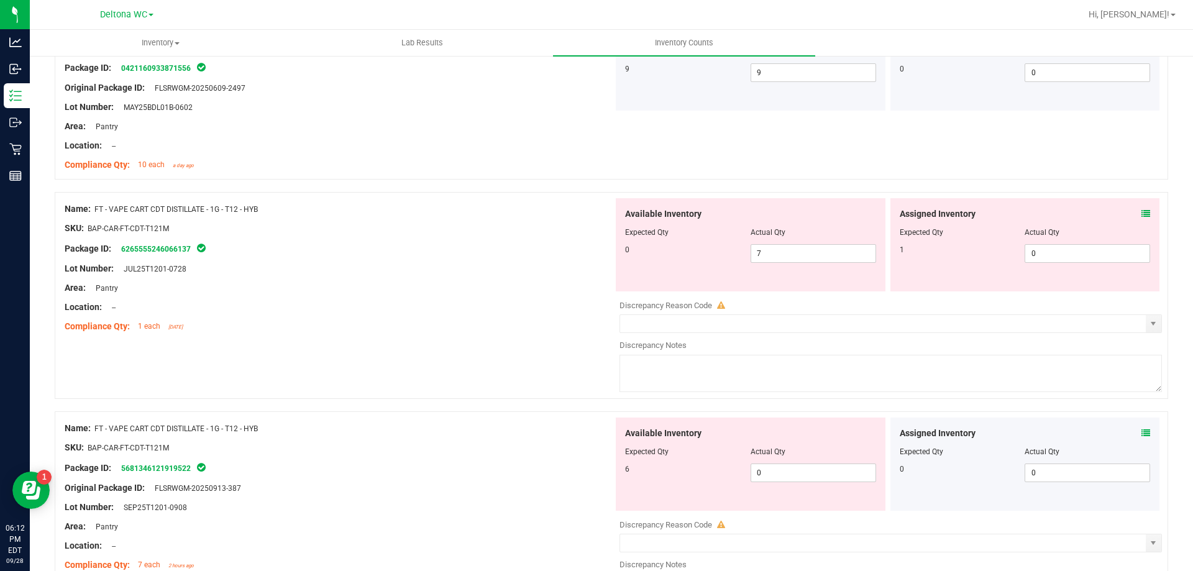
click at [250, 214] on div "Name: FT - VAPE CART CDT DISTILLATE - 1G - T12 - HYB" at bounding box center [339, 208] width 548 height 13
drag, startPoint x: 805, startPoint y: 250, endPoint x: 528, endPoint y: 254, distance: 277.1
click at [528, 254] on div "Name: FT - VAPE CART CDT DISTILLATE - 1G - T12 - HYB SKU: BAP-CAR-FT-CDT-T121M …" at bounding box center [611, 295] width 1113 height 207
type input "0"
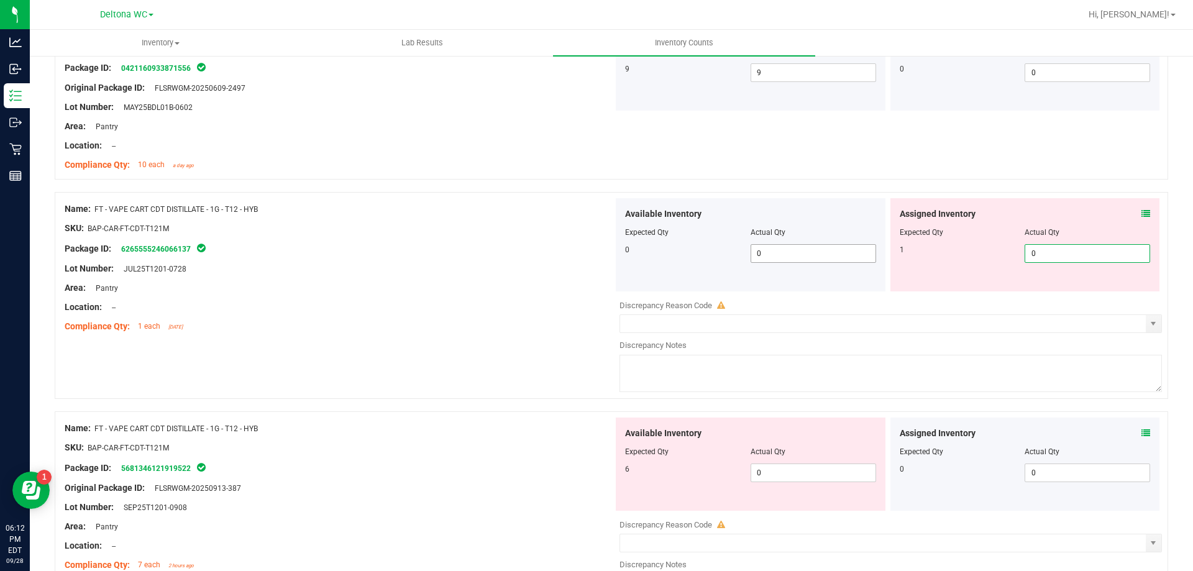
drag, startPoint x: 1066, startPoint y: 256, endPoint x: 847, endPoint y: 253, distance: 219.3
click at [847, 253] on div "Available Inventory Expected Qty Actual Qty 0 0 0 0 0" at bounding box center [887, 244] width 548 height 93
type input "1"
click at [471, 263] on div "Lot Number: JUL25T1201-0728" at bounding box center [339, 268] width 548 height 13
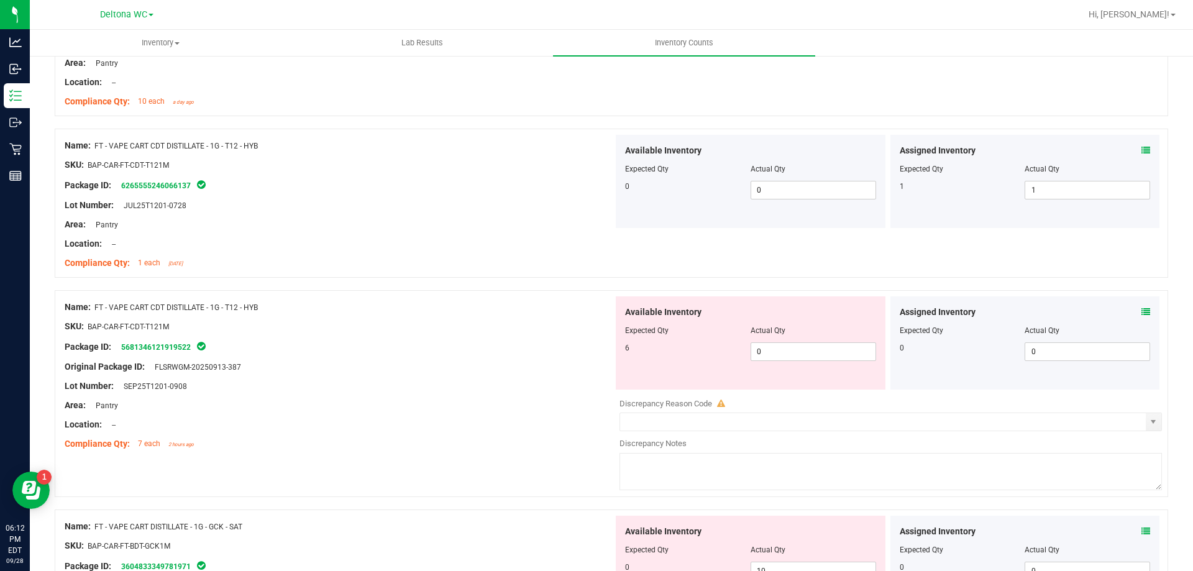
scroll to position [2857, 0]
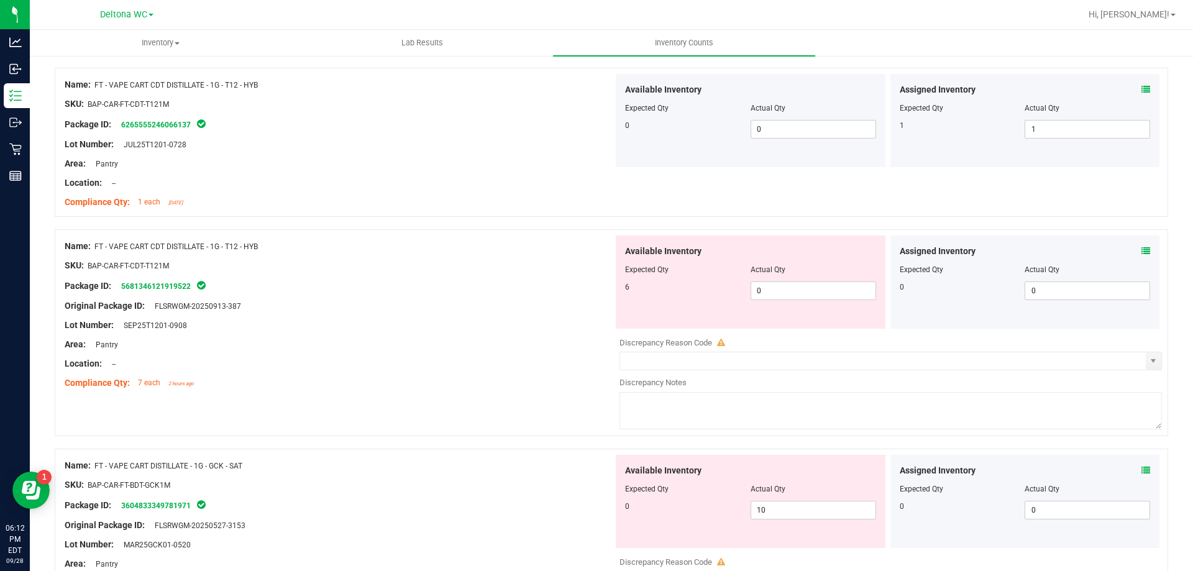
click at [1141, 255] on icon at bounding box center [1145, 251] width 9 height 9
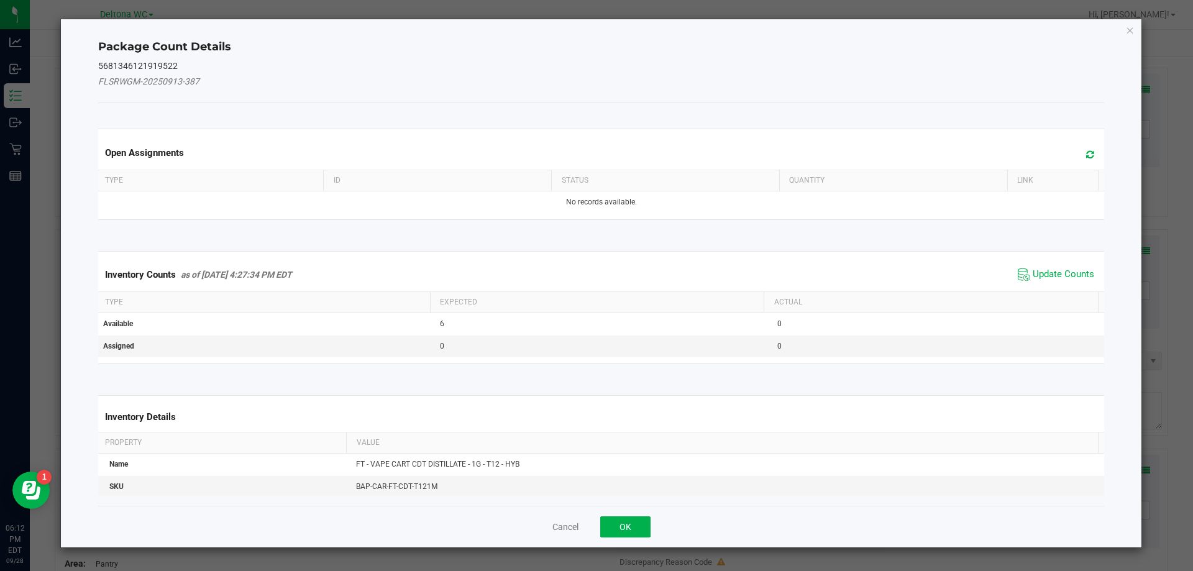
click at [1073, 283] on span "Update Counts" at bounding box center [1055, 274] width 83 height 19
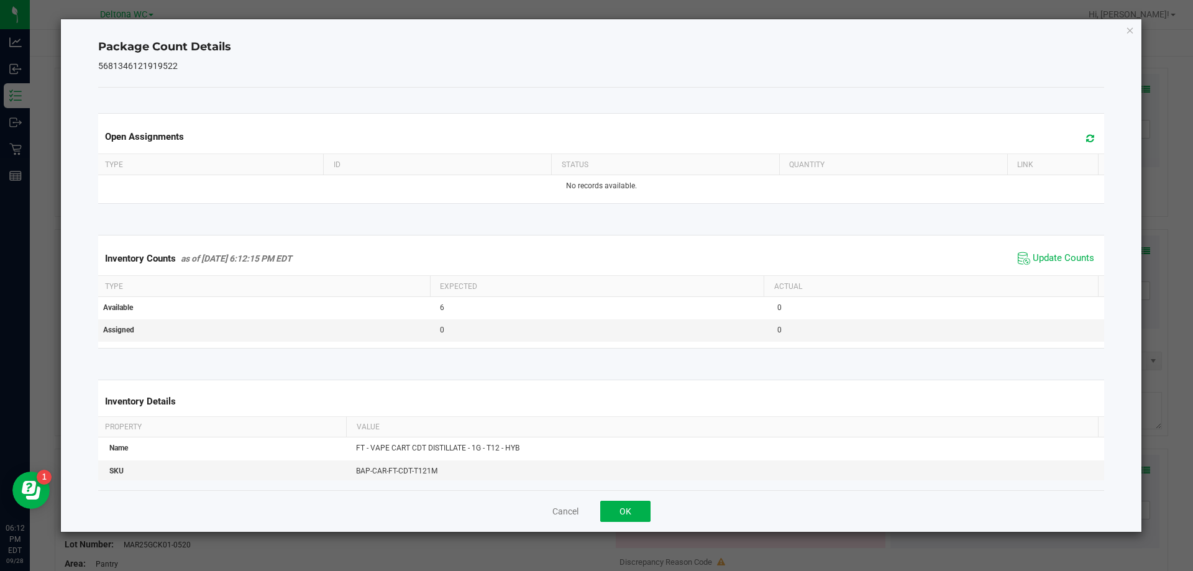
click at [1065, 270] on div "Inventory Counts as of [DATE] 6:12:15 PM EDT Update Counts" at bounding box center [601, 259] width 1011 height 34
click at [1062, 262] on span "Update Counts" at bounding box center [1062, 258] width 61 height 12
click at [624, 508] on button "OK" at bounding box center [625, 511] width 50 height 21
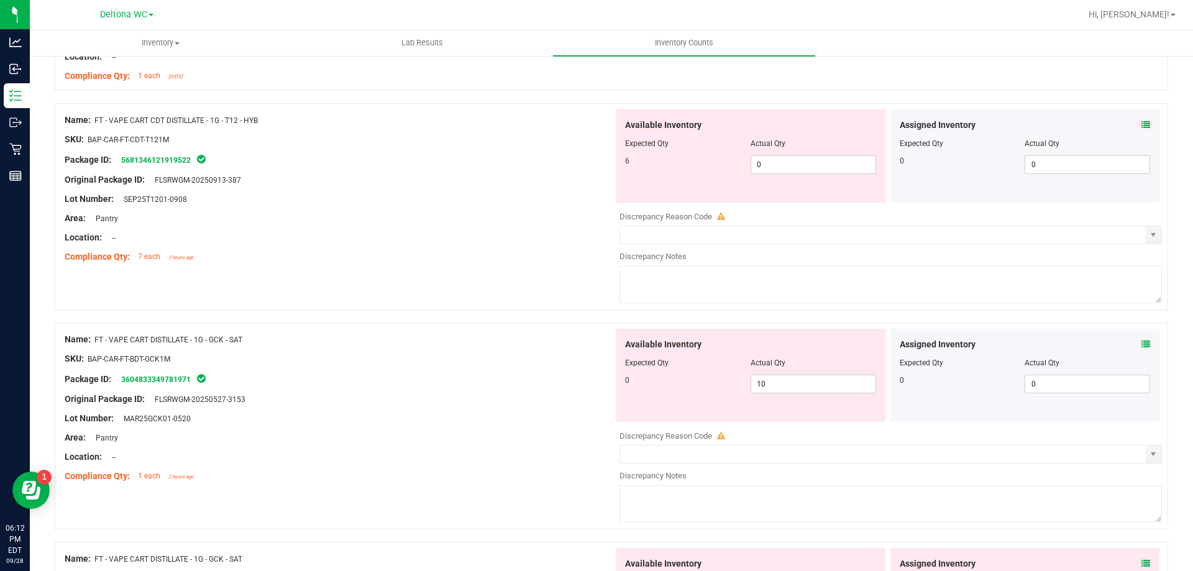
scroll to position [3044, 0]
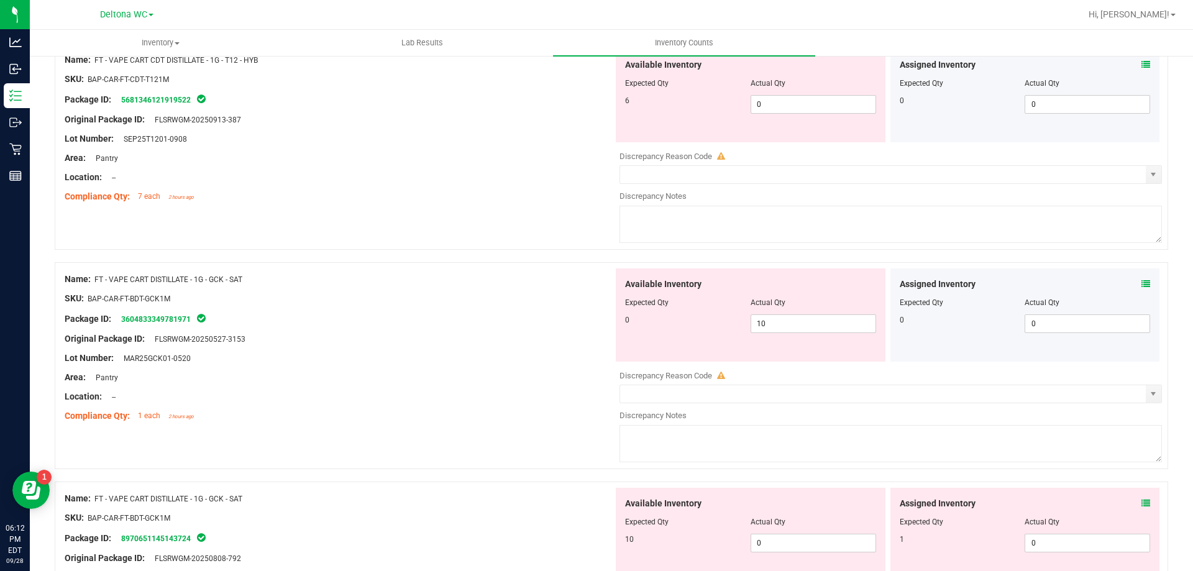
click at [1141, 503] on icon at bounding box center [1145, 503] width 9 height 9
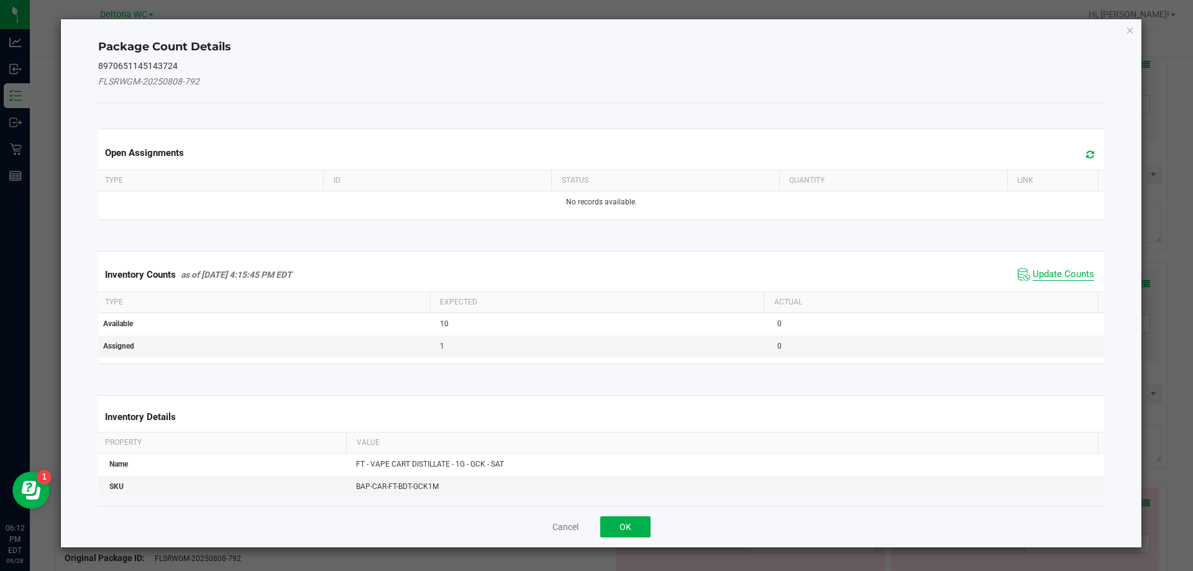
click at [1044, 278] on span "Update Counts" at bounding box center [1062, 274] width 61 height 12
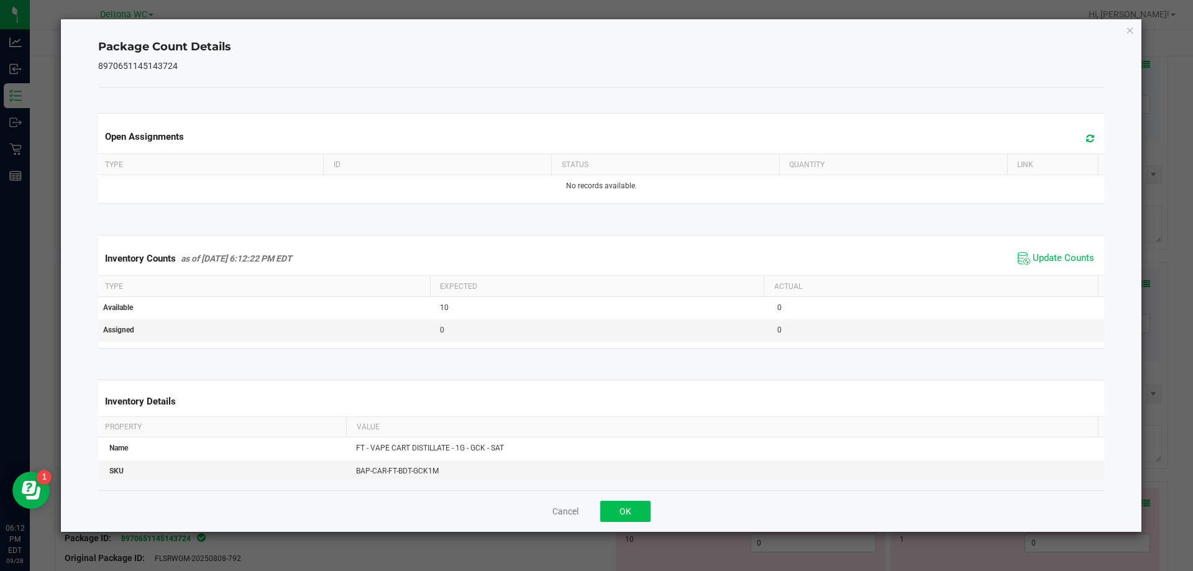
click at [650, 501] on div "Cancel OK" at bounding box center [601, 511] width 1006 height 42
click at [644, 507] on button "OK" at bounding box center [625, 511] width 50 height 21
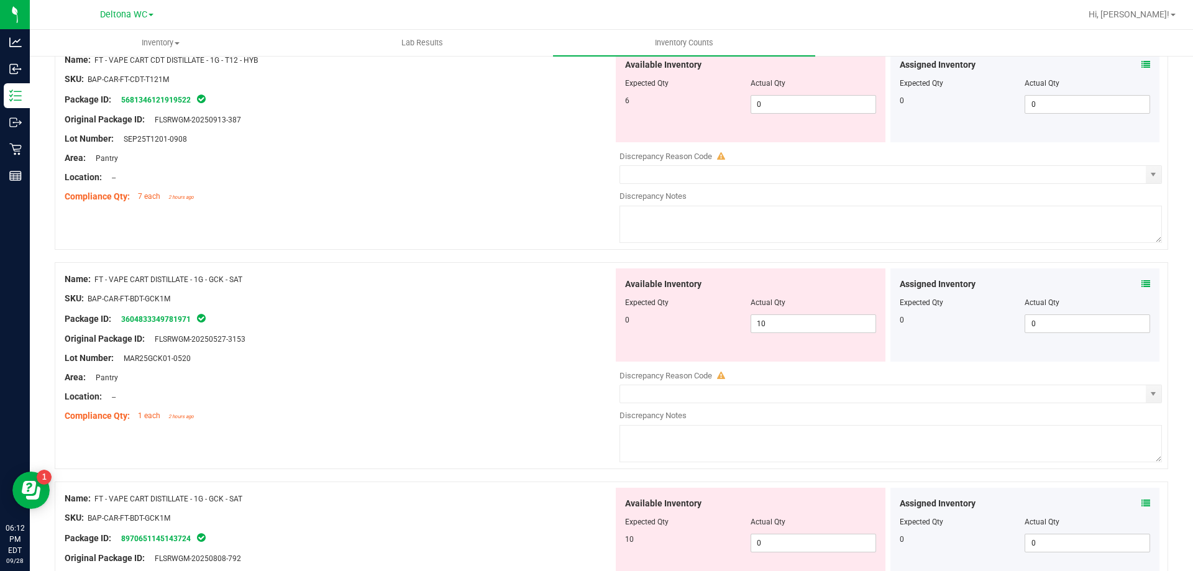
click at [1141, 286] on icon at bounding box center [1145, 284] width 9 height 9
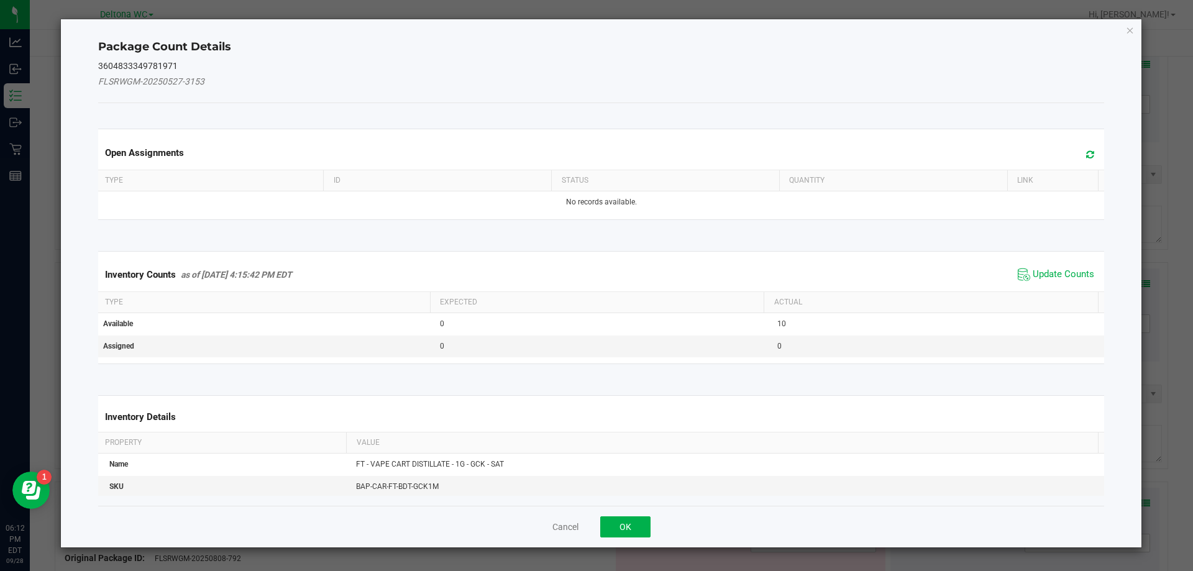
click at [1069, 266] on span "Update Counts" at bounding box center [1055, 274] width 83 height 19
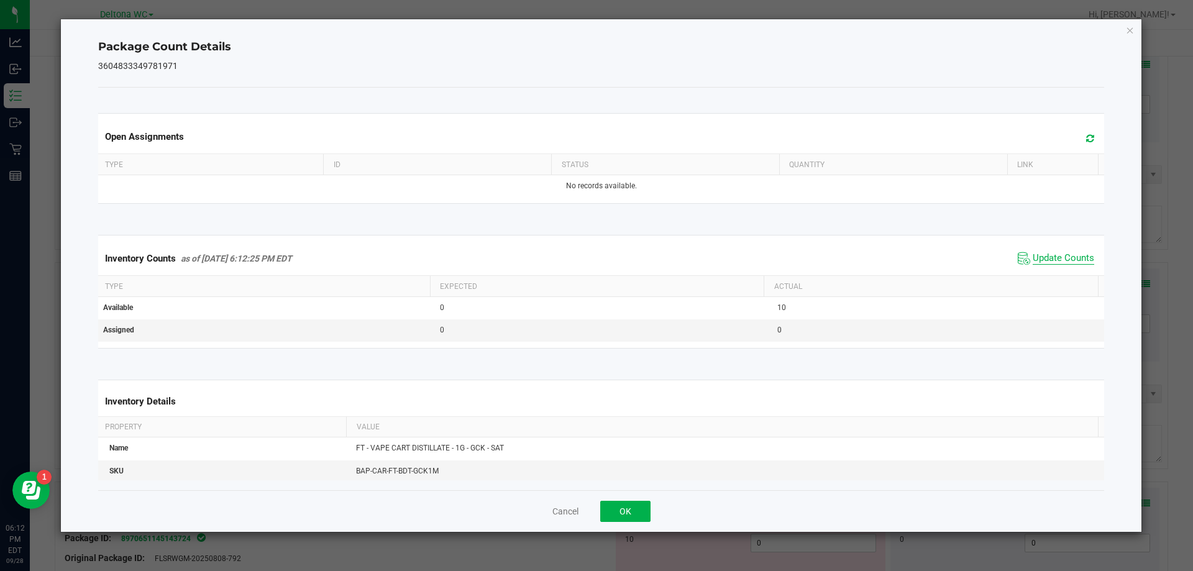
click at [1041, 254] on span "Update Counts" at bounding box center [1062, 258] width 61 height 12
click at [608, 504] on button "OK" at bounding box center [625, 511] width 50 height 21
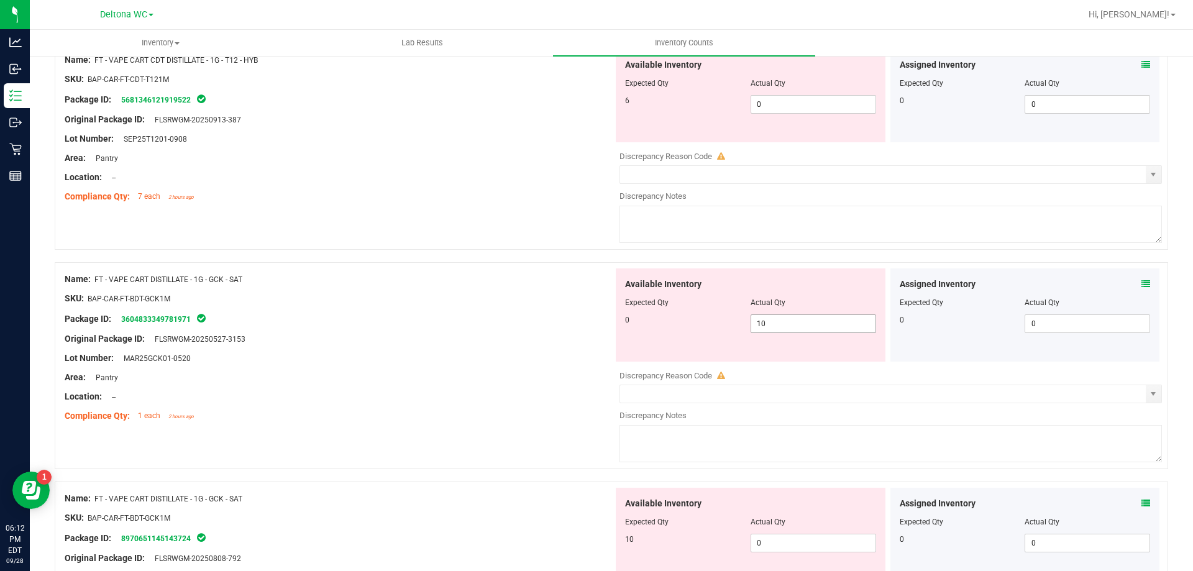
drag, startPoint x: 732, startPoint y: 312, endPoint x: 630, endPoint y: 304, distance: 102.2
click at [632, 304] on div "Available Inventory Expected Qty Actual Qty 0 10 10" at bounding box center [751, 314] width 270 height 93
type input "0"
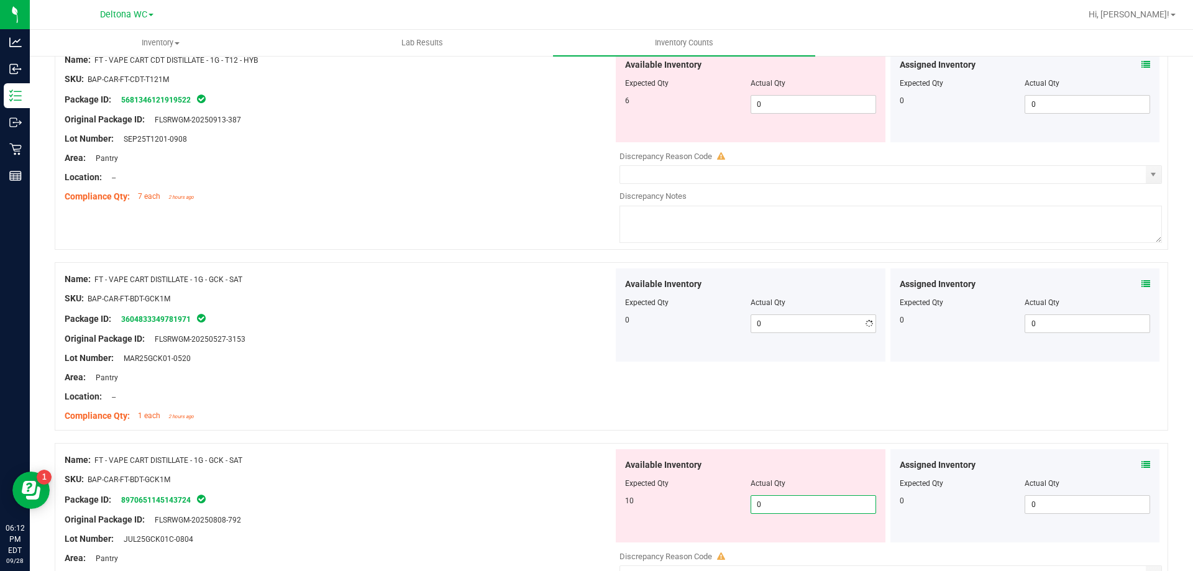
drag, startPoint x: 787, startPoint y: 539, endPoint x: 516, endPoint y: 515, distance: 272.5
click at [516, 515] on div "Name: FT - VAPE CART DISTILLATE - 1G - GCK - SAT SKU: BAP-CAR-FT-BDT-GCK1M Pack…" at bounding box center [611, 546] width 1113 height 207
type input "10"
click at [613, 397] on div "Name: FT - VAPE CART DISTILLATE - 1G - GCK - SAT SKU: BAP-CAR-FT-BDT-GCK1M Pack…" at bounding box center [611, 346] width 1113 height 168
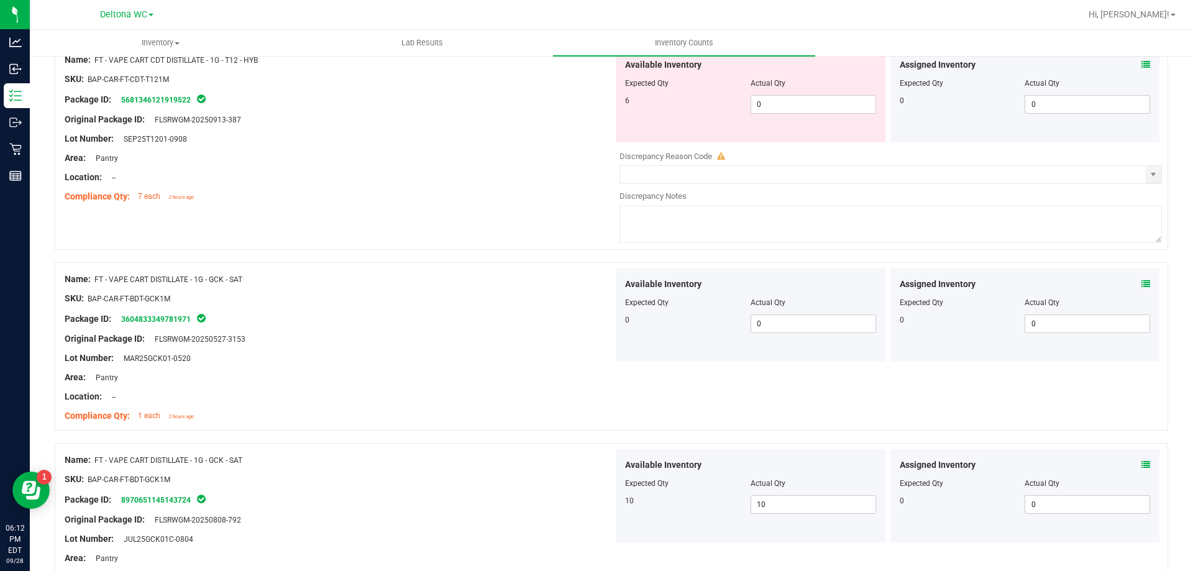
scroll to position [2857, 0]
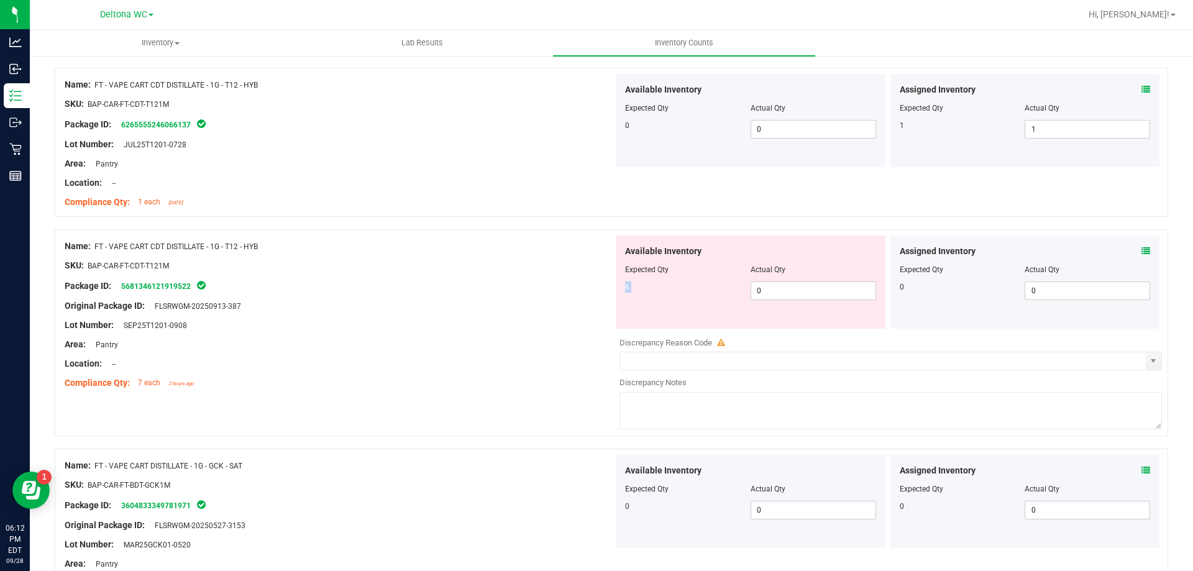
drag, startPoint x: 821, startPoint y: 301, endPoint x: 684, endPoint y: 278, distance: 138.0
click at [684, 278] on div "Available Inventory Expected Qty Actual Qty 6 0 0" at bounding box center [751, 281] width 270 height 93
click at [816, 294] on span "0 0" at bounding box center [812, 290] width 125 height 19
drag, startPoint x: 700, startPoint y: 281, endPoint x: 668, endPoint y: 280, distance: 32.3
click at [668, 280] on div "Available Inventory Expected Qty Actual Qty 6 0 0" at bounding box center [751, 281] width 270 height 93
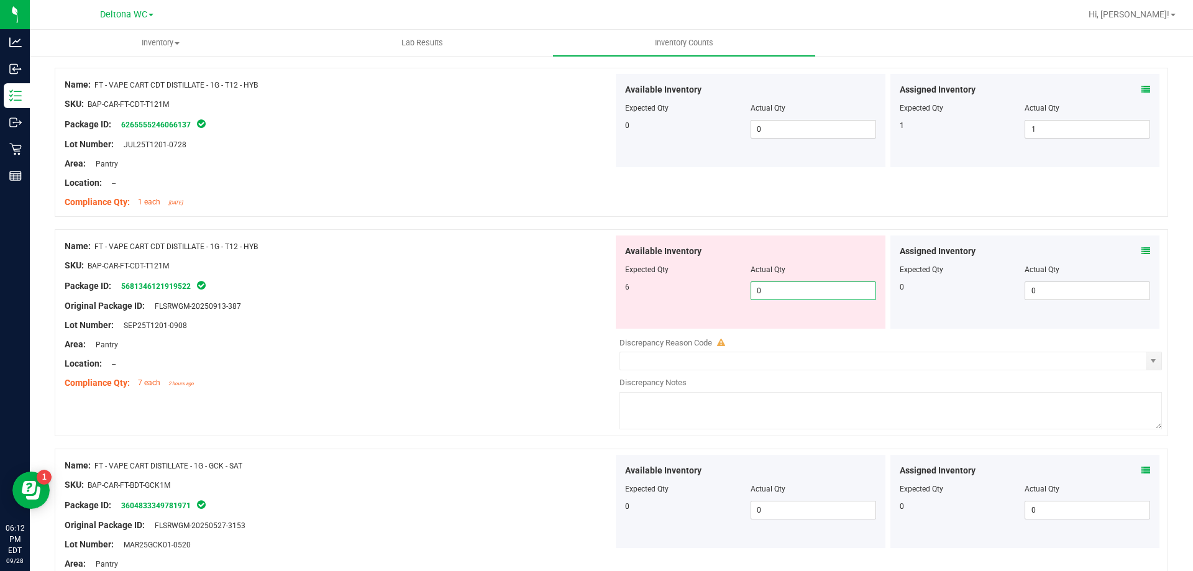
type input "6"
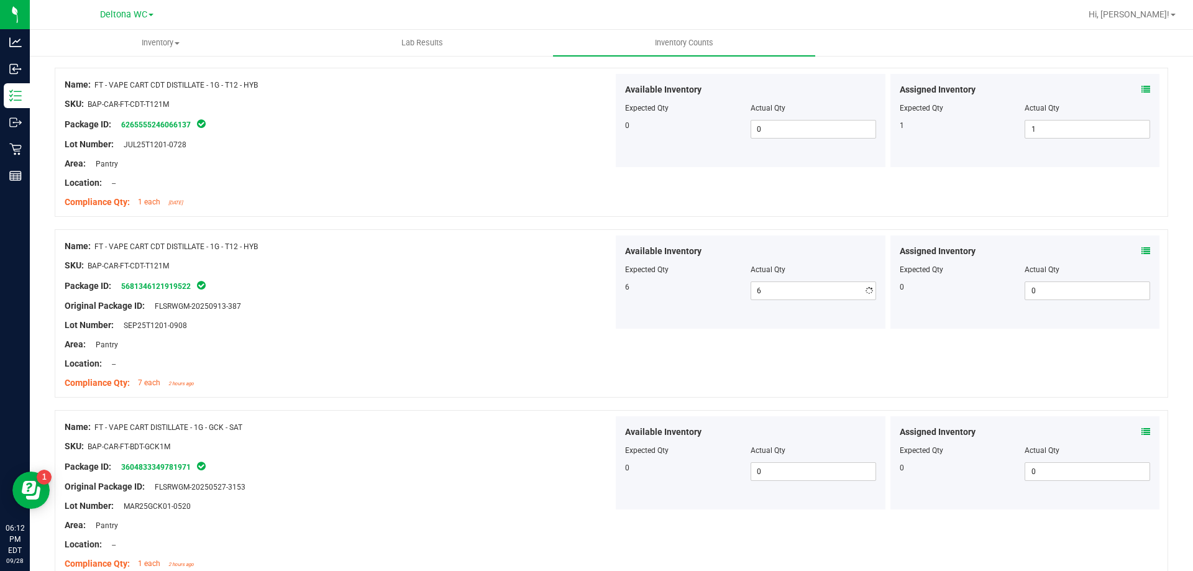
click at [558, 254] on div at bounding box center [339, 256] width 548 height 6
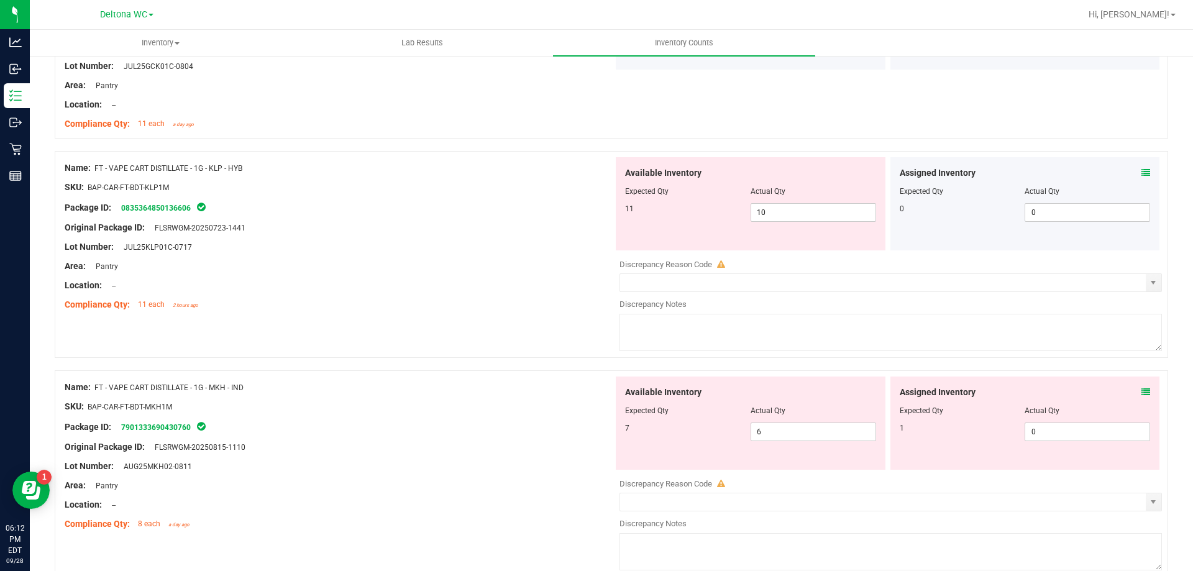
scroll to position [3478, 0]
click at [1141, 170] on icon at bounding box center [1145, 172] width 9 height 9
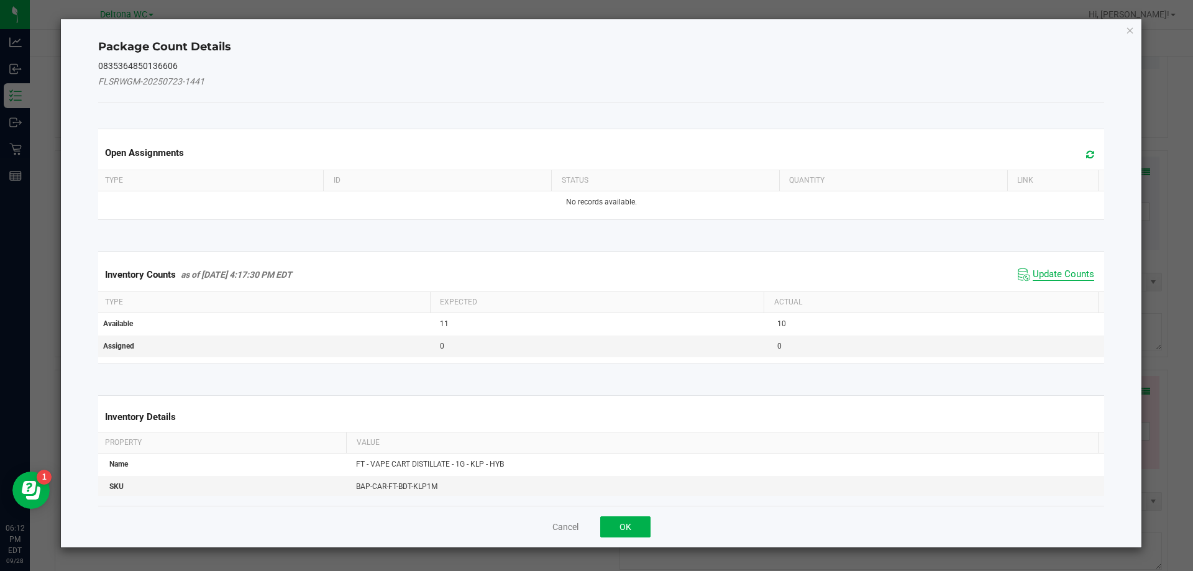
click at [1057, 272] on span "Update Counts" at bounding box center [1062, 274] width 61 height 12
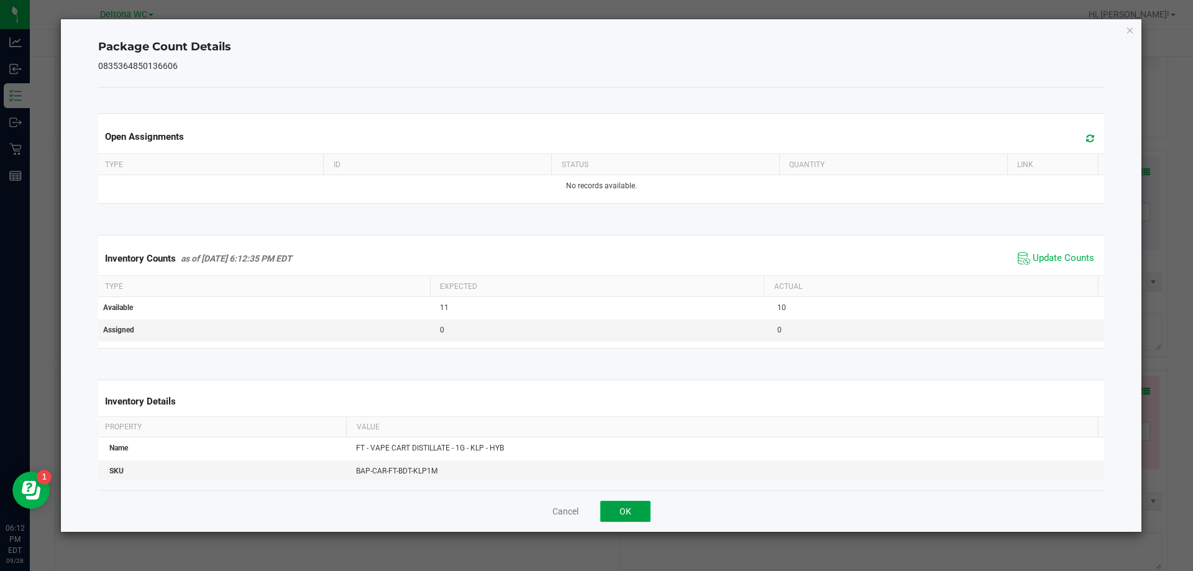
click at [632, 509] on button "OK" at bounding box center [625, 511] width 50 height 21
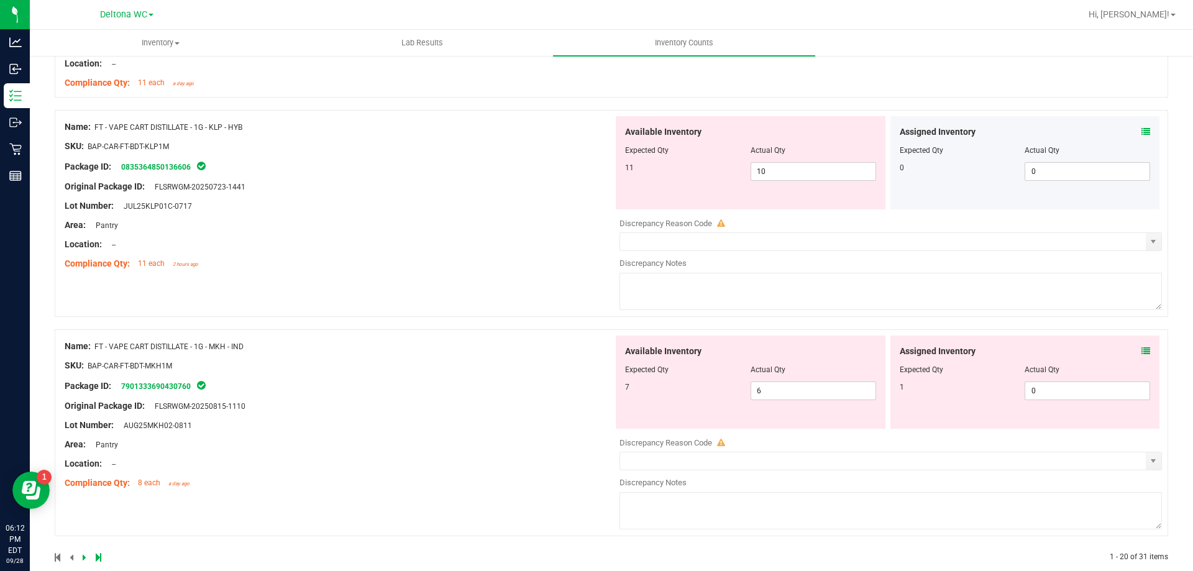
scroll to position [3539, 0]
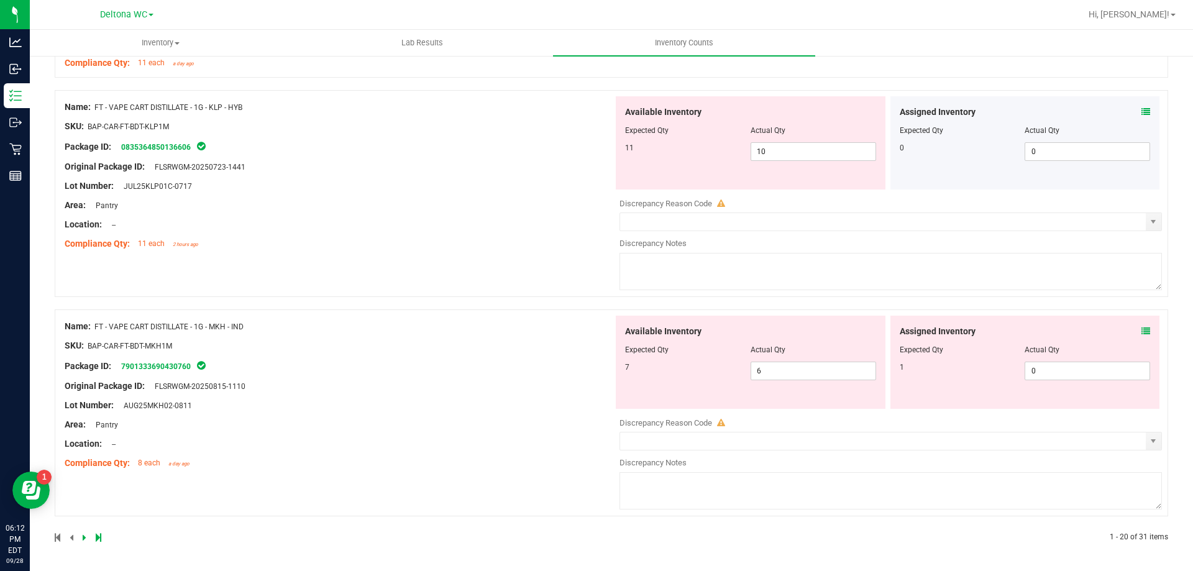
click at [1141, 331] on icon at bounding box center [1145, 331] width 9 height 9
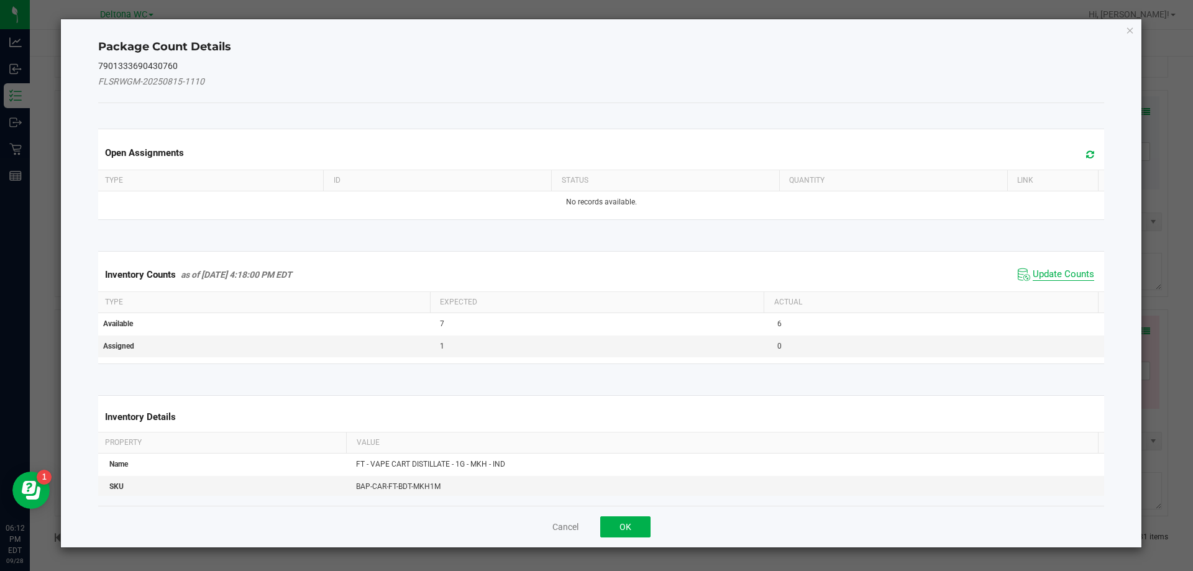
click at [1064, 275] on span "Update Counts" at bounding box center [1062, 274] width 61 height 12
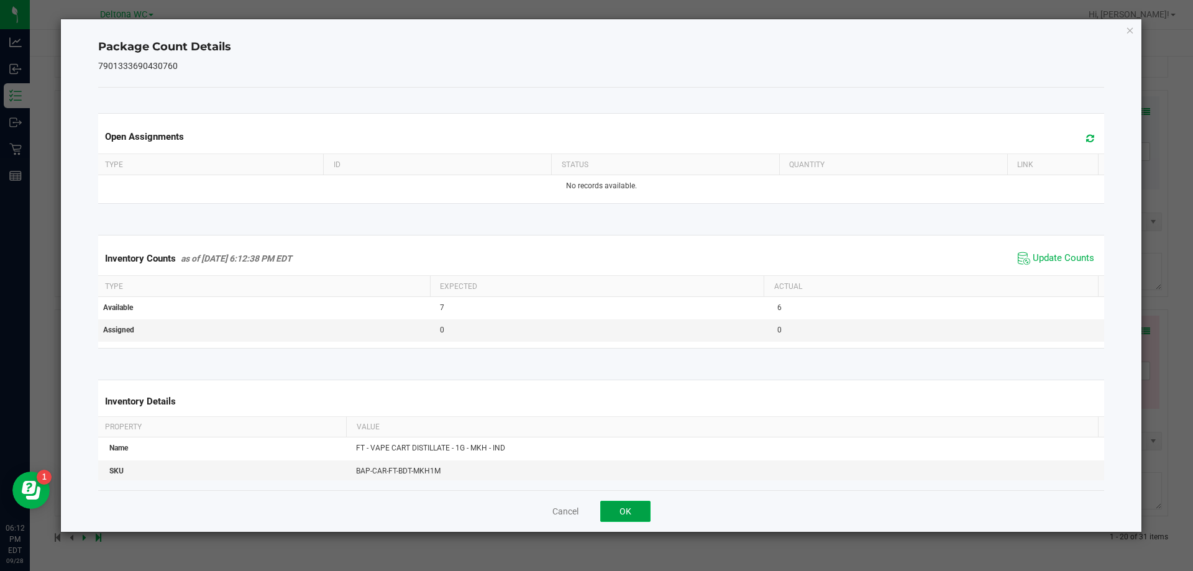
click at [647, 507] on button "OK" at bounding box center [625, 511] width 50 height 21
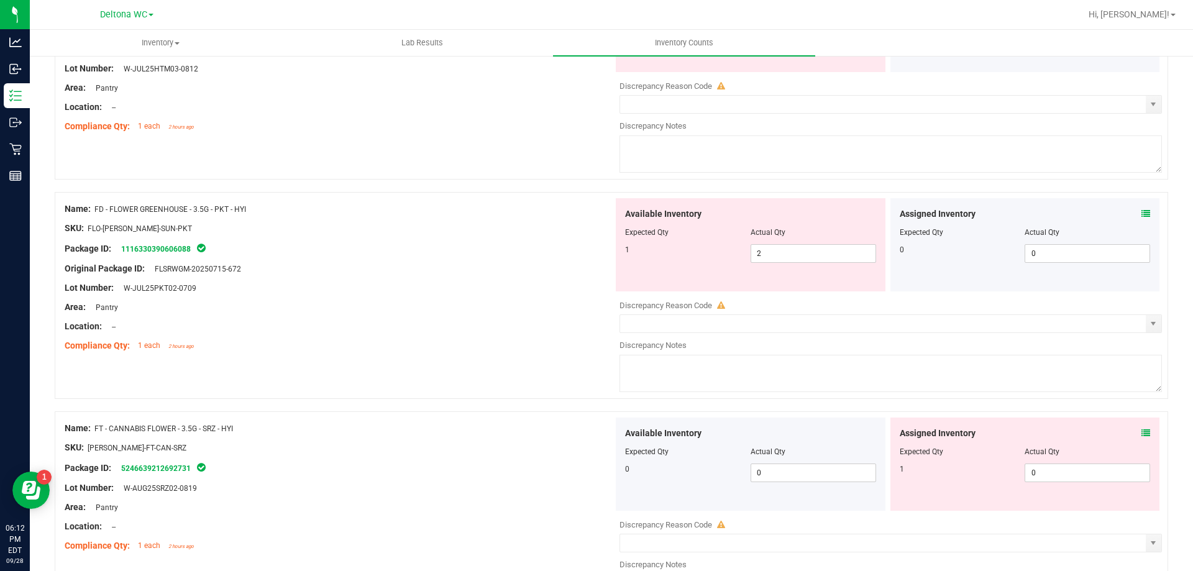
scroll to position [0, 0]
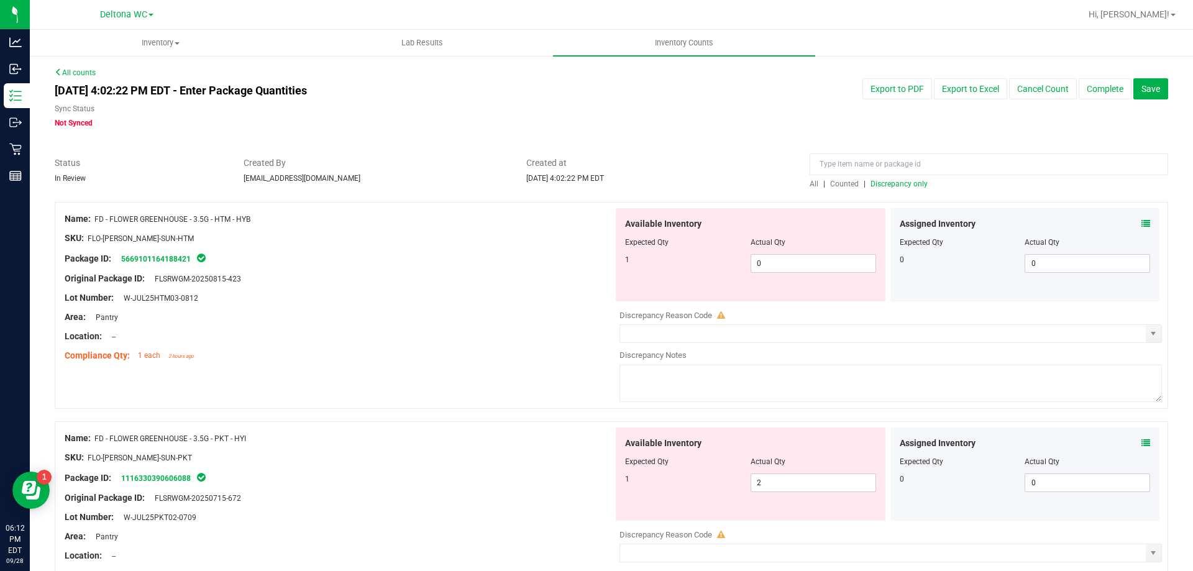
drag, startPoint x: 499, startPoint y: 435, endPoint x: 501, endPoint y: 179, distance: 255.9
click at [910, 181] on span "Discrepancy only" at bounding box center [898, 184] width 57 height 9
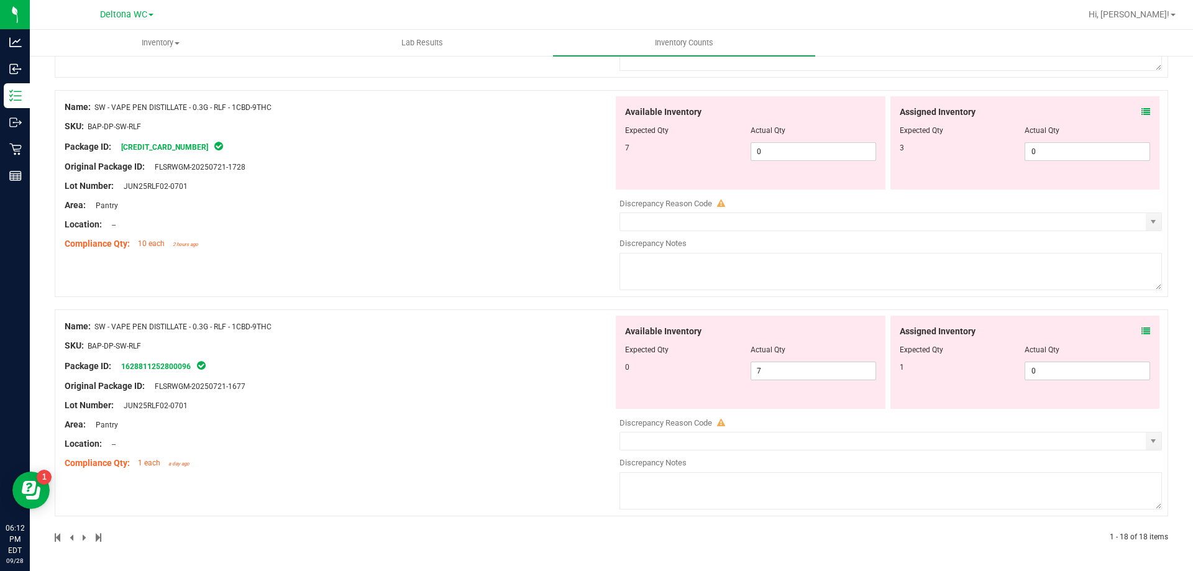
drag, startPoint x: 521, startPoint y: 144, endPoint x: 521, endPoint y: 378, distance: 233.5
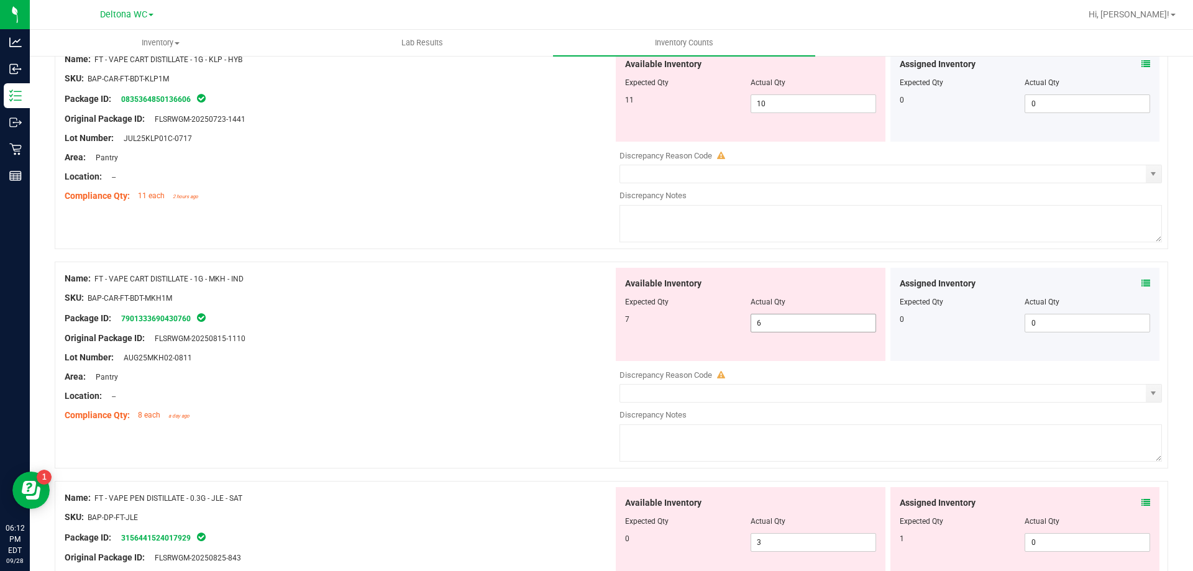
scroll to position [1260, 0]
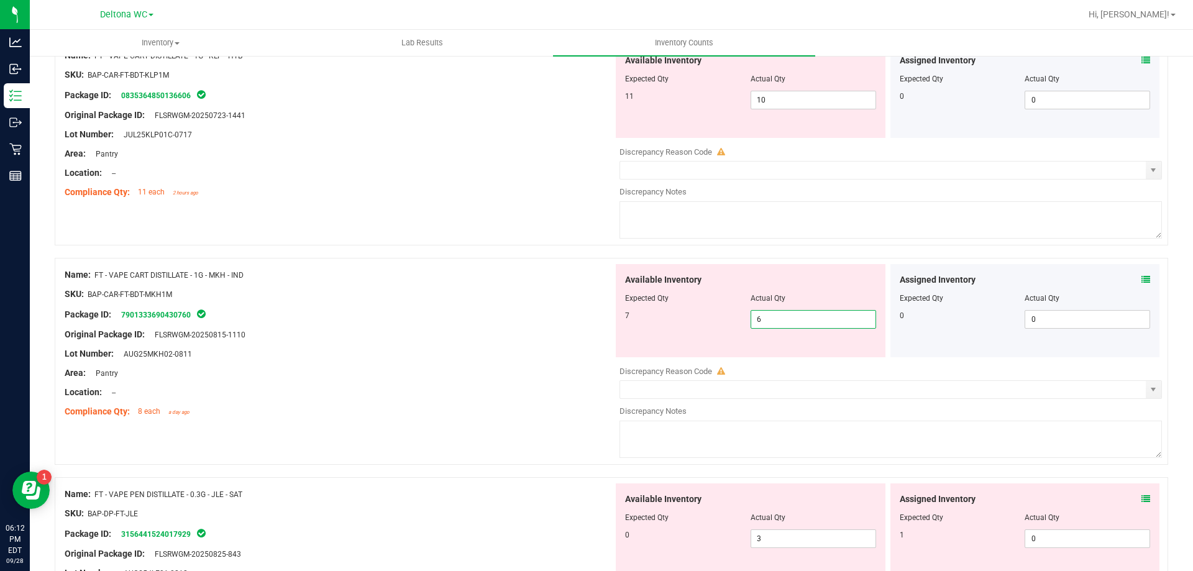
drag, startPoint x: 760, startPoint y: 313, endPoint x: 717, endPoint y: 315, distance: 42.3
click at [717, 315] on div "7 6 6" at bounding box center [750, 319] width 251 height 19
type input "7"
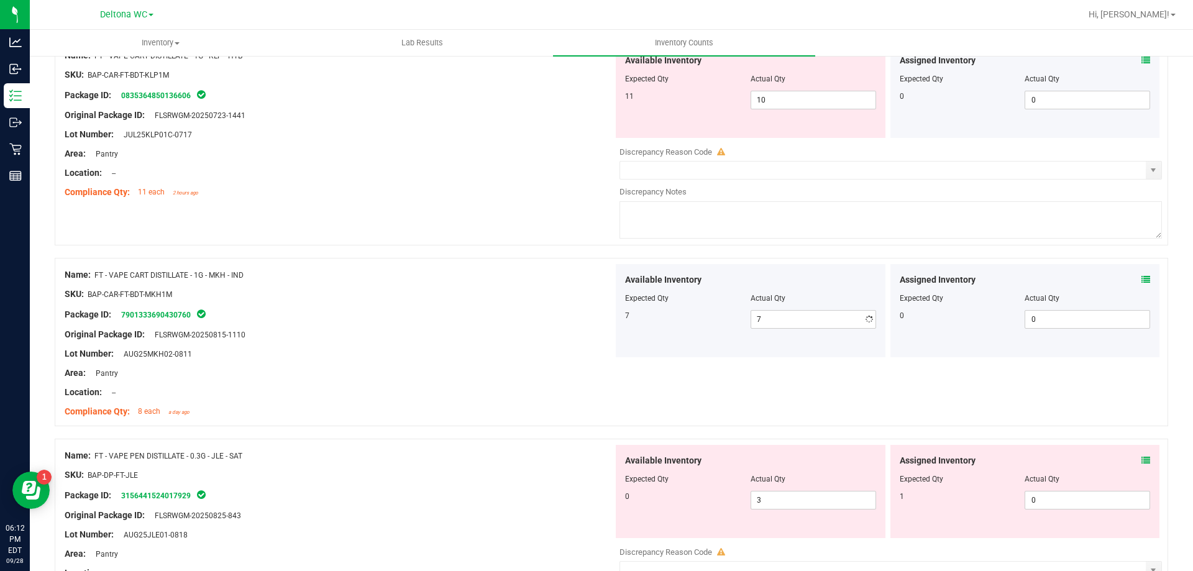
click at [462, 240] on div "Name: FT - VAPE CART DISTILLATE - 1G - KLP - HYB SKU: BAP-CAR-FT-BDT-KLP1M Pack…" at bounding box center [611, 142] width 1113 height 207
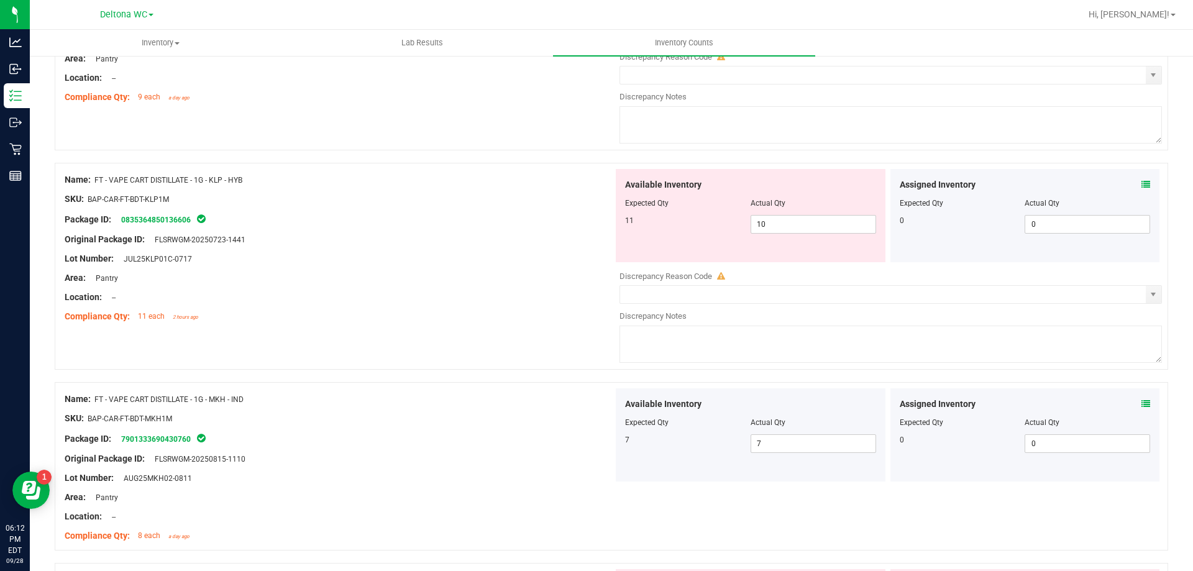
click at [1131, 186] on div "Assigned Inventory" at bounding box center [1024, 184] width 251 height 13
click at [1141, 186] on icon at bounding box center [1145, 184] width 9 height 9
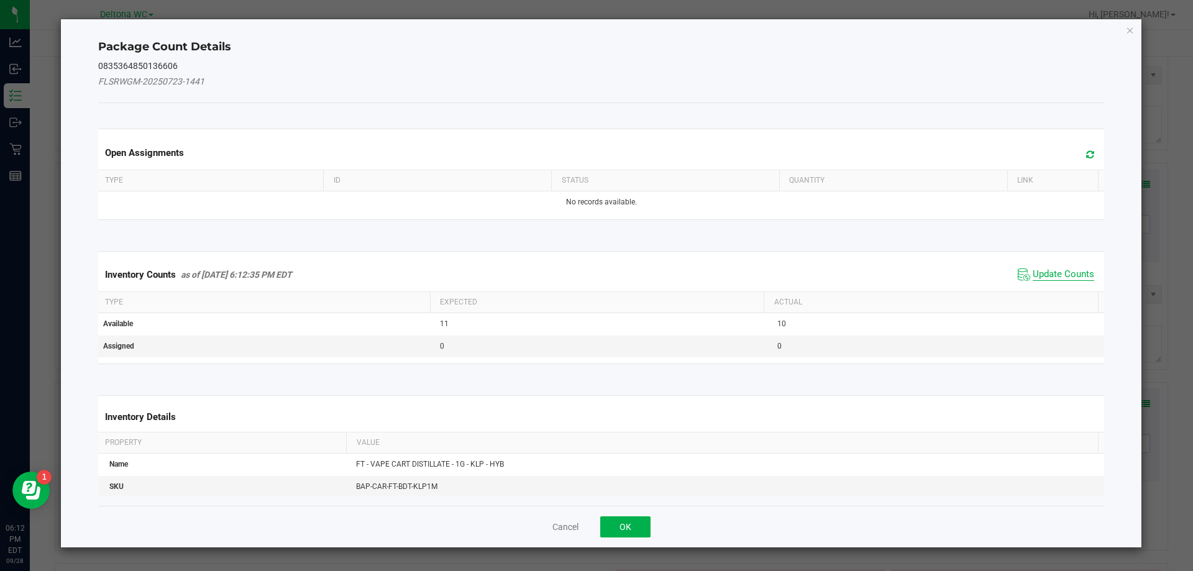
click at [1056, 270] on span "Update Counts" at bounding box center [1062, 274] width 61 height 12
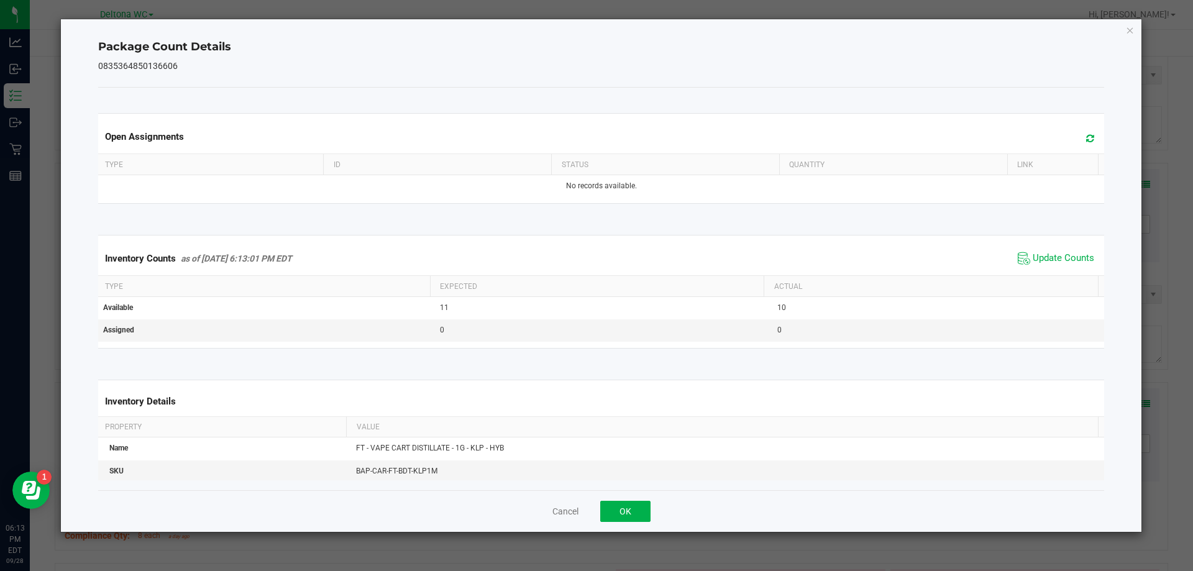
click at [1056, 247] on div "Inventory Counts as of [DATE] 6:13:01 PM EDT Update Counts" at bounding box center [601, 259] width 1011 height 34
drag, startPoint x: 1052, startPoint y: 258, endPoint x: 1045, endPoint y: 261, distance: 8.1
click at [1052, 258] on span "Update Counts" at bounding box center [1062, 258] width 61 height 12
click at [617, 513] on button "OK" at bounding box center [625, 511] width 50 height 21
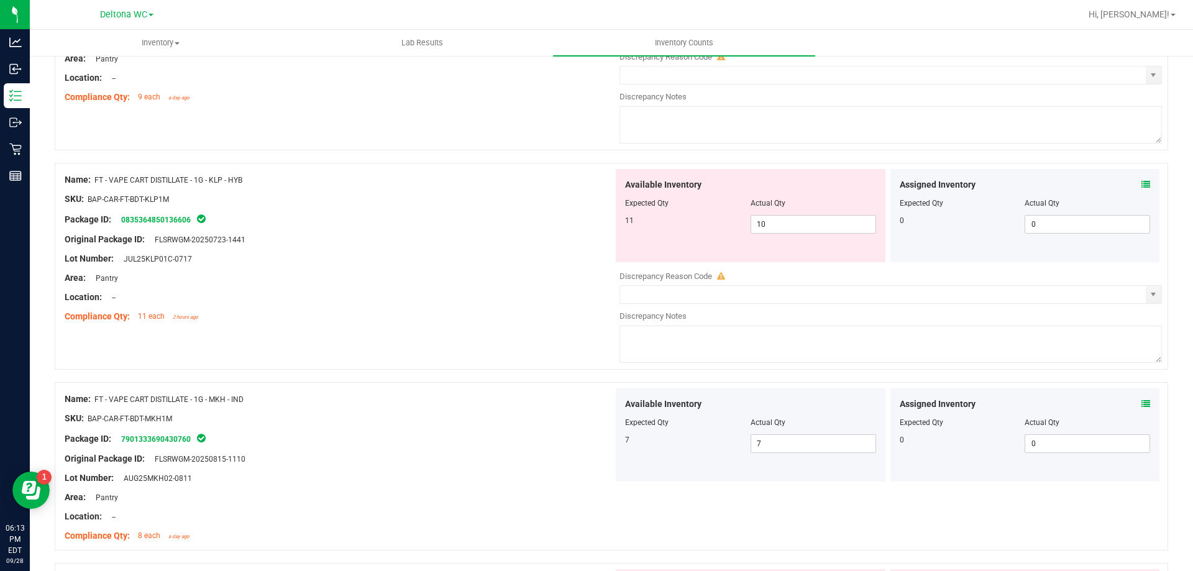
click at [519, 225] on div "Package ID: 0835364850136606" at bounding box center [339, 219] width 548 height 15
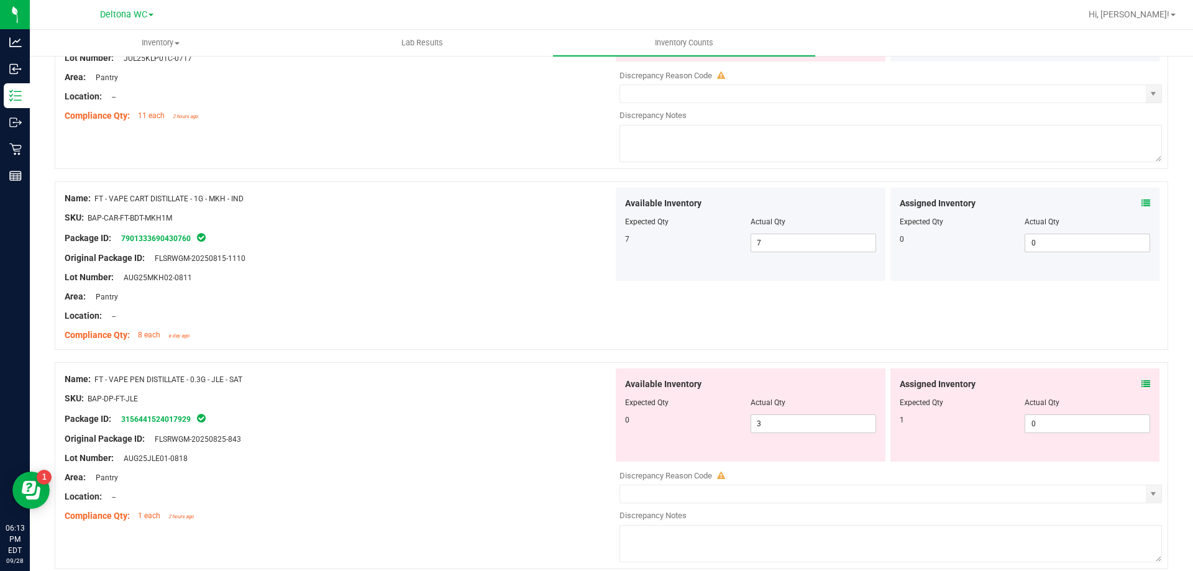
scroll to position [1446, 0]
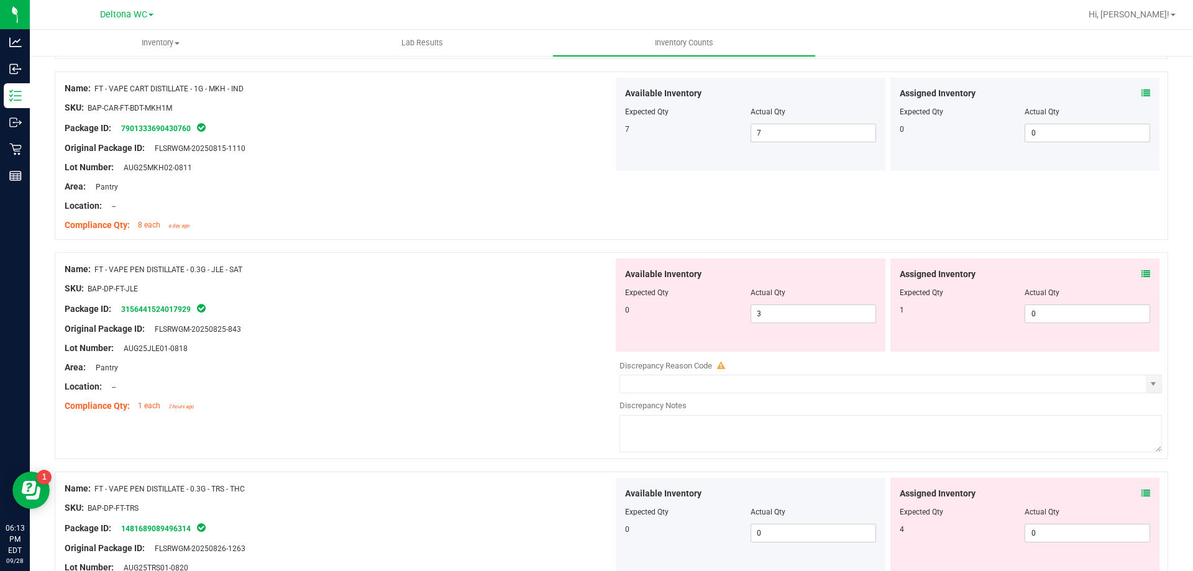
click at [1141, 270] on icon at bounding box center [1145, 274] width 9 height 9
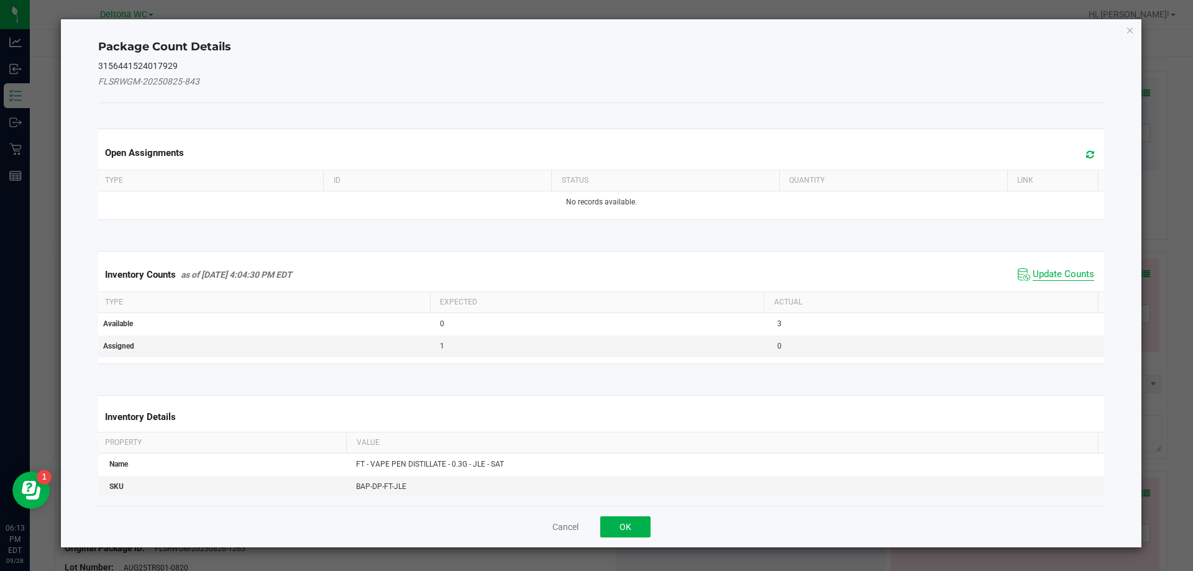
click at [1048, 270] on span "Update Counts" at bounding box center [1062, 274] width 61 height 12
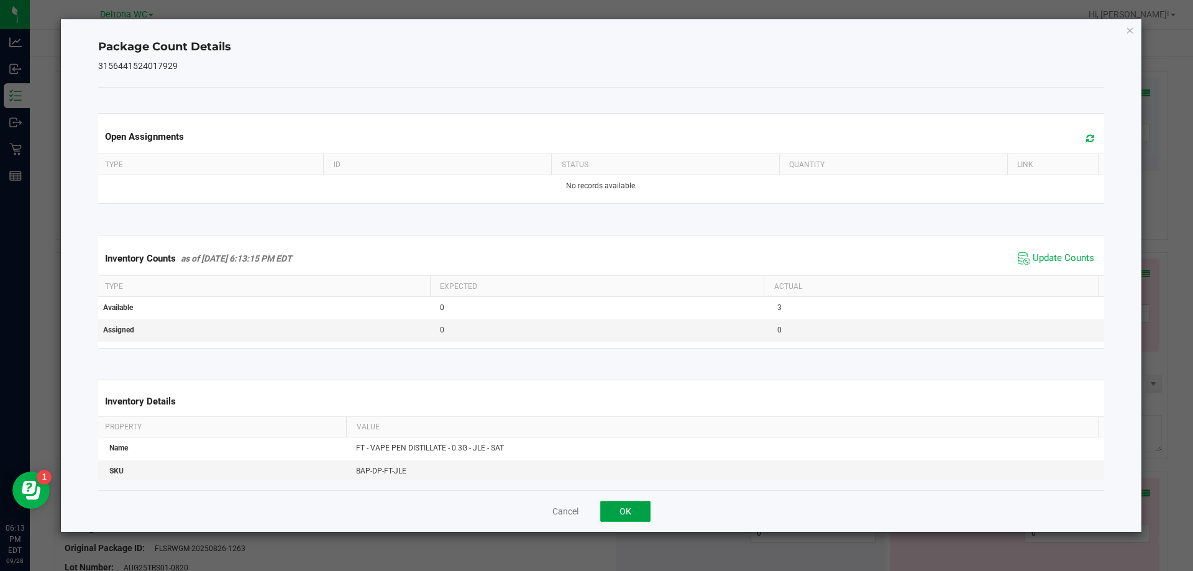
click at [637, 516] on button "OK" at bounding box center [625, 511] width 50 height 21
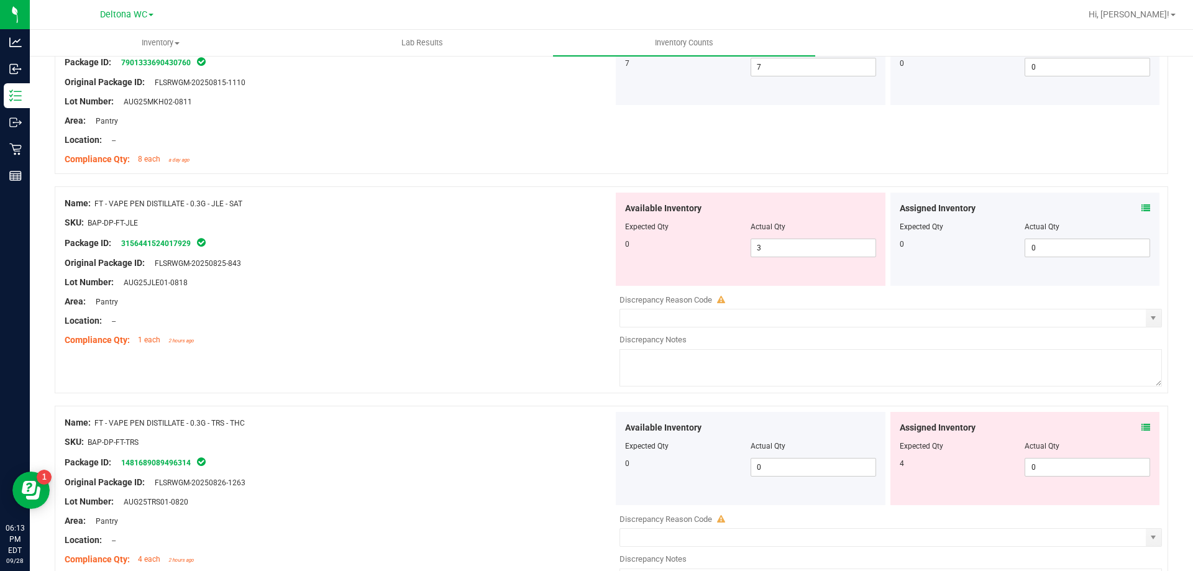
scroll to position [1570, 0]
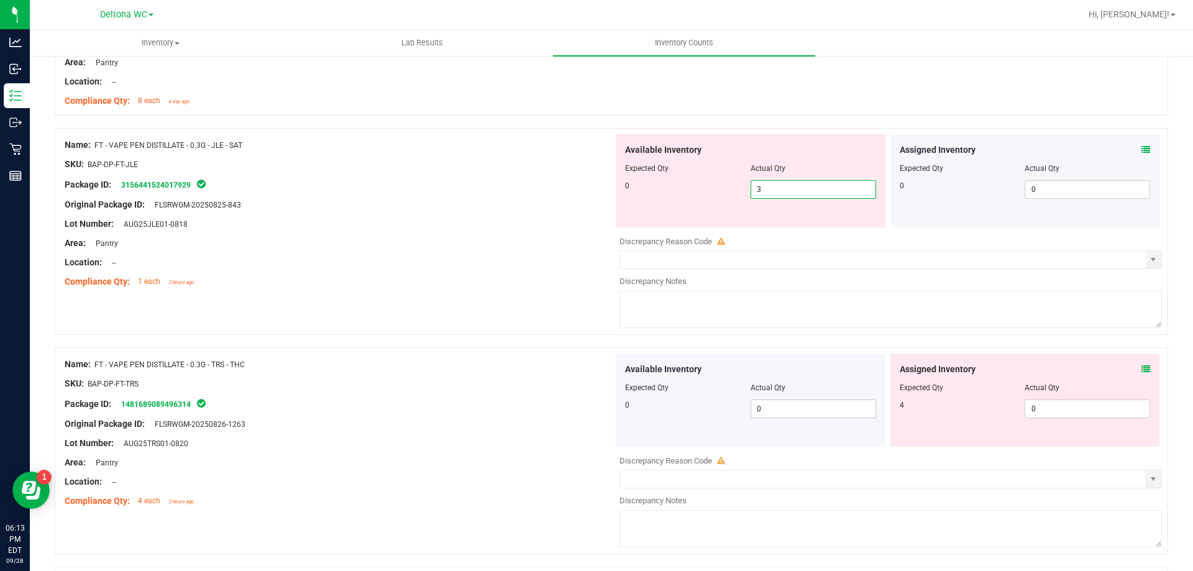
drag, startPoint x: 740, startPoint y: 196, endPoint x: 727, endPoint y: 196, distance: 13.0
click at [727, 196] on div "0 3 3" at bounding box center [750, 189] width 251 height 19
drag, startPoint x: 785, startPoint y: 190, endPoint x: 614, endPoint y: 186, distance: 170.9
click at [616, 186] on div "Available Inventory Expected Qty Actual Qty 0 3 3" at bounding box center [751, 180] width 270 height 93
type input "0"
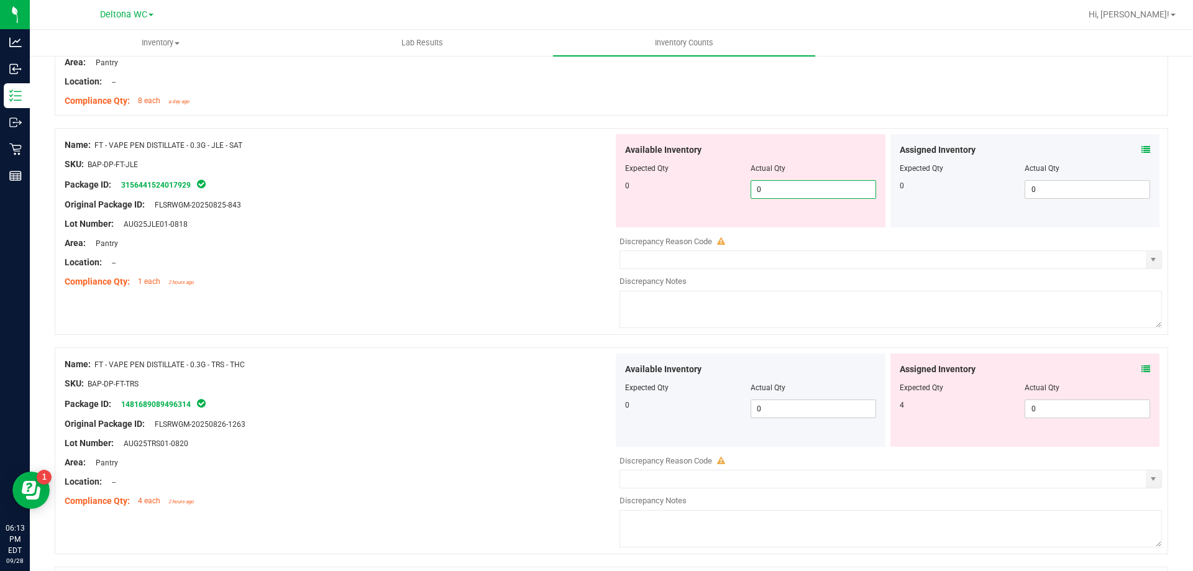
type input "0"
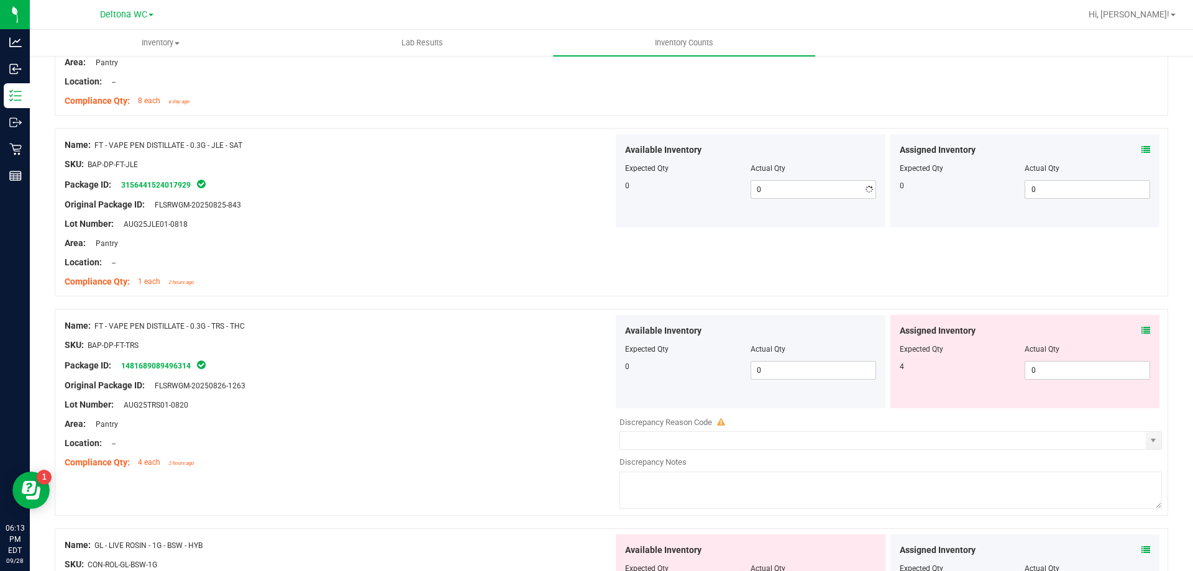
drag, startPoint x: 412, startPoint y: 185, endPoint x: 921, endPoint y: 304, distance: 522.5
click at [412, 185] on div "Package ID: 3156441524017929" at bounding box center [339, 184] width 548 height 15
click at [1141, 327] on icon at bounding box center [1145, 330] width 9 height 9
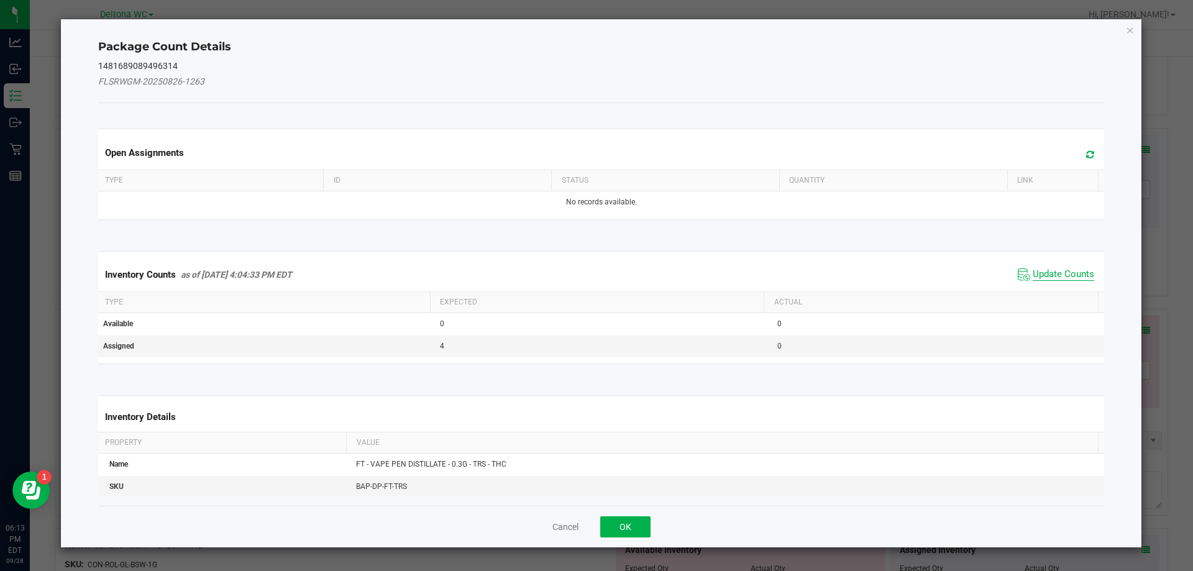
click at [1035, 269] on span "Update Counts" at bounding box center [1062, 274] width 61 height 12
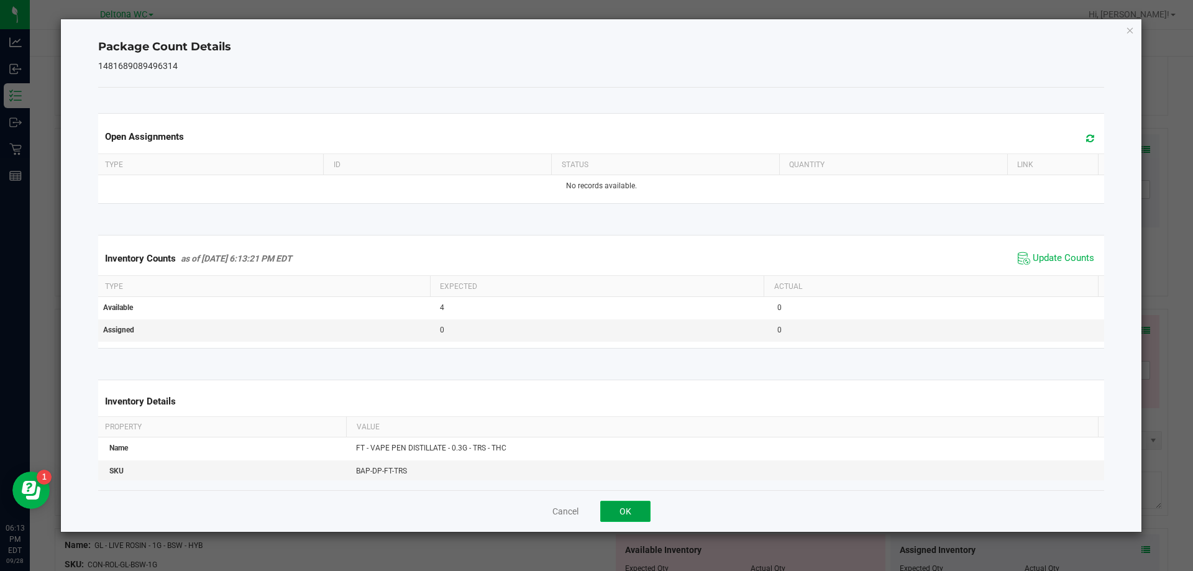
click at [637, 509] on button "OK" at bounding box center [625, 511] width 50 height 21
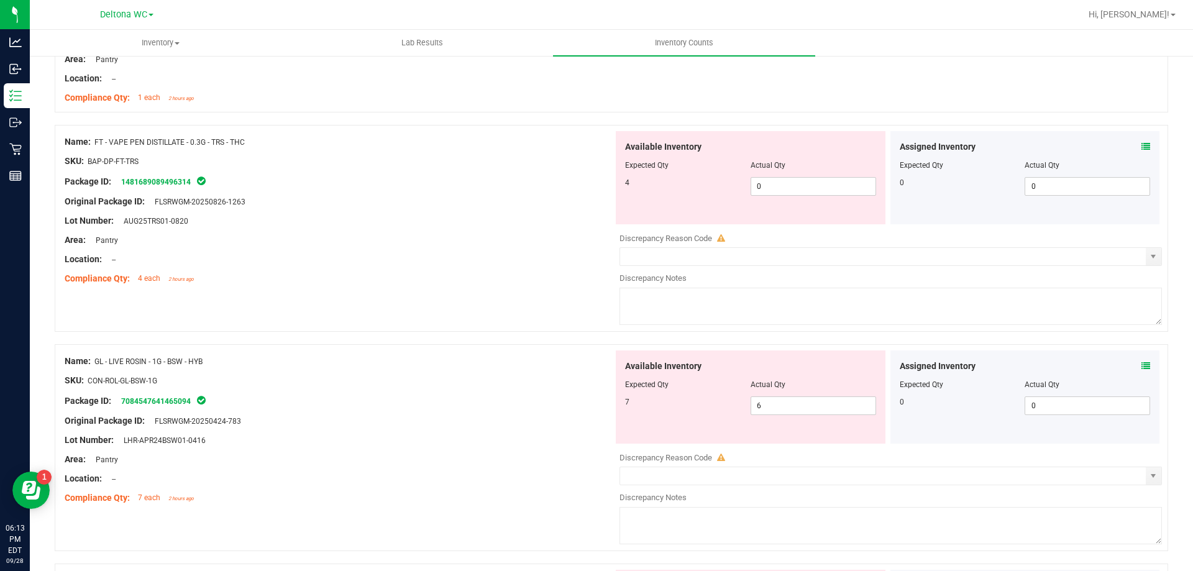
scroll to position [1757, 0]
click at [1141, 366] on icon at bounding box center [1145, 363] width 9 height 9
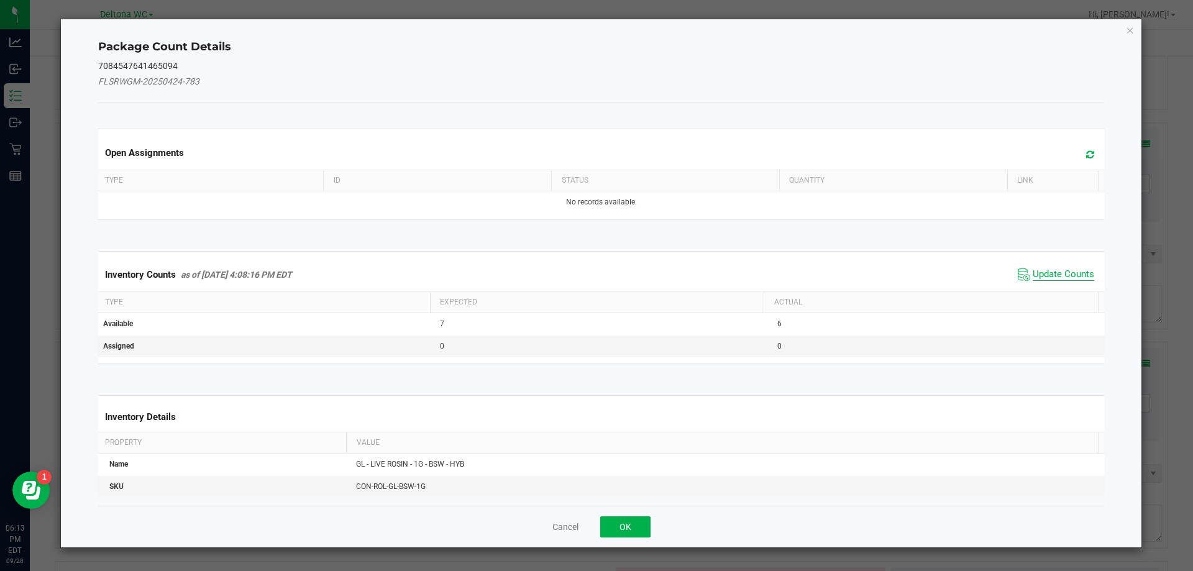
click at [1080, 272] on span "Update Counts" at bounding box center [1062, 274] width 61 height 12
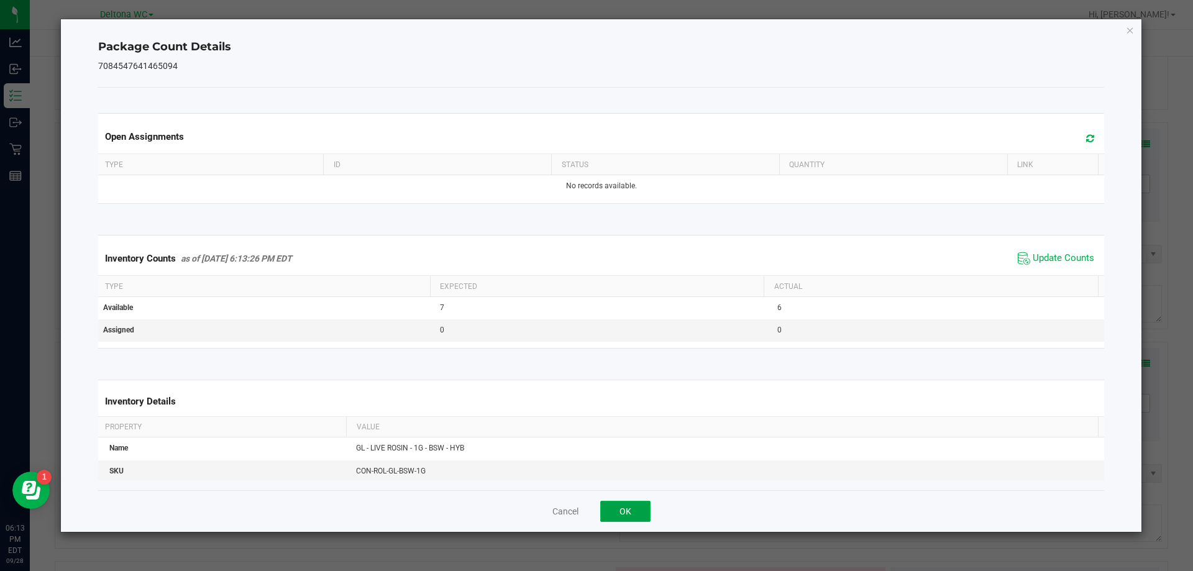
click at [627, 512] on button "OK" at bounding box center [625, 511] width 50 height 21
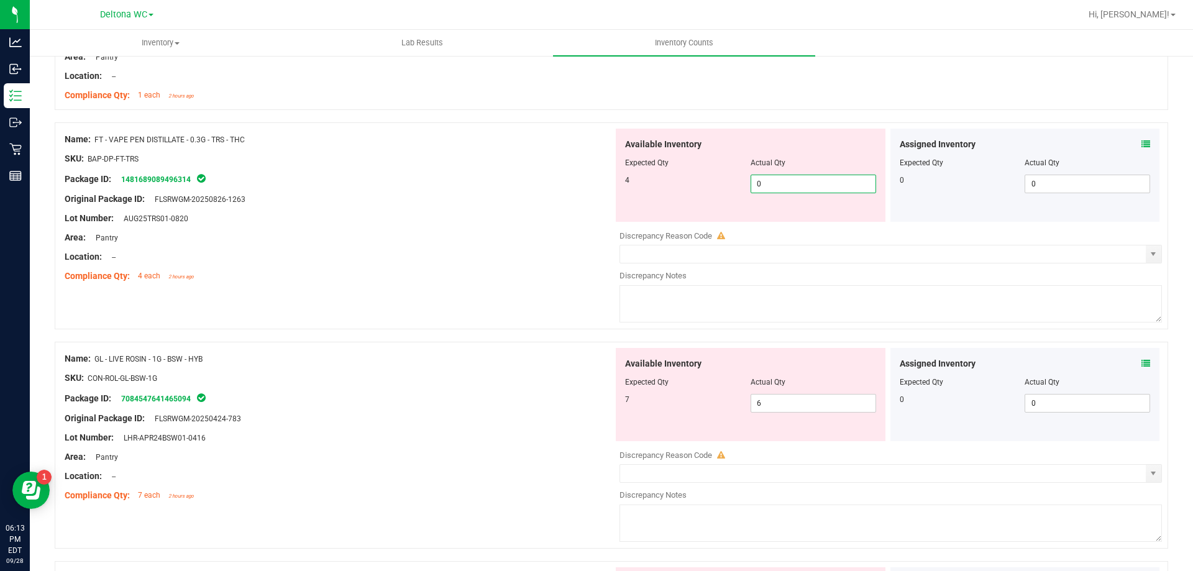
click at [560, 154] on div "Name: FT - VAPE PEN DISTILLATE - 0.3G - TRS - THC SKU: BAP-DP-FT-TRS Package ID…" at bounding box center [611, 225] width 1113 height 207
type input "4"
click at [530, 184] on div "Package ID: 1481689089496314" at bounding box center [339, 178] width 548 height 15
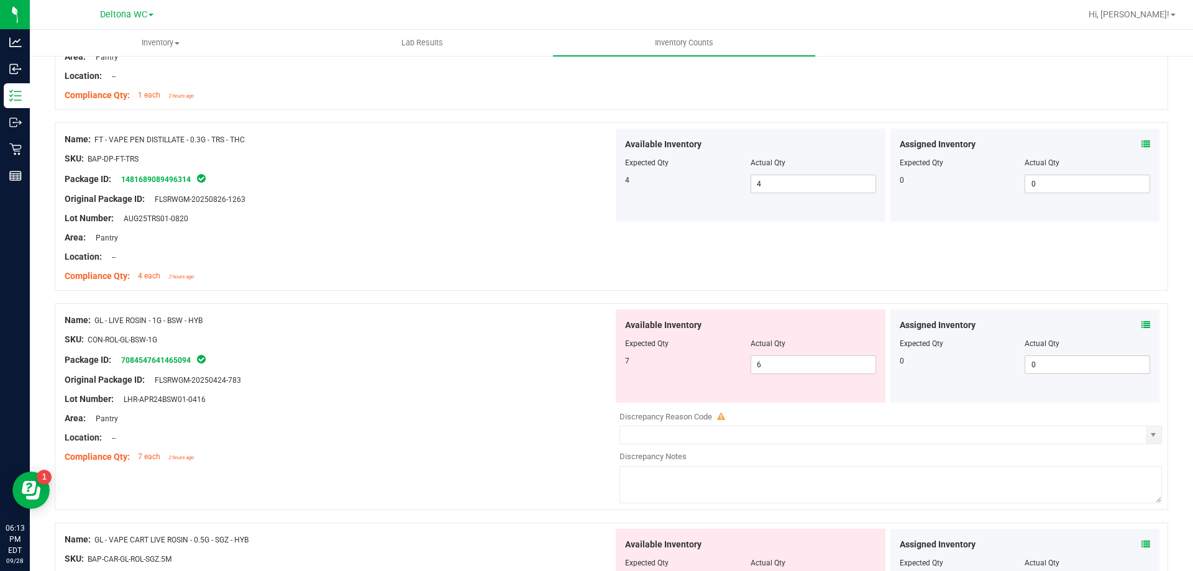
click at [1141, 327] on icon at bounding box center [1145, 325] width 9 height 9
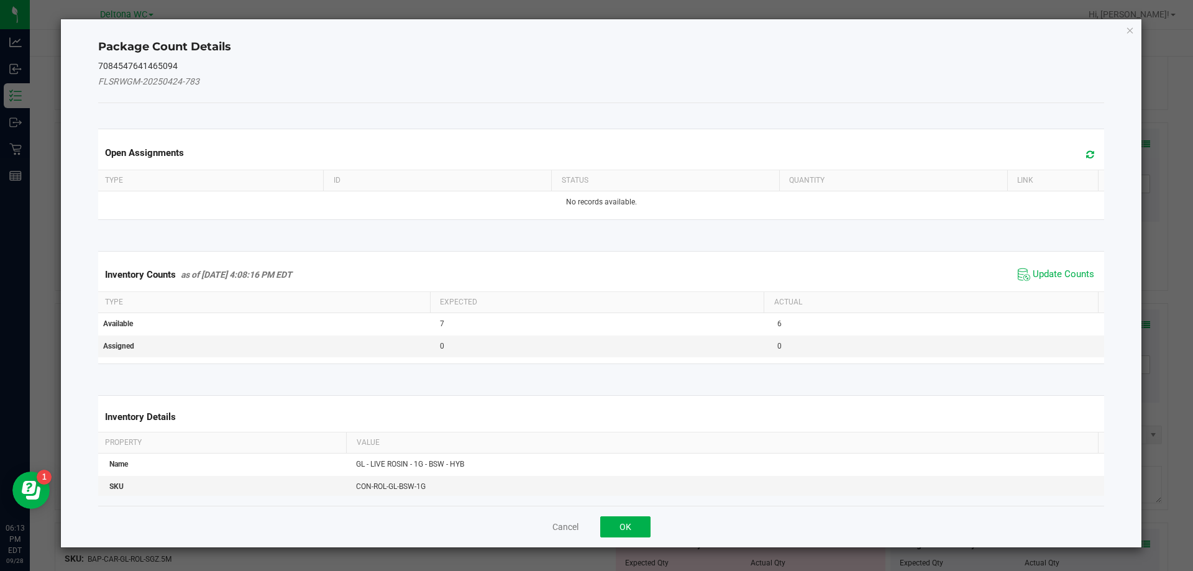
click at [1017, 262] on div "Inventory Counts as of [DATE] 4:08:16 PM EDT Update Counts" at bounding box center [601, 275] width 1011 height 34
click at [1032, 278] on span "Update Counts" at bounding box center [1062, 274] width 61 height 12
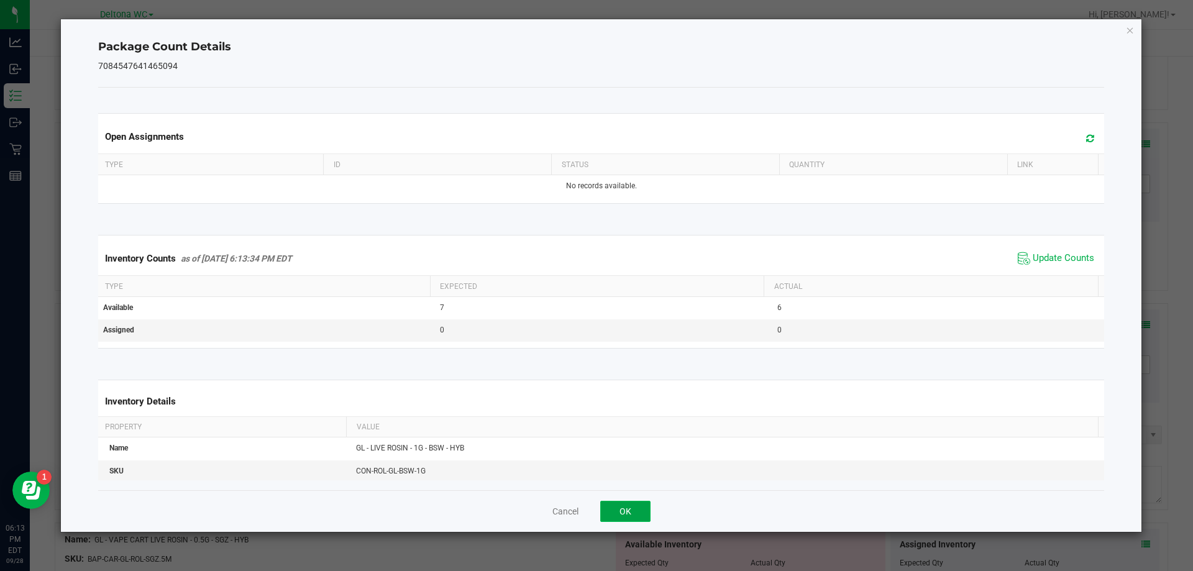
click at [629, 507] on button "OK" at bounding box center [625, 511] width 50 height 21
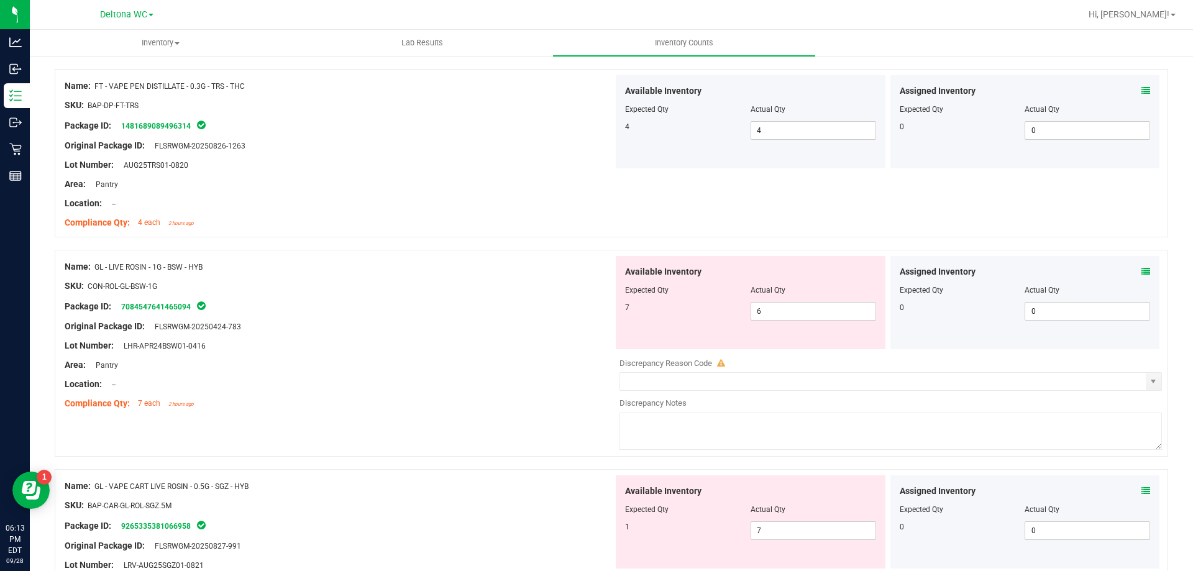
scroll to position [1881, 0]
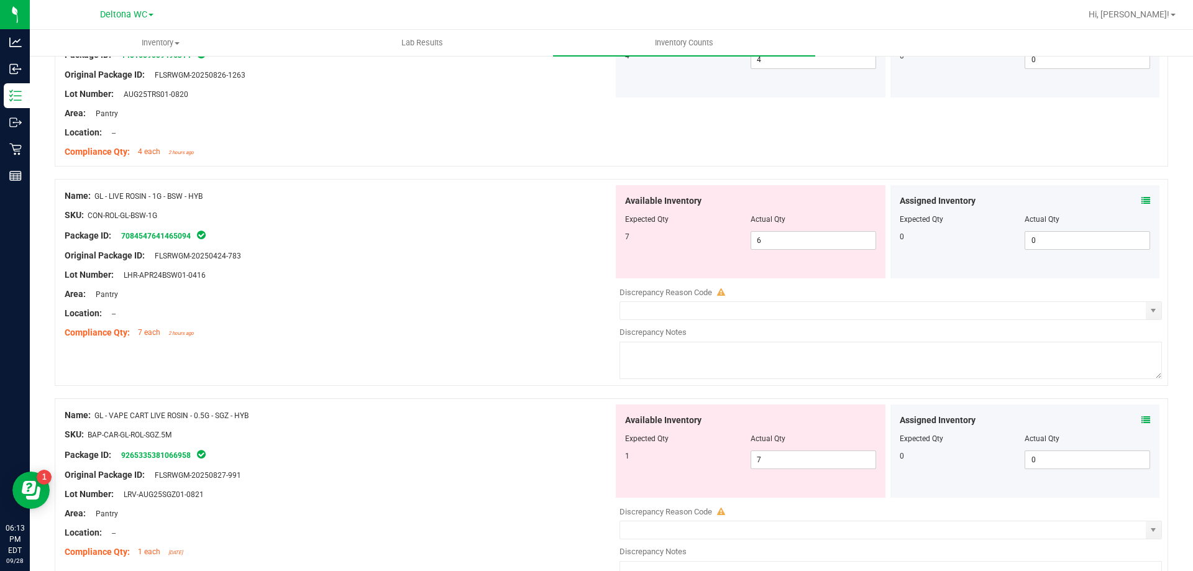
click at [1126, 417] on div "Assigned Inventory" at bounding box center [1024, 420] width 251 height 13
click at [1141, 423] on icon at bounding box center [1145, 420] width 9 height 9
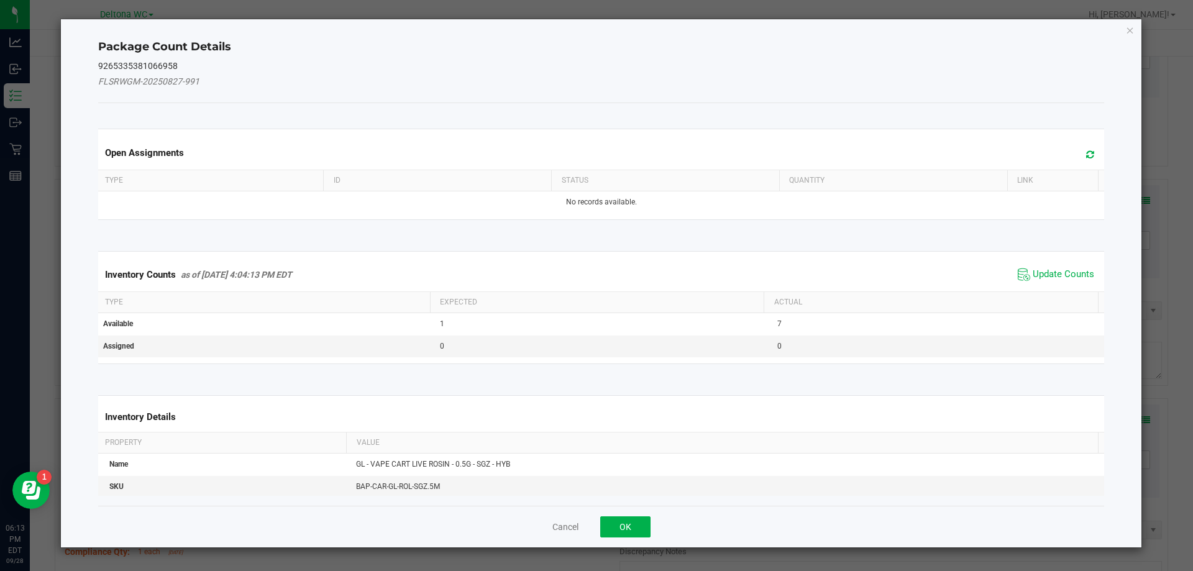
click at [1044, 266] on span "Update Counts" at bounding box center [1055, 274] width 83 height 19
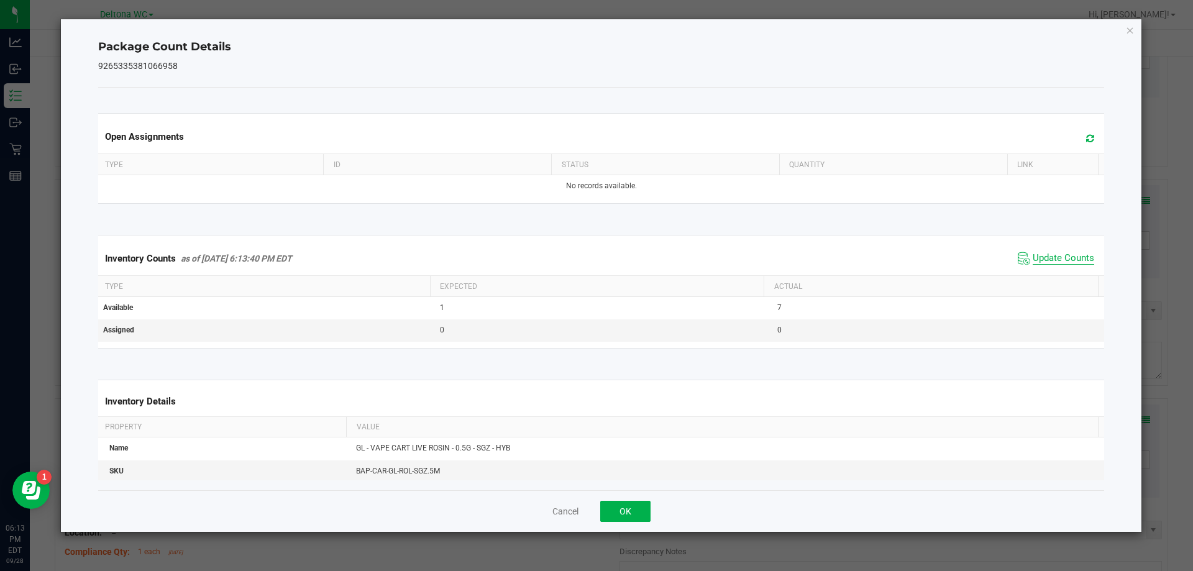
click at [1038, 271] on div "Inventory Counts as of [DATE] 6:13:40 PM EDT Update Counts" at bounding box center [601, 259] width 1011 height 34
click at [637, 506] on button "OK" at bounding box center [625, 511] width 50 height 21
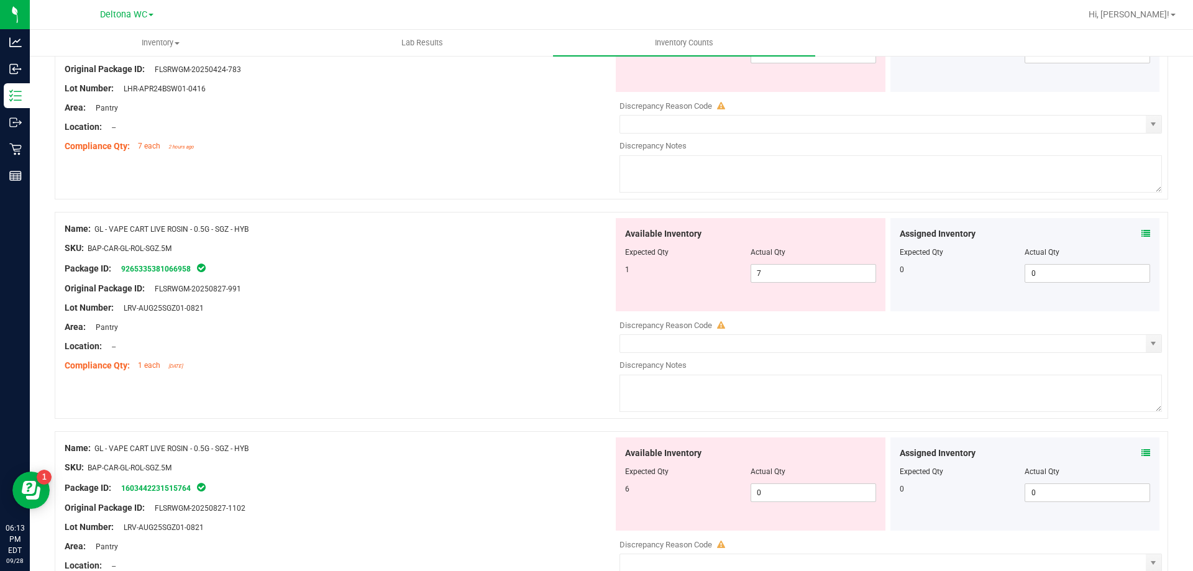
scroll to position [2129, 0]
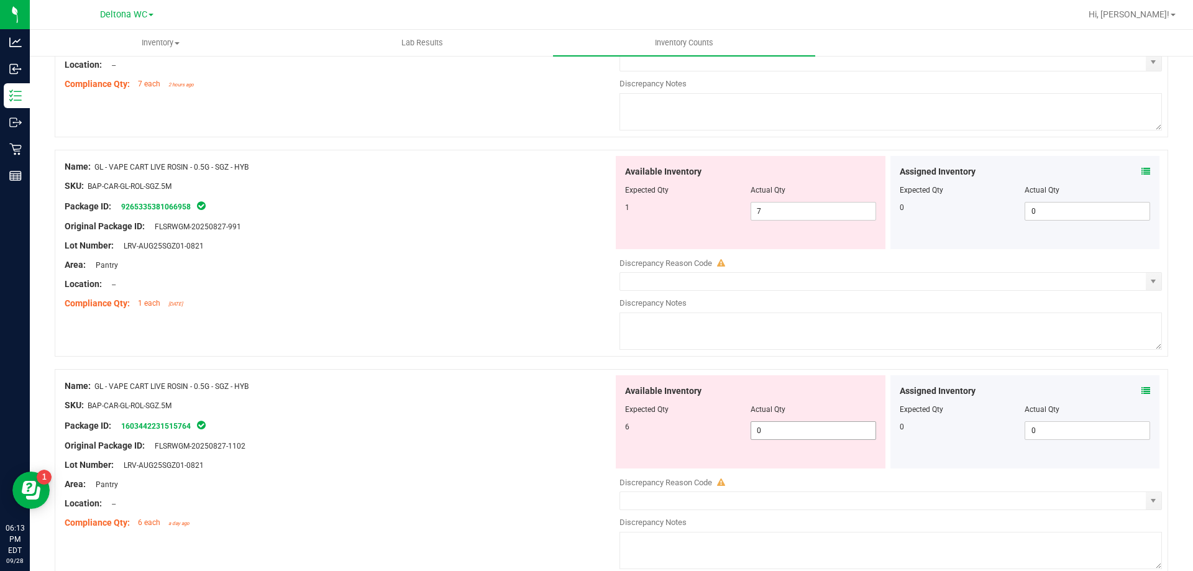
drag, startPoint x: 806, startPoint y: 432, endPoint x: 617, endPoint y: 407, distance: 189.8
click at [618, 407] on div "Available Inventory Expected Qty Actual Qty 6 0 0" at bounding box center [751, 421] width 270 height 93
type input "1"
drag, startPoint x: 745, startPoint y: 205, endPoint x: 635, endPoint y: 205, distance: 109.3
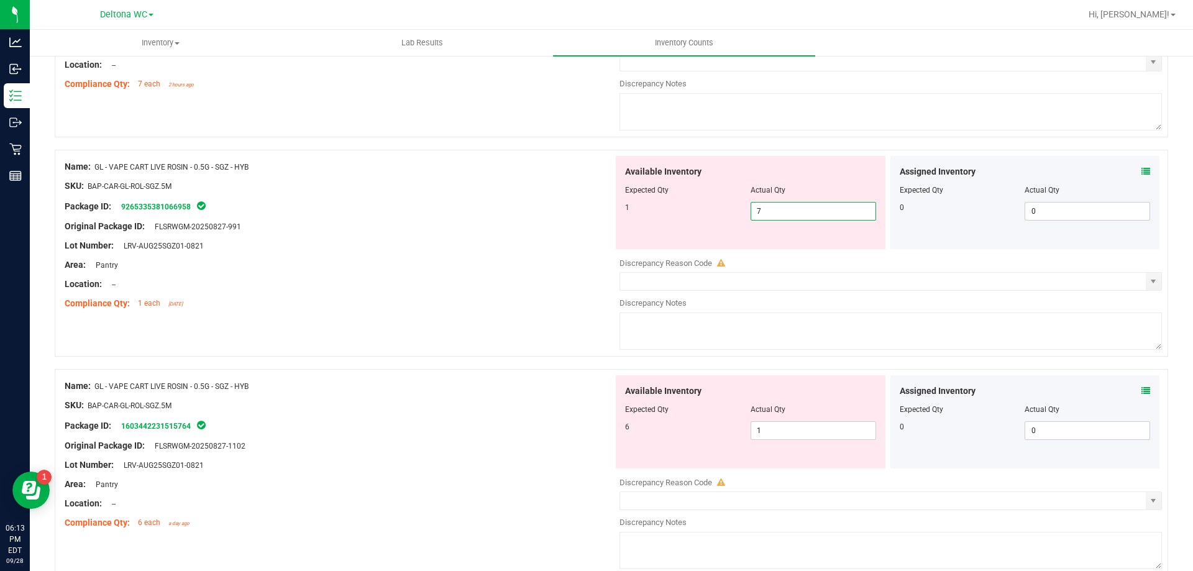
click at [635, 205] on div "1 7 7" at bounding box center [750, 211] width 251 height 19
type input "1"
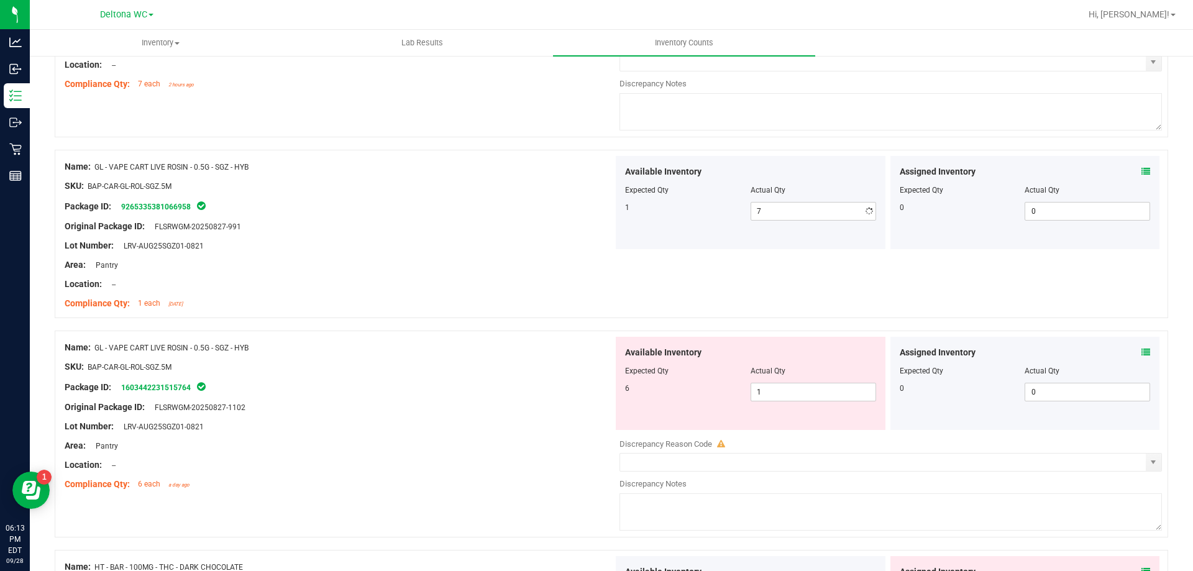
type input "1"
drag, startPoint x: 783, startPoint y: 433, endPoint x: 621, endPoint y: 433, distance: 162.1
click at [621, 433] on div "Available Inventory Expected Qty Actual Qty 6 1 1" at bounding box center [887, 435] width 548 height 197
type input "6"
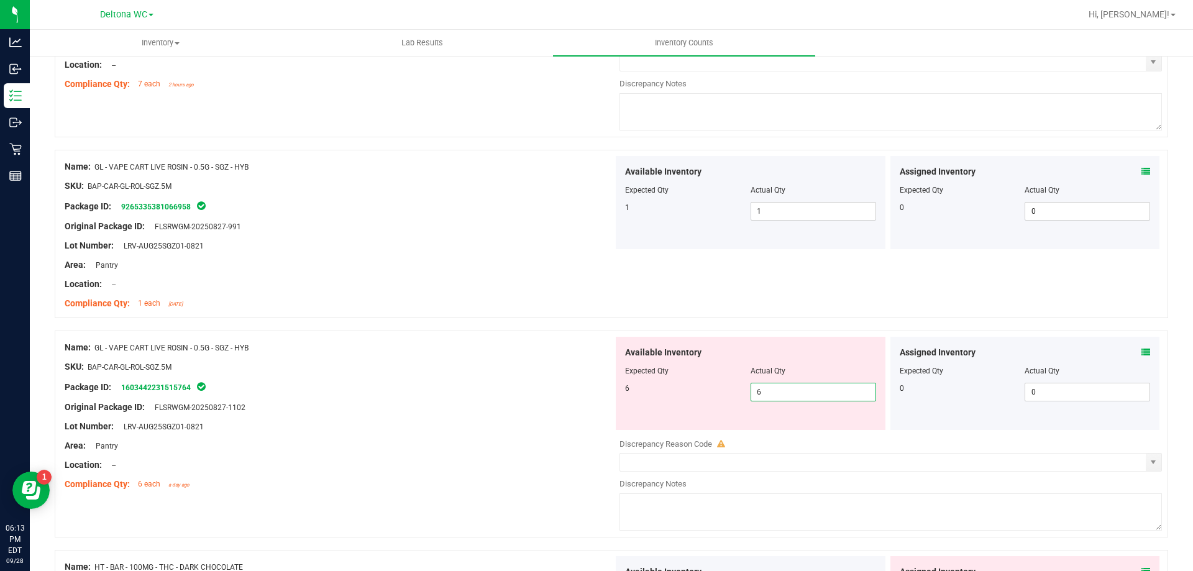
click at [381, 297] on div "Compliance Qty: 1 each [DATE]" at bounding box center [339, 303] width 548 height 13
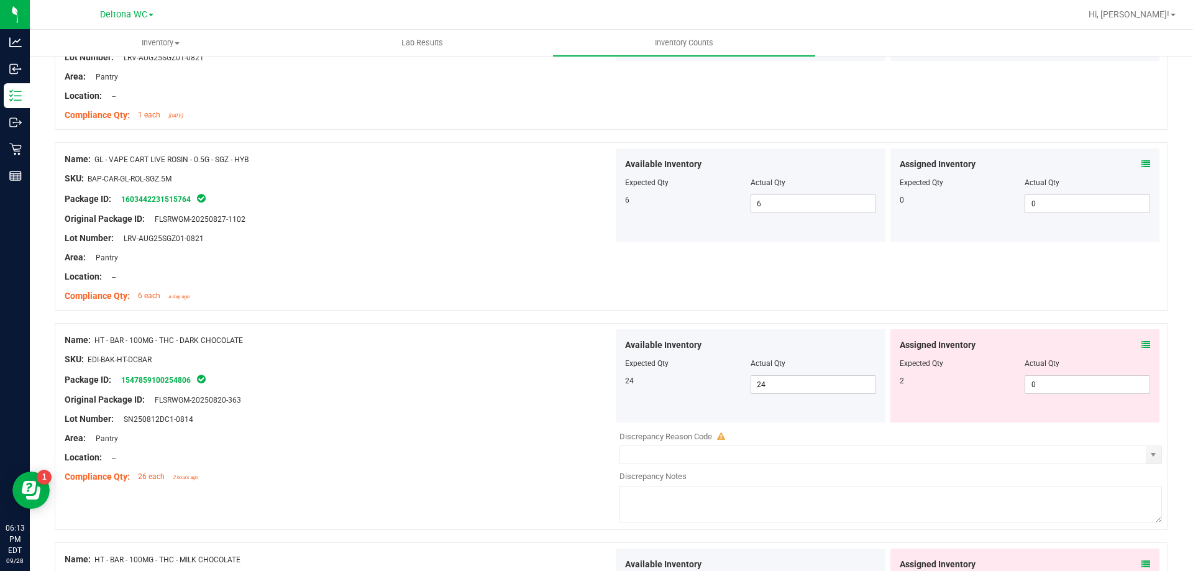
scroll to position [2378, 0]
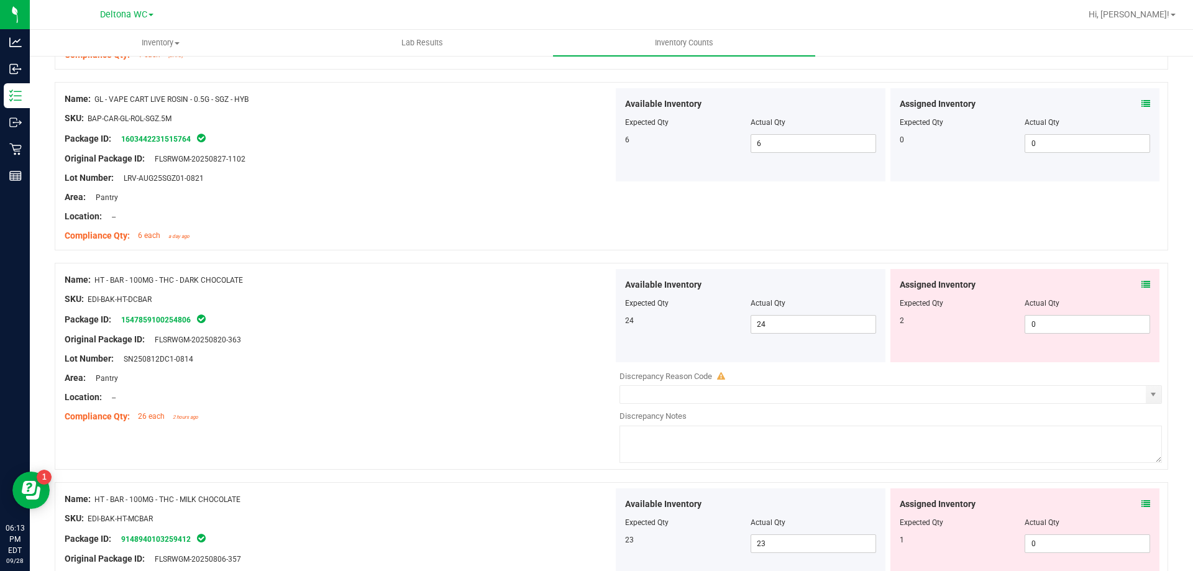
click at [1130, 285] on div "Assigned Inventory" at bounding box center [1024, 284] width 251 height 13
click at [1141, 285] on icon at bounding box center [1145, 284] width 9 height 9
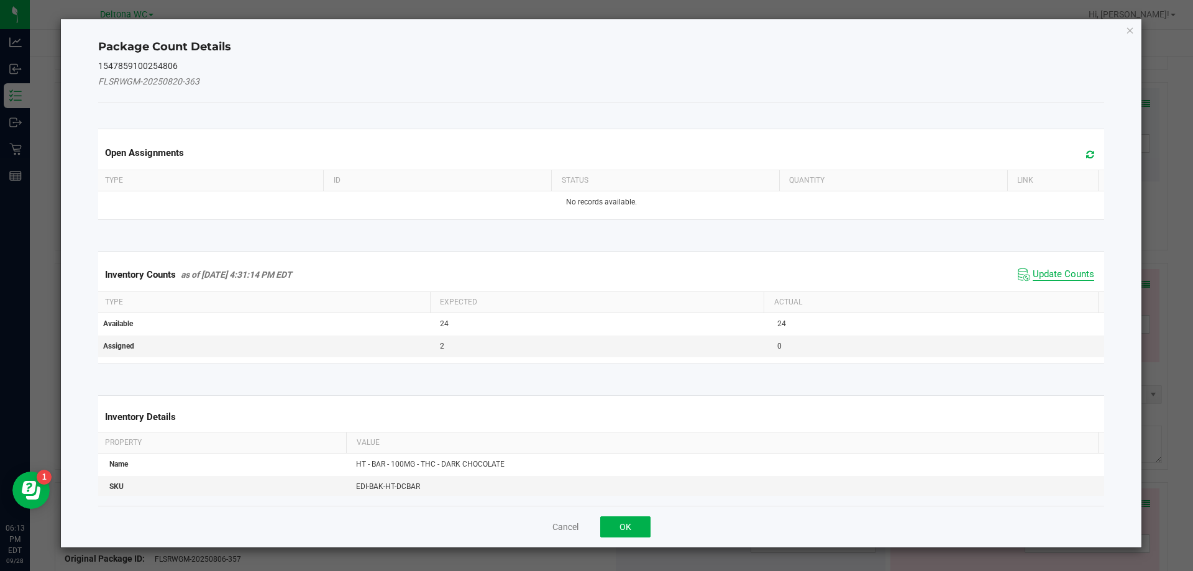
click at [1037, 268] on span "Update Counts" at bounding box center [1062, 274] width 61 height 12
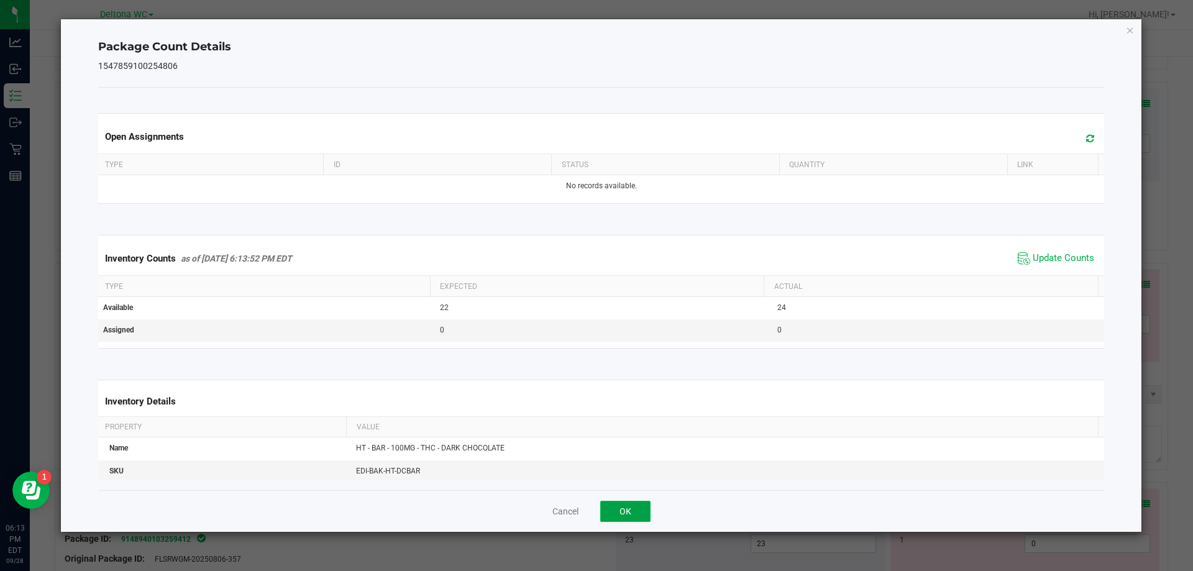
click at [632, 503] on button "OK" at bounding box center [625, 511] width 50 height 21
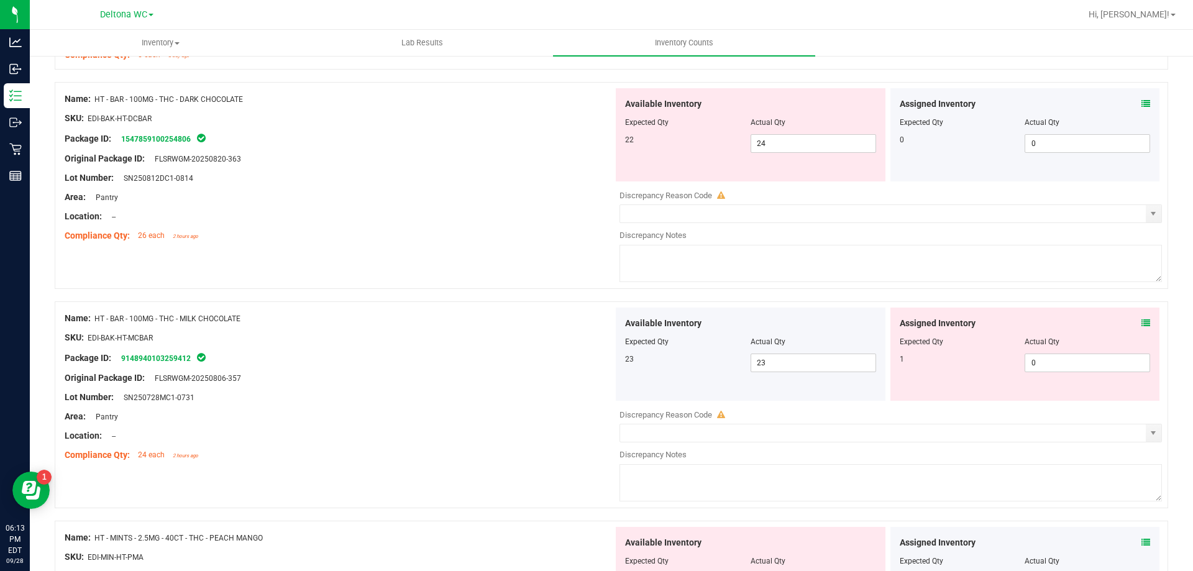
scroll to position [2626, 0]
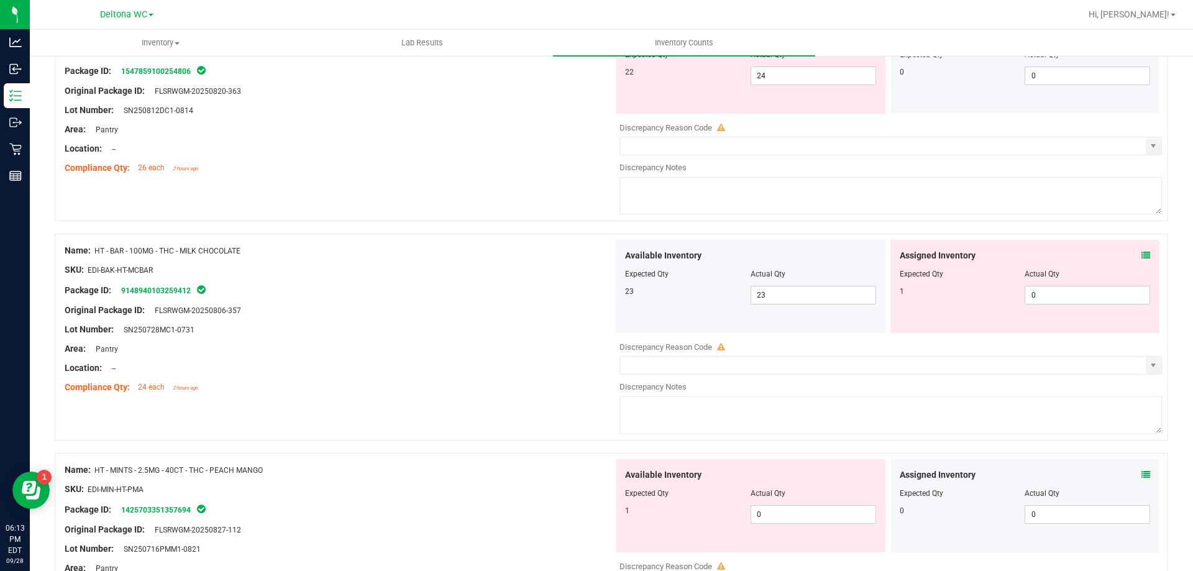
click at [1141, 252] on icon at bounding box center [1145, 255] width 9 height 9
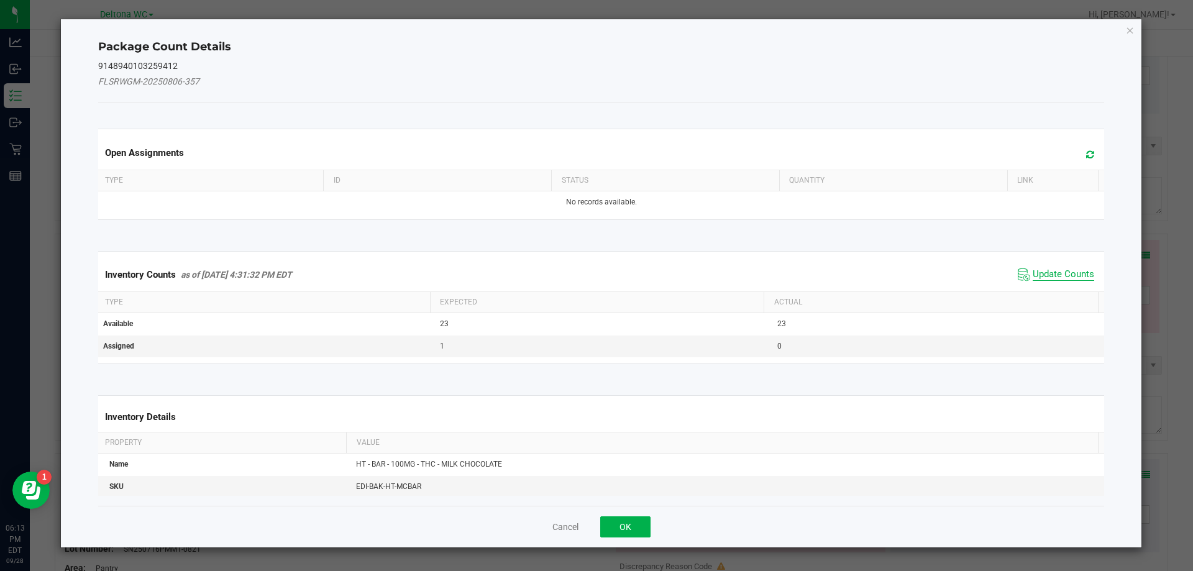
click at [1067, 280] on span "Update Counts" at bounding box center [1062, 274] width 61 height 12
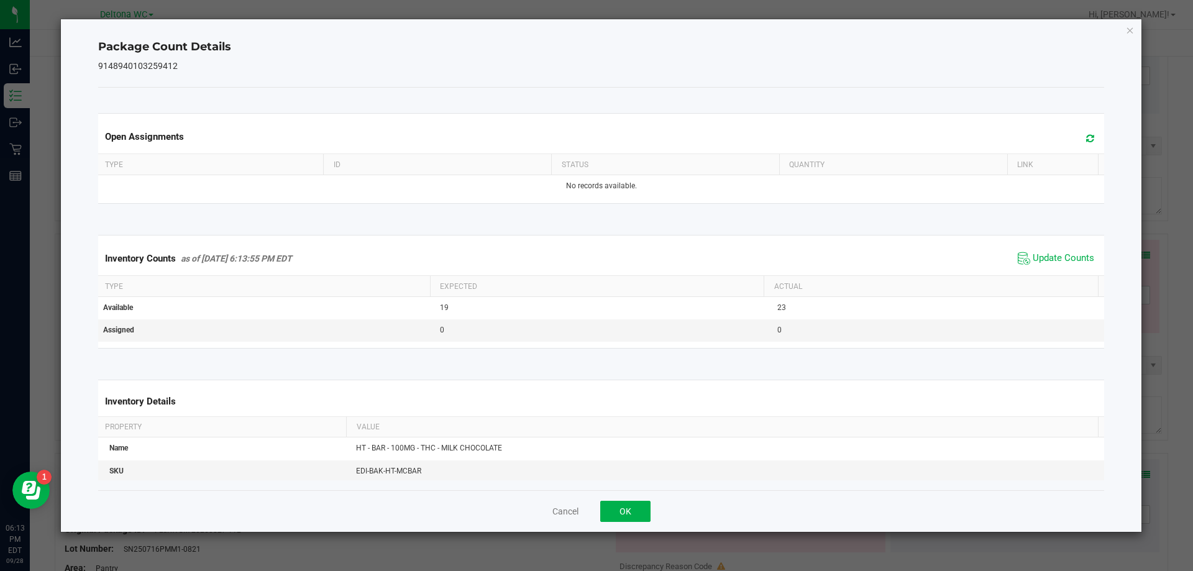
click at [635, 522] on div "Cancel OK" at bounding box center [601, 511] width 1006 height 42
click at [626, 511] on button "OK" at bounding box center [625, 511] width 50 height 21
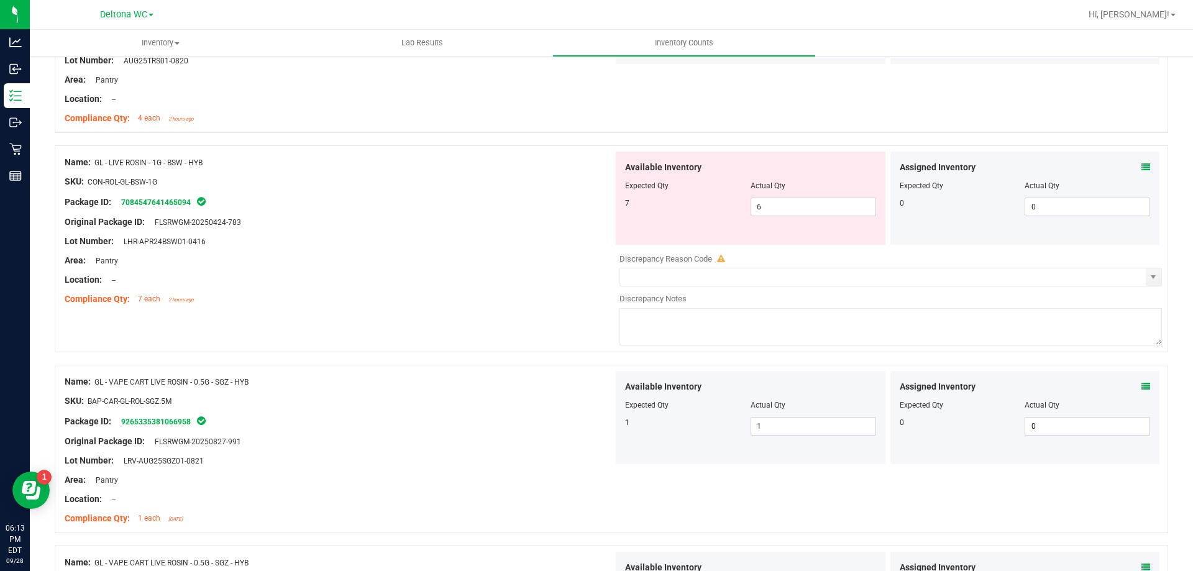
scroll to position [1819, 0]
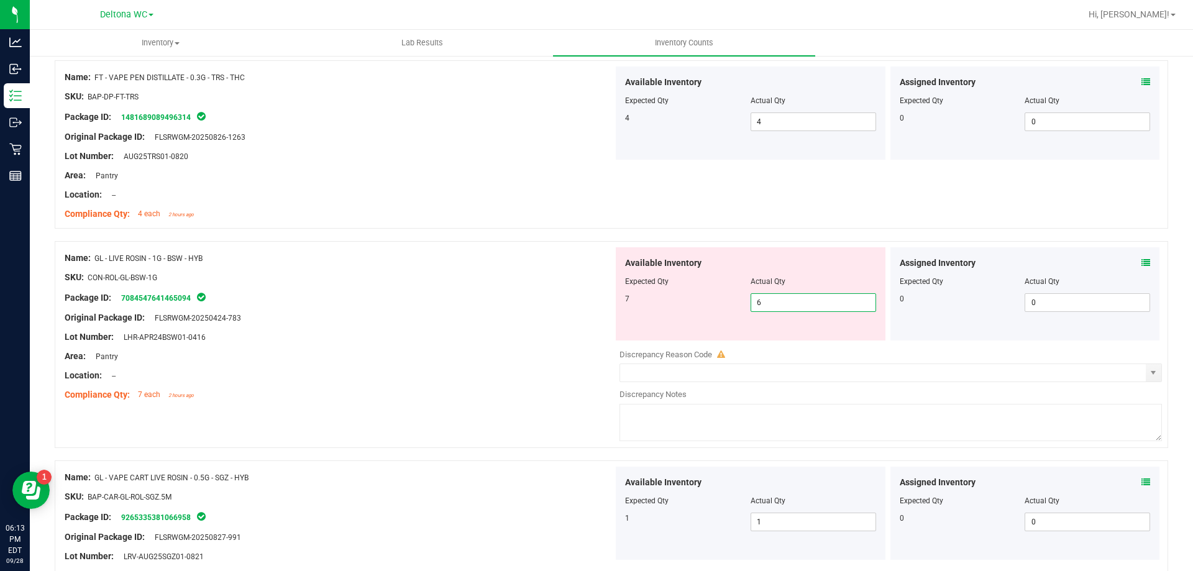
drag, startPoint x: 798, startPoint y: 299, endPoint x: 605, endPoint y: 289, distance: 192.8
click at [605, 289] on div "Name: GL - LIVE ROSIN - 1G - BSW - HYB SKU: CON-ROL-GL-BSW-1G Package ID: 70845…" at bounding box center [611, 344] width 1113 height 207
type input "7"
click at [286, 267] on div at bounding box center [339, 268] width 548 height 6
type input "7"
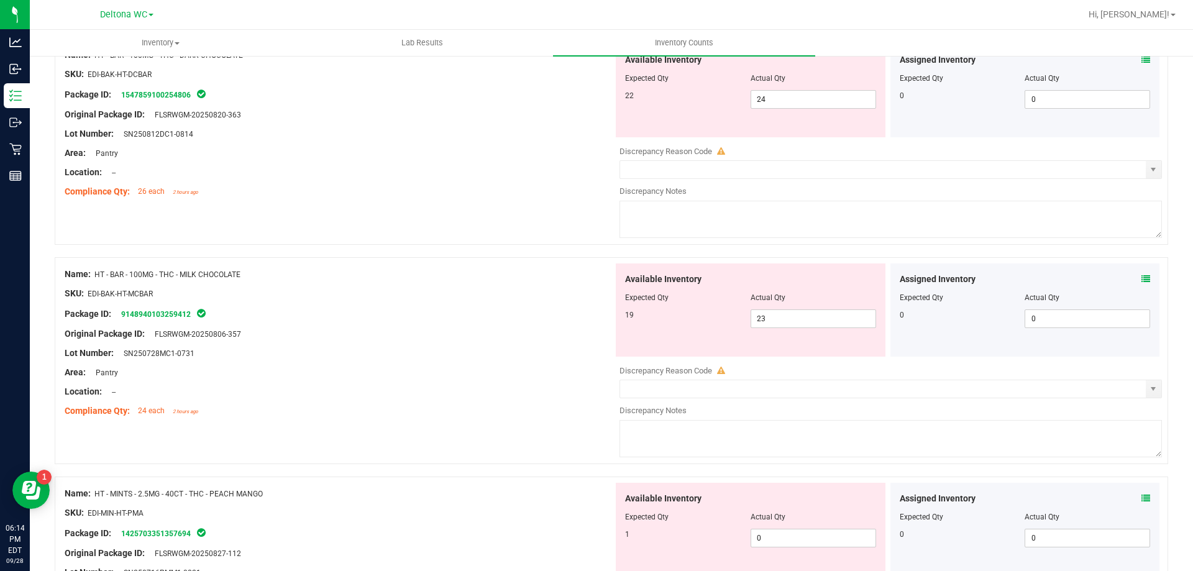
scroll to position [2813, 0]
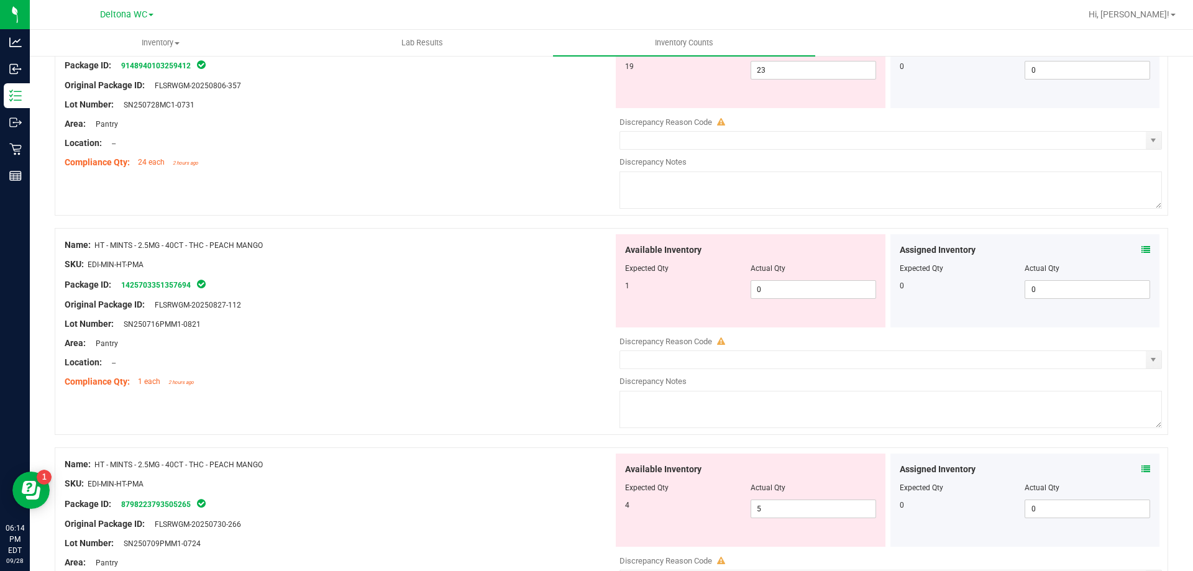
click at [1141, 249] on icon at bounding box center [1145, 249] width 9 height 9
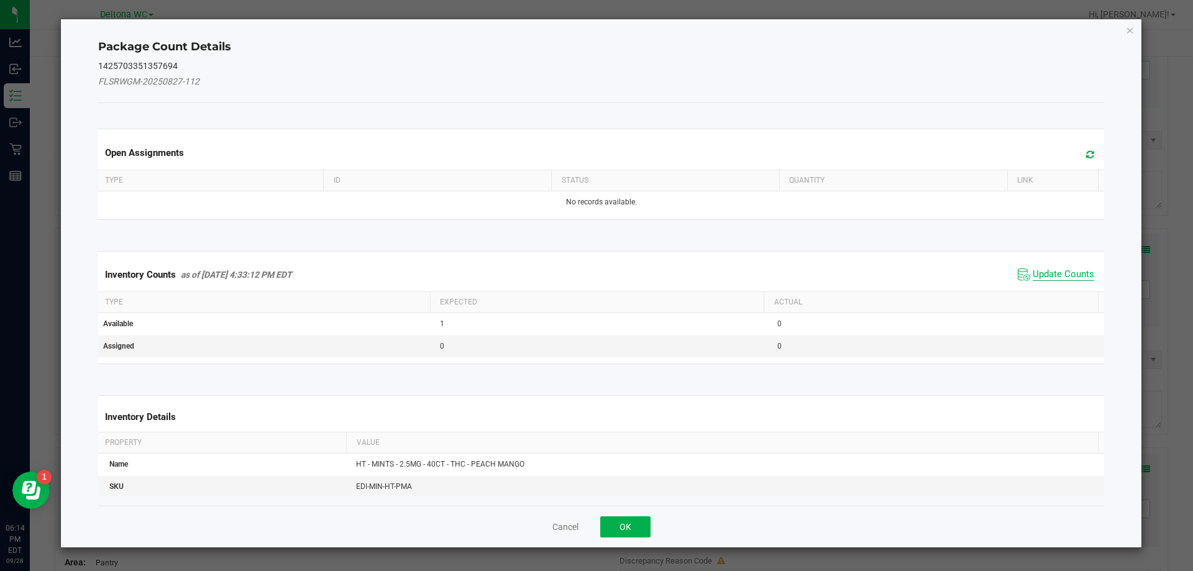
click at [1075, 280] on span "Update Counts" at bounding box center [1062, 274] width 61 height 12
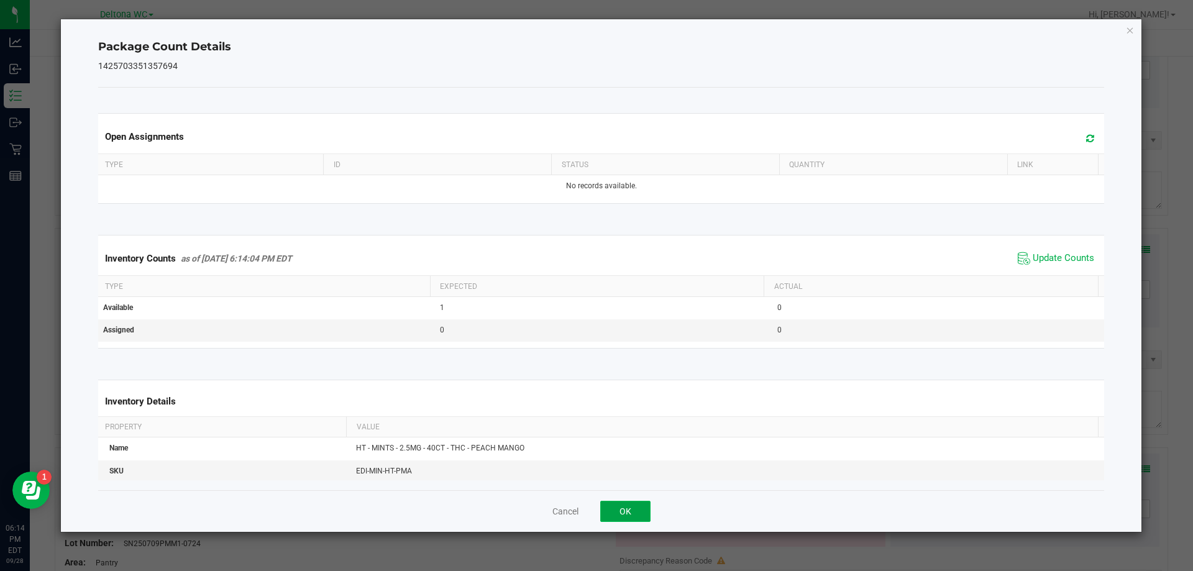
click at [607, 506] on button "OK" at bounding box center [625, 511] width 50 height 21
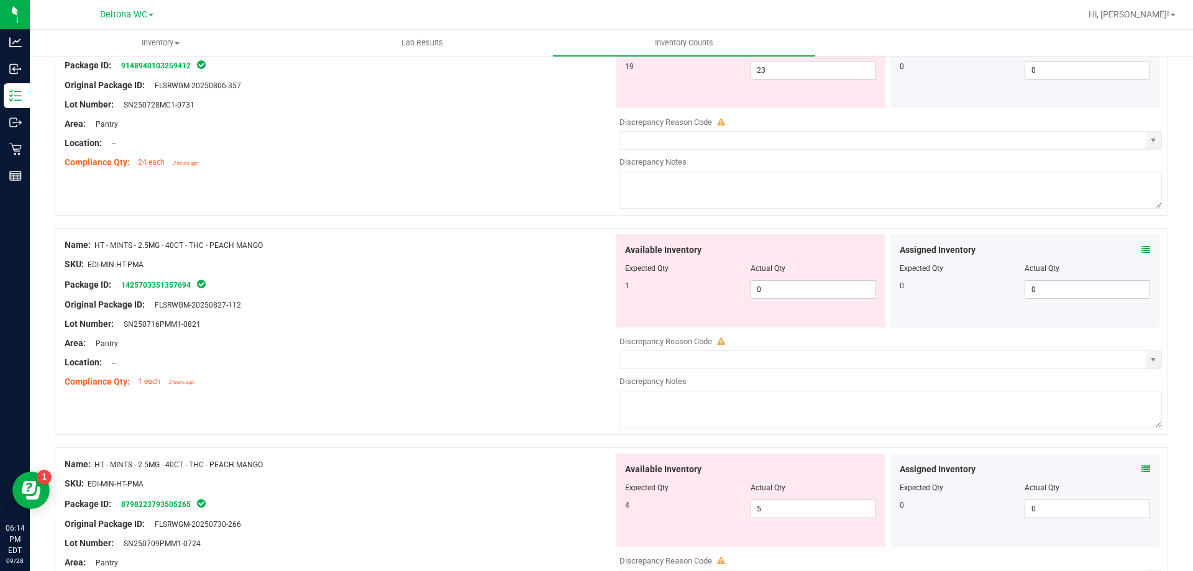
click at [1132, 469] on div "Assigned Inventory" at bounding box center [1024, 469] width 251 height 13
click at [1143, 469] on div "Assigned Inventory Expected Qty Actual Qty 0 0 0" at bounding box center [1025, 499] width 270 height 93
click at [1140, 468] on div "Assigned Inventory Expected Qty Actual Qty 0 0 0" at bounding box center [1025, 499] width 270 height 93
click at [1141, 468] on icon at bounding box center [1145, 469] width 9 height 9
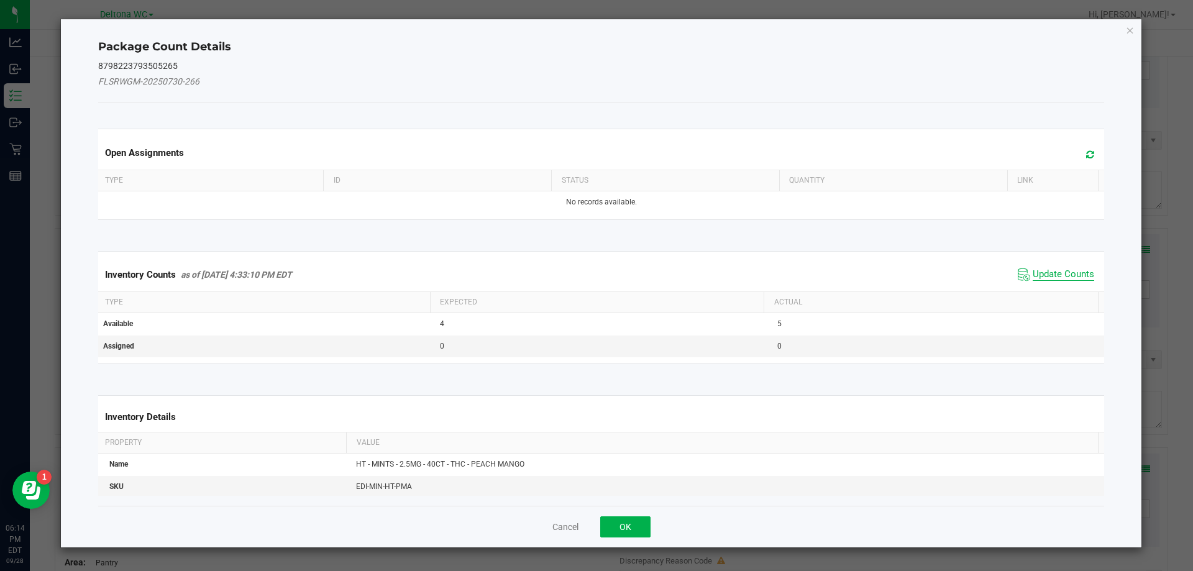
click at [1041, 273] on span "Update Counts" at bounding box center [1062, 274] width 61 height 12
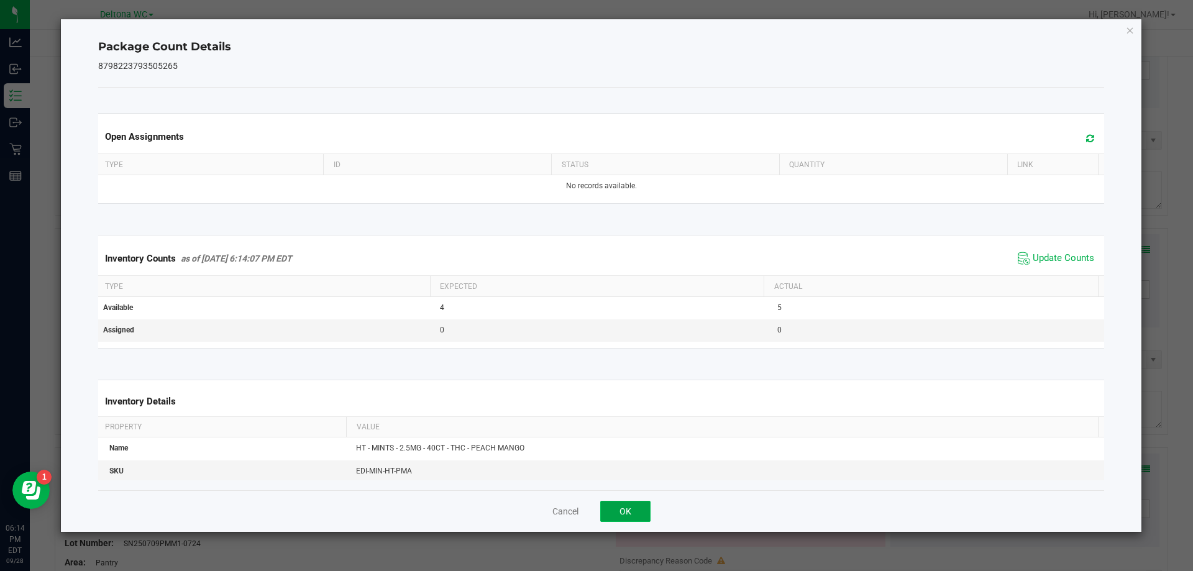
click at [639, 514] on button "OK" at bounding box center [625, 511] width 50 height 21
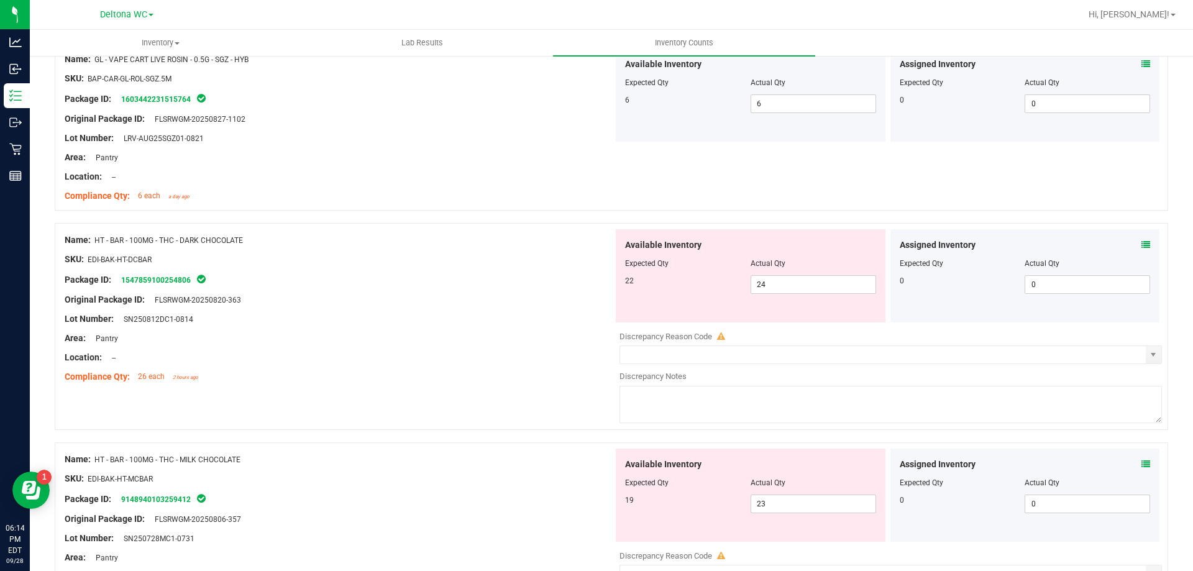
scroll to position [2378, 0]
drag, startPoint x: 785, startPoint y: 288, endPoint x: 632, endPoint y: 263, distance: 154.8
click at [632, 263] on div "Available Inventory Expected Qty Actual Qty 22 24 24" at bounding box center [751, 276] width 270 height 93
type input "22"
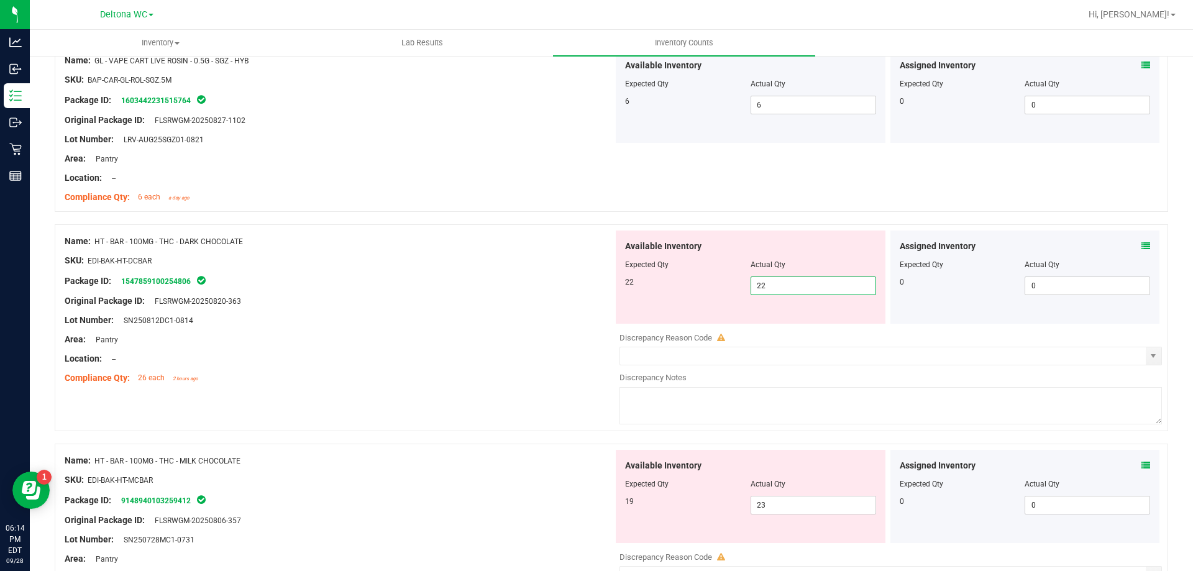
click at [538, 324] on div "Lot Number: SN250812DC1-0814" at bounding box center [339, 320] width 548 height 13
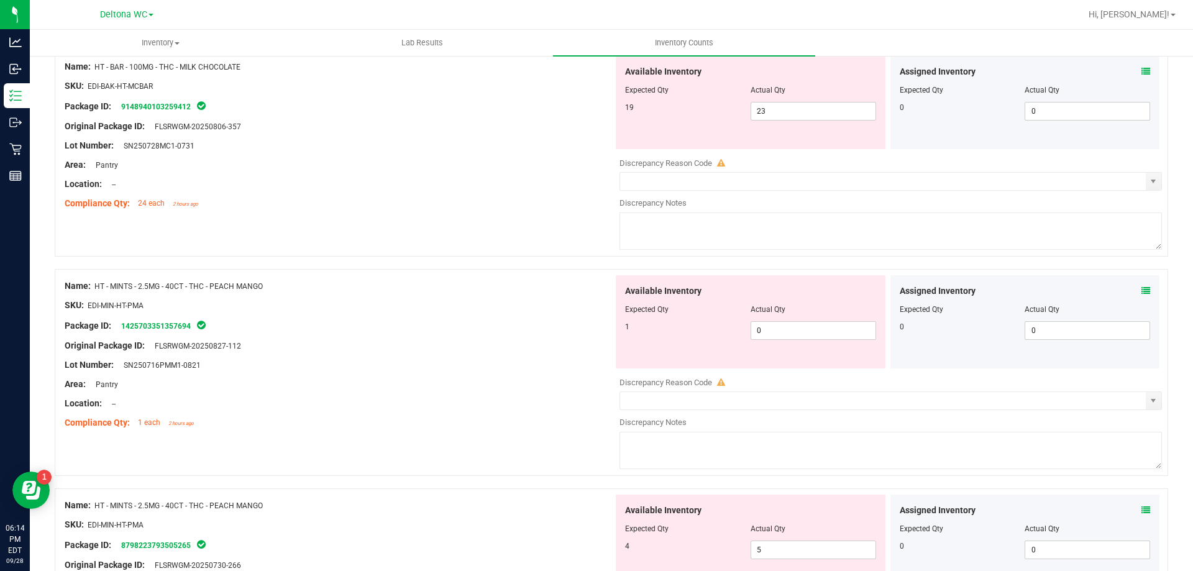
scroll to position [2750, 0]
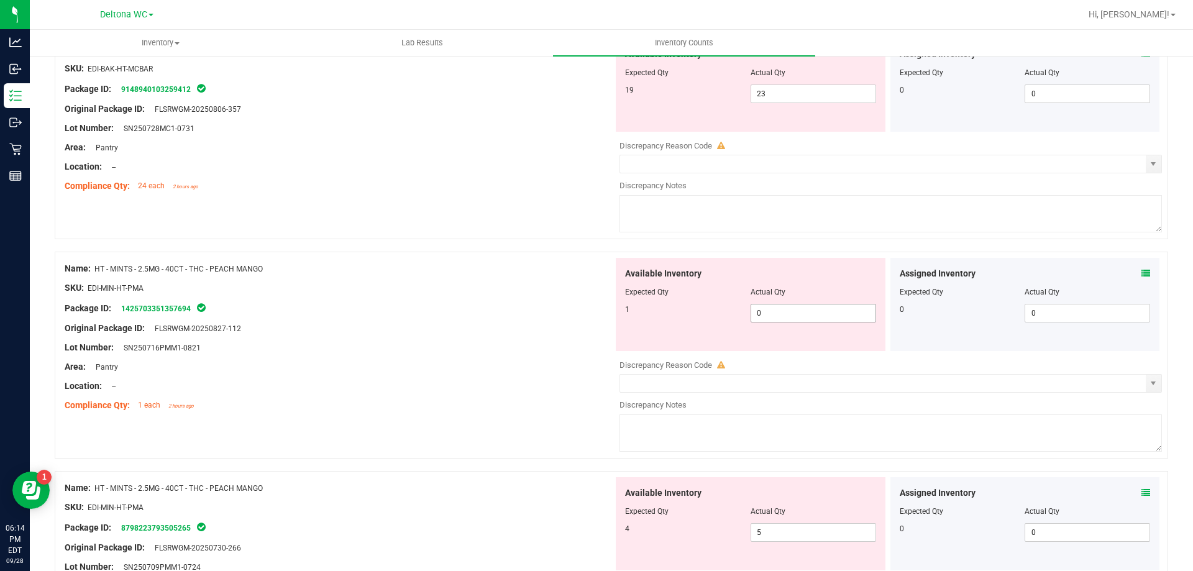
click at [783, 318] on span "0 0" at bounding box center [812, 313] width 125 height 19
type input "1"
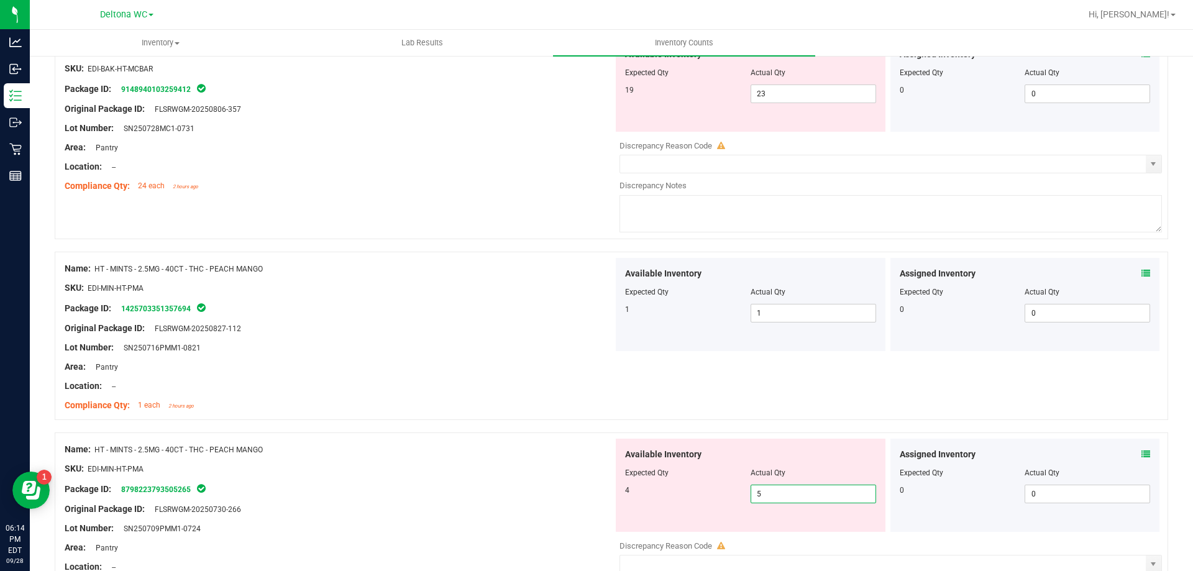
drag, startPoint x: 783, startPoint y: 530, endPoint x: 667, endPoint y: 539, distance: 115.9
click at [667, 539] on div "Available Inventory Expected Qty Actual Qty 4 5 5" at bounding box center [887, 537] width 548 height 197
type input "4"
click at [525, 463] on div "SKU: EDI-MIN-HT-PMA" at bounding box center [339, 468] width 548 height 13
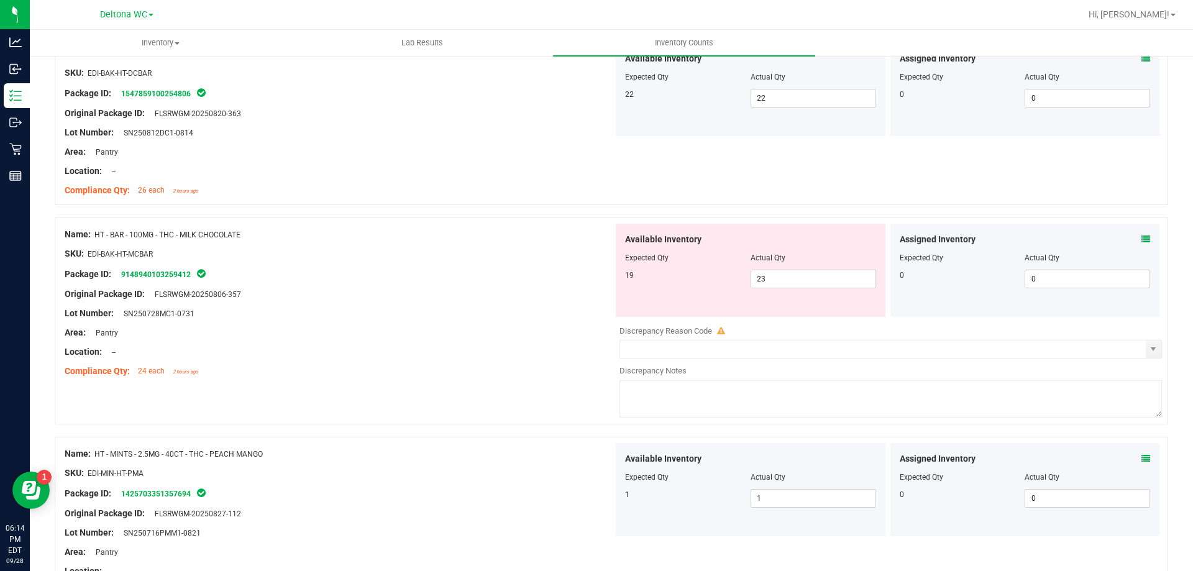
scroll to position [2564, 0]
drag, startPoint x: 614, startPoint y: 269, endPoint x: 591, endPoint y: 269, distance: 23.6
click at [591, 269] on div "Name: HT - BAR - 100MG - THC - MILK CHOCOLATE SKU: EDI-BAK-HT-MCBAR Package ID:…" at bounding box center [611, 322] width 1113 height 207
type input "1"
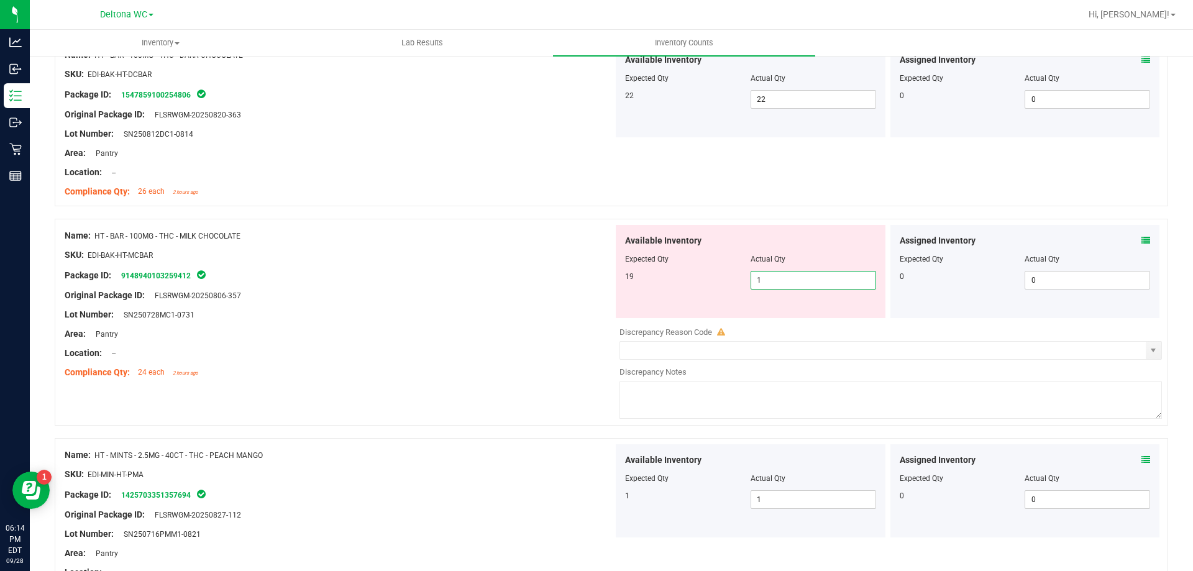
click at [530, 265] on div at bounding box center [339, 265] width 548 height 6
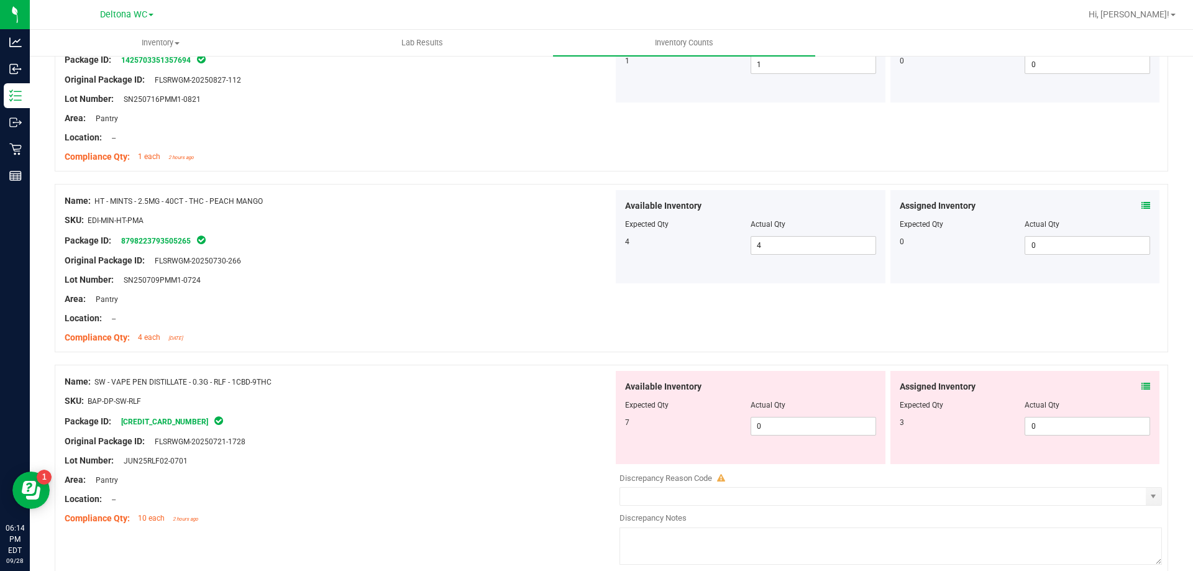
scroll to position [3273, 0]
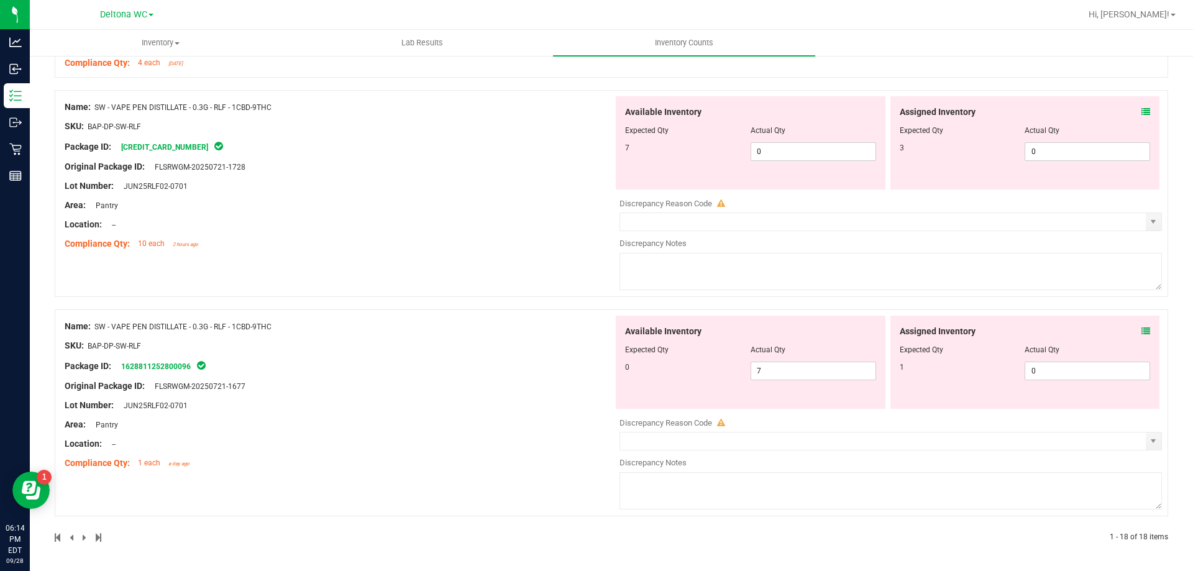
click at [1140, 110] on div "Assigned Inventory Expected Qty Actual Qty 3 0 0" at bounding box center [1025, 142] width 270 height 93
click at [1130, 110] on div "Assigned Inventory" at bounding box center [1024, 112] width 251 height 13
click at [1141, 113] on icon at bounding box center [1145, 111] width 9 height 9
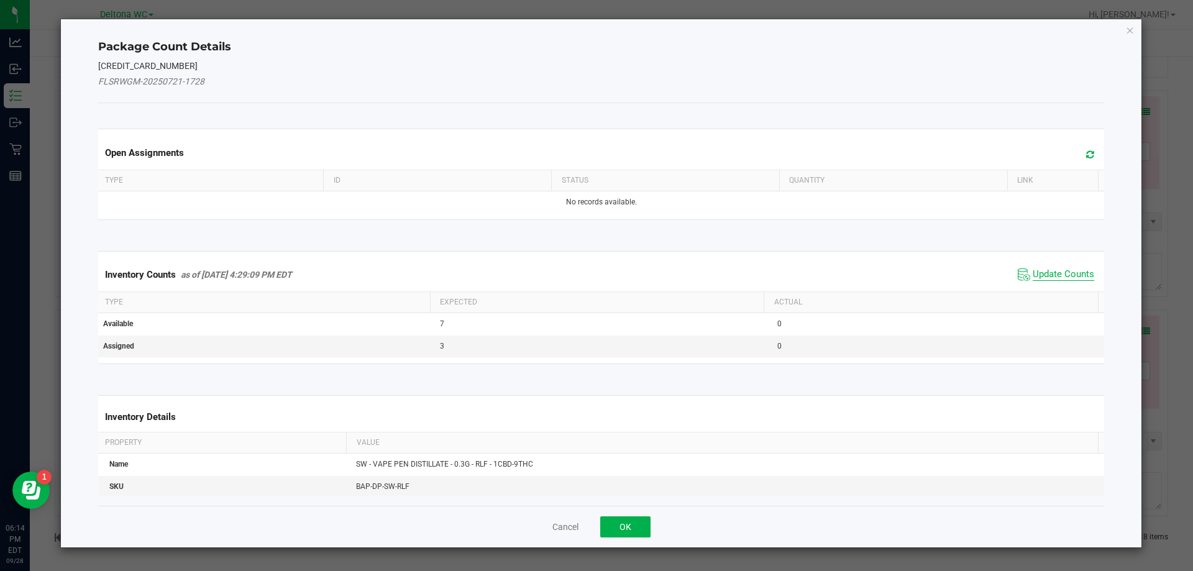
click at [1047, 273] on span "Update Counts" at bounding box center [1062, 274] width 61 height 12
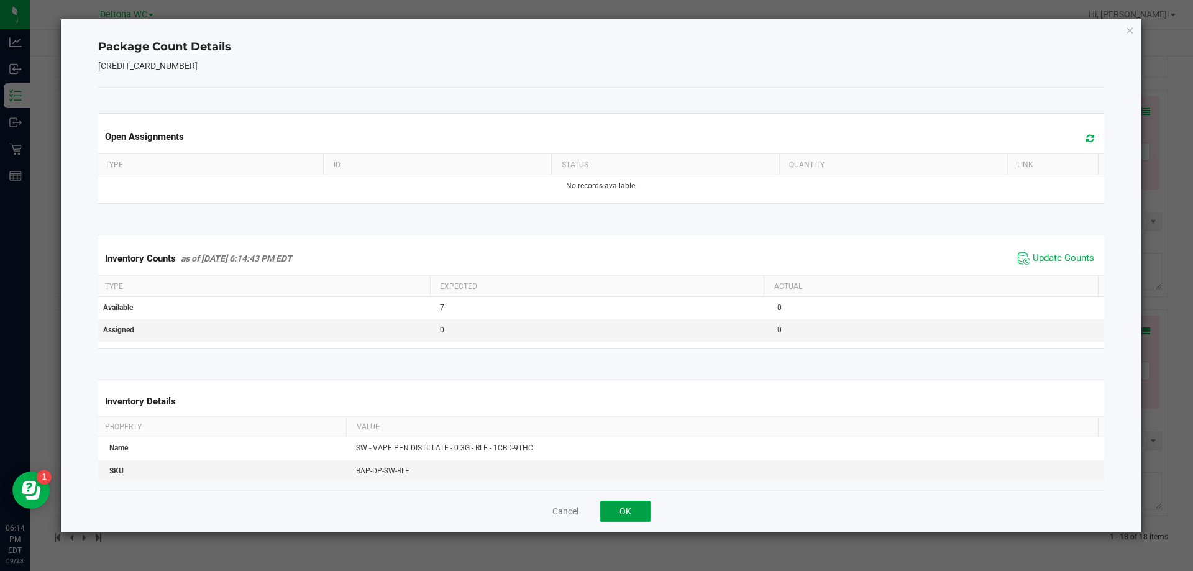
click at [636, 507] on button "OK" at bounding box center [625, 511] width 50 height 21
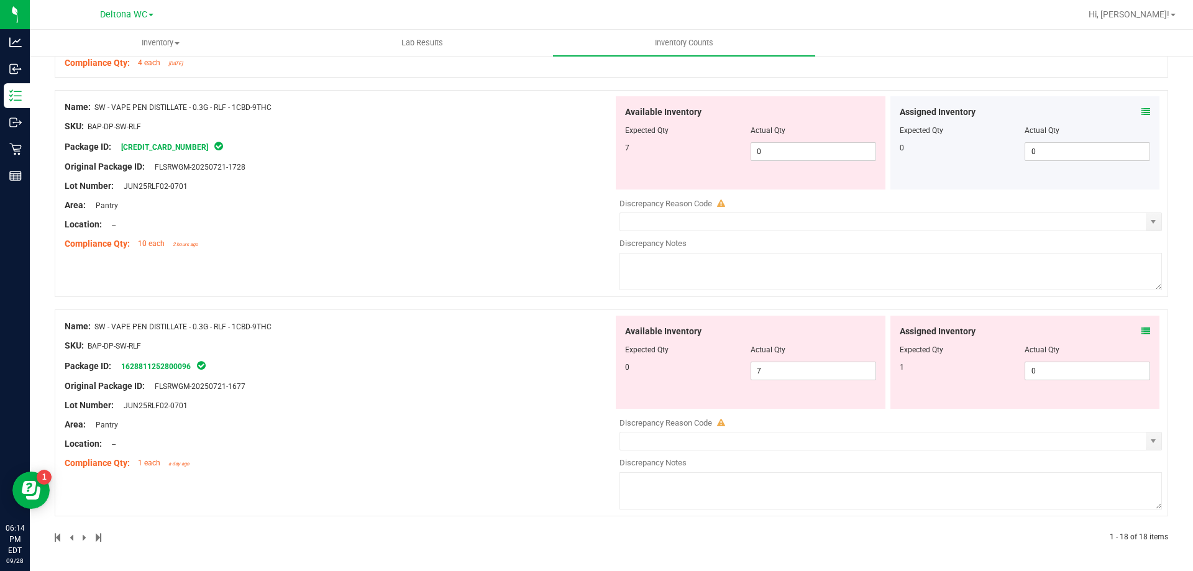
click at [1141, 329] on icon at bounding box center [1145, 331] width 9 height 9
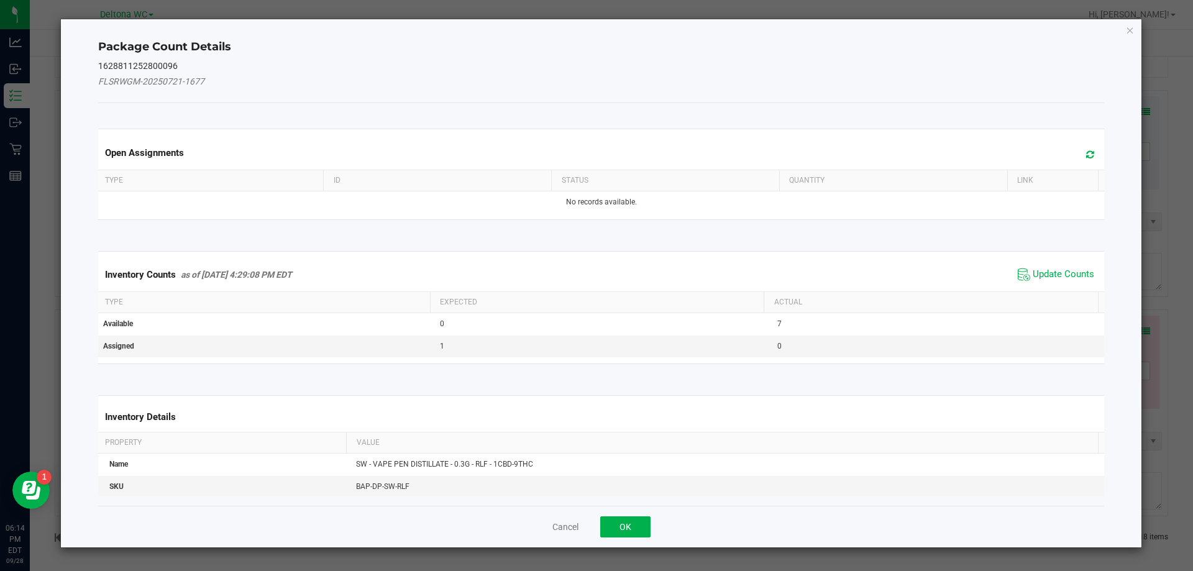
click at [1077, 267] on span "Update Counts" at bounding box center [1055, 274] width 83 height 19
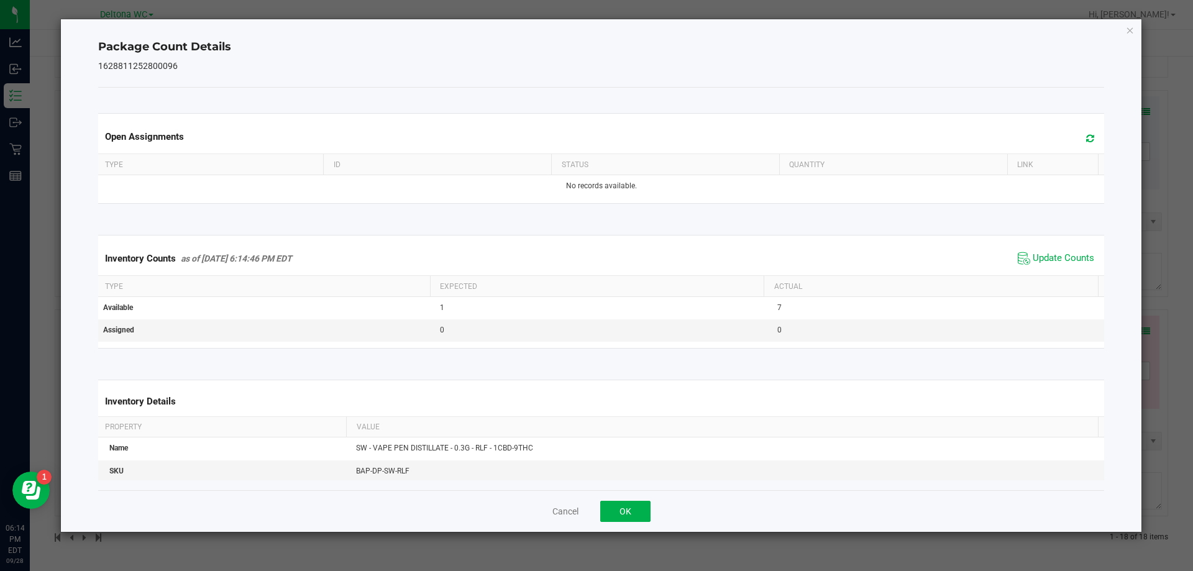
click at [1073, 273] on div "Inventory Counts as of [DATE] 6:14:46 PM EDT Update Counts" at bounding box center [601, 259] width 1011 height 34
click at [1064, 256] on span "Update Counts" at bounding box center [1062, 258] width 61 height 12
click at [637, 516] on button "OK" at bounding box center [625, 511] width 50 height 21
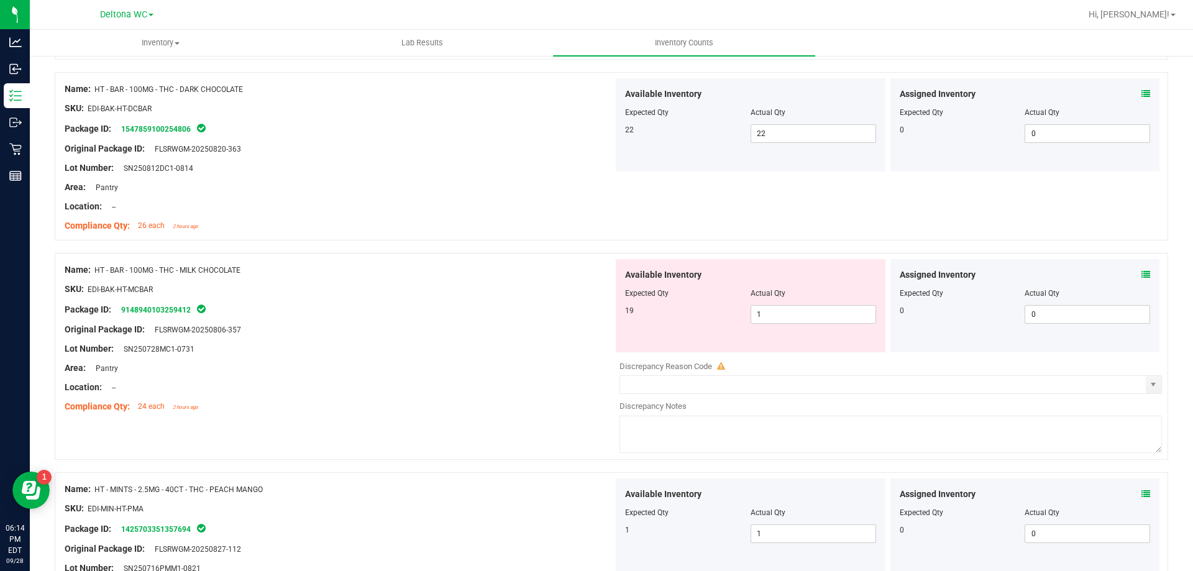
scroll to position [2528, 0]
drag, startPoint x: 771, startPoint y: 309, endPoint x: 719, endPoint y: 309, distance: 51.6
click at [719, 309] on div "19 1 1" at bounding box center [750, 316] width 251 height 19
type input "19"
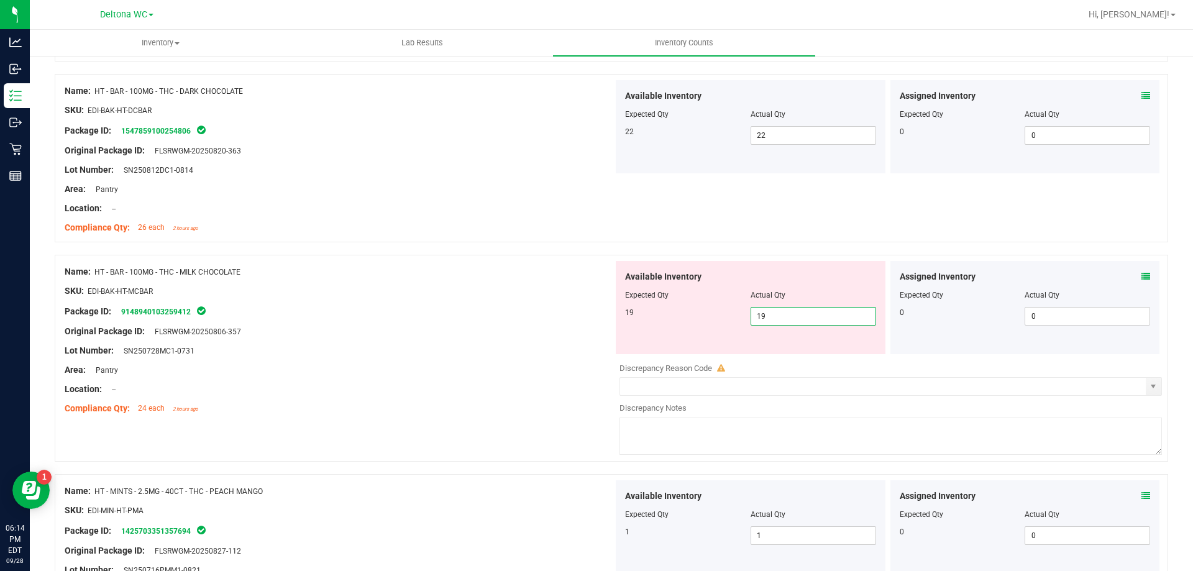
click at [507, 291] on div "SKU: EDI-BAK-HT-MCBAR" at bounding box center [339, 290] width 548 height 13
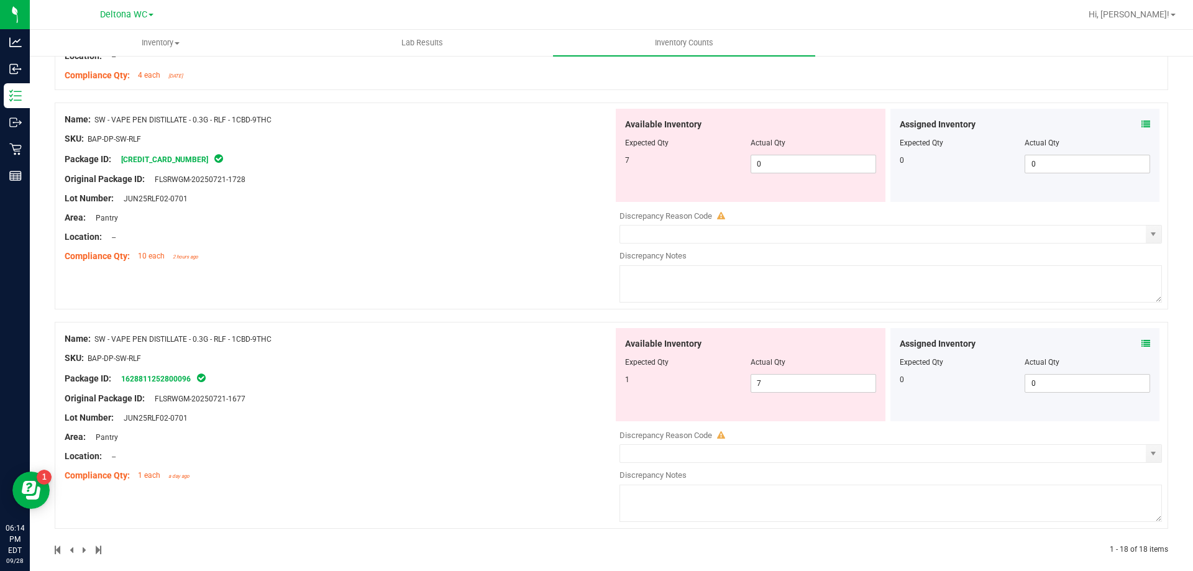
scroll to position [3235, 0]
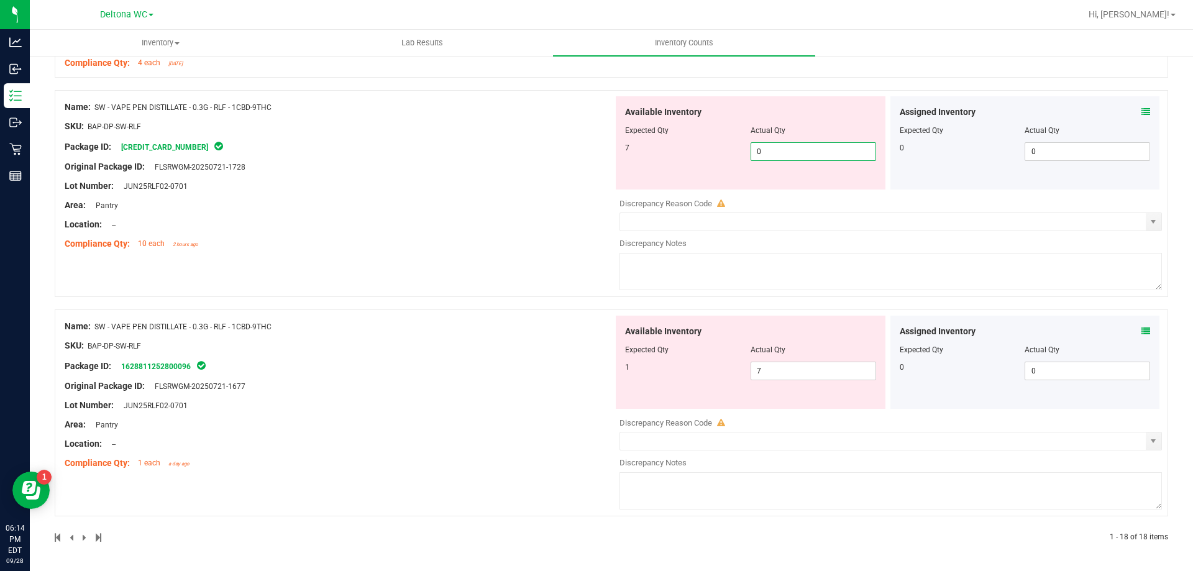
drag, startPoint x: 771, startPoint y: 147, endPoint x: 674, endPoint y: 147, distance: 96.9
click at [674, 147] on div "7 0 0" at bounding box center [750, 151] width 251 height 19
type input "7"
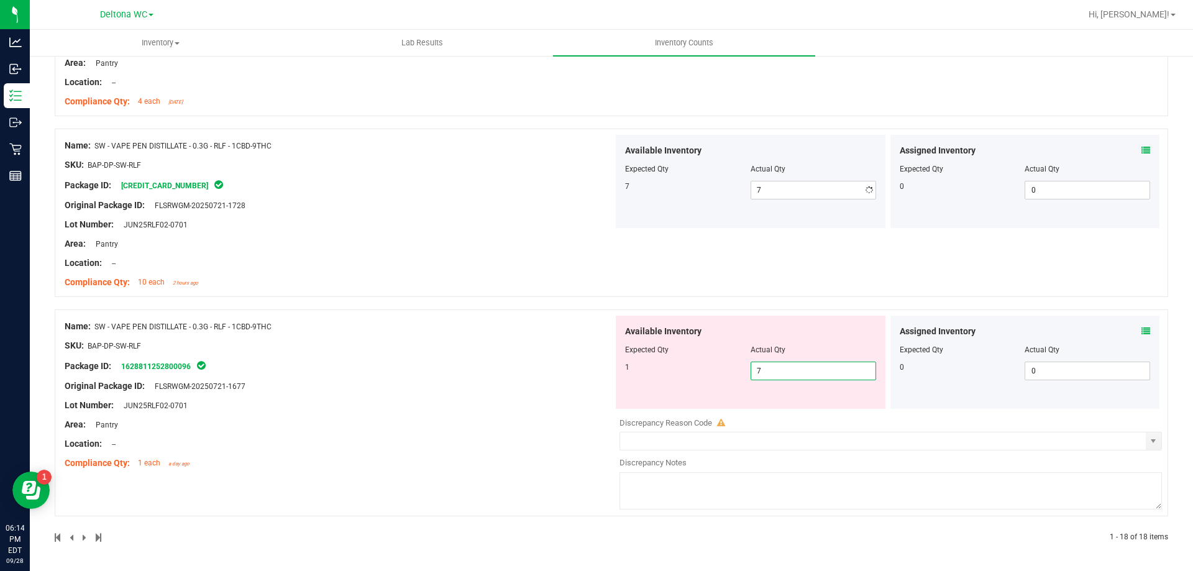
scroll to position [3196, 0]
drag, startPoint x: 775, startPoint y: 373, endPoint x: 591, endPoint y: 368, distance: 183.9
click at [591, 368] on div "Name: SW - VAPE PEN DISTILLATE - 0.3G - RLF - 1CBD-9THC SKU: BAP-DP-SW-RLF Pack…" at bounding box center [611, 412] width 1113 height 207
type input "0"
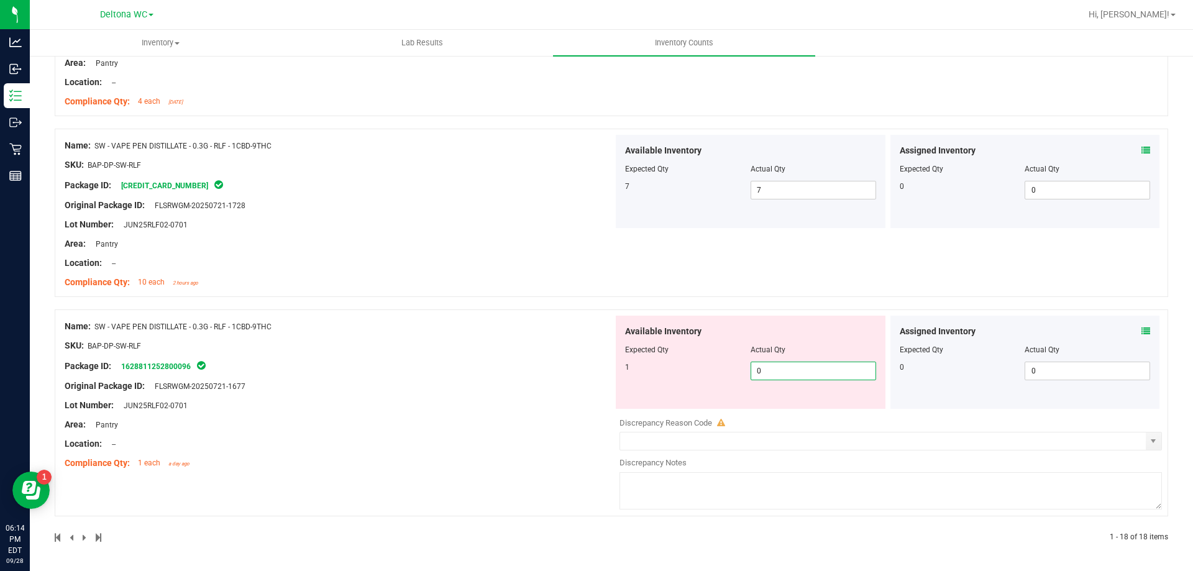
click at [407, 324] on div "Name: SW - VAPE PEN DISTILLATE - 0.3G - RLF - 1CBD-9THC" at bounding box center [339, 326] width 548 height 13
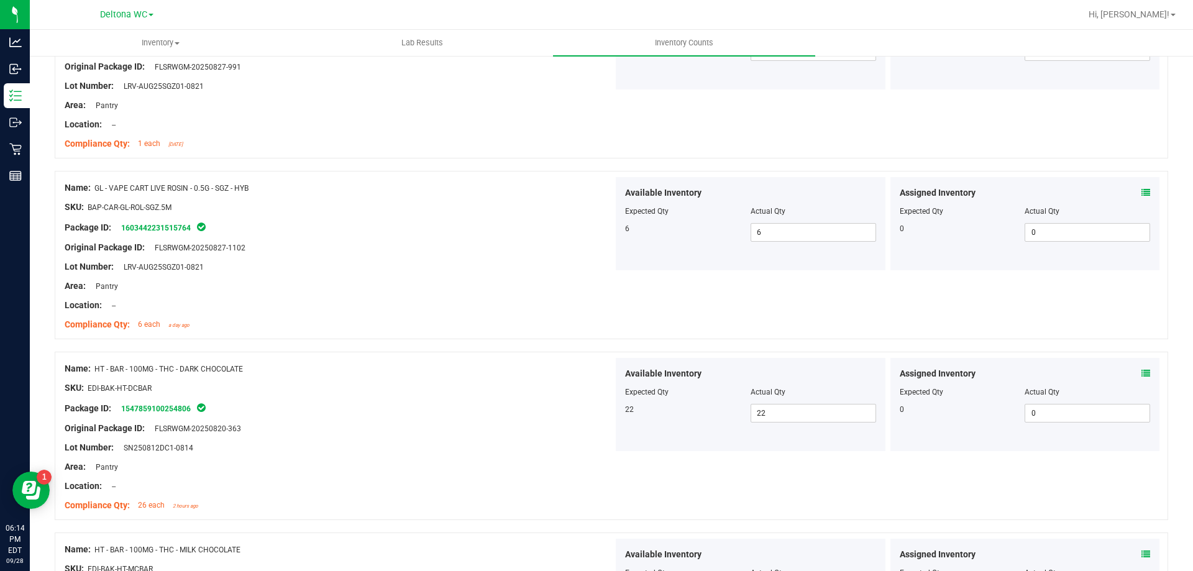
drag, startPoint x: 542, startPoint y: 440, endPoint x: 542, endPoint y: 257, distance: 183.2
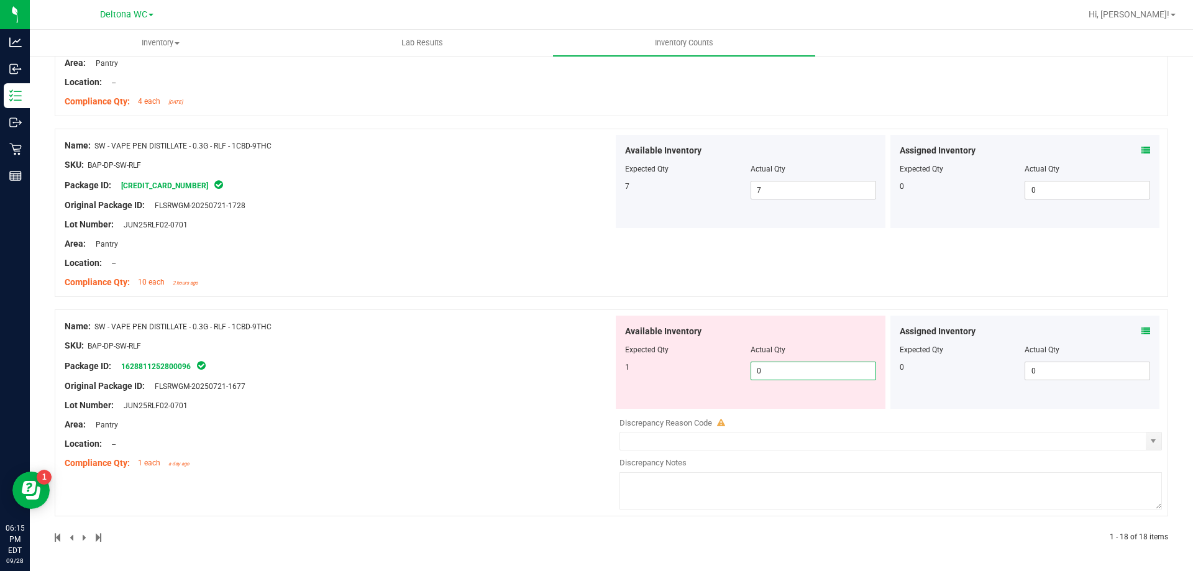
drag, startPoint x: 778, startPoint y: 370, endPoint x: 658, endPoint y: 365, distance: 120.0
click at [658, 365] on div "1 0 0" at bounding box center [750, 371] width 251 height 19
type input "1"
click at [445, 282] on div "Name: SW - VAPE PEN DISTILLATE - 0.3G - RLF - 1CBD-9THC SKU: BAP-DP-SW-RLF Pack…" at bounding box center [339, 214] width 548 height 158
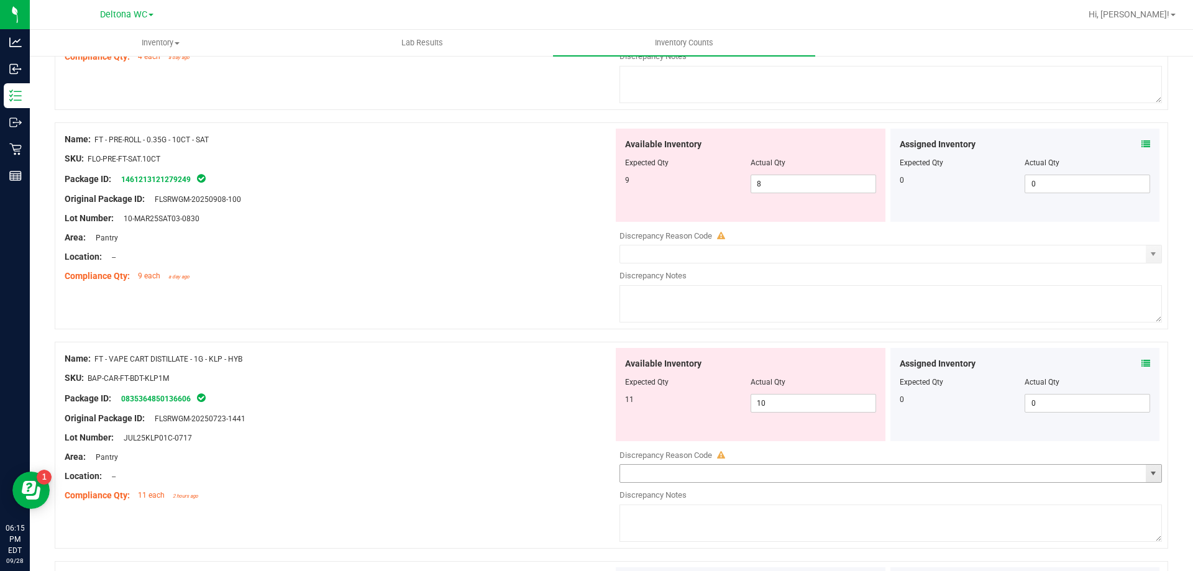
scroll to position [0, 0]
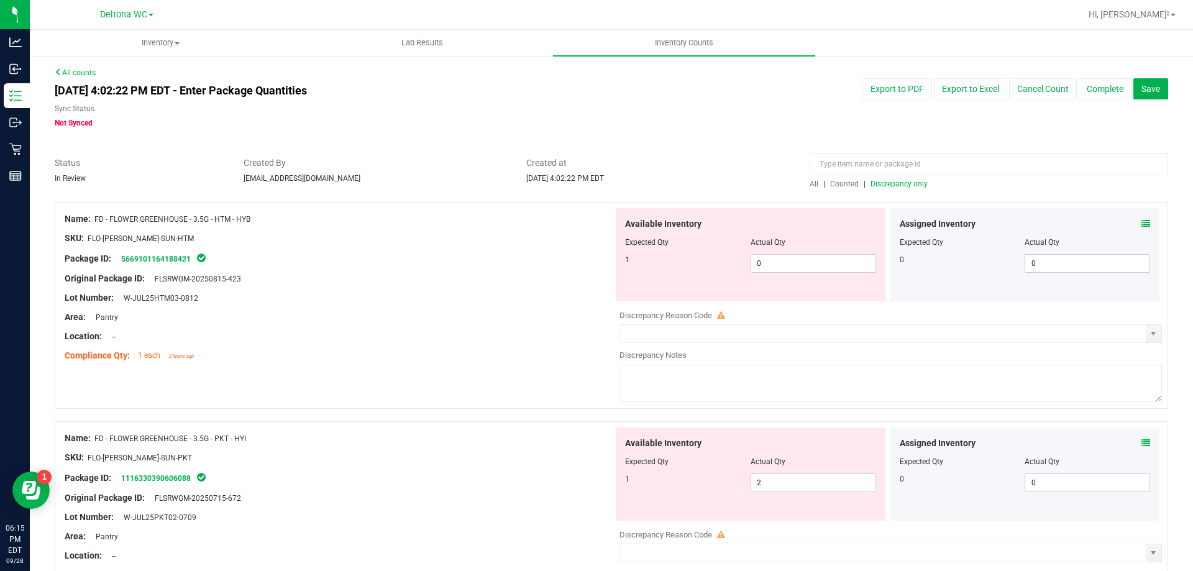
drag, startPoint x: 620, startPoint y: 364, endPoint x: 1065, endPoint y: 124, distance: 505.2
click at [917, 186] on span "Discrepancy only" at bounding box center [898, 184] width 57 height 9
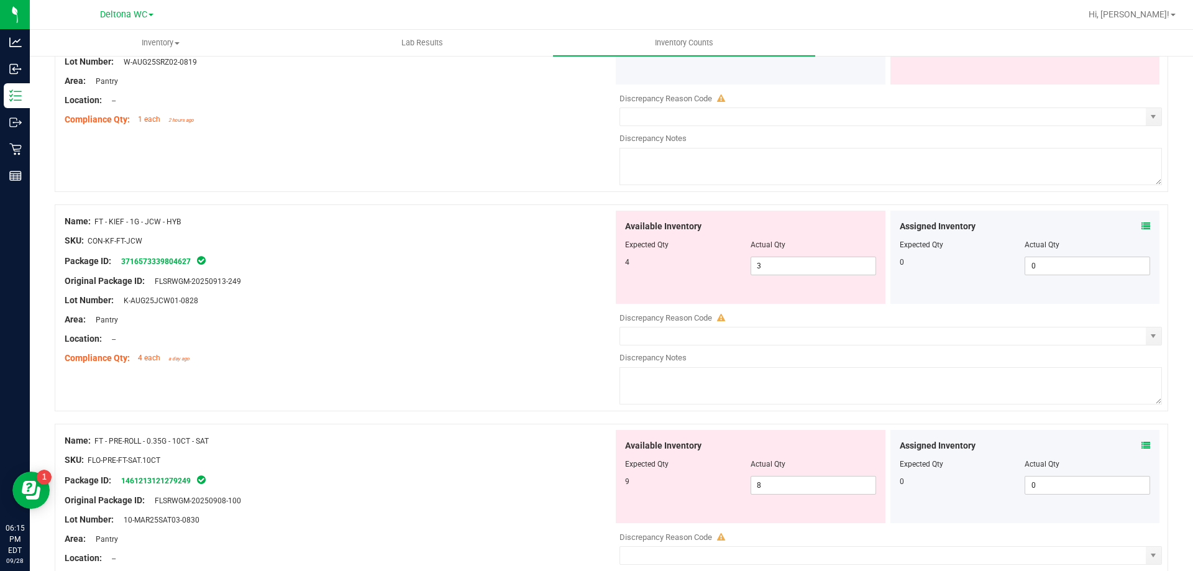
scroll to position [989, 0]
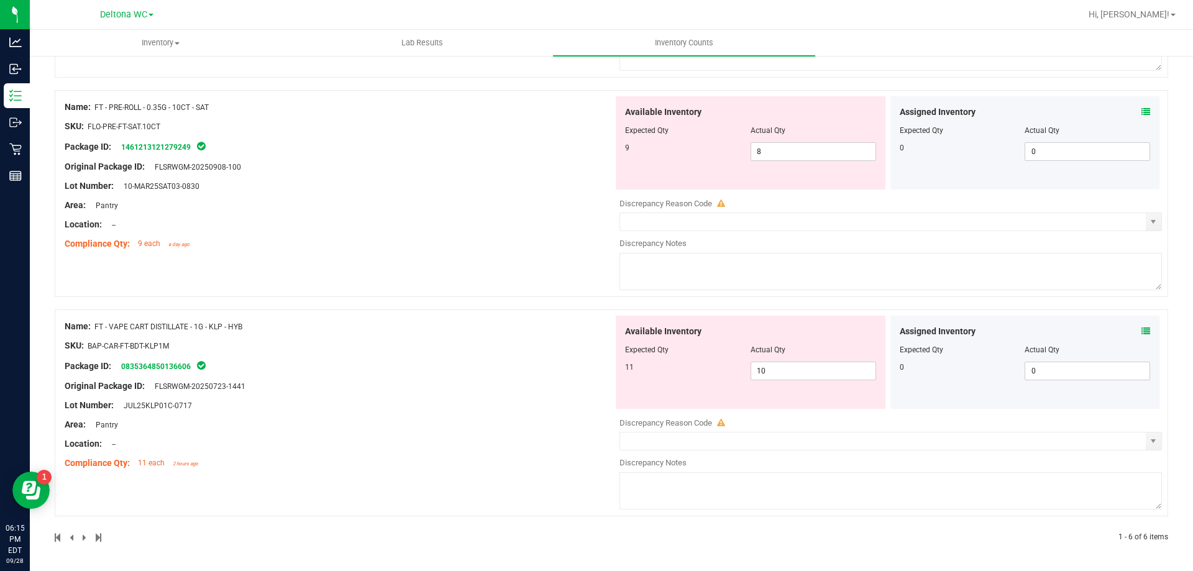
drag, startPoint x: 889, startPoint y: 218, endPoint x: 889, endPoint y: 484, distance: 266.5
click at [1126, 329] on div "Assigned Inventory" at bounding box center [1024, 331] width 251 height 13
click at [1141, 328] on icon at bounding box center [1145, 331] width 9 height 9
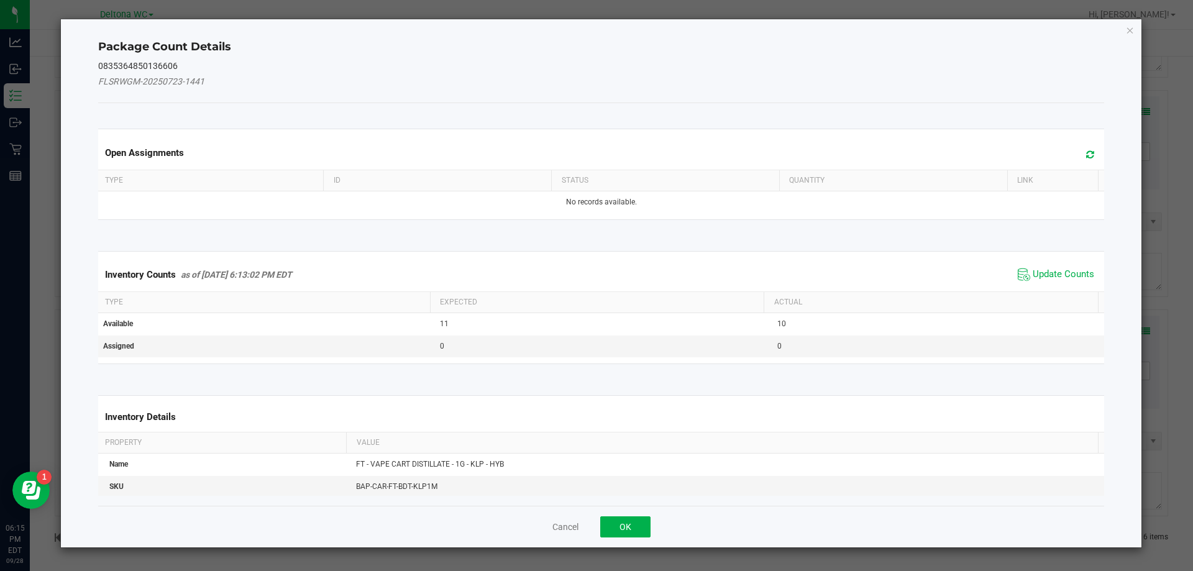
click at [1075, 280] on span "Update Counts" at bounding box center [1055, 274] width 83 height 19
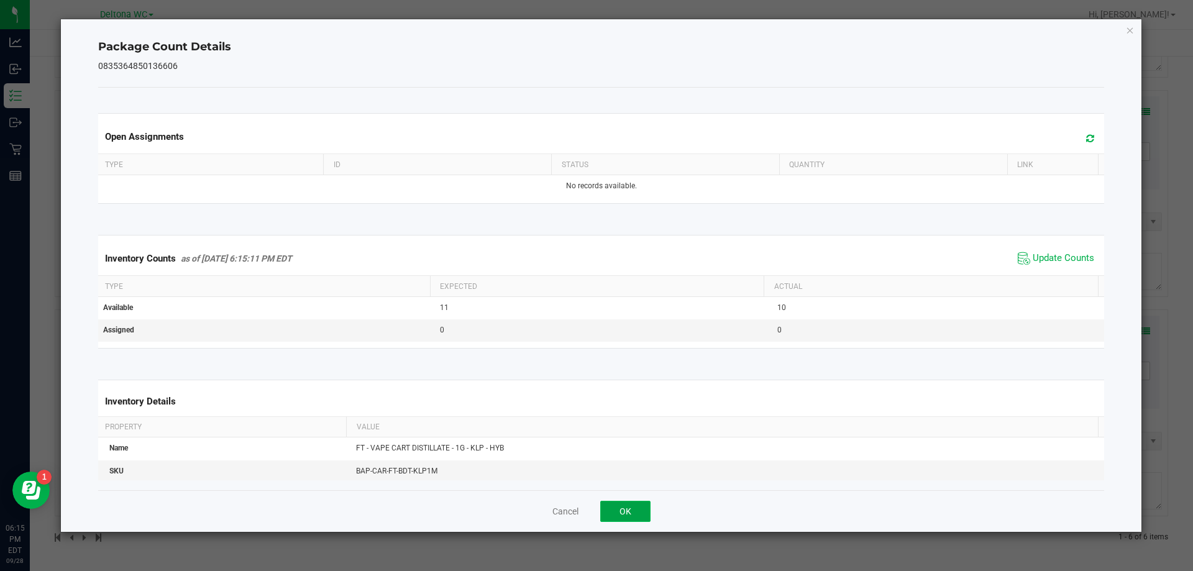
click at [622, 511] on button "OK" at bounding box center [625, 511] width 50 height 21
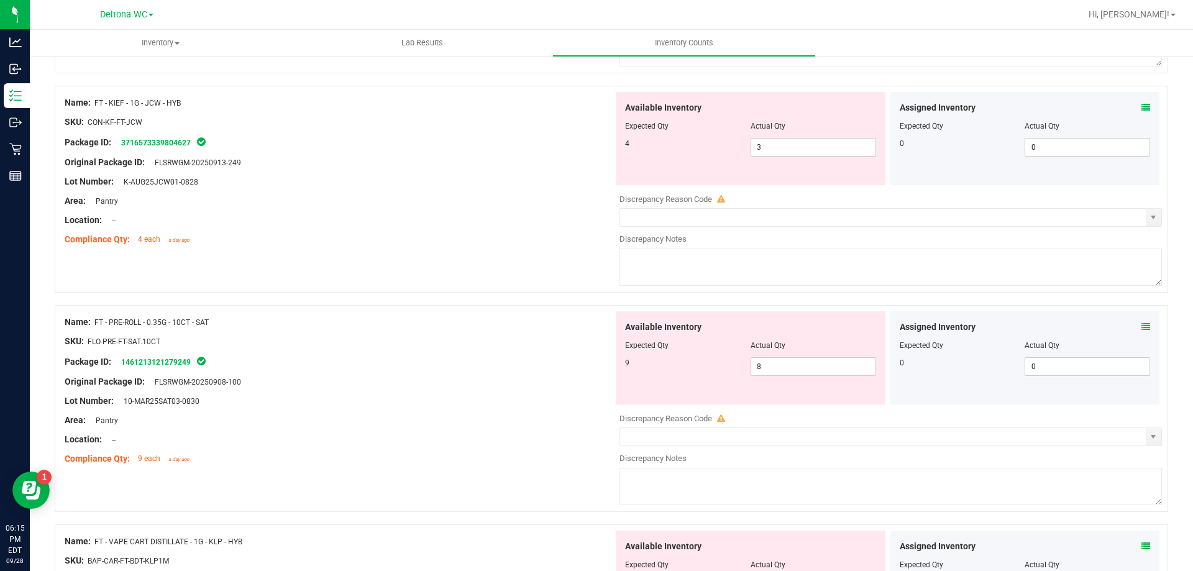
scroll to position [740, 0]
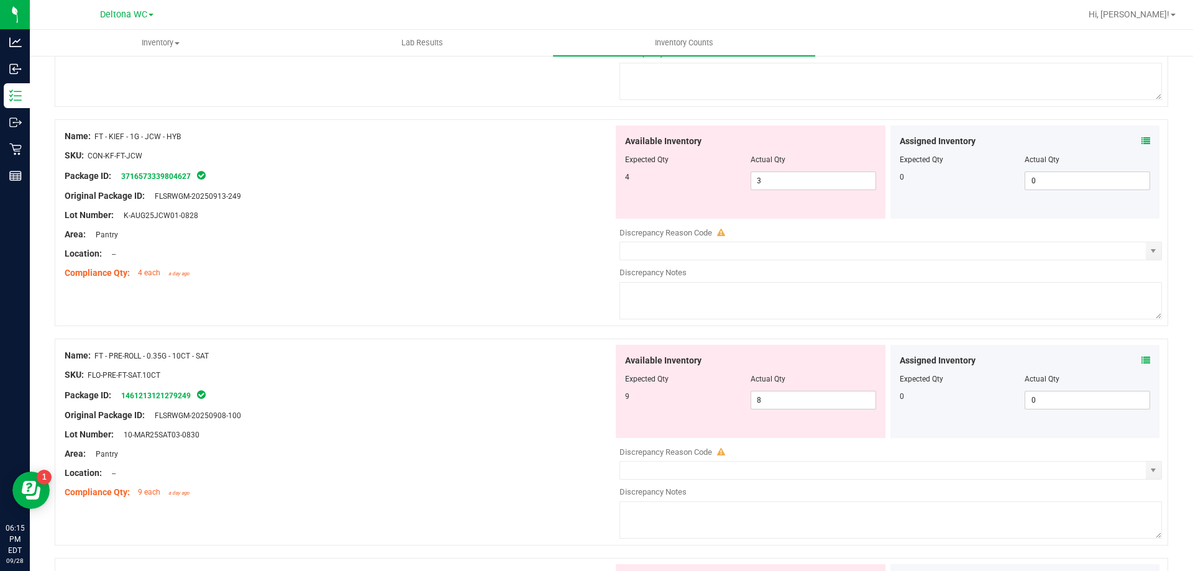
click at [1141, 360] on icon at bounding box center [1145, 360] width 9 height 9
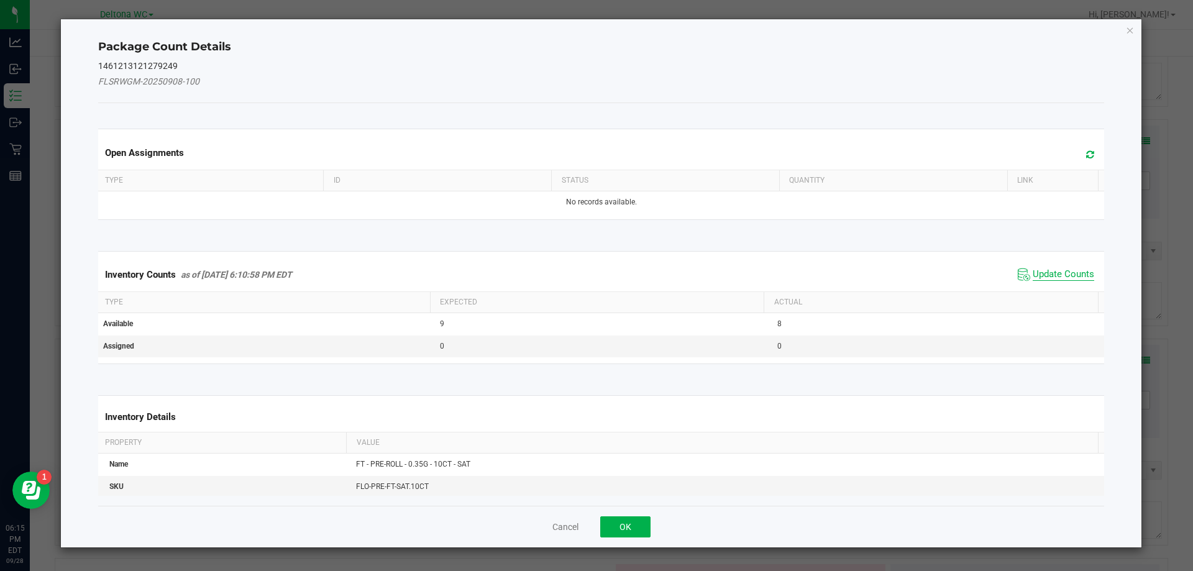
click at [1036, 272] on span "Update Counts" at bounding box center [1062, 274] width 61 height 12
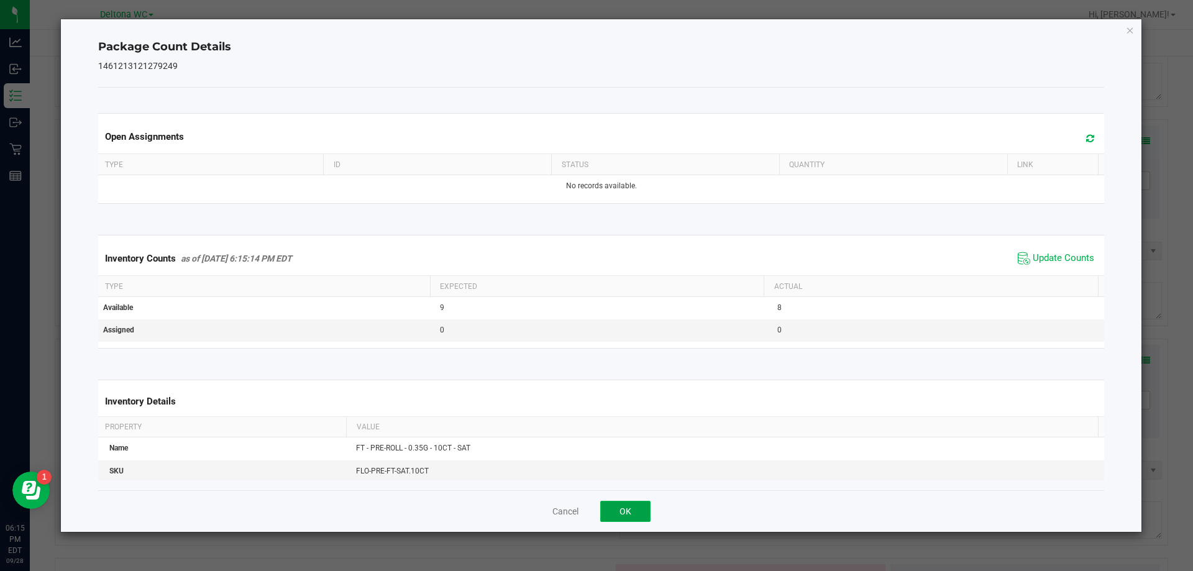
click at [624, 511] on button "OK" at bounding box center [625, 511] width 50 height 21
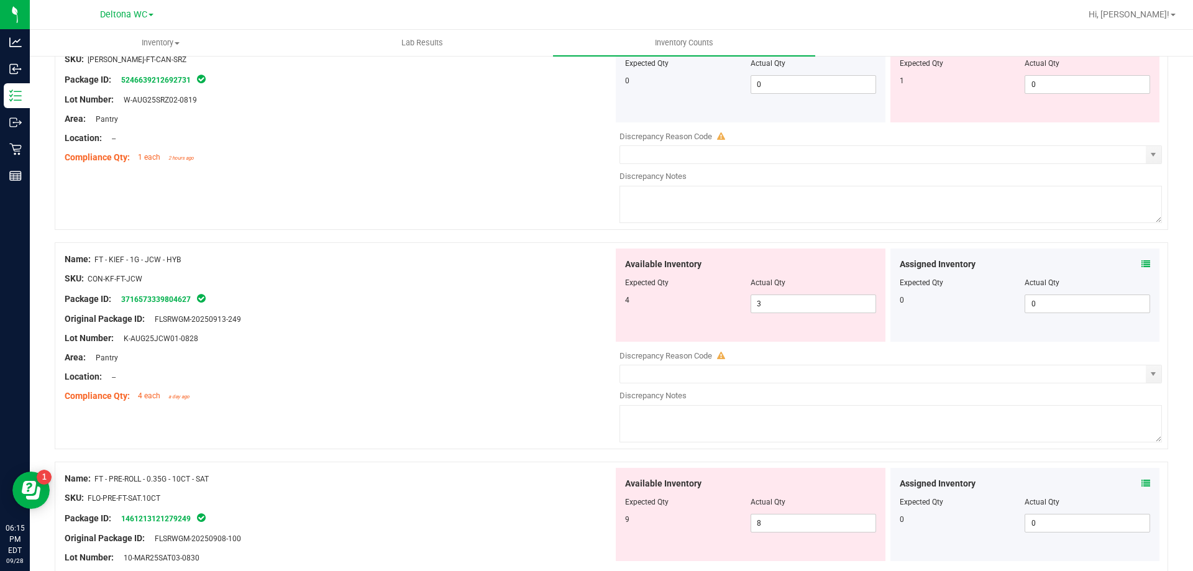
scroll to position [616, 0]
click at [1141, 266] on icon at bounding box center [1145, 265] width 9 height 9
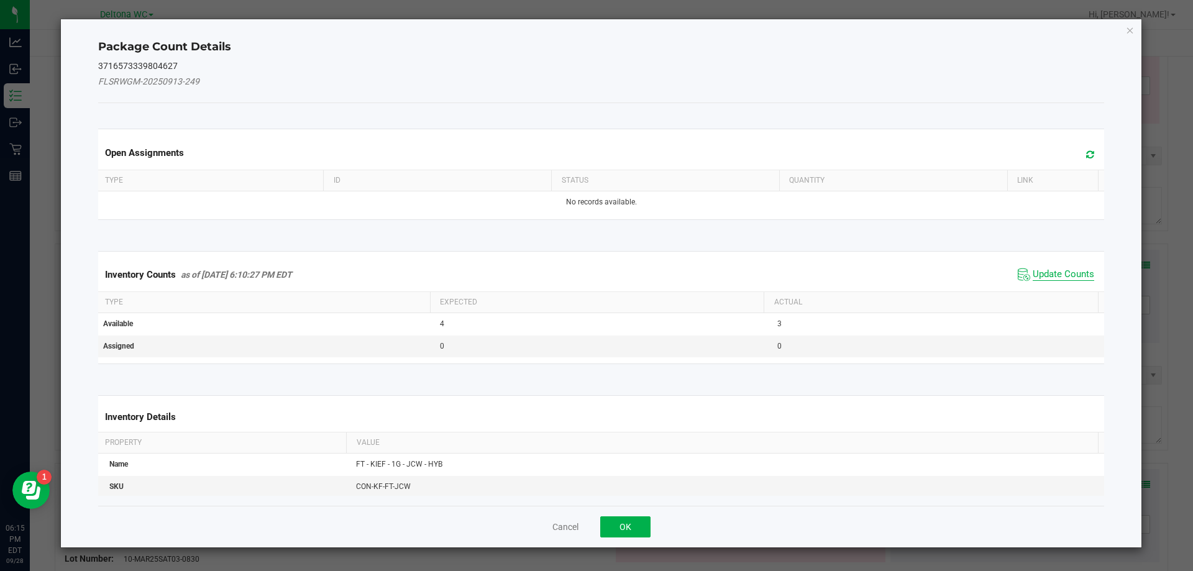
click at [1061, 277] on span "Update Counts" at bounding box center [1062, 274] width 61 height 12
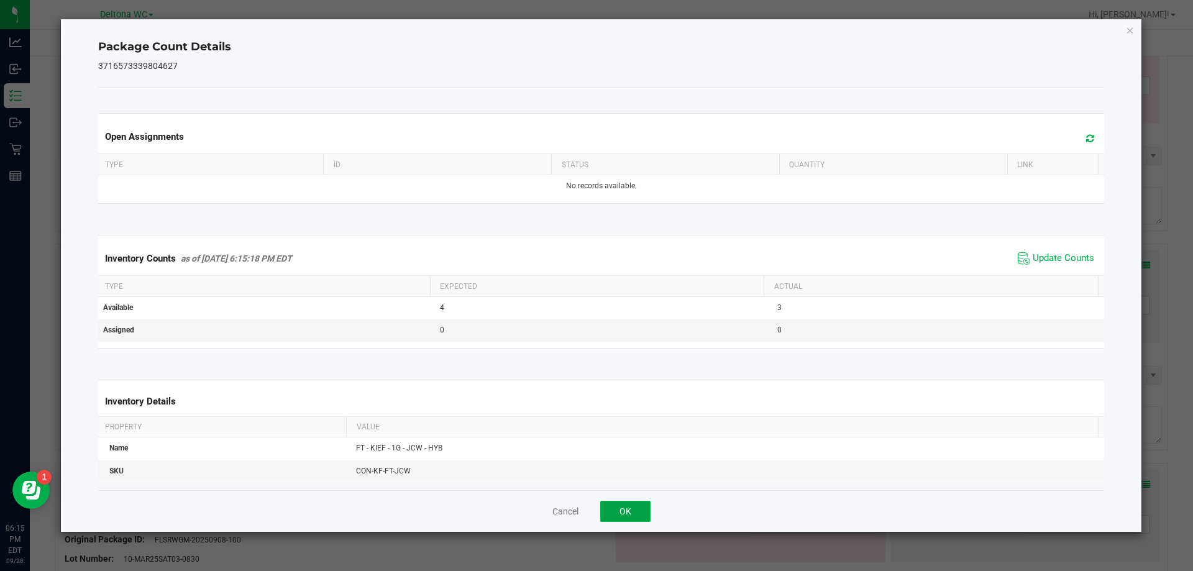
click at [641, 512] on button "OK" at bounding box center [625, 511] width 50 height 21
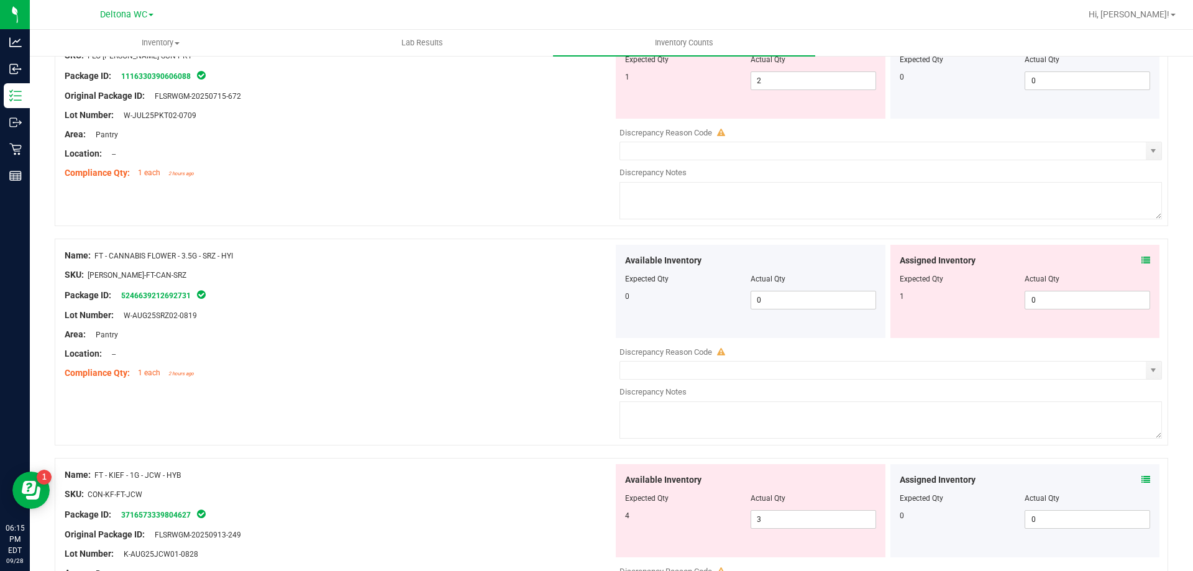
scroll to position [243, 0]
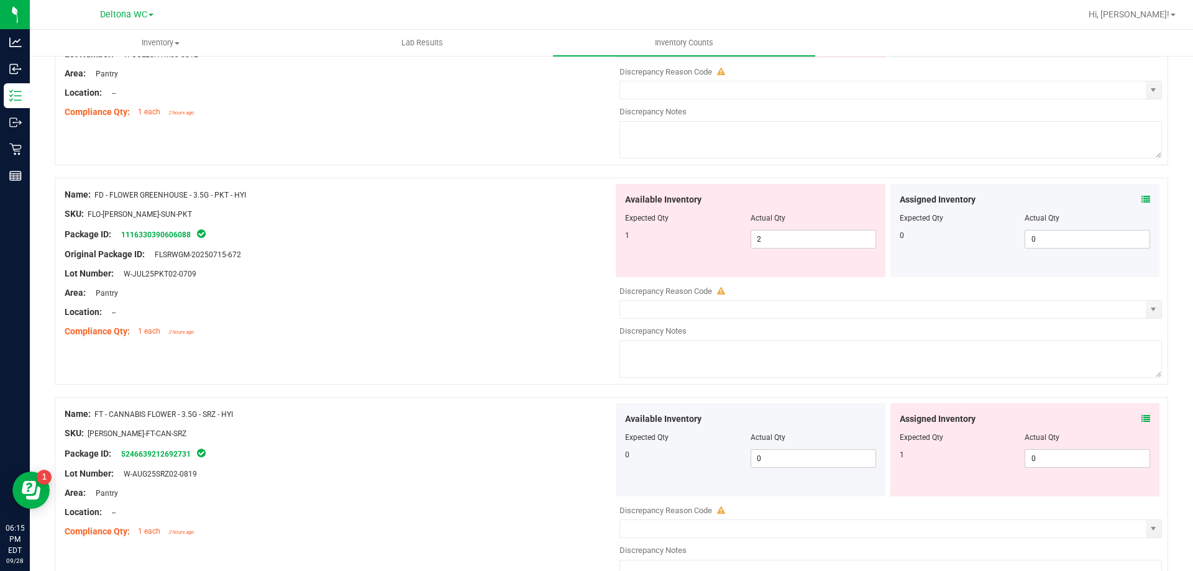
click at [1141, 418] on icon at bounding box center [1145, 418] width 9 height 9
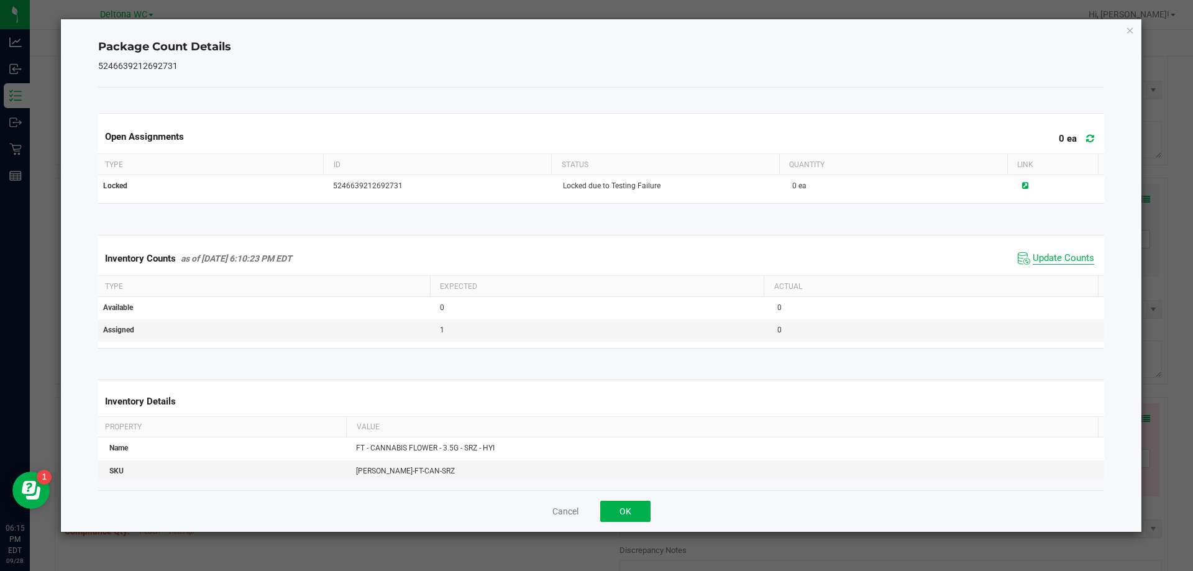
click at [1047, 256] on span "Update Counts" at bounding box center [1062, 258] width 61 height 12
click at [632, 504] on button "OK" at bounding box center [625, 511] width 50 height 21
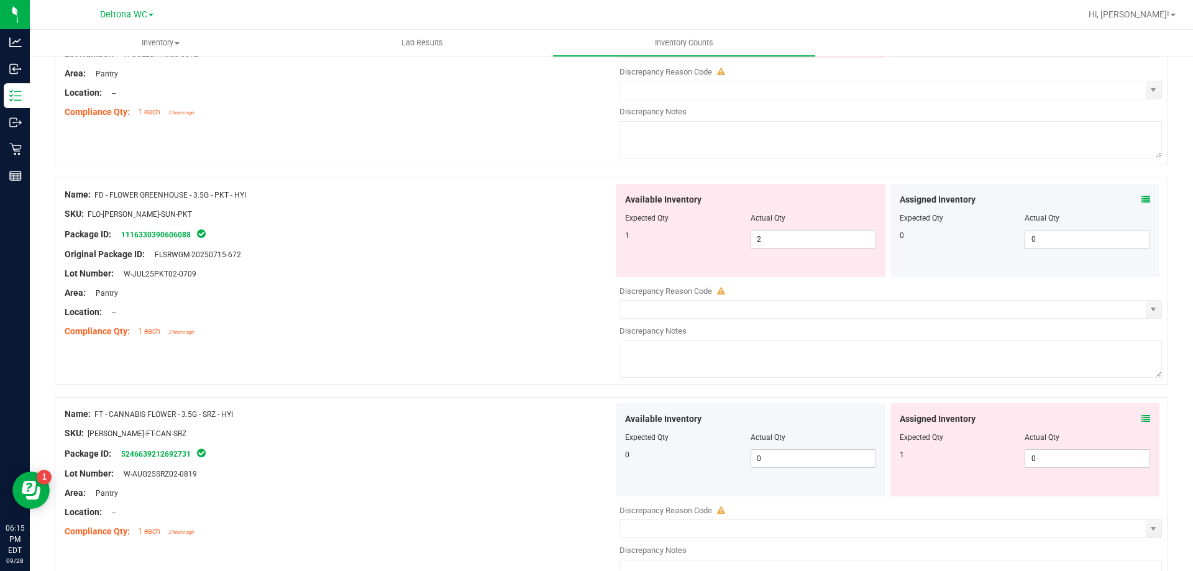
scroll to position [0, 0]
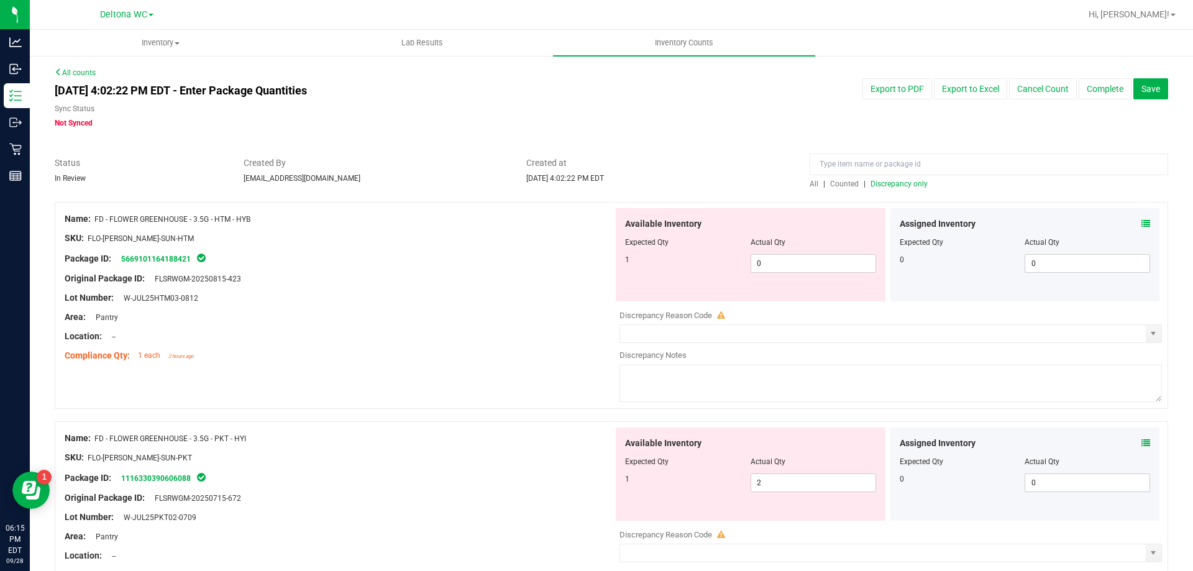
click at [373, 251] on div "Package ID: 5669101164188421" at bounding box center [339, 258] width 548 height 15
click at [766, 263] on span "0 0" at bounding box center [812, 263] width 125 height 19
click at [766, 263] on input "0" at bounding box center [813, 263] width 124 height 17
type input "1"
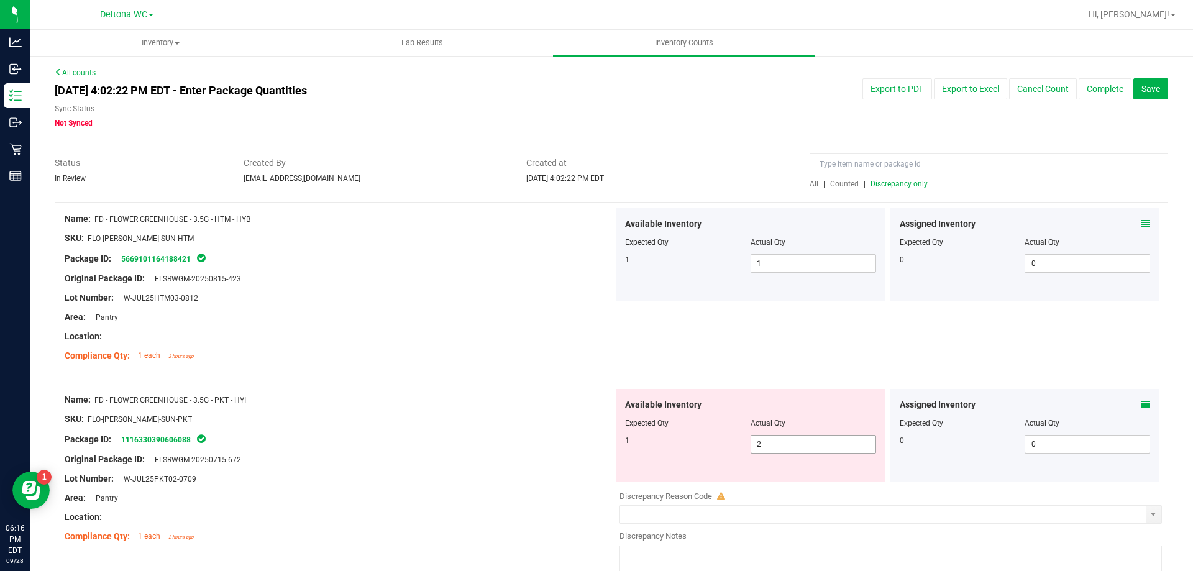
click at [785, 445] on span "2 2" at bounding box center [812, 444] width 125 height 19
click at [771, 265] on span "1 1" at bounding box center [812, 263] width 125 height 19
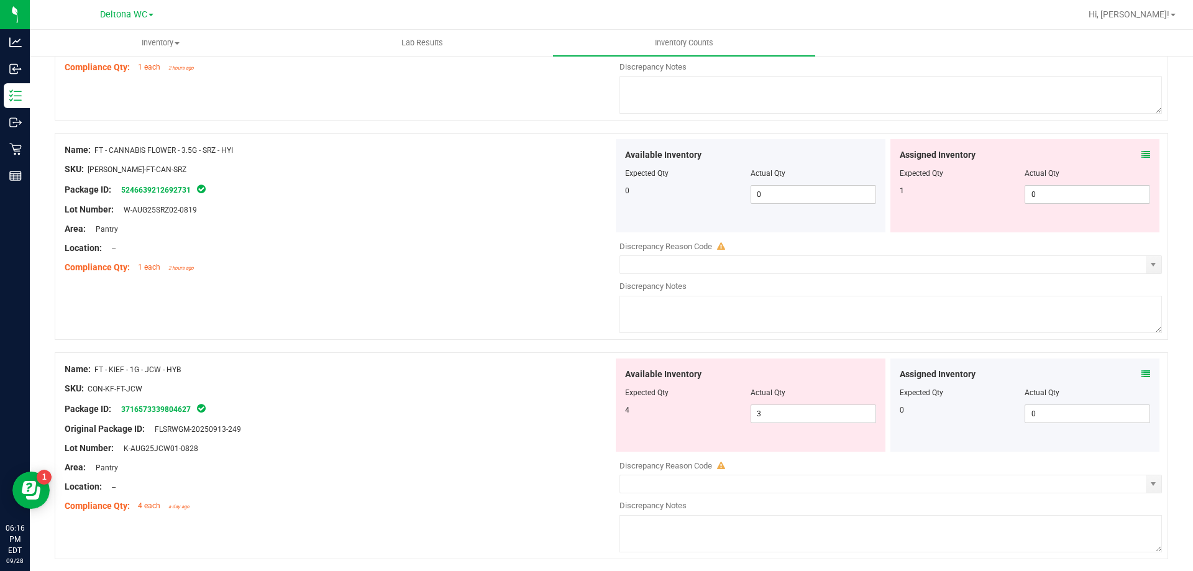
scroll to position [497, 0]
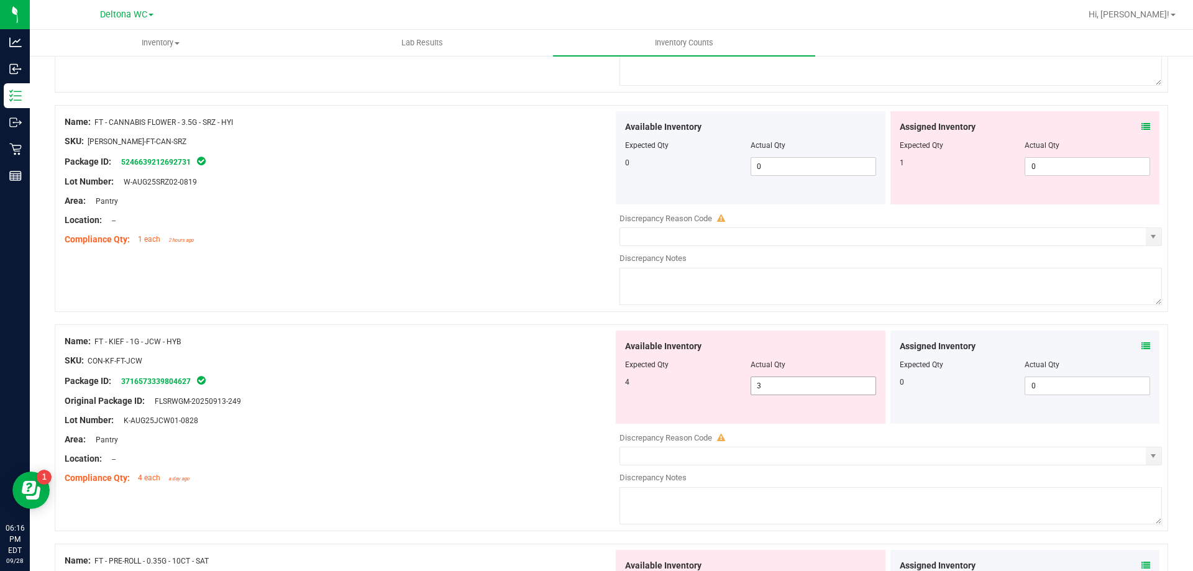
click at [781, 390] on span "3 3" at bounding box center [812, 385] width 125 height 19
click at [781, 390] on input "3" at bounding box center [813, 385] width 124 height 17
type input "4"
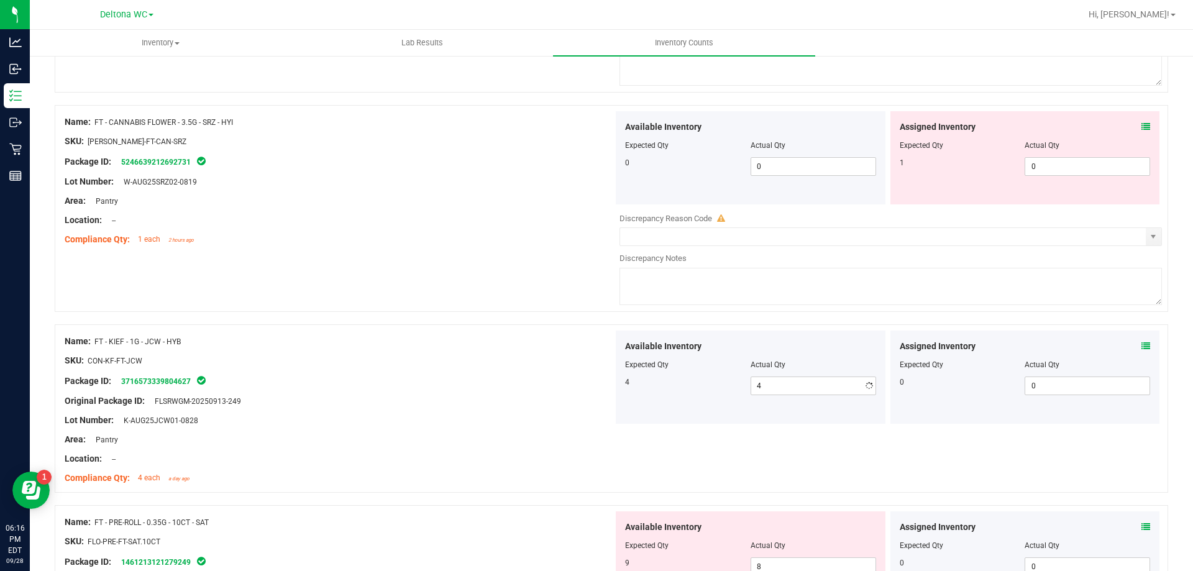
click at [358, 330] on div "Name: FT - KIEF - 1G - JCW - HYB SKU: CON-KF-FT-JCW Package ID: 371657333980462…" at bounding box center [339, 409] width 548 height 158
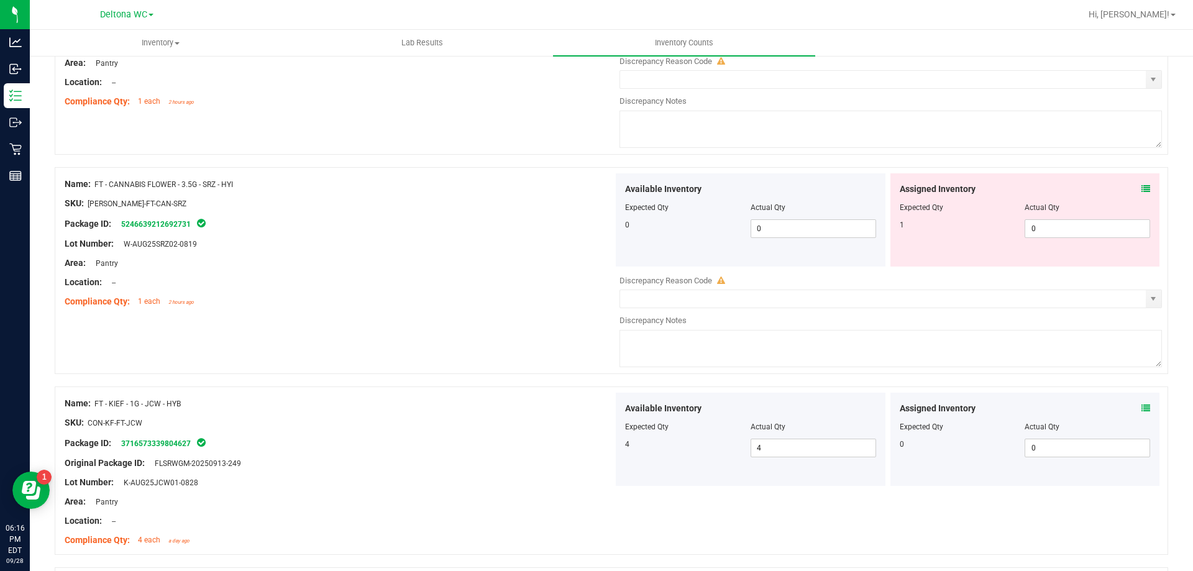
scroll to position [373, 0]
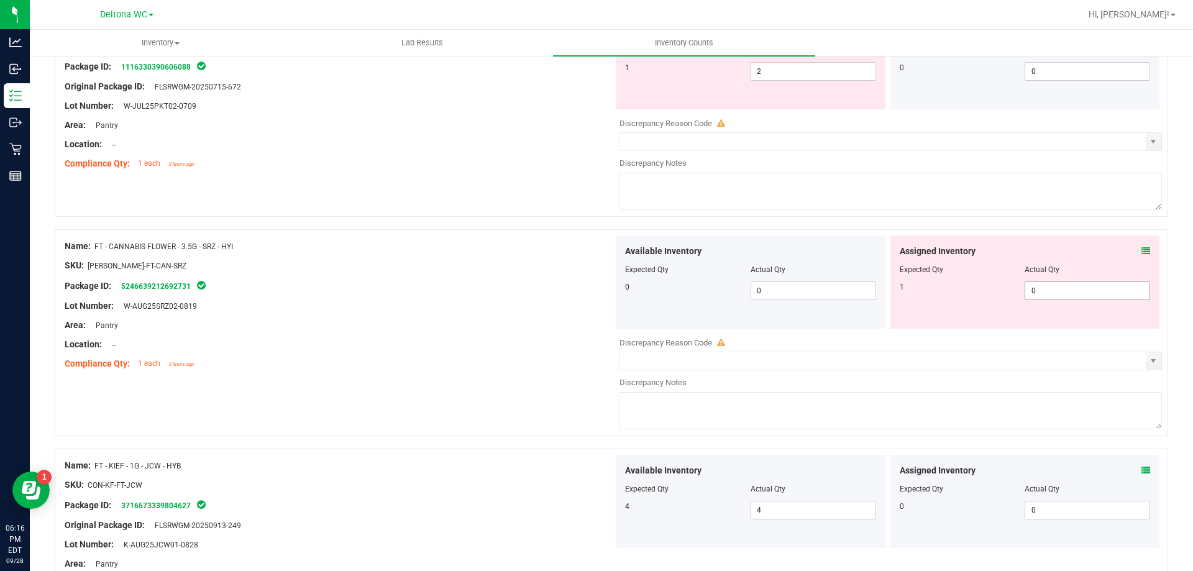
click at [1060, 289] on span "0 0" at bounding box center [1086, 290] width 125 height 19
click at [1060, 289] on input "0" at bounding box center [1087, 290] width 124 height 17
type input "1"
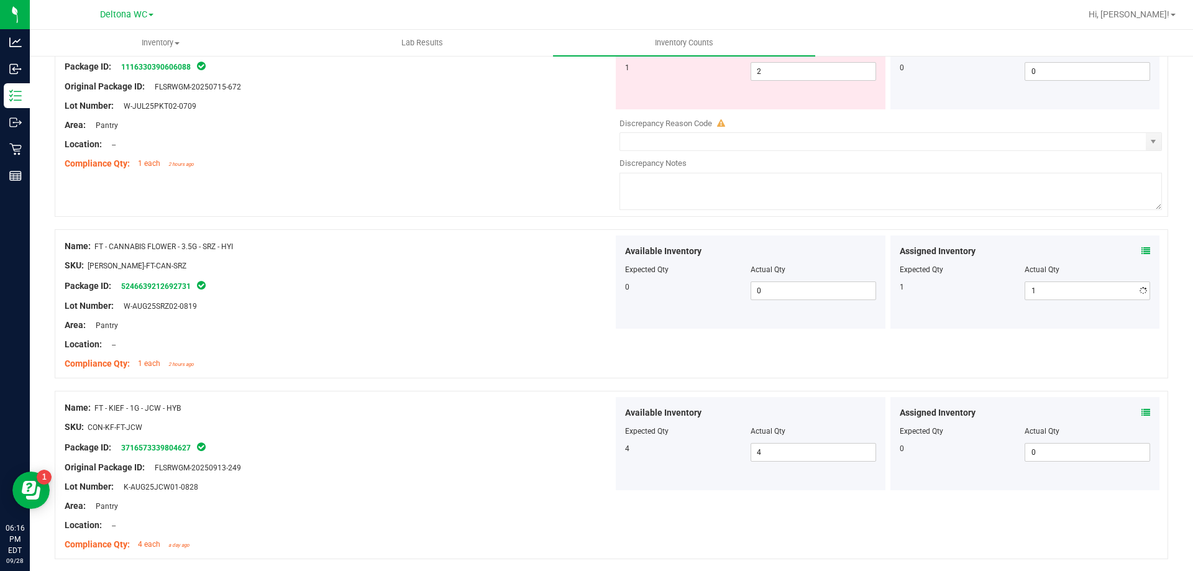
click at [328, 266] on div "SKU: [PERSON_NAME]-FT-CAN-SRZ" at bounding box center [339, 265] width 548 height 13
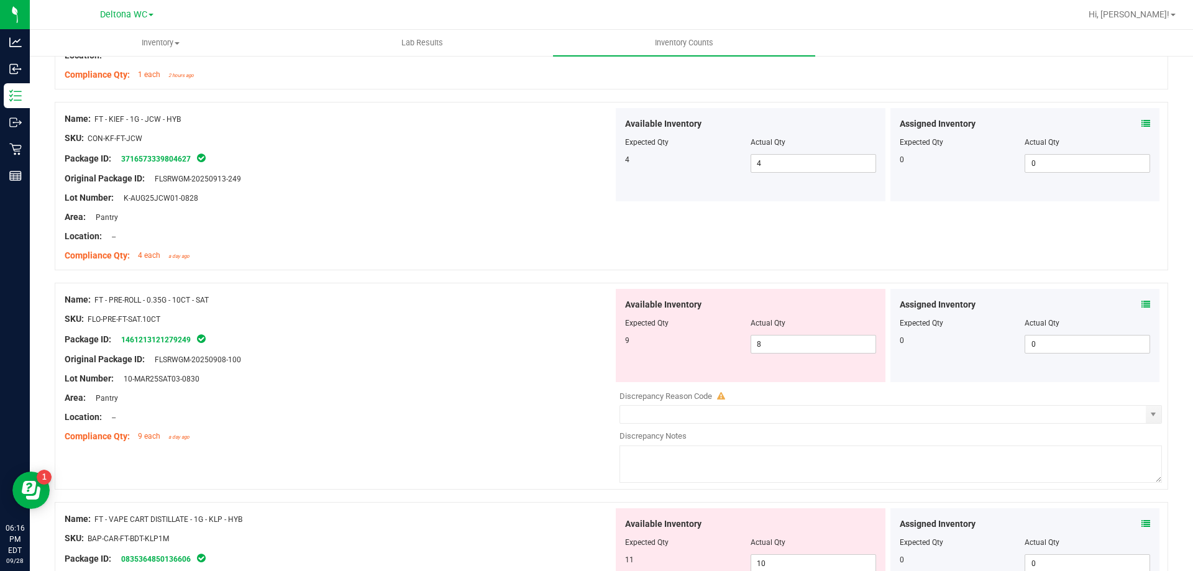
scroll to position [683, 0]
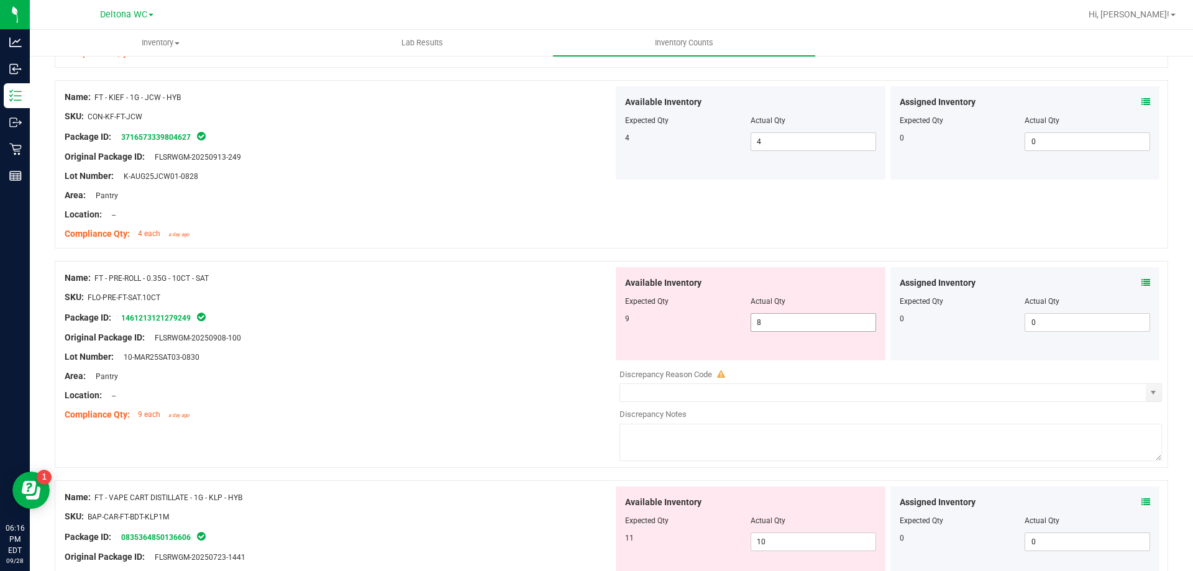
click at [785, 327] on span "8 8" at bounding box center [812, 322] width 125 height 19
click at [788, 324] on input "8" at bounding box center [813, 322] width 124 height 17
type input "9"
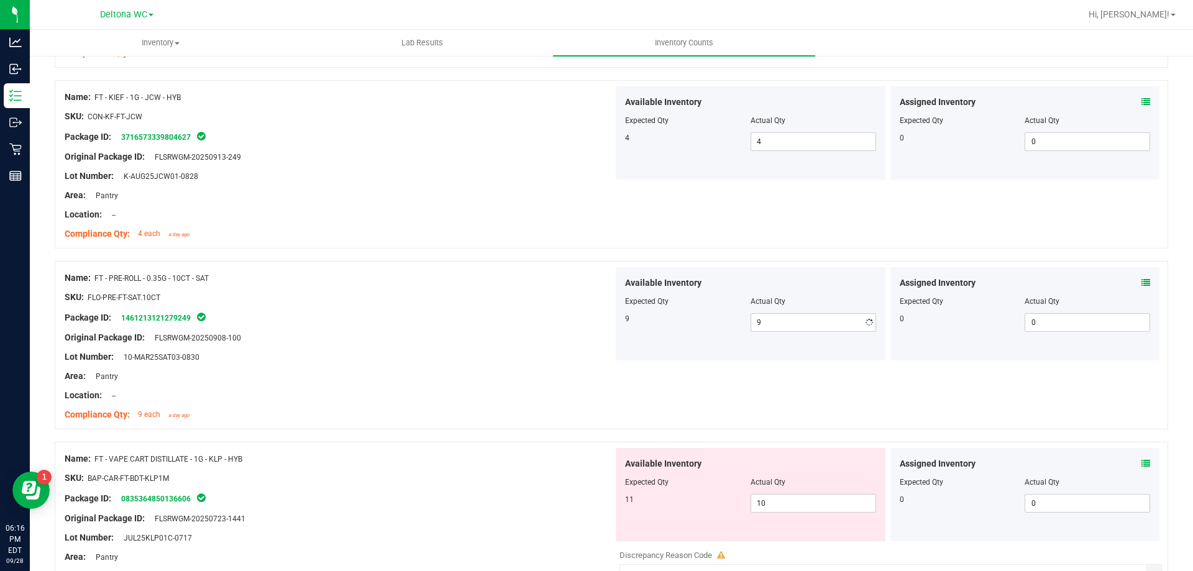
click at [501, 274] on div "Name: FT - PRE-ROLL - 0.35G - 10CT - SAT" at bounding box center [339, 277] width 548 height 13
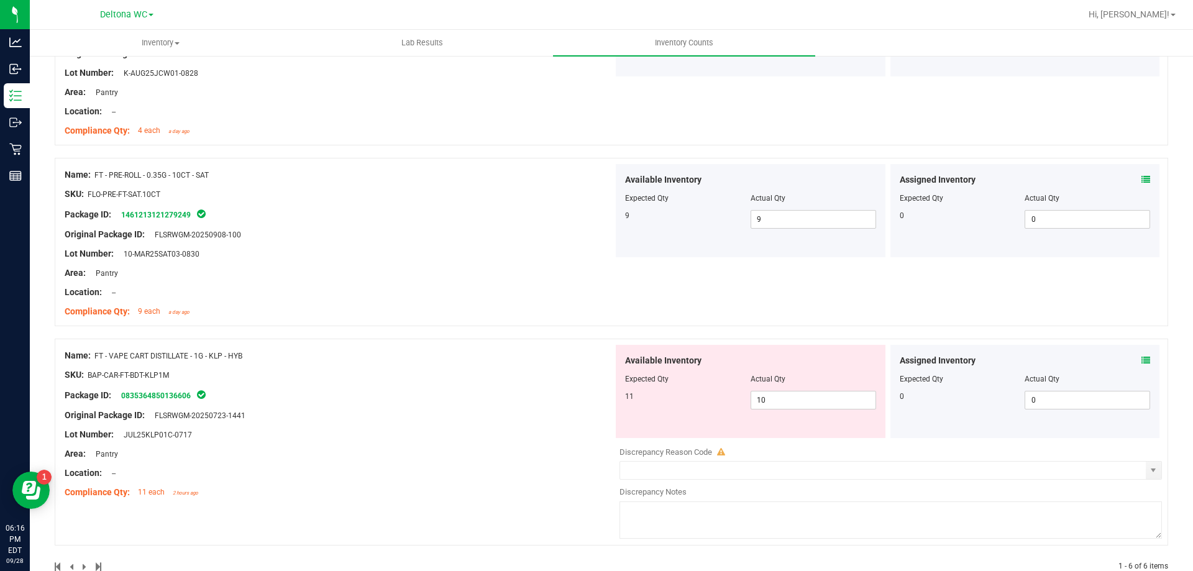
scroll to position [807, 0]
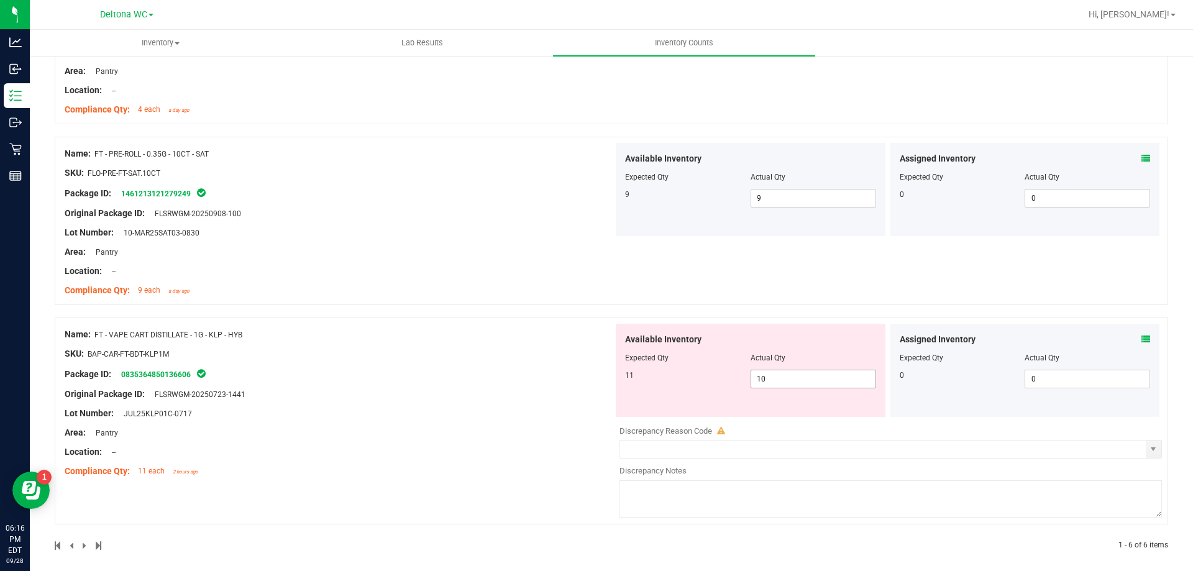
click at [786, 386] on span "10 10" at bounding box center [812, 379] width 125 height 19
click at [786, 386] on input "10" at bounding box center [813, 378] width 124 height 17
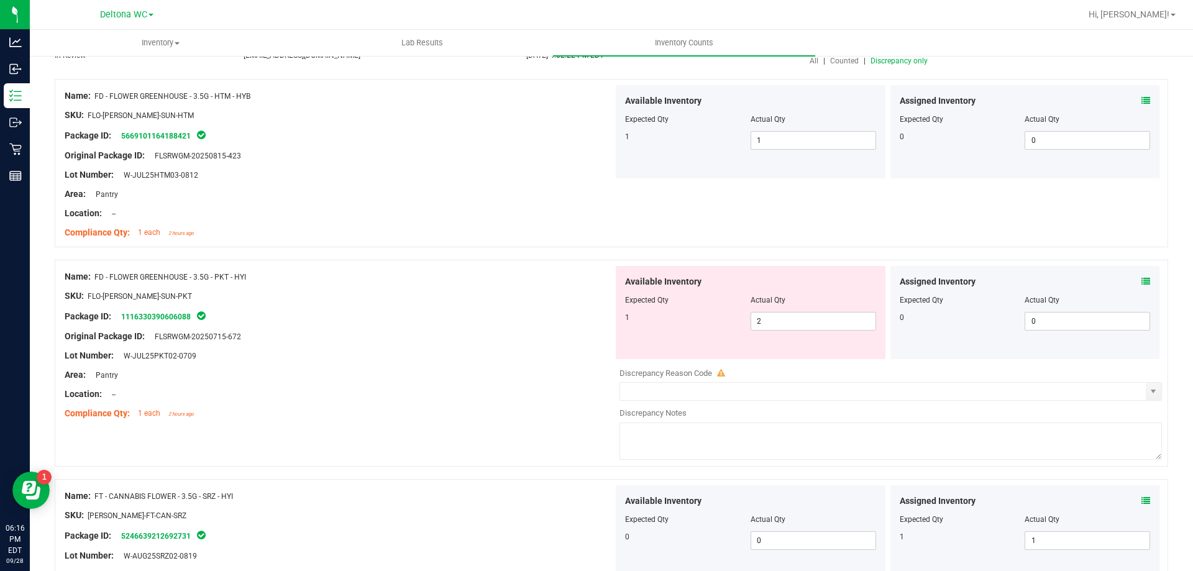
scroll to position [124, 0]
click at [238, 336] on span "FLSRWGM-20250715-672" at bounding box center [194, 335] width 93 height 9
copy span "672"
click at [458, 222] on div at bounding box center [339, 222] width 548 height 6
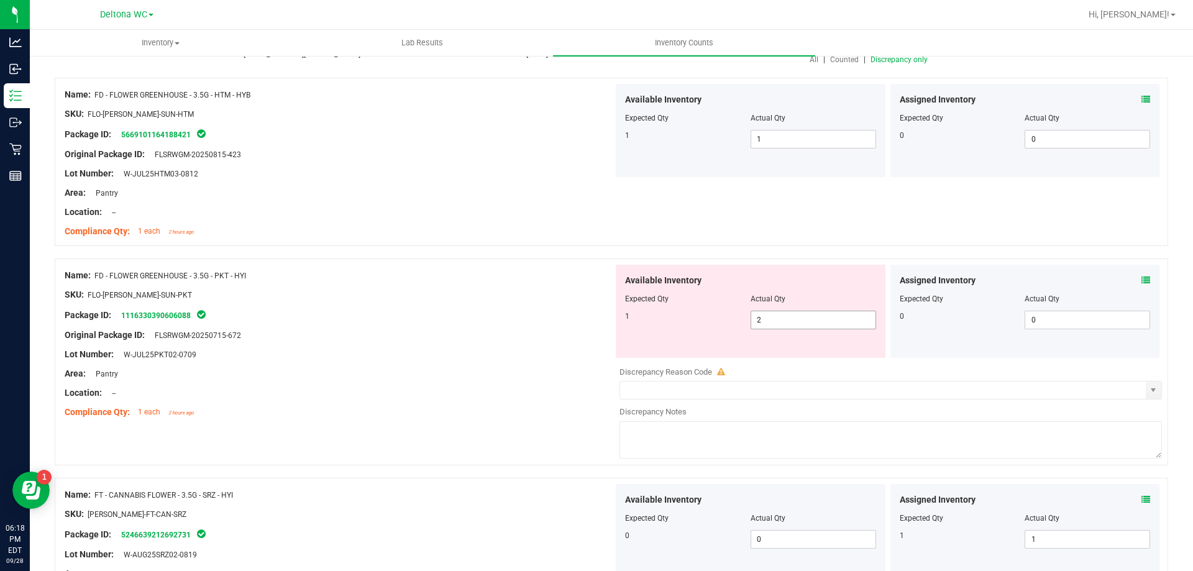
drag, startPoint x: 819, startPoint y: 319, endPoint x: 565, endPoint y: 304, distance: 255.1
click at [565, 304] on div "Name: FD - FLOWER GREENHOUSE - 3.5G - PKT - HYI SKU: FLO-[PERSON_NAME]-SUN-PKT …" at bounding box center [611, 361] width 1113 height 207
click at [450, 312] on div "Package ID: 1116330390606088" at bounding box center [339, 314] width 548 height 15
drag, startPoint x: 639, startPoint y: 319, endPoint x: 614, endPoint y: 317, distance: 25.5
click at [616, 317] on div "Available Inventory Expected Qty Actual Qty 1 2 2" at bounding box center [751, 311] width 270 height 93
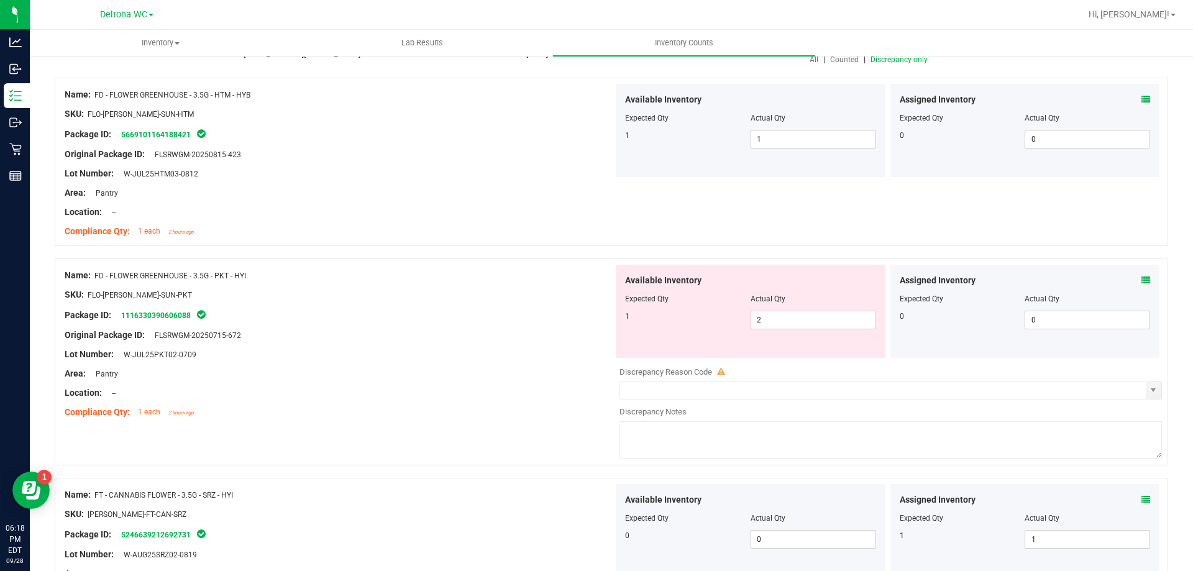
click at [423, 300] on div "SKU: FLO-[PERSON_NAME]-SUN-PKT" at bounding box center [339, 294] width 548 height 13
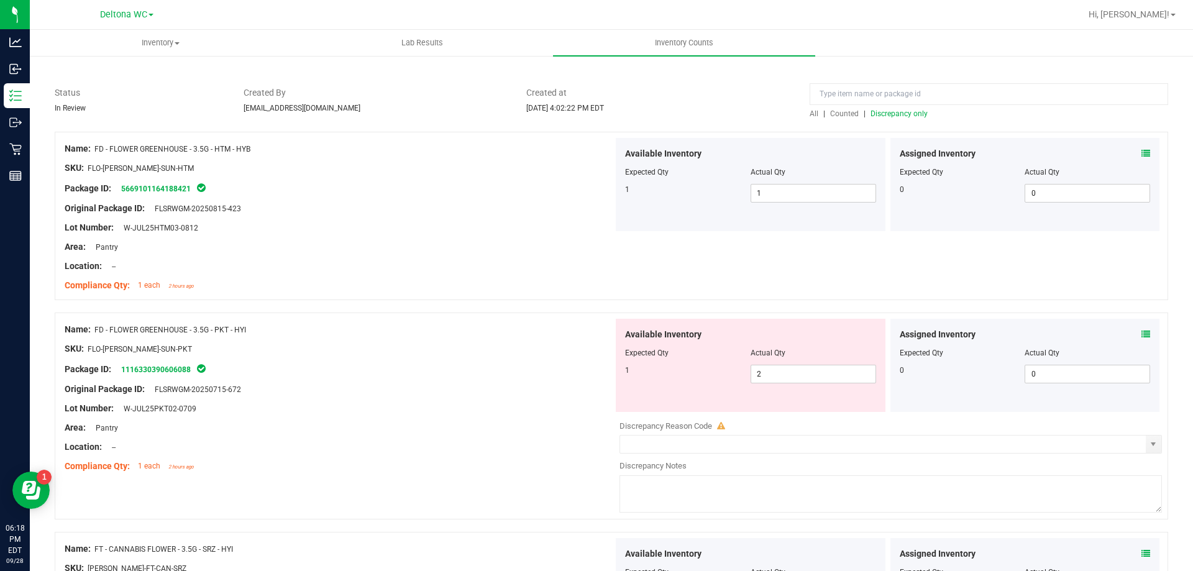
scroll to position [0, 0]
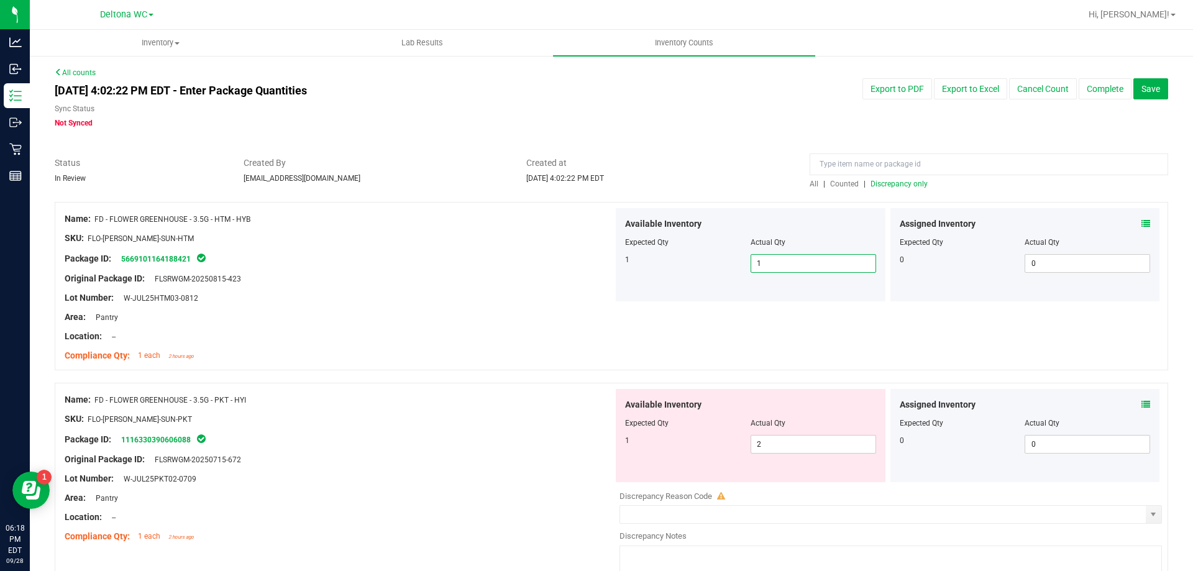
drag, startPoint x: 810, startPoint y: 266, endPoint x: 659, endPoint y: 266, distance: 150.9
click at [659, 266] on div "1 1 1" at bounding box center [750, 263] width 251 height 19
type input "0"
click at [597, 248] on div at bounding box center [339, 248] width 548 height 6
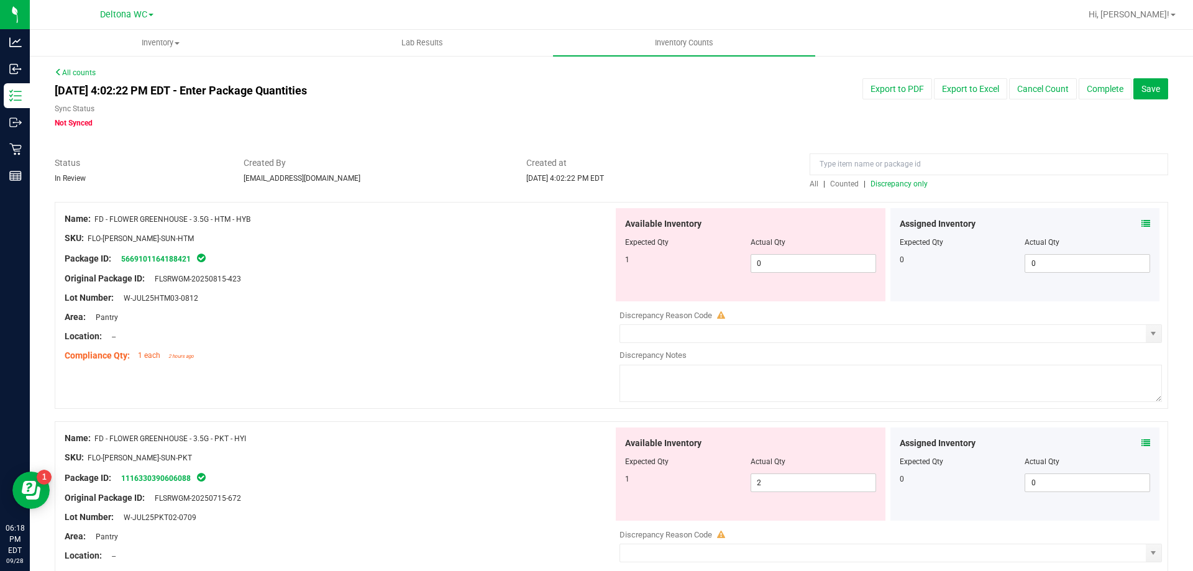
click at [914, 184] on span "Discrepancy only" at bounding box center [898, 184] width 57 height 9
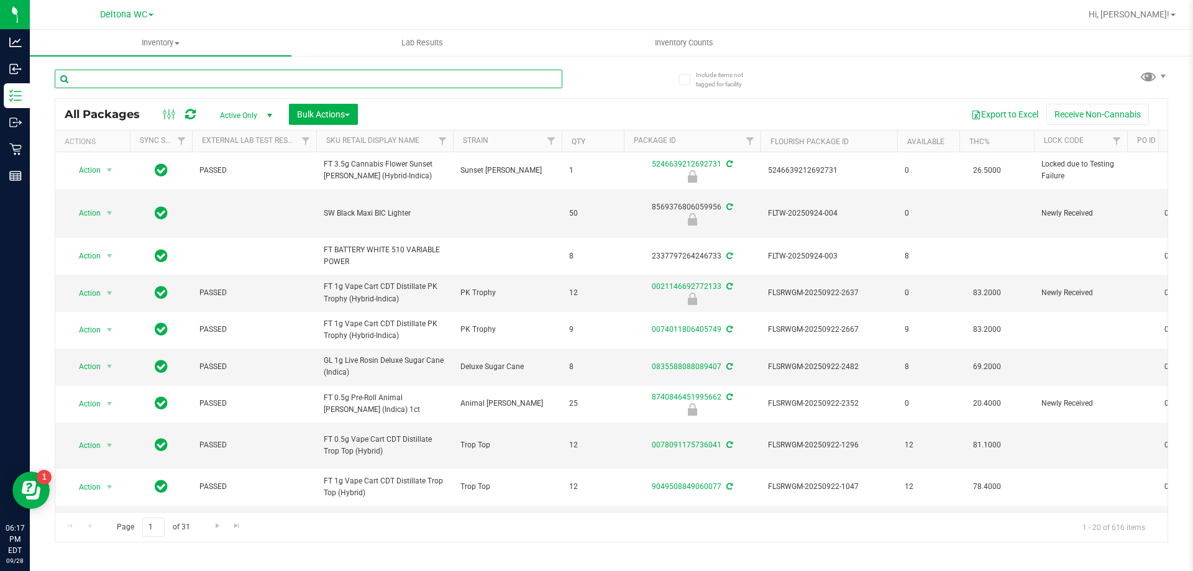
click at [202, 78] on input "text" at bounding box center [308, 79] width 507 height 19
paste input "672"
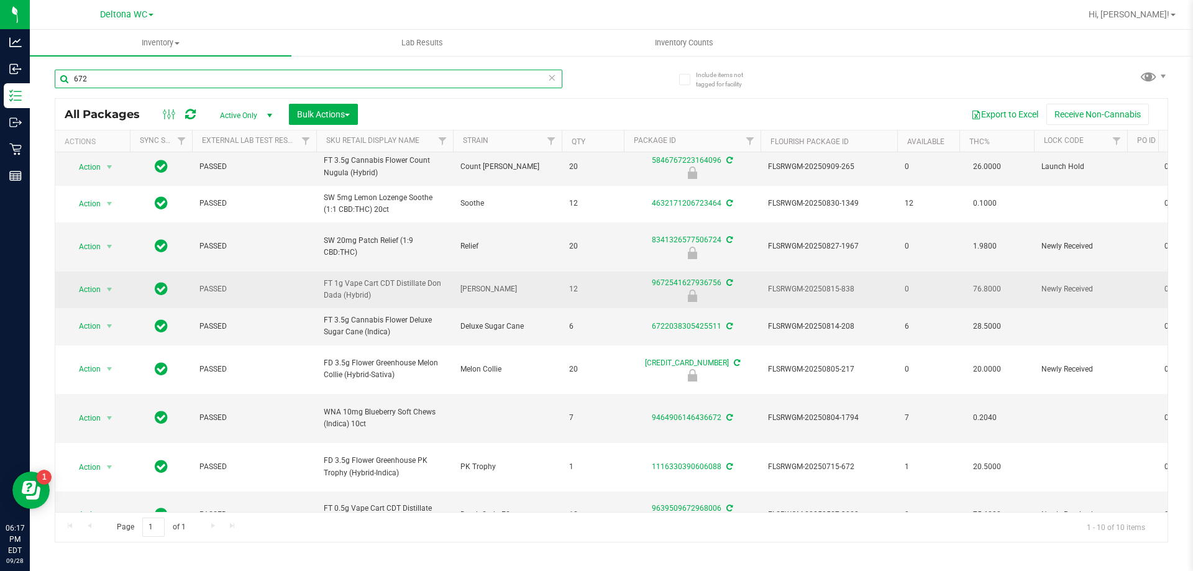
scroll to position [58, 0]
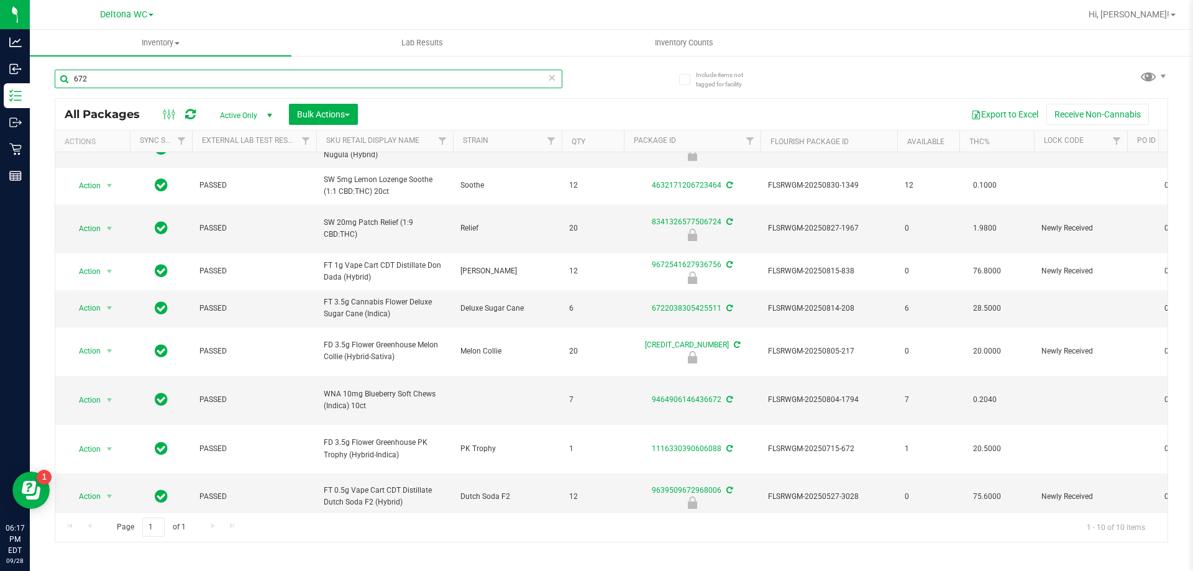
click at [181, 80] on input "672" at bounding box center [308, 79] width 507 height 19
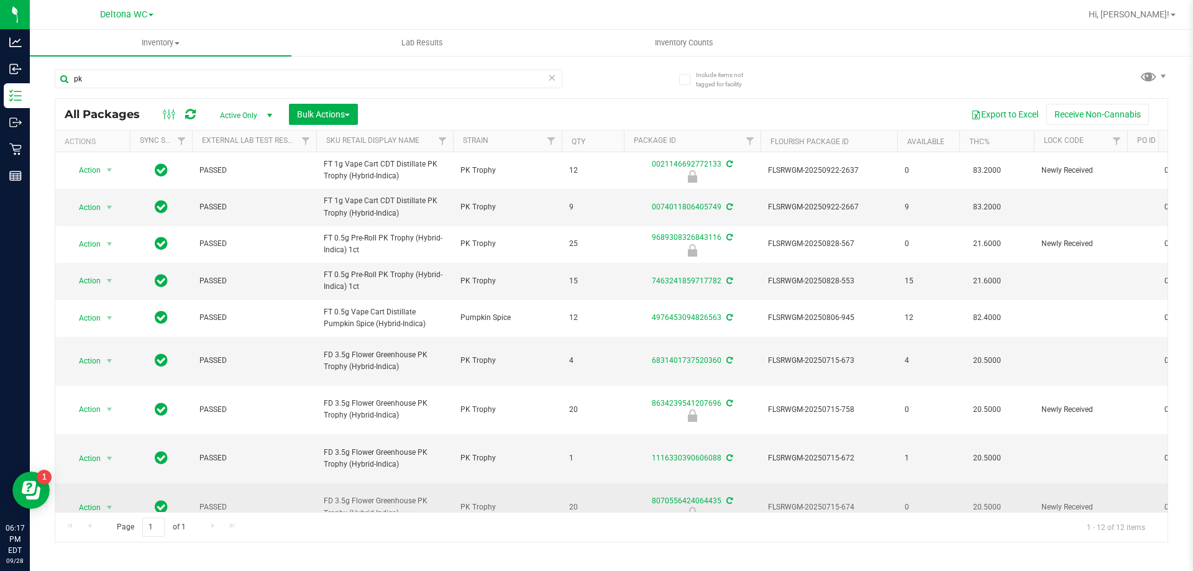
drag, startPoint x: 331, startPoint y: 422, endPoint x: 688, endPoint y: 448, distance: 357.5
click at [544, 434] on tr "Action Action Adjust qty Create package Edit attributes Global inventory Locate…" at bounding box center [1101, 458] width 2093 height 49
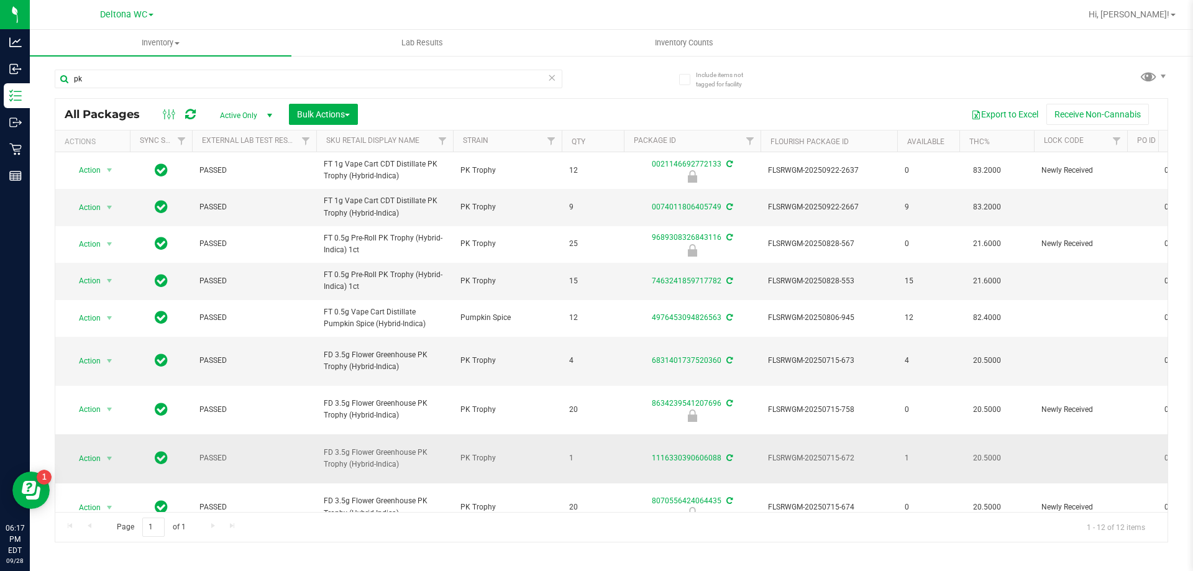
drag, startPoint x: 857, startPoint y: 430, endPoint x: 831, endPoint y: 424, distance: 26.2
click at [832, 452] on span "FLSRWGM-20250715-672" at bounding box center [829, 458] width 122 height 12
click at [384, 447] on span "FD 3.5g Flower Greenhouse PK Trophy (Hybrid-Indica)" at bounding box center [385, 459] width 122 height 24
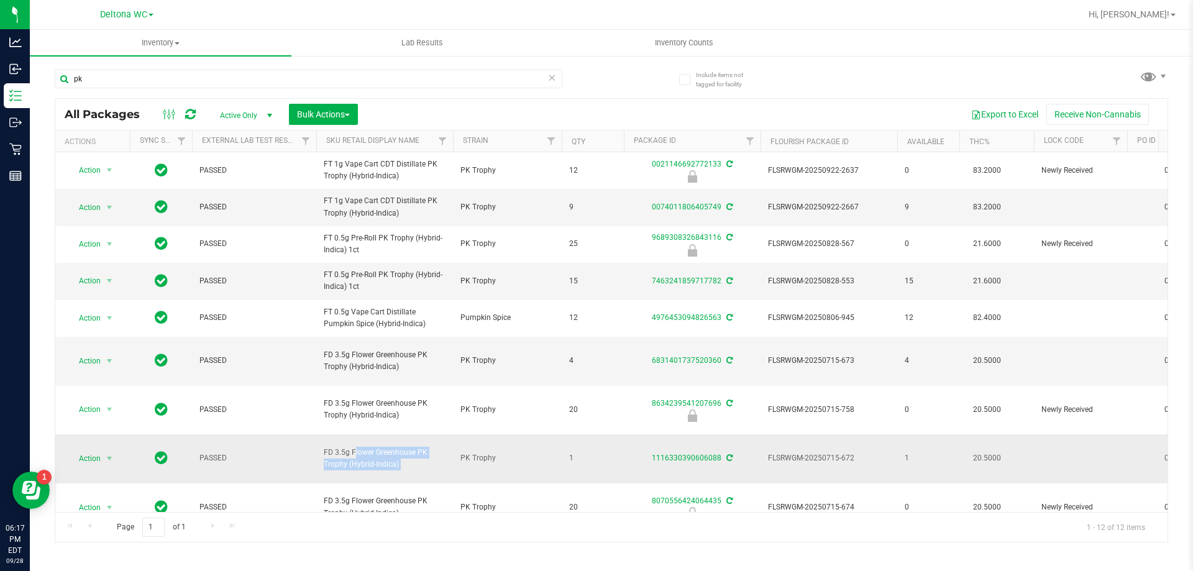
copy tr "FD 3.5g Flower Greenhouse PK Trophy (Hybrid-Indica)"
click at [276, 76] on input "pk" at bounding box center [308, 79] width 507 height 19
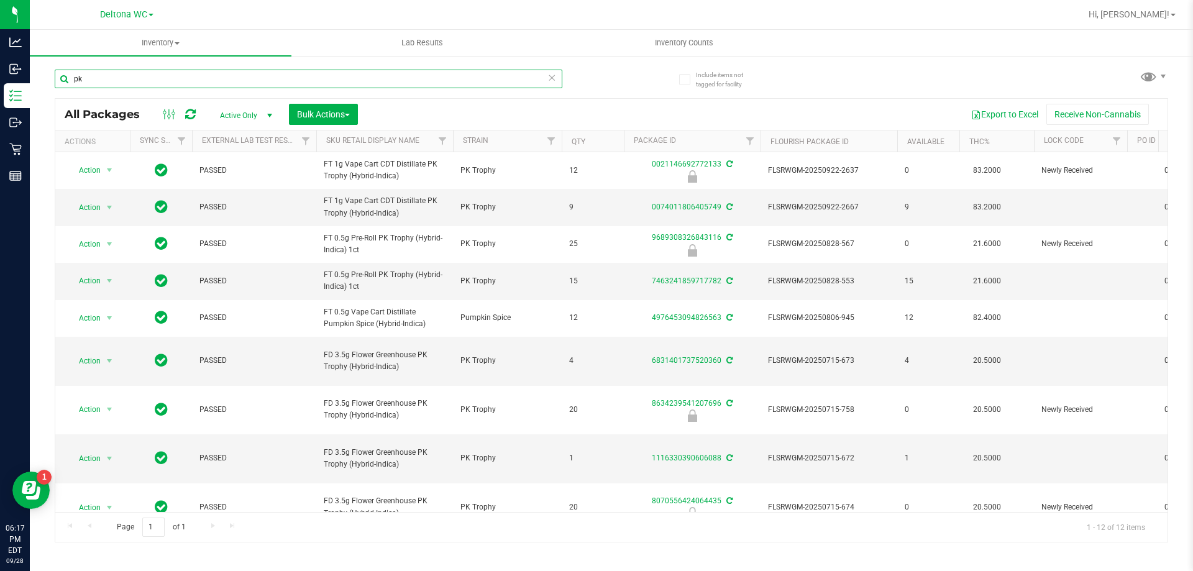
click at [276, 76] on input "pk" at bounding box center [308, 79] width 507 height 19
paste input "FD 3.5g Flower Greenhouse PK Trophy (Hybrid-Indica)"
click at [276, 76] on input "pkFD 3.5g Flower Greenhouse PK Trophy (Hybrid-Indica)" at bounding box center [308, 79] width 507 height 19
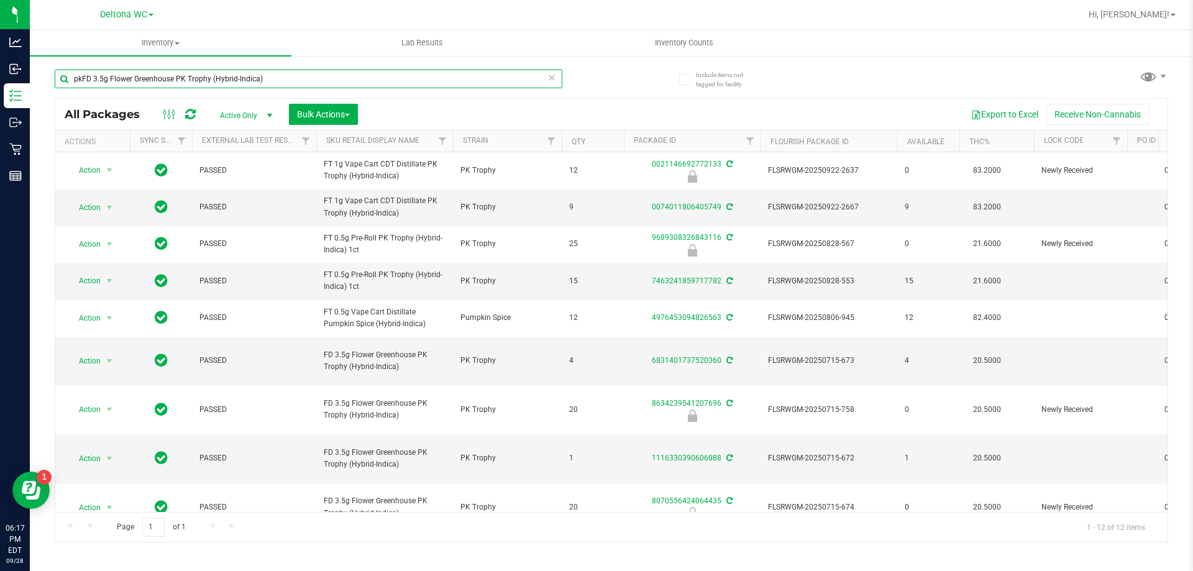
click at [276, 76] on input "pkFD 3.5g Flower Greenhouse PK Trophy (Hybrid-Indica)" at bounding box center [308, 79] width 507 height 19
paste input "text"
type input "FD 3.5g Flower Greenhouse PK Trophy (Hybrid-Indica)"
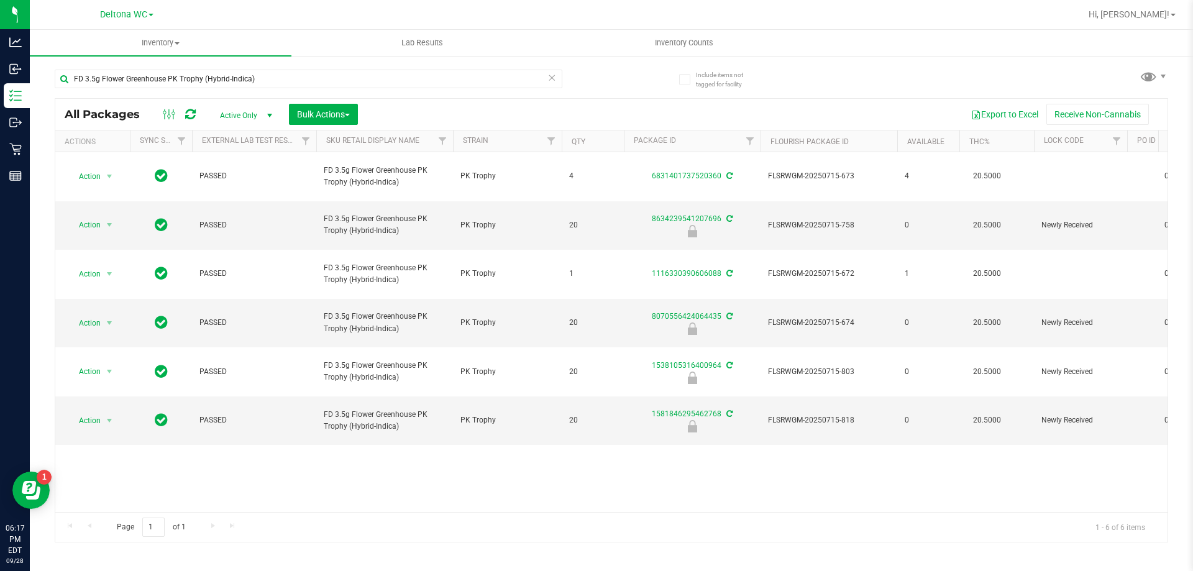
click at [903, 137] on th "Available" at bounding box center [928, 141] width 62 height 22
